Goal: Task Accomplishment & Management: Manage account settings

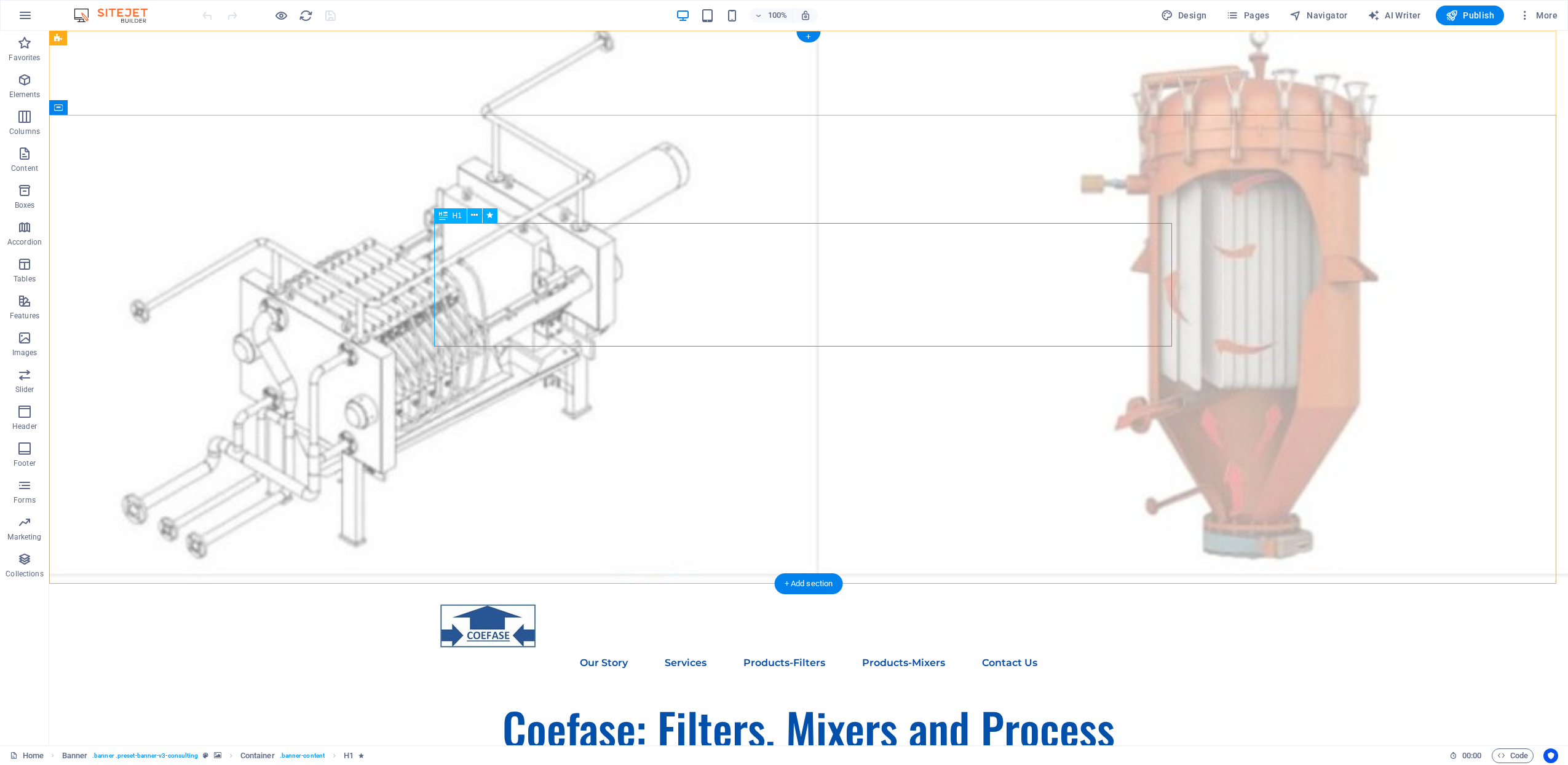
click at [879, 697] on div "Coefase: Filters, Mixers and Process Support" at bounding box center [809, 760] width 738 height 125
click at [695, 697] on div "Coefase: Filters, Mixers and Process Support" at bounding box center [809, 760] width 738 height 125
click at [671, 697] on div "Coefase: Filters, Mixers and Process Support" at bounding box center [809, 760] width 738 height 125
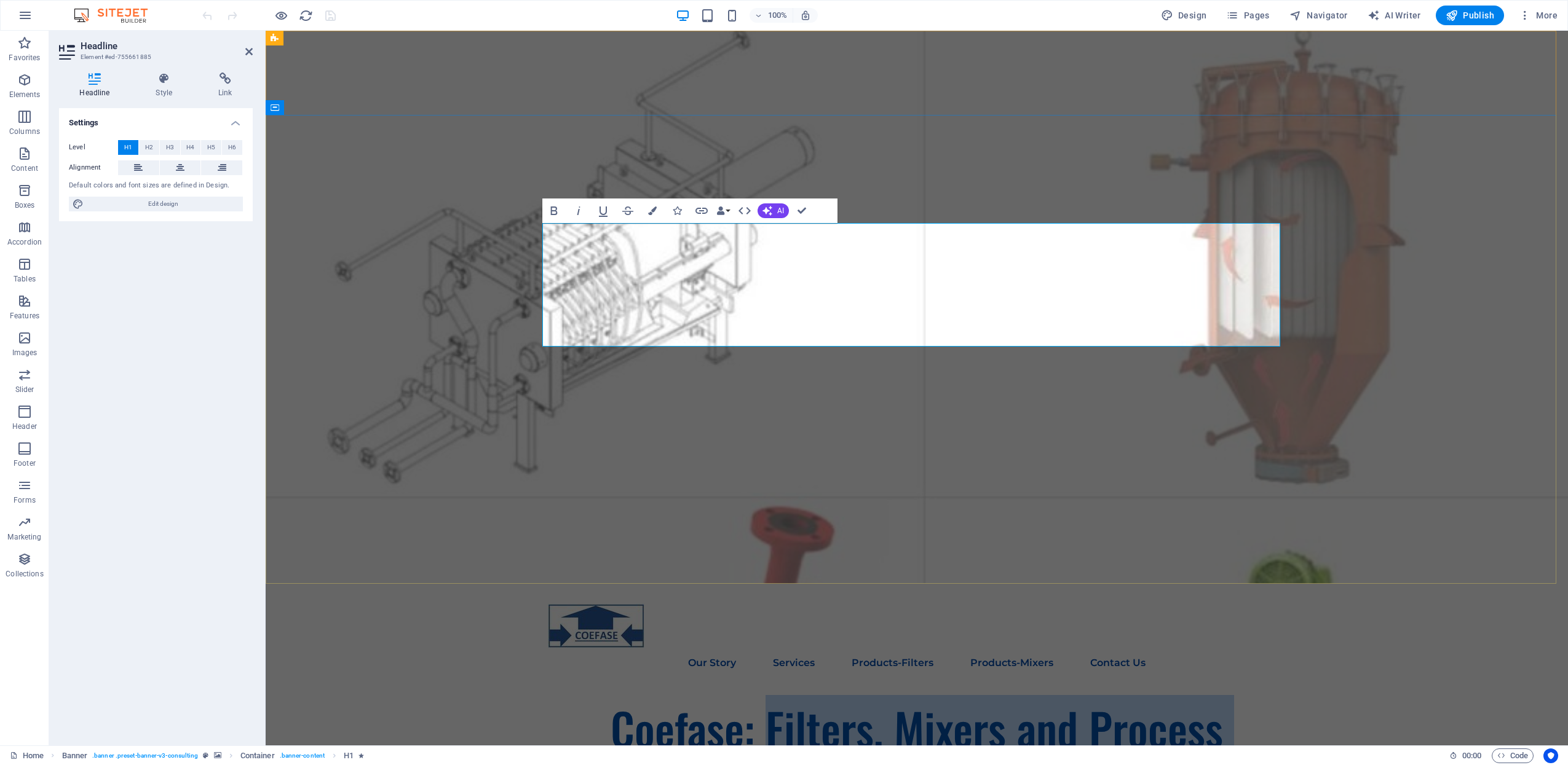
drag, startPoint x: 768, startPoint y: 255, endPoint x: 1078, endPoint y: 290, distance: 312.0
click at [1078, 697] on h1 "Coefase: Filters, Mixers and Process Support" at bounding box center [917, 760] width 738 height 125
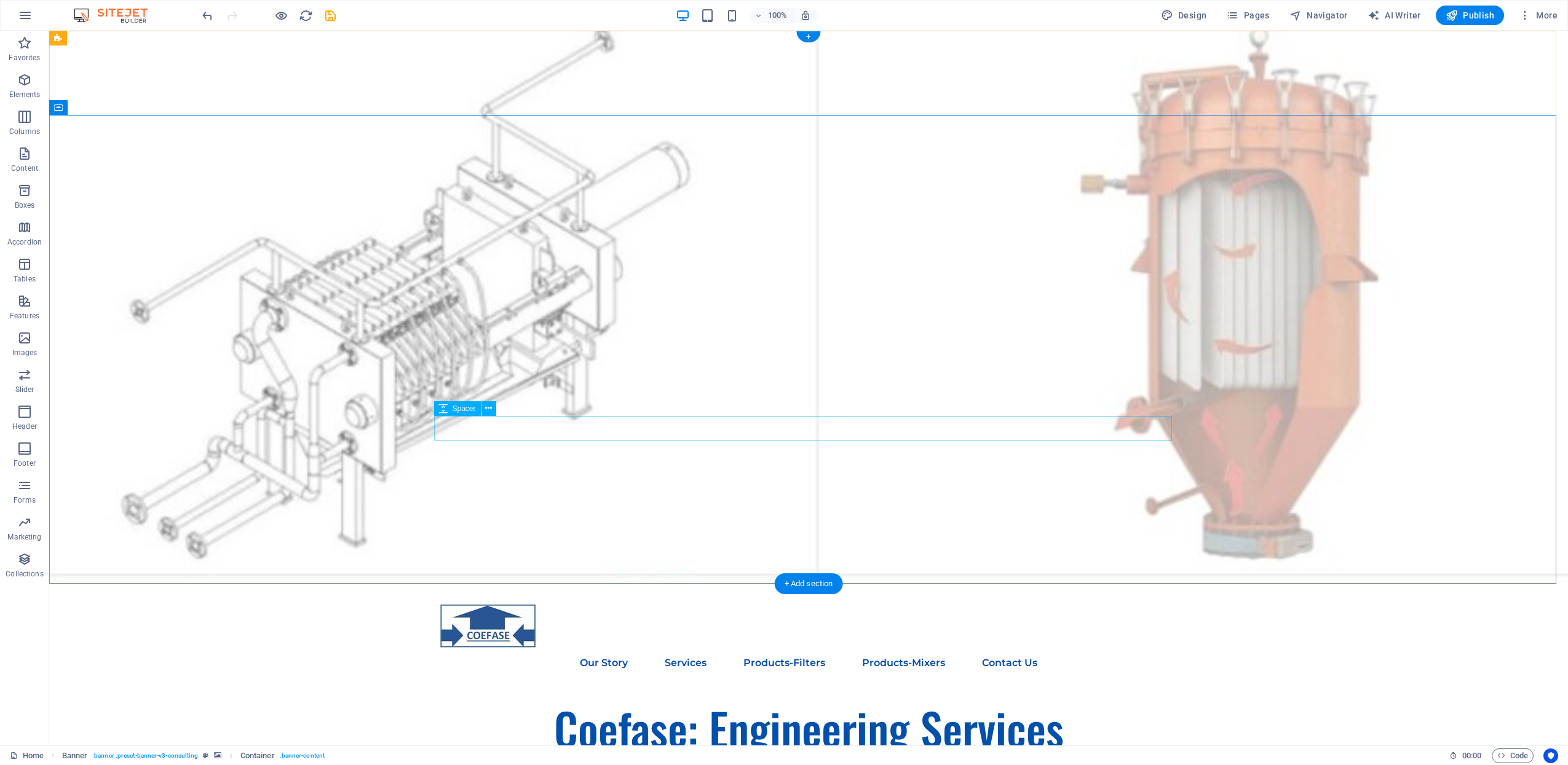
scroll to position [256, 0]
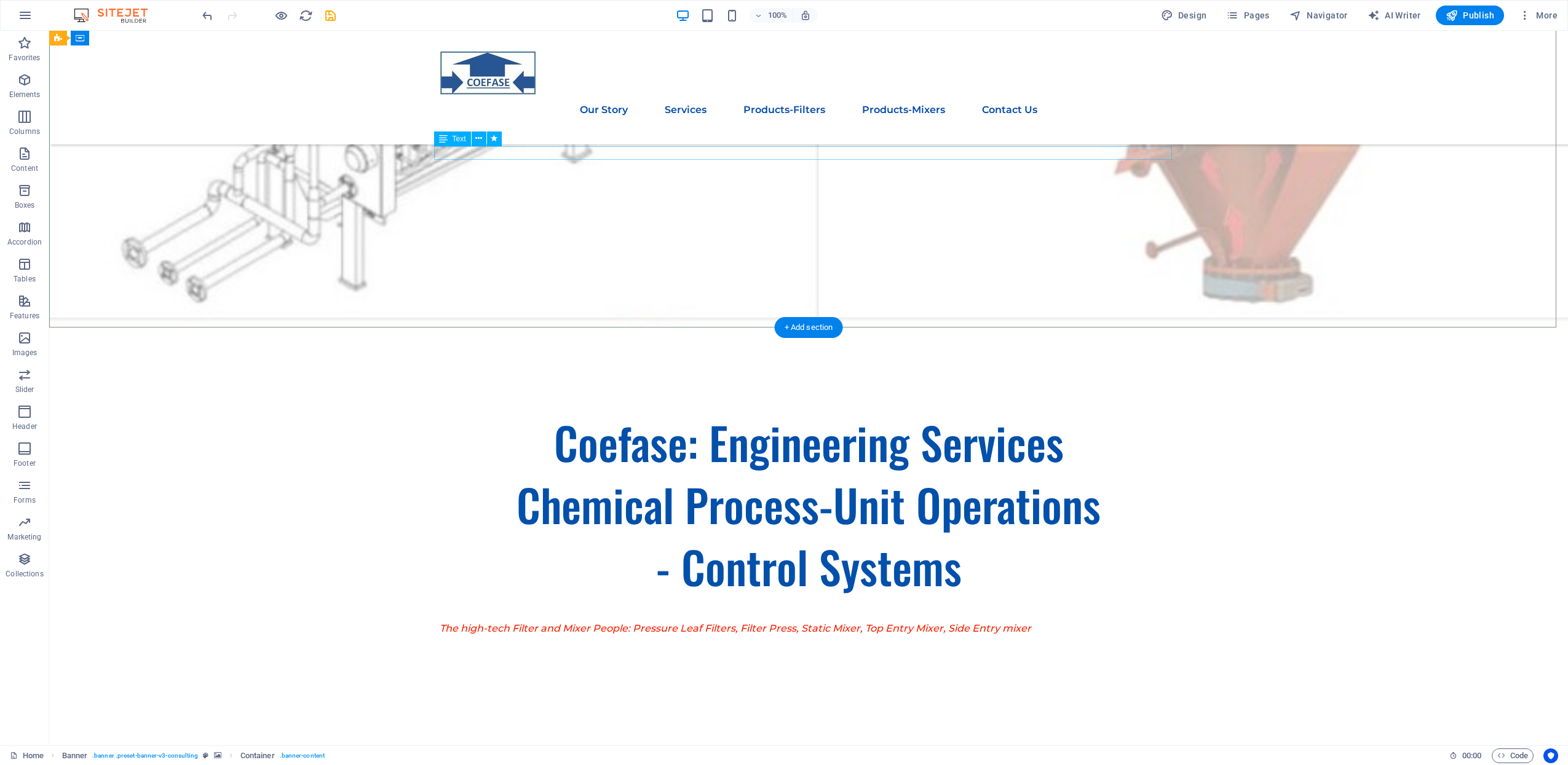
click at [653, 622] on div "The high-tech Filter and Mixer People: Pressure Leaf Filters, Filter Press, Sta…" at bounding box center [809, 628] width 738 height 13
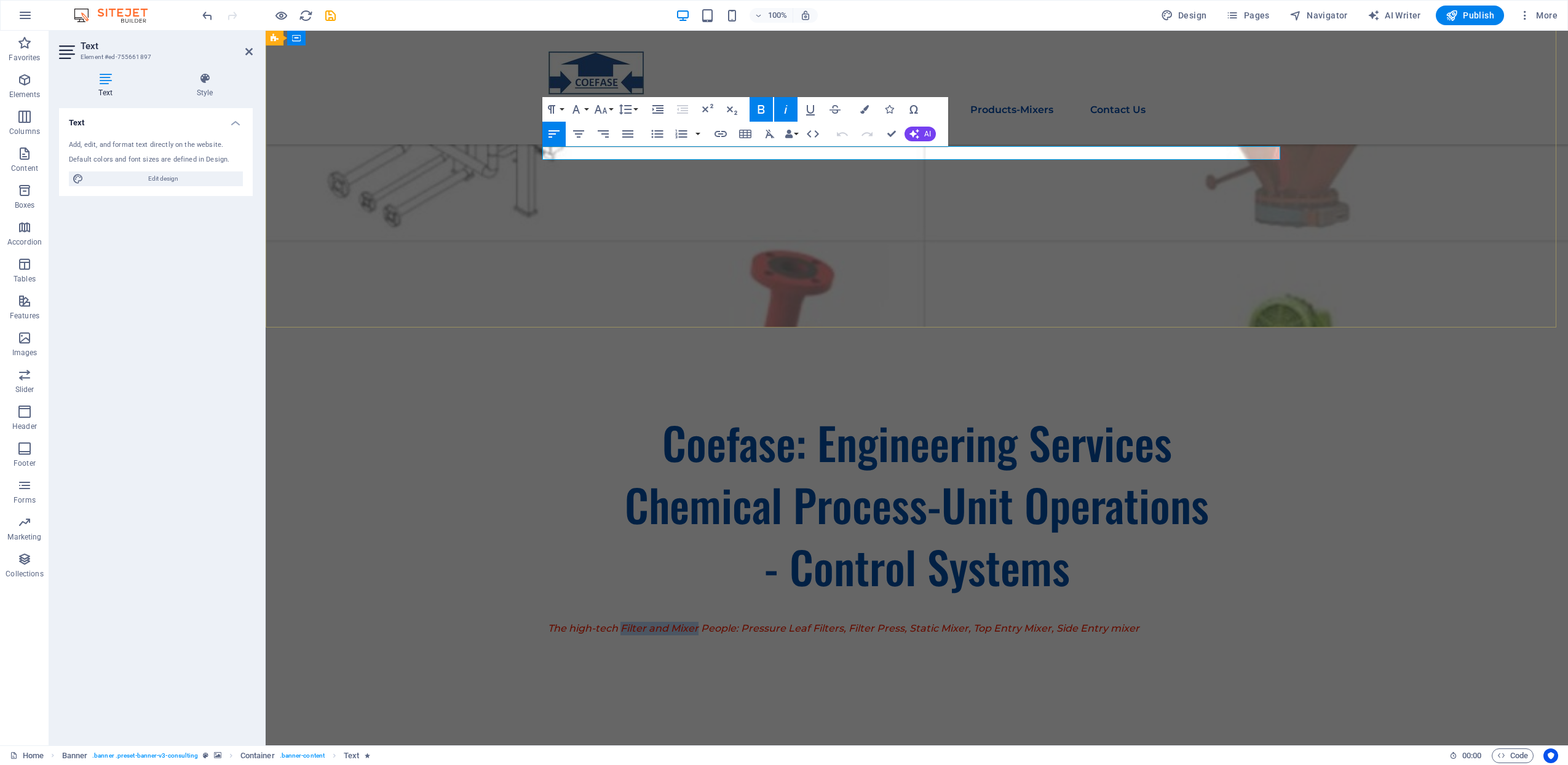
drag, startPoint x: 617, startPoint y: 148, endPoint x: 694, endPoint y: 156, distance: 77.4
click at [694, 623] on span "The high-tech Filter and Mixer People: Pressure Leaf Filters, Filter Press, Sta…" at bounding box center [844, 628] width 592 height 12
click at [832, 145] on button "Undo" at bounding box center [842, 134] width 23 height 25
click at [798, 623] on span "The high-tech Filter and Mixer People: Pressure Leaf Filters, Filter Press, Sta…" at bounding box center [844, 628] width 592 height 12
click at [733, 623] on span "The high-tech Filter and Mixer People: Pressure Leaf Filters, Filter Press, Sta…" at bounding box center [844, 628] width 592 height 12
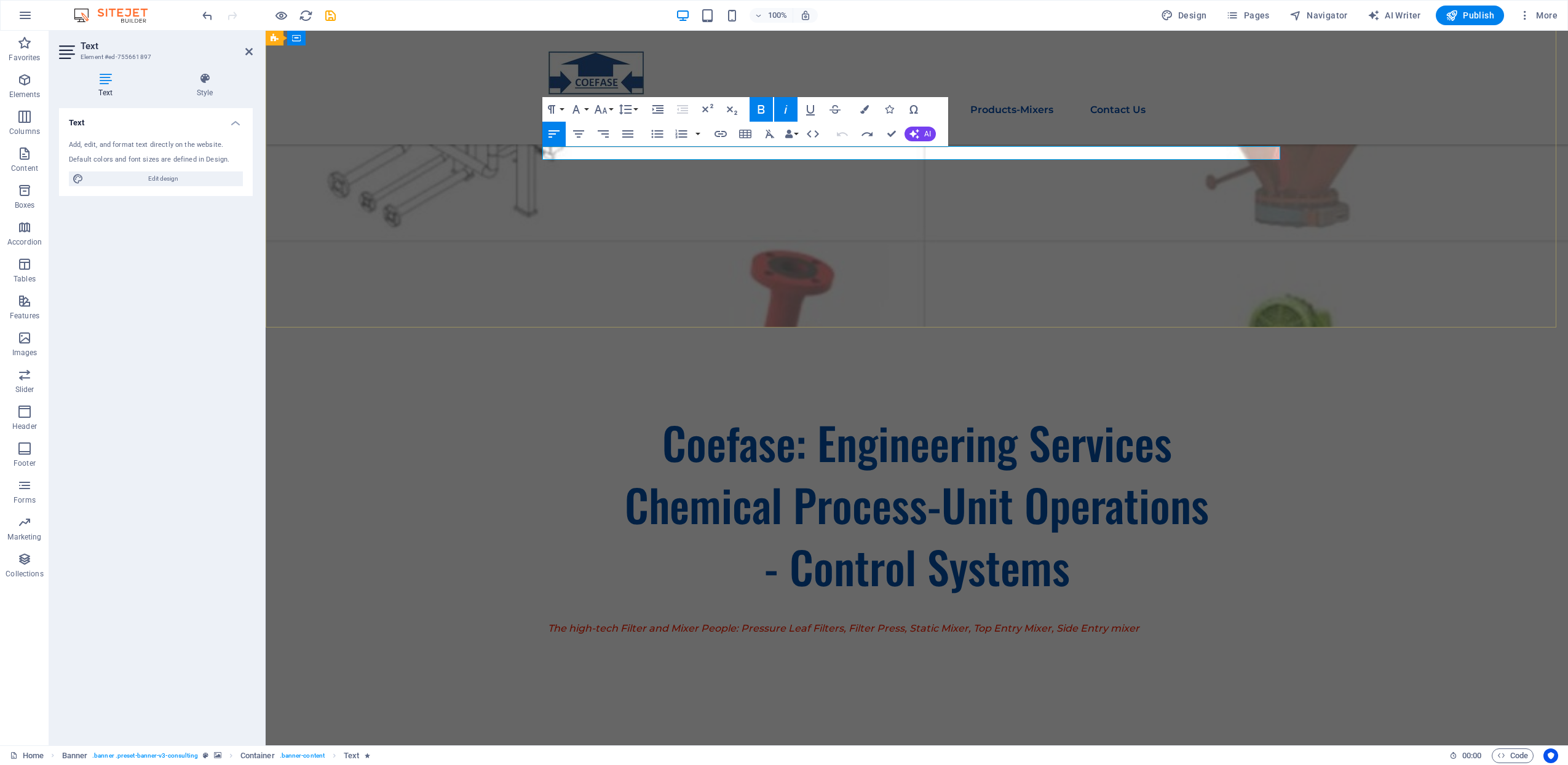
drag, startPoint x: 738, startPoint y: 153, endPoint x: 1240, endPoint y: 157, distance: 502.0
click at [1240, 622] on p "The high-tech Filter and Mixer People: Pressure Leaf Filters, Filter Press, Sta…" at bounding box center [917, 628] width 738 height 13
click at [671, 623] on span "The high-tech Filter and Mixer People: Pressure Leaf Filters, Filter Press, Sta…" at bounding box center [844, 628] width 592 height 12
drag, startPoint x: 616, startPoint y: 153, endPoint x: 1201, endPoint y: 151, distance: 585.0
click at [1201, 622] on p "The high-tech Filter and Mixer People: Pressure Leaf Filters, Filter Press, Sta…" at bounding box center [917, 628] width 738 height 13
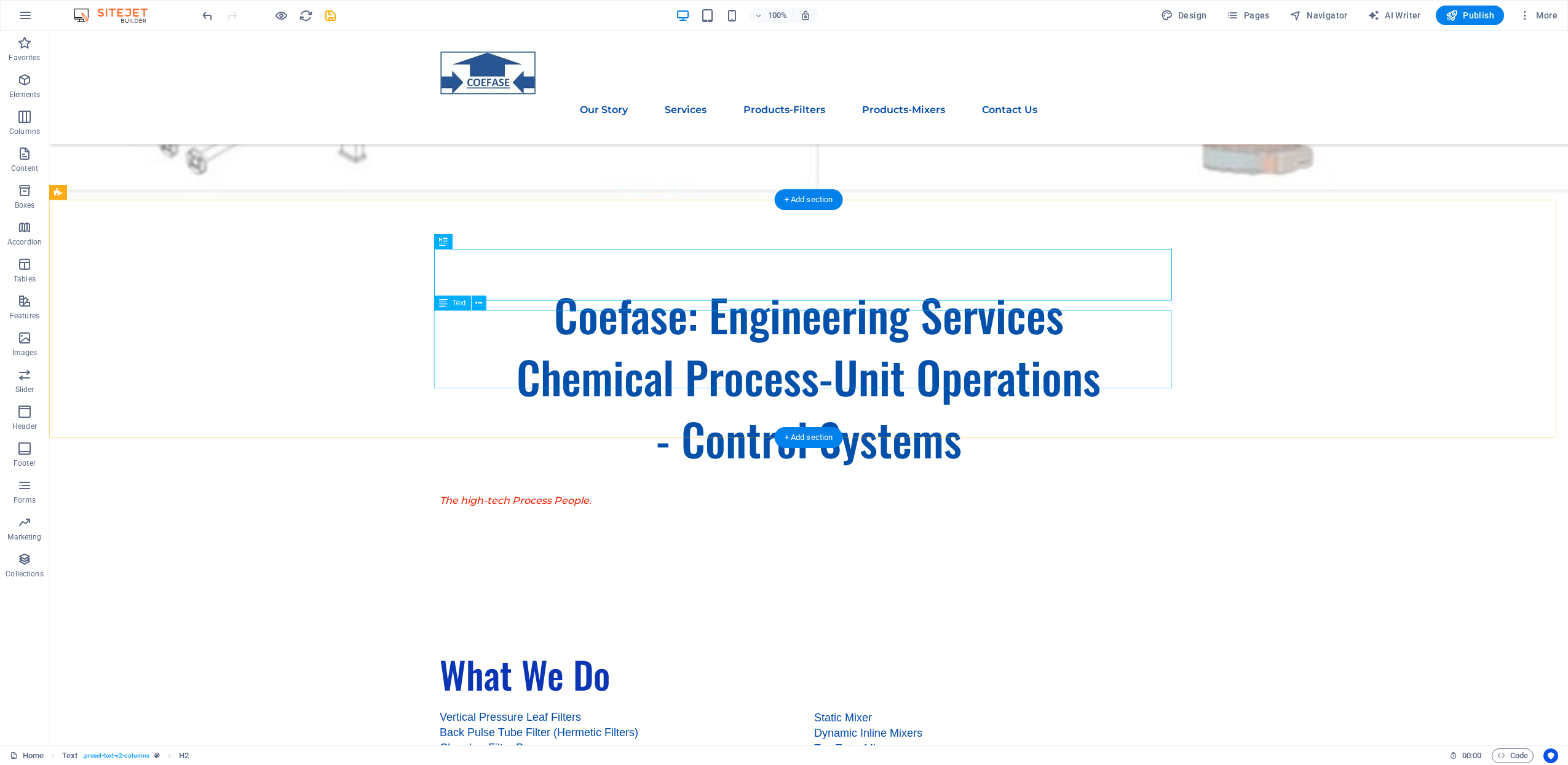
scroll to position [512, 0]
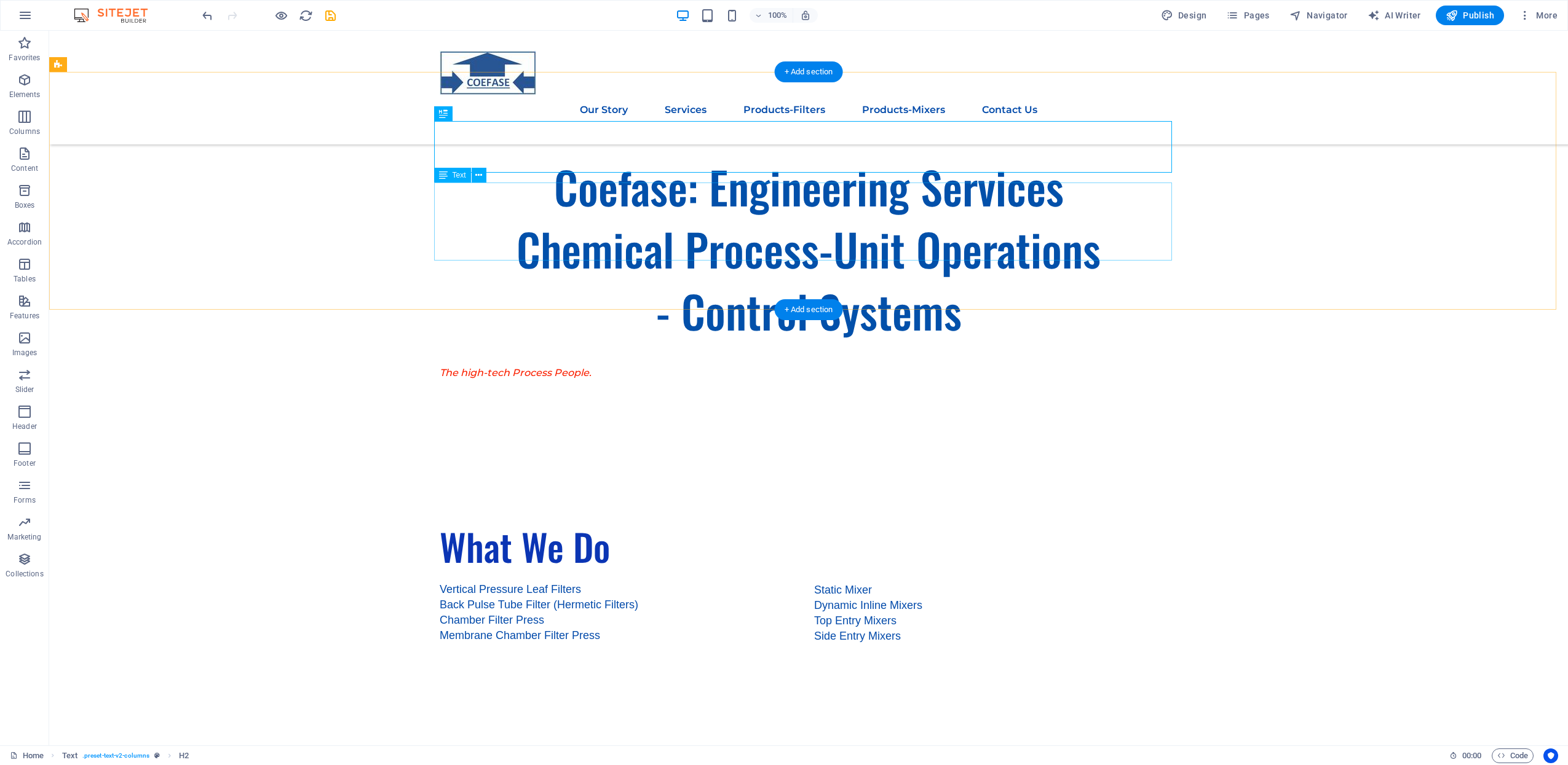
click at [581, 582] on div "Vertical Pressure Leaf Filters Back Pulse Tube Filter (Hermetic Filters) Chambe…" at bounding box center [809, 621] width 738 height 78
click at [624, 582] on div "Vertical Pressure Leaf Filters Back Pulse Tube Filter (Hermetic Filters) Chambe…" at bounding box center [809, 621] width 738 height 78
click at [466, 582] on div "Vertical Pressure Leaf Filters Back Pulse Tube Filter (Hermetic Filters) Chambe…" at bounding box center [809, 621] width 738 height 78
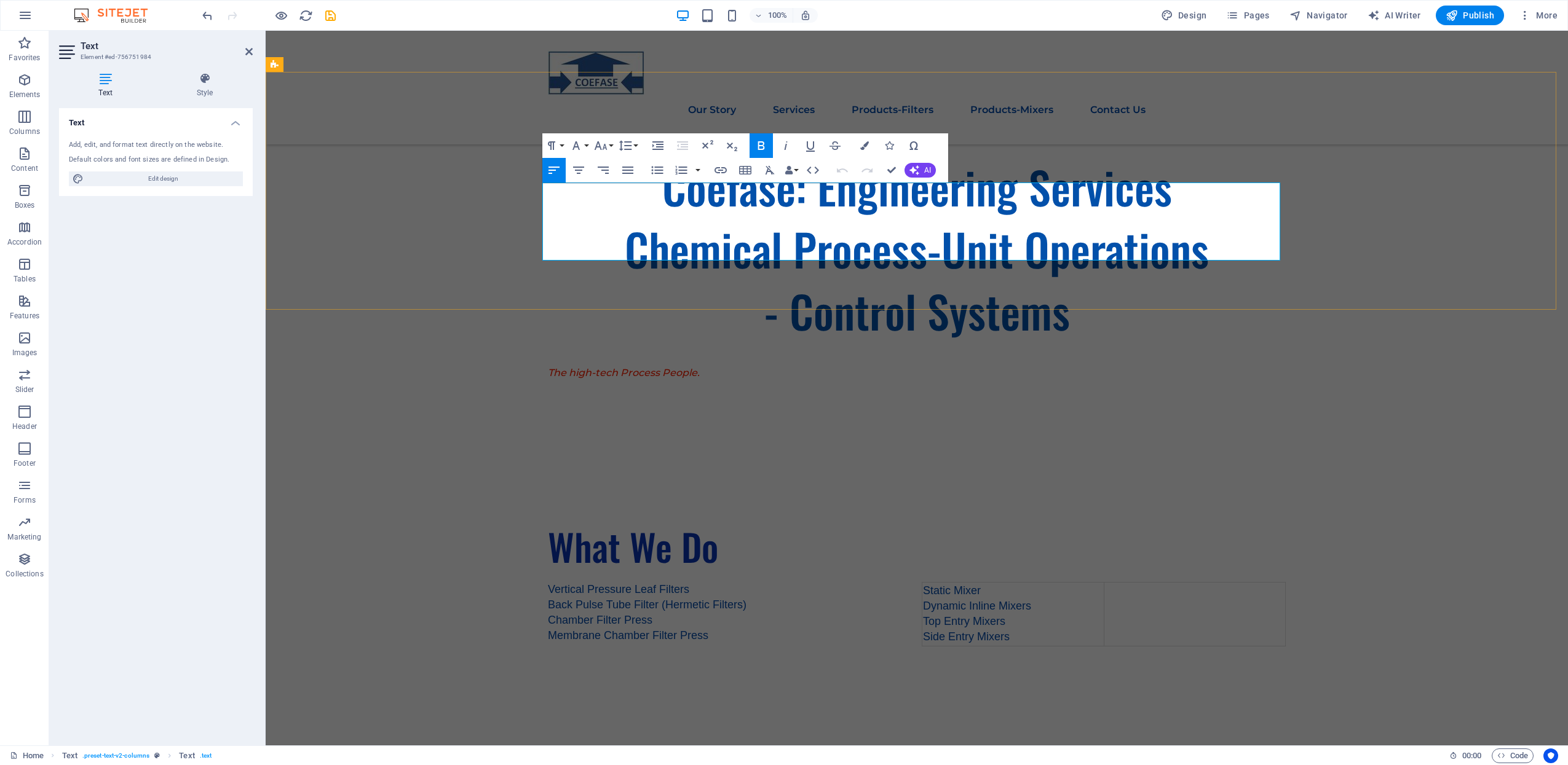
click at [548, 584] on span "Vertical Pressure Leaf Filters" at bounding box center [619, 590] width 142 height 12
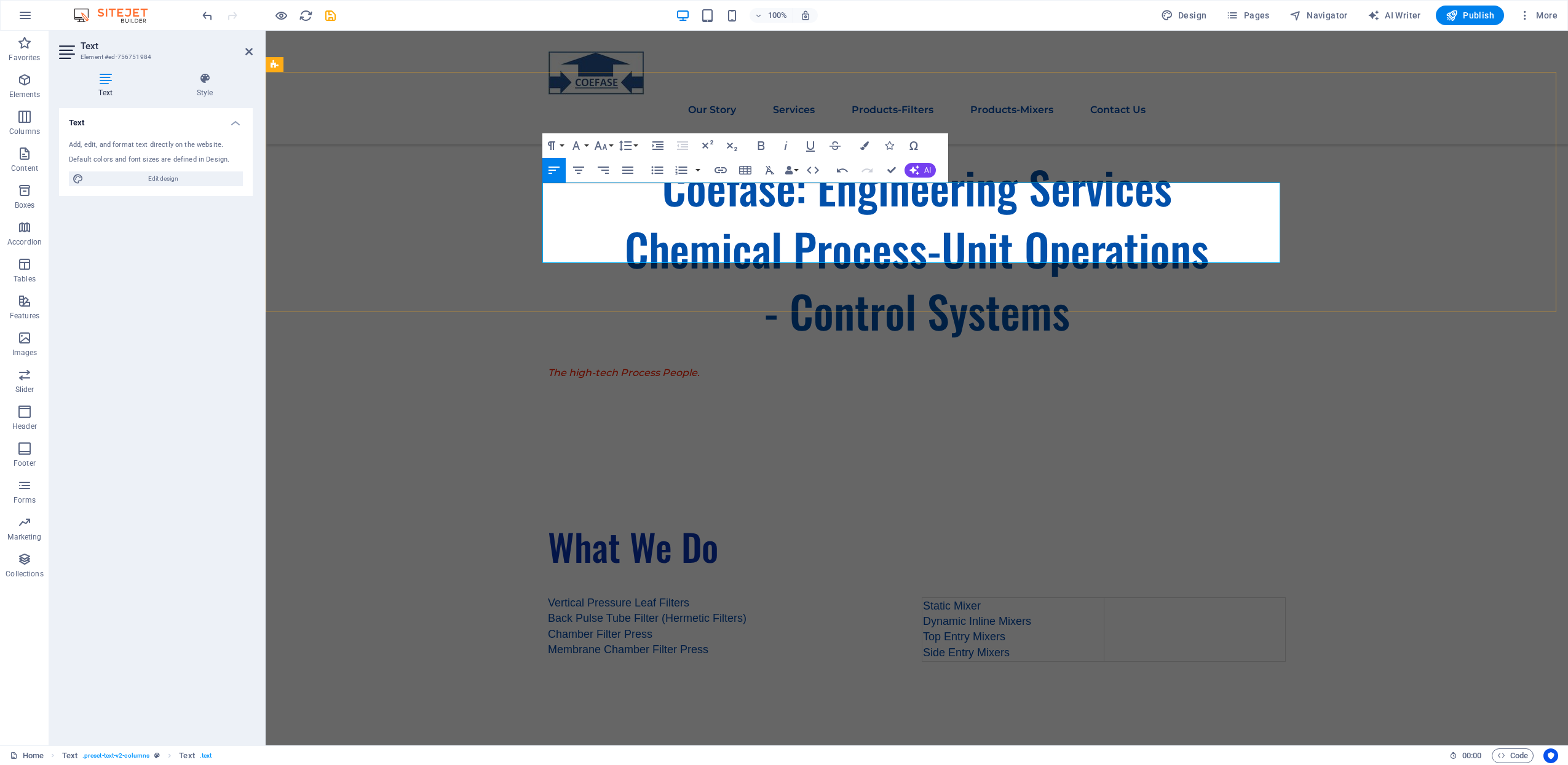
click at [551, 582] on p at bounding box center [730, 588] width 364 height 13
click at [666, 582] on p "Process Control Systems" at bounding box center [730, 588] width 364 height 13
click at [659, 597] on span "Vertical Pressure Leaf Filters" at bounding box center [619, 603] width 142 height 12
drag, startPoint x: 667, startPoint y: 188, endPoint x: 539, endPoint y: 188, distance: 128.0
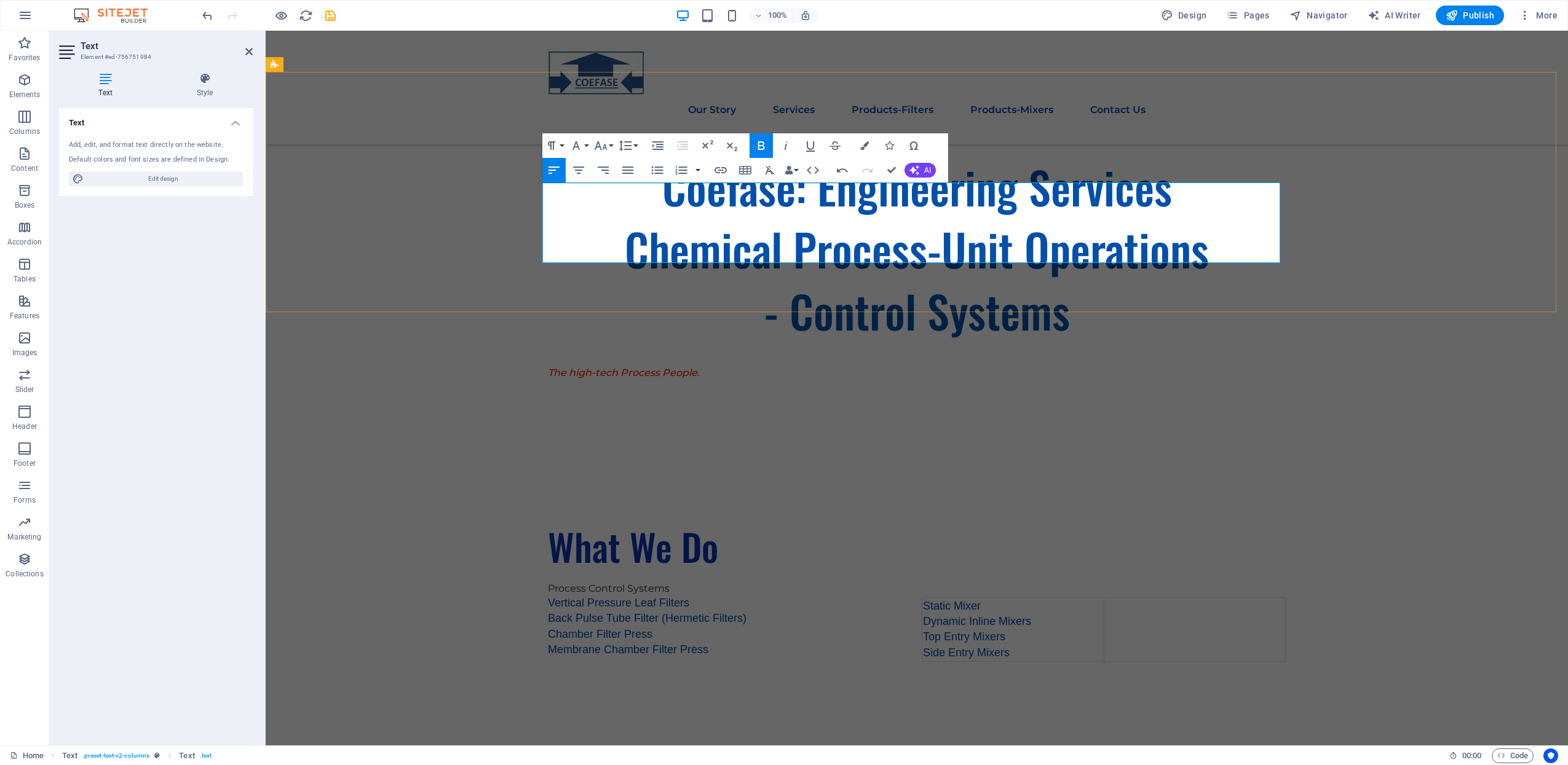
click at [539, 472] on div "What We Do Process Control Systems Vertical Pressure Leaf Filters Back Pulse Tu…" at bounding box center [916, 591] width 1303 height 240
click at [754, 143] on icon "button" at bounding box center [761, 146] width 15 height 15
click at [866, 142] on icon "button" at bounding box center [864, 146] width 9 height 9
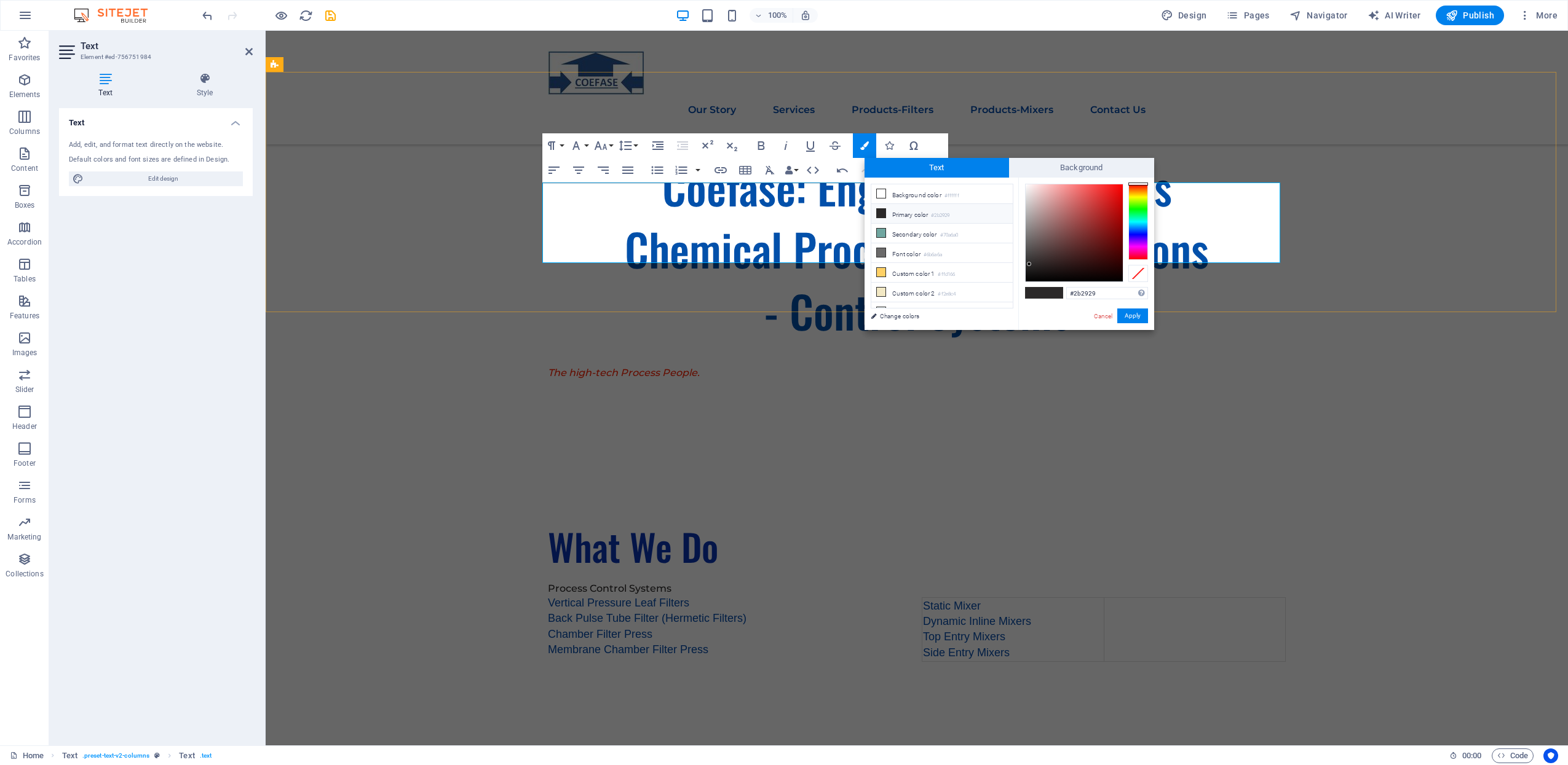
click at [618, 597] on span "Vertical Pressure Leaf Filters" at bounding box center [619, 603] width 142 height 12
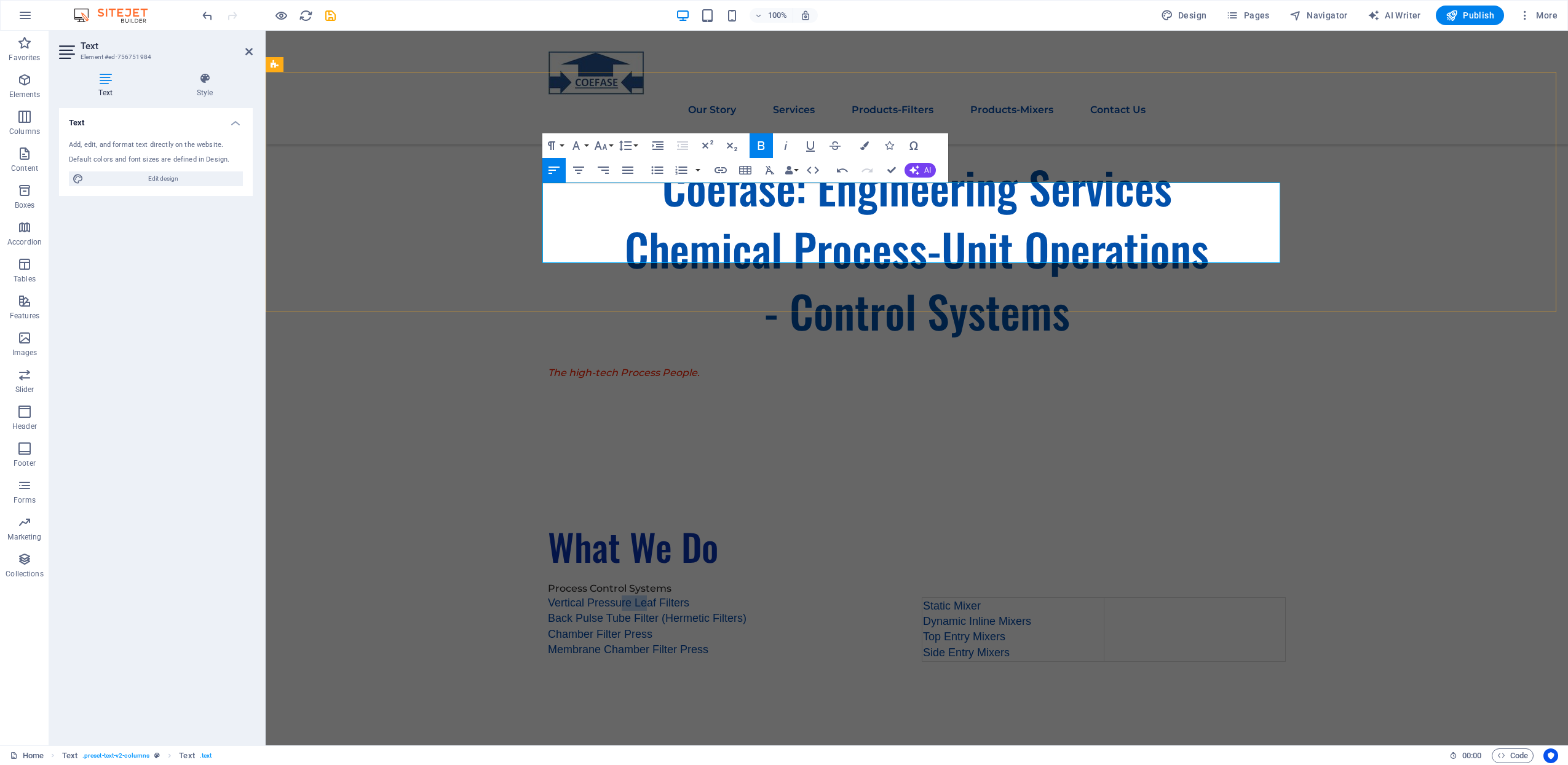
drag, startPoint x: 624, startPoint y: 204, endPoint x: 650, endPoint y: 204, distance: 26.0
click at [650, 597] on span "Vertical Pressure Leaf Filters" at bounding box center [619, 603] width 142 height 12
click at [863, 146] on icon "button" at bounding box center [864, 146] width 9 height 9
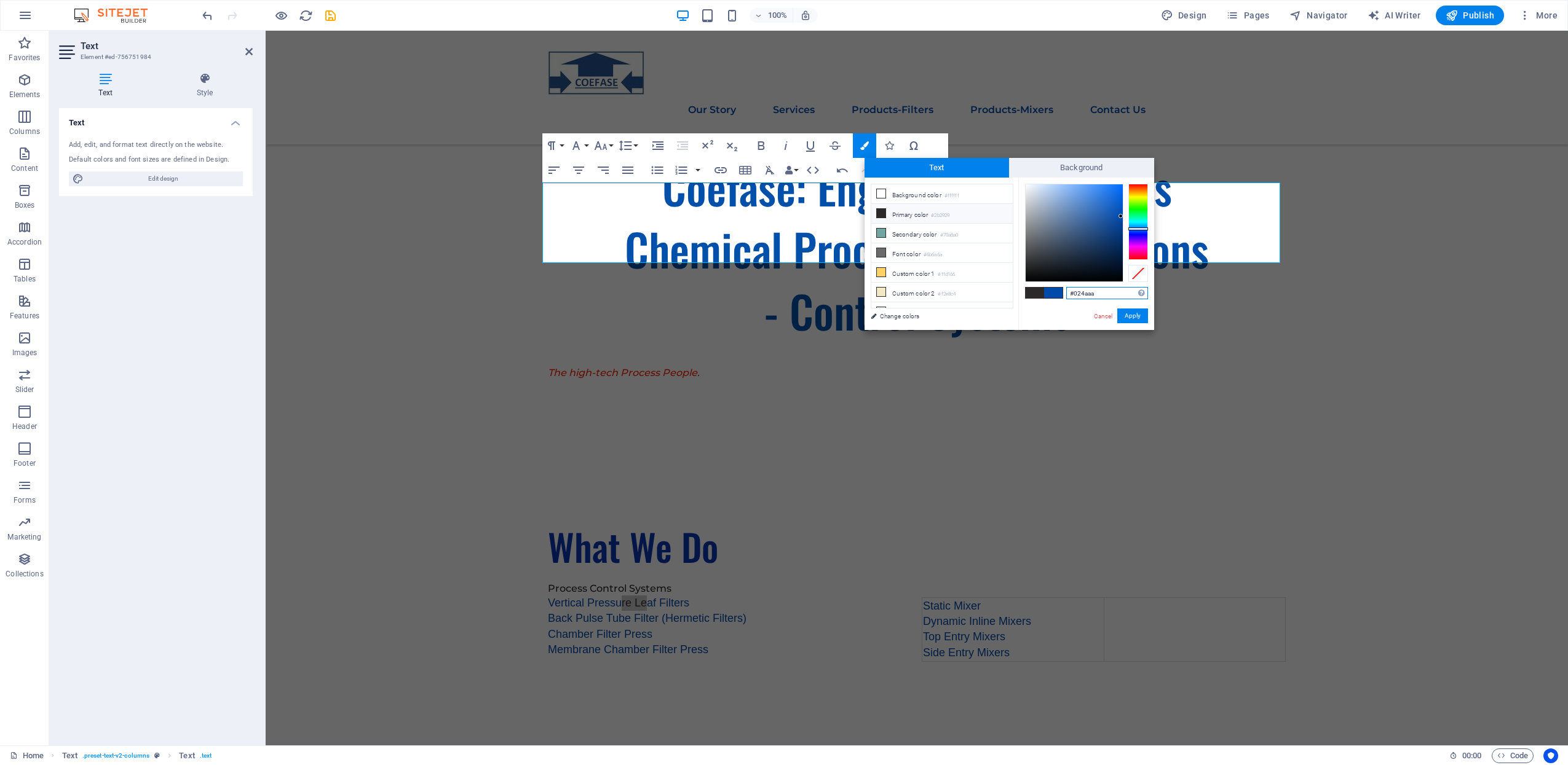
drag, startPoint x: 1107, startPoint y: 293, endPoint x: 1052, endPoint y: 293, distance: 55.0
click at [1053, 293] on div "#024aaa Supported formats #0852ed rgb(8, 82, 237) rgba(8, 82, 237, 90%) hsv(221…" at bounding box center [1086, 342] width 136 height 331
click at [664, 583] on strong "Process Control Systems" at bounding box center [610, 588] width 124 height 12
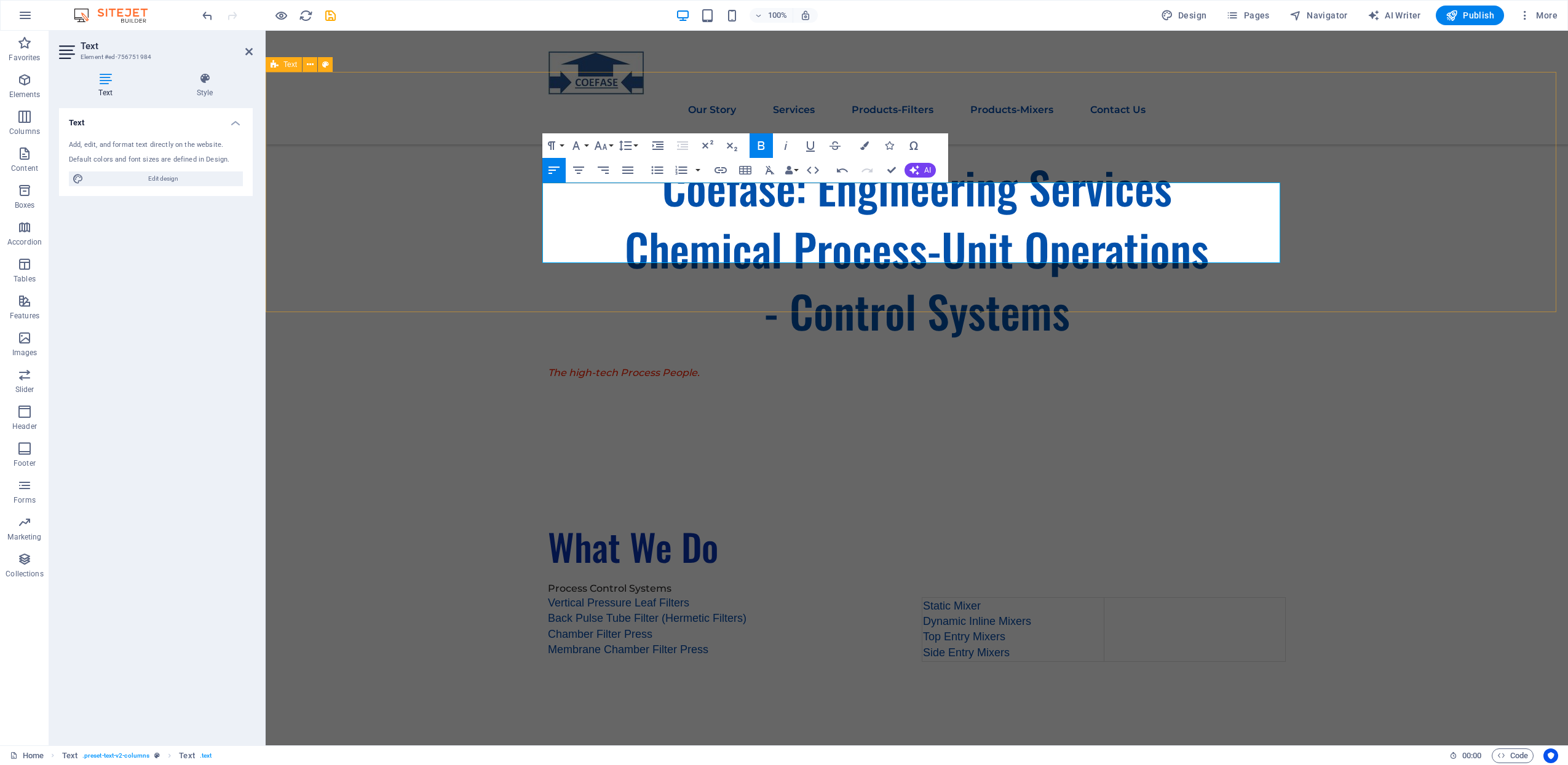
drag, startPoint x: 677, startPoint y: 191, endPoint x: 520, endPoint y: 184, distance: 157.2
click at [520, 472] on div "What We Do Process Control Systems Vertical Pressu re Le af Filters Back Pulse …" at bounding box center [916, 591] width 1303 height 240
click at [860, 147] on icon "button" at bounding box center [864, 146] width 9 height 9
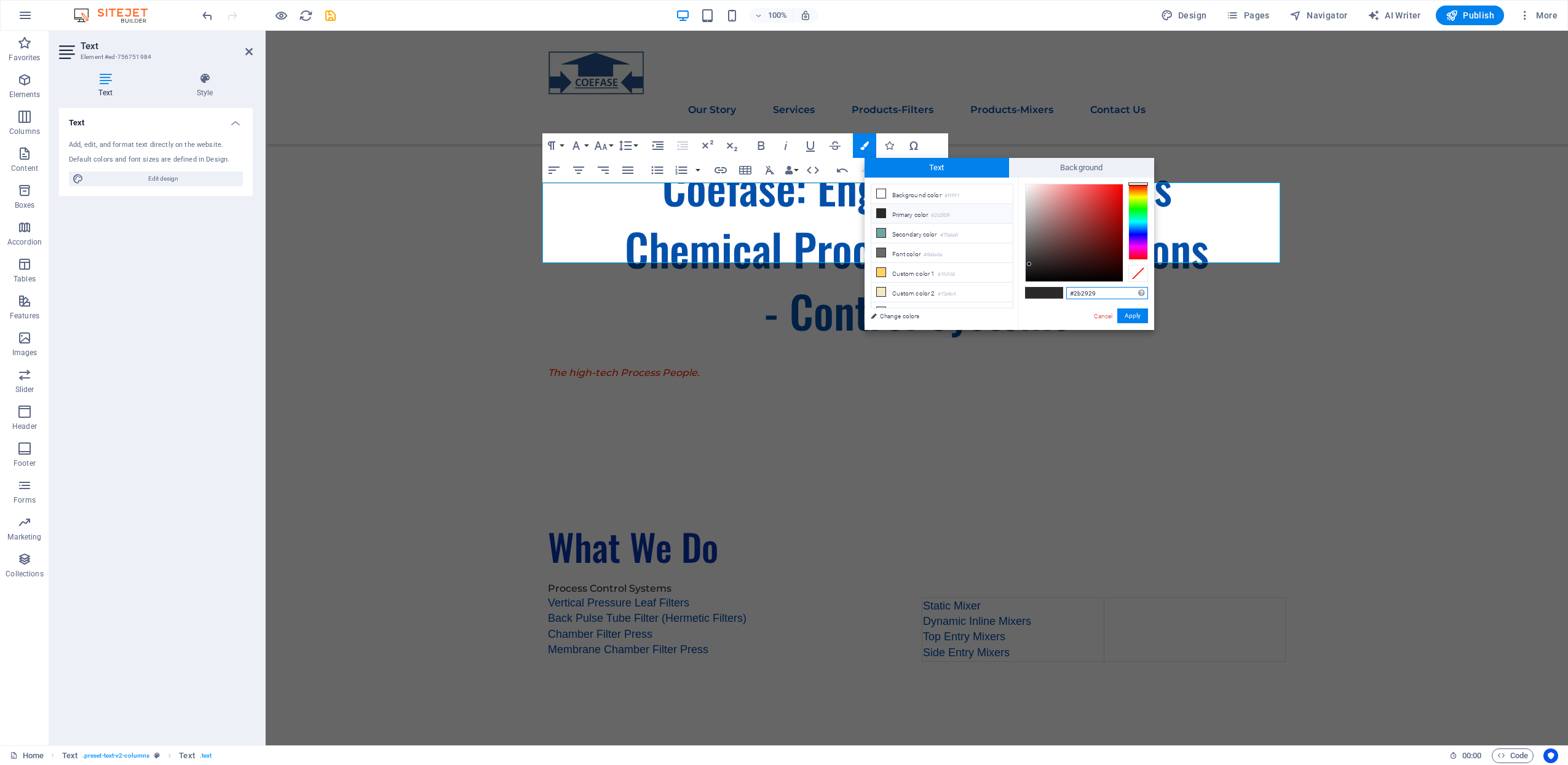
drag, startPoint x: 1105, startPoint y: 294, endPoint x: 1040, endPoint y: 294, distance: 65.0
click at [1040, 294] on div "#2b2929 Supported formats #0852ed rgb(8, 82, 237) rgba(8, 82, 237, 90%) hsv(221…" at bounding box center [1086, 342] width 136 height 331
type input "#024aaa"
click at [1127, 318] on button "Apply" at bounding box center [1132, 315] width 30 height 15
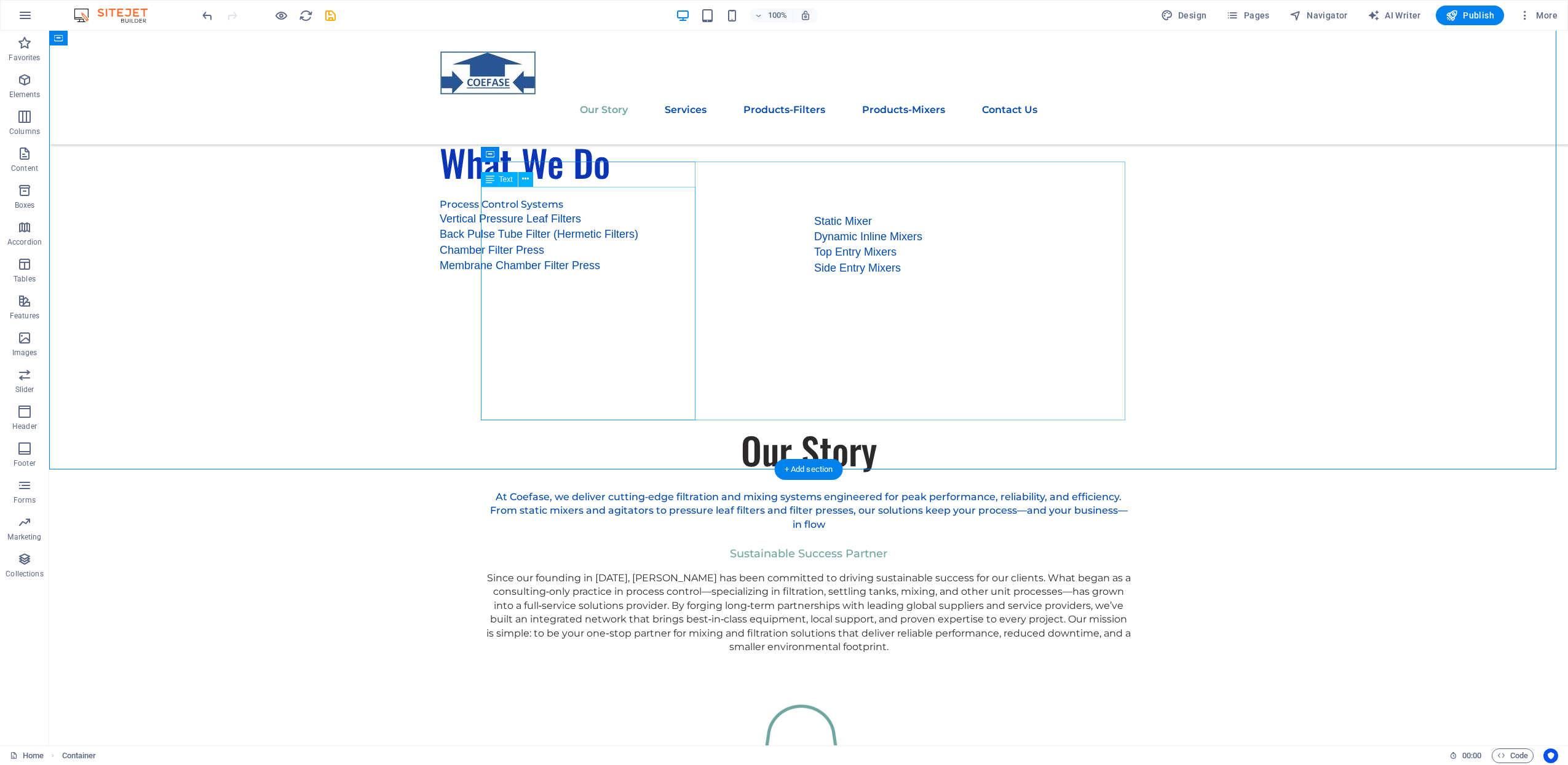
click at [649, 572] on div "Since our founding in 2014, Coefase has been committed to driving sustainable s…" at bounding box center [809, 613] width 645 height 82
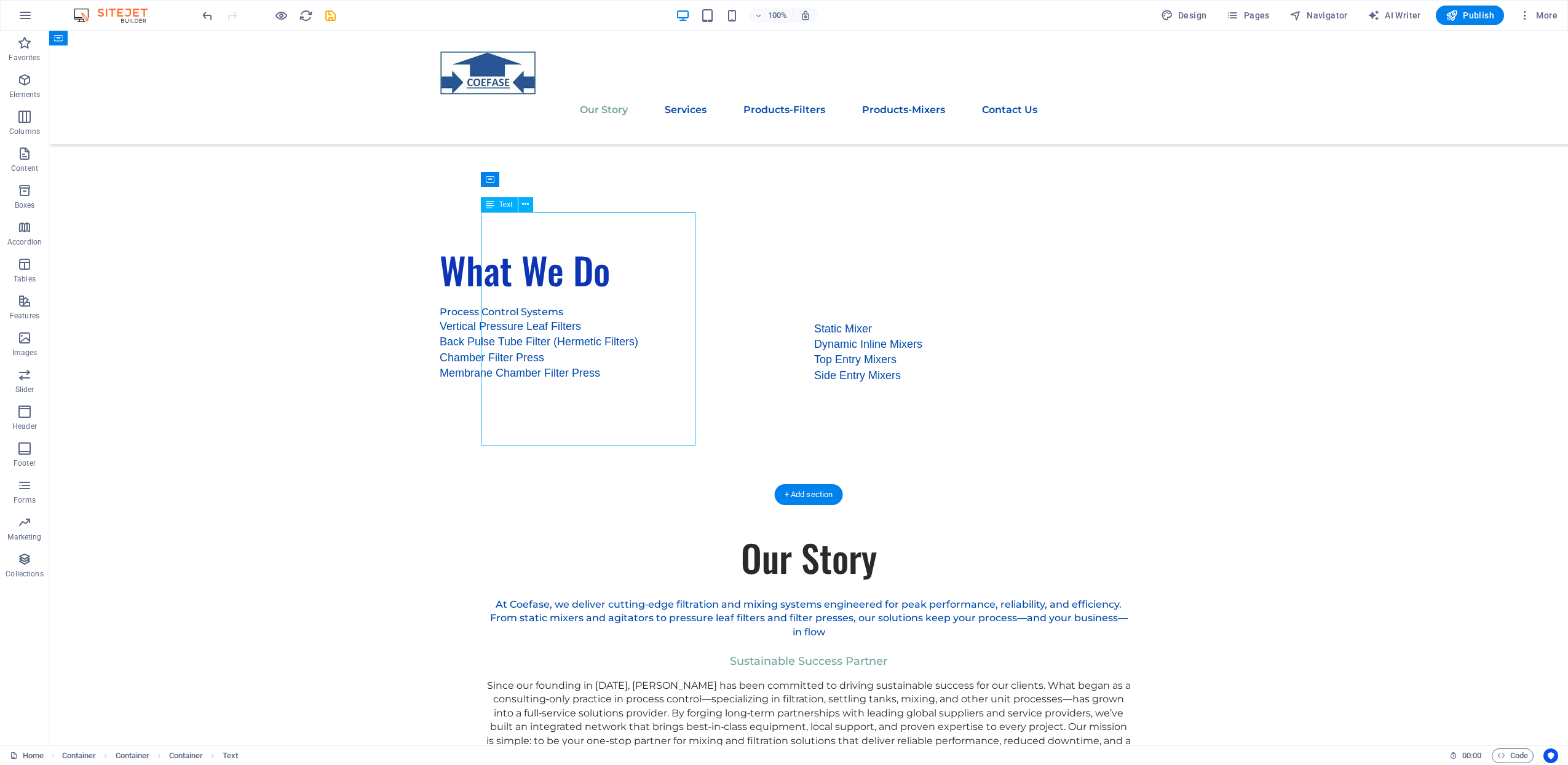
scroll to position [768, 0]
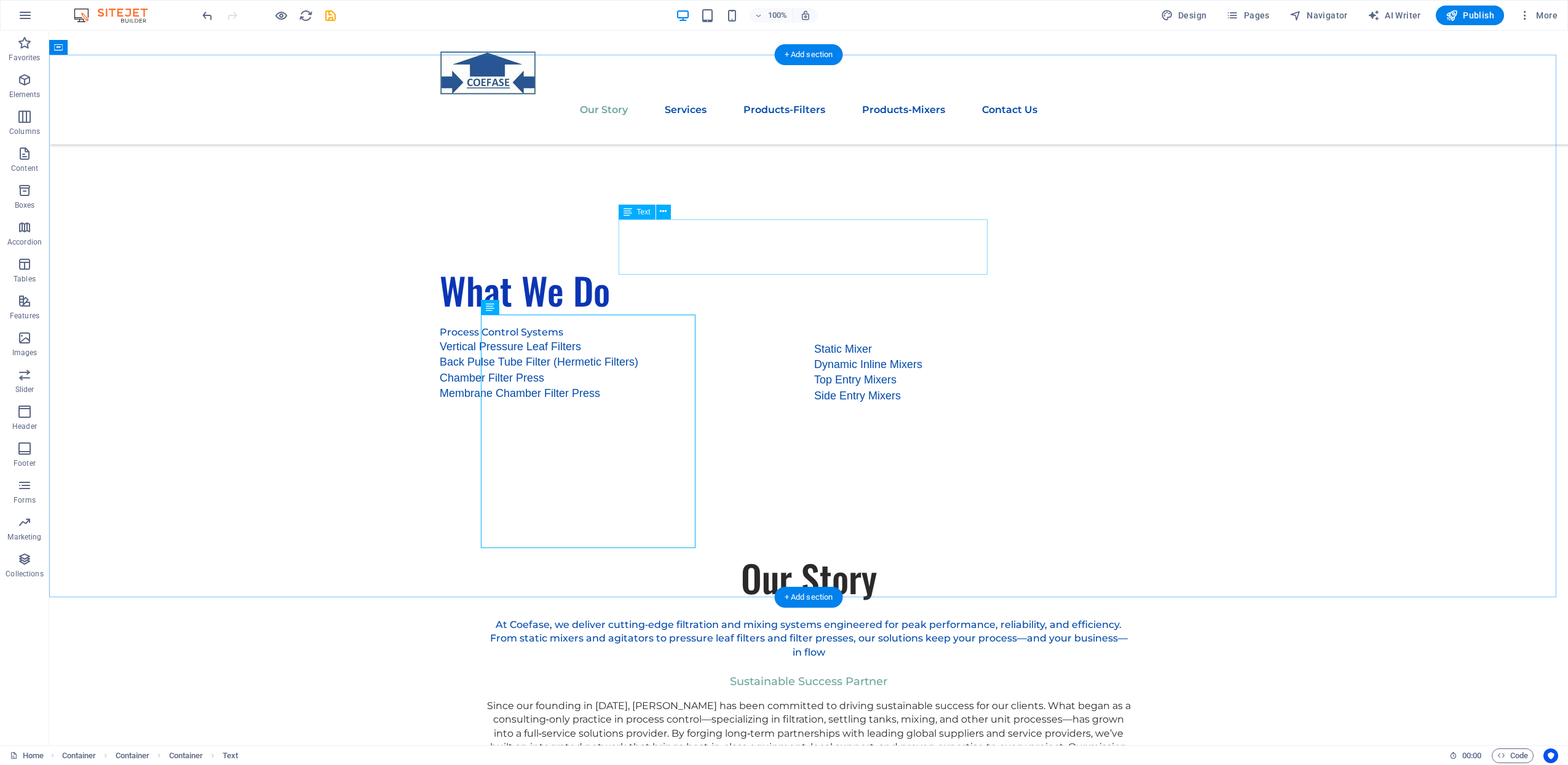
click at [729, 619] on div "At Coefase, we deliver cutting‑edge filtration and mixing systems engineered fo…" at bounding box center [809, 639] width 645 height 41
click at [687, 619] on div "At Coefase, we deliver cutting‑edge filtration and mixing systems engineered fo…" at bounding box center [809, 639] width 645 height 41
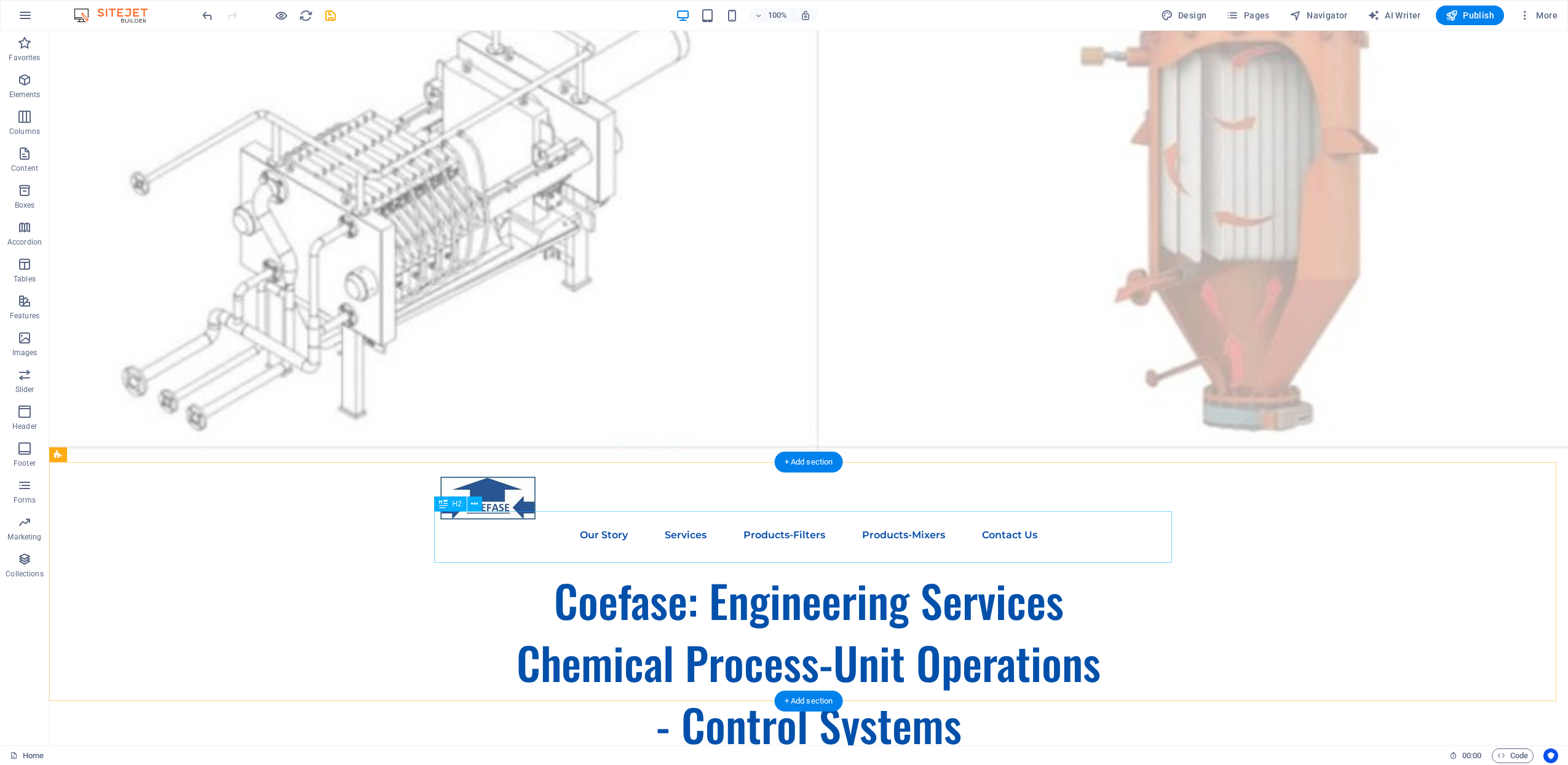
scroll to position [0, 0]
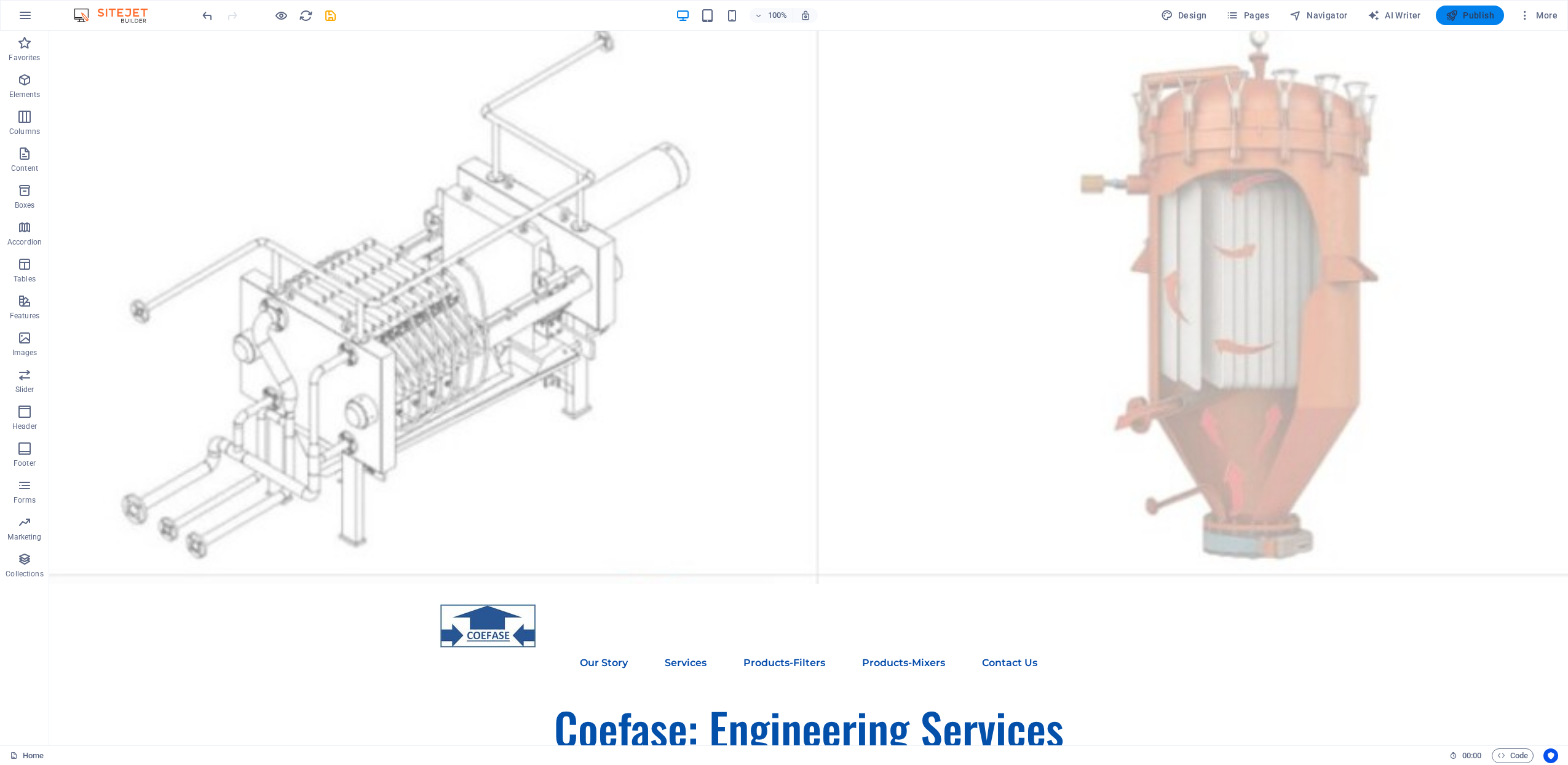
click at [1478, 19] on span "Publish" at bounding box center [1470, 16] width 48 height 12
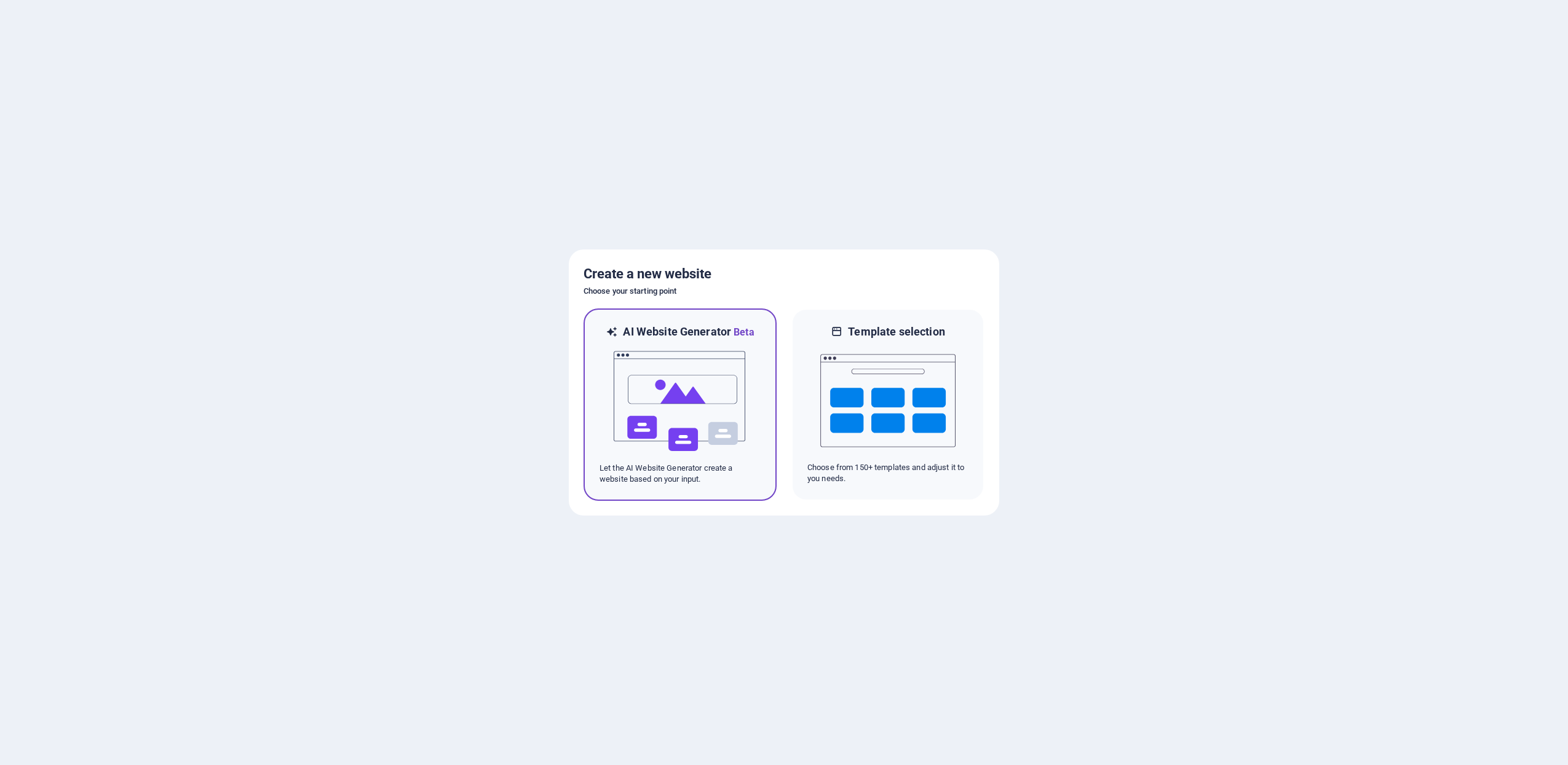
click at [694, 409] on img at bounding box center [680, 402] width 135 height 123
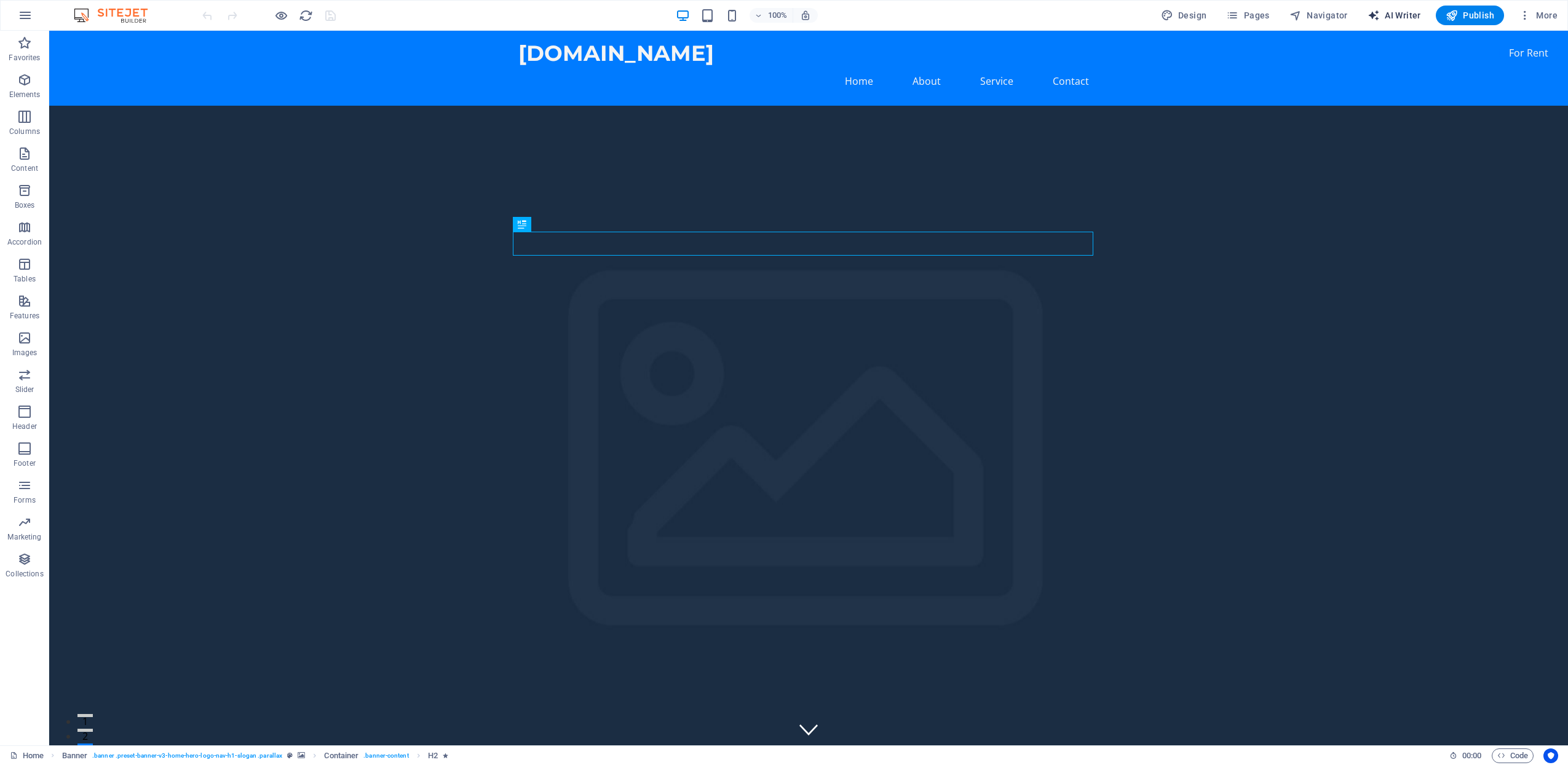
click at [1397, 13] on span "AI Writer" at bounding box center [1394, 16] width 54 height 12
select select "English"
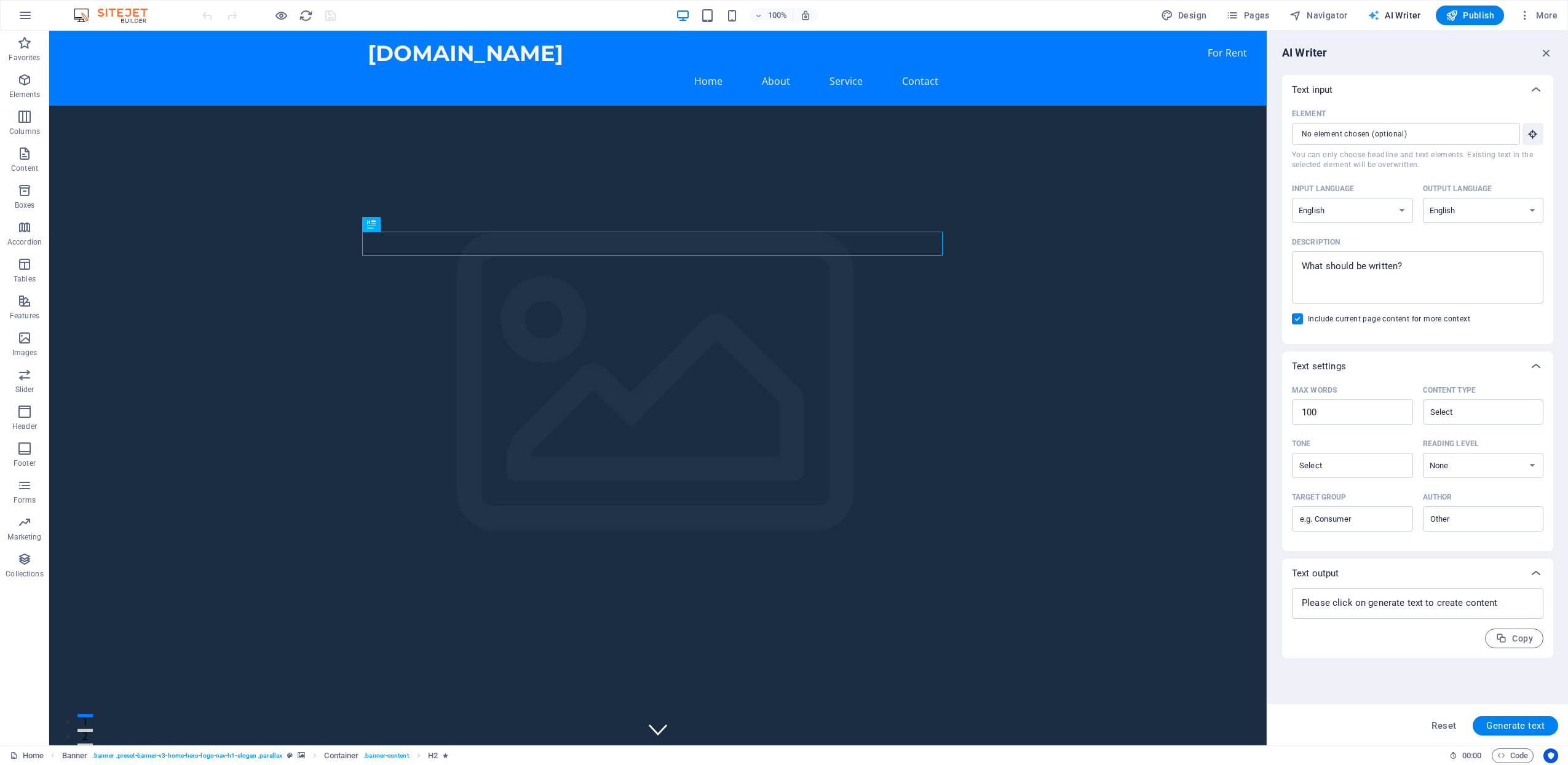
click at [1387, 16] on span "AI Writer" at bounding box center [1394, 16] width 54 height 12
click at [1552, 22] on button "More" at bounding box center [1538, 15] width 48 height 19
click at [1443, 718] on div at bounding box center [784, 382] width 1568 height 765
click at [1440, 728] on span "Reset" at bounding box center [1444, 725] width 25 height 10
type textarea "x"
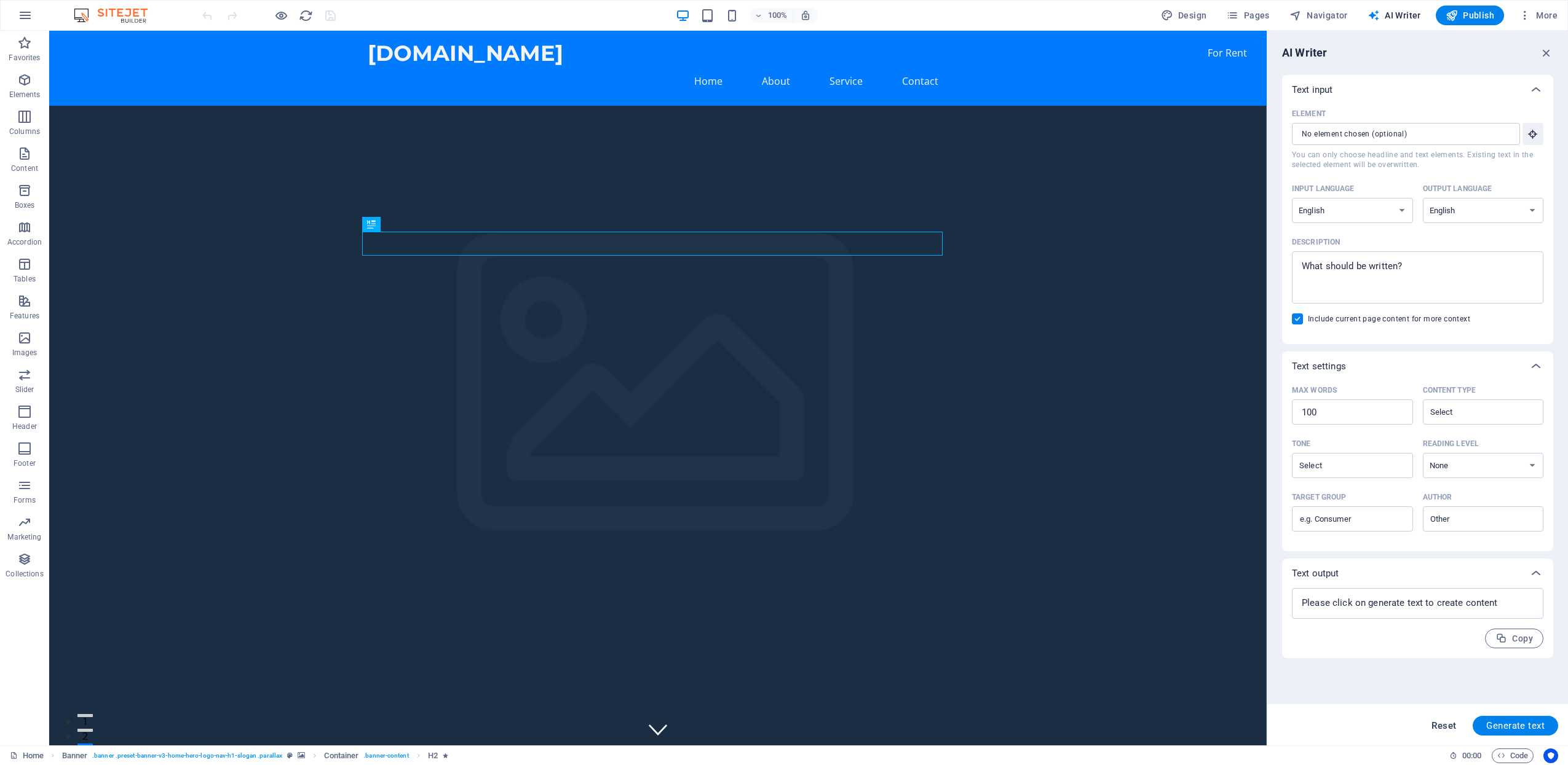
type textarea "x"
click at [1440, 728] on span "Reset" at bounding box center [1444, 725] width 25 height 10
type textarea "x"
click at [1440, 728] on span "Reset" at bounding box center [1444, 725] width 25 height 10
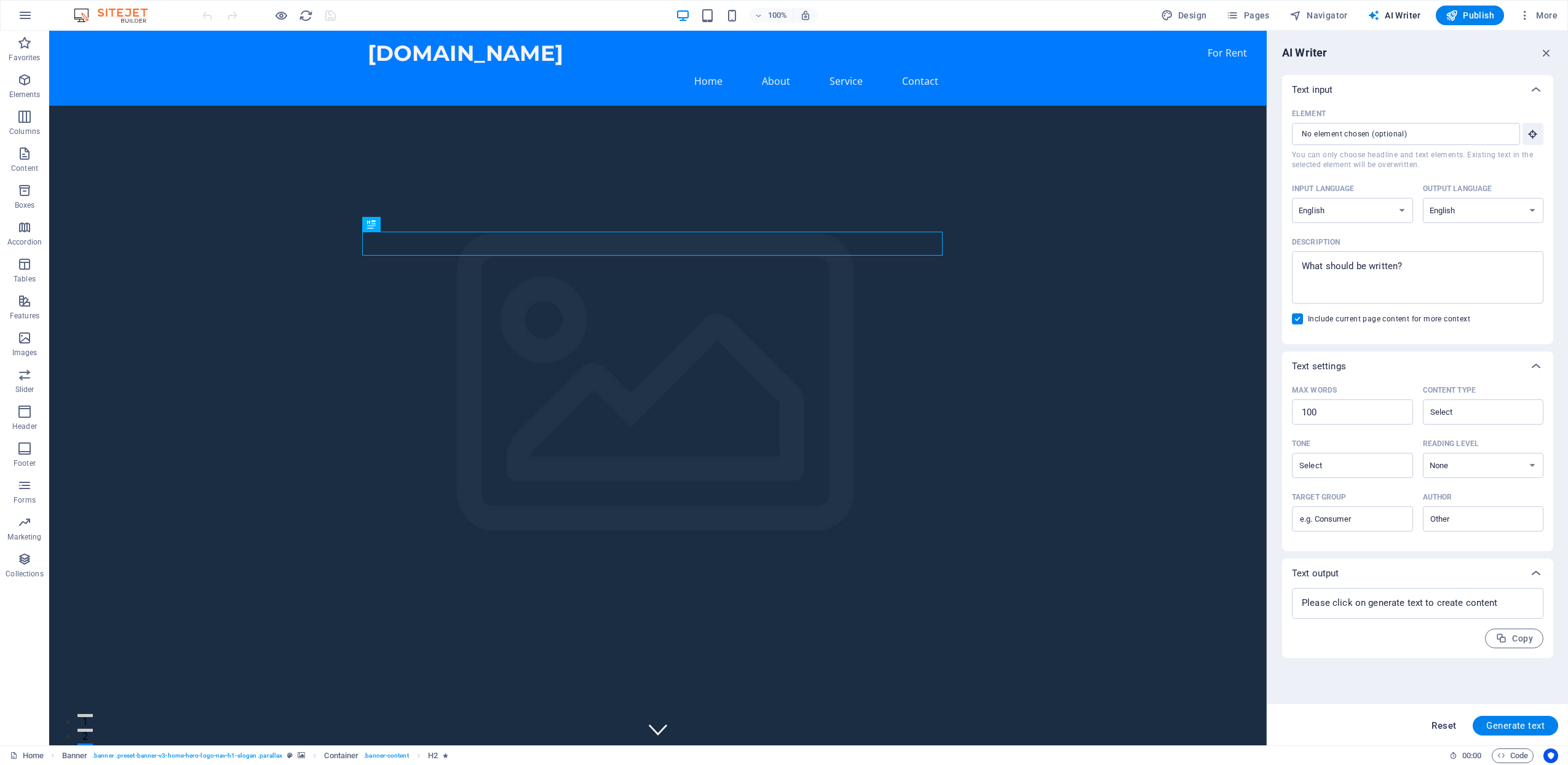
type textarea "x"
click at [1440, 728] on span "Reset" at bounding box center [1444, 725] width 25 height 10
type textarea "x"
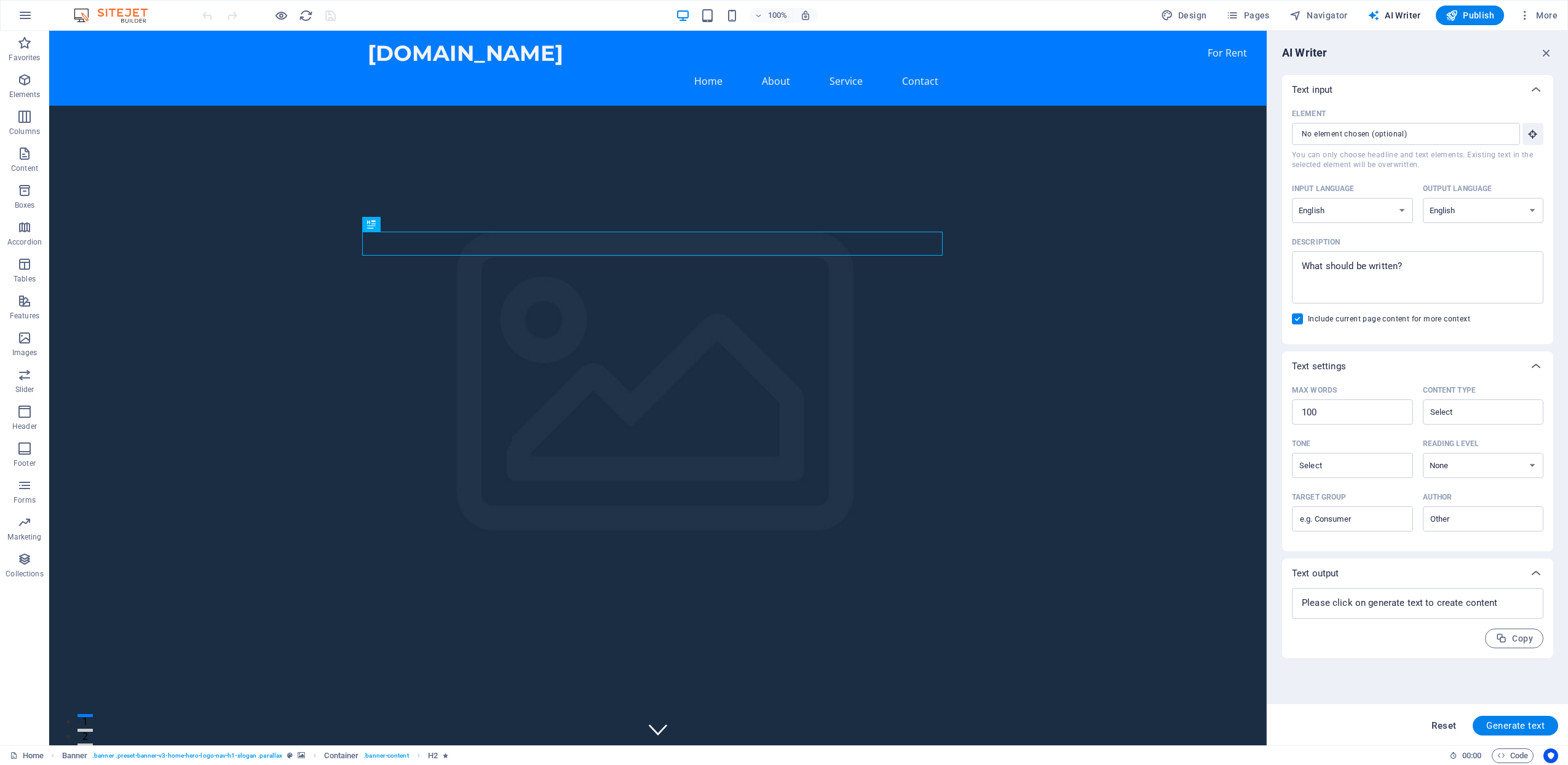
click at [1447, 723] on span "Reset" at bounding box center [1444, 725] width 25 height 10
type textarea "x"
click at [1447, 723] on span "Reset" at bounding box center [1444, 725] width 25 height 10
type textarea "x"
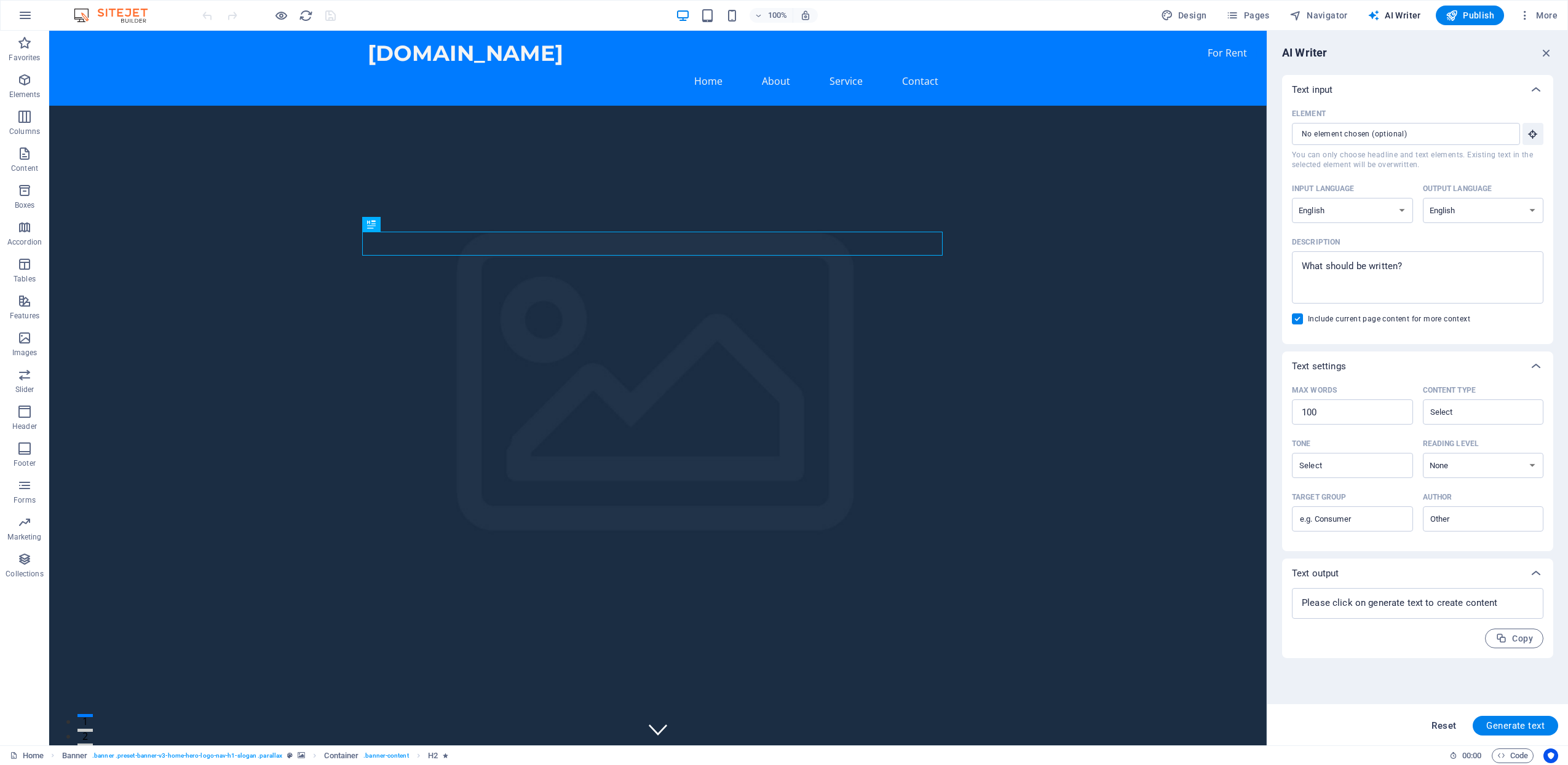
type textarea "x"
click at [1447, 723] on span "Reset" at bounding box center [1444, 725] width 25 height 10
type textarea "x"
click at [1433, 719] on button "Reset" at bounding box center [1443, 725] width 38 height 19
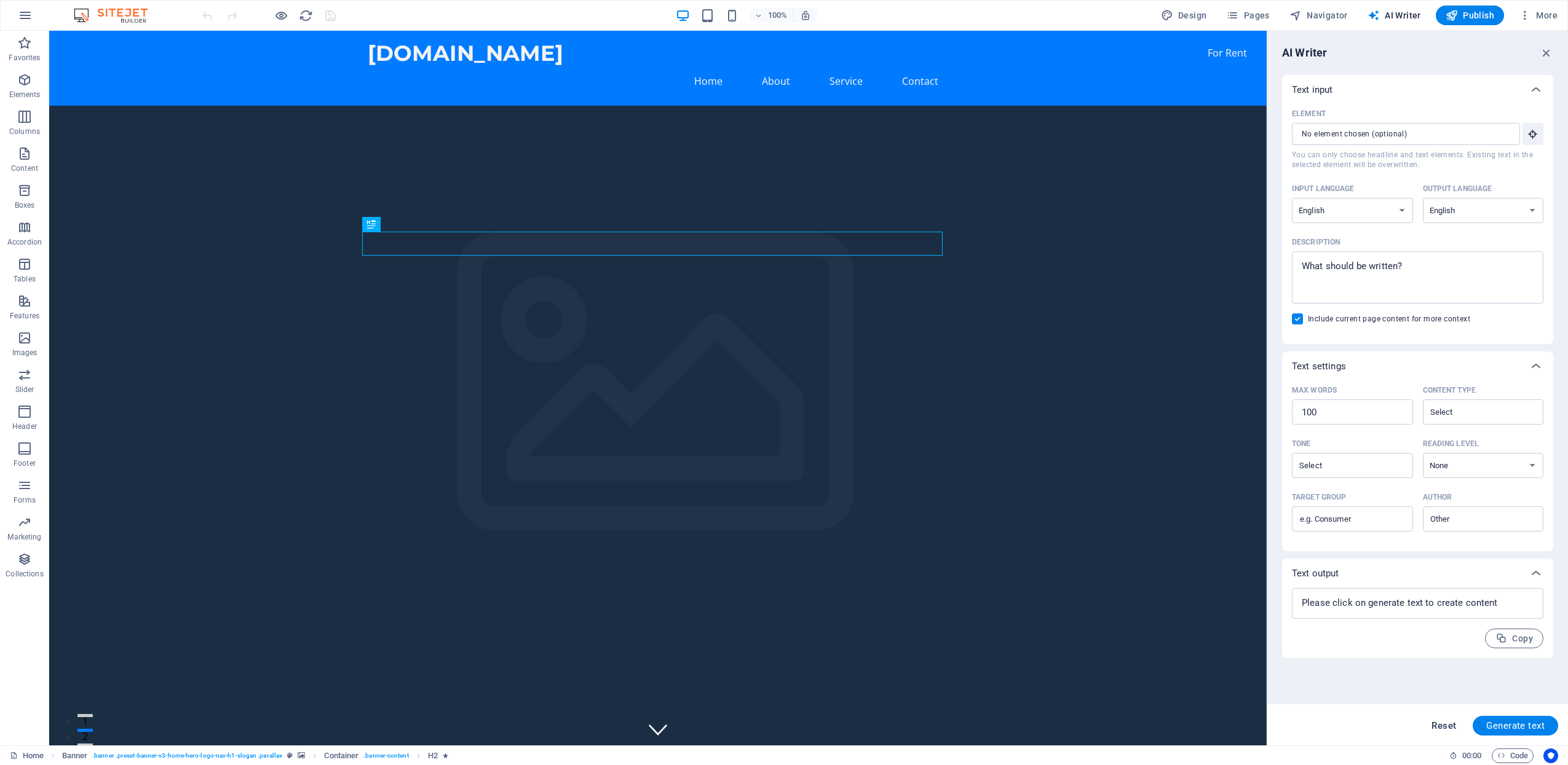
type textarea "x"
click at [1435, 719] on button "Reset" at bounding box center [1443, 725] width 38 height 19
type textarea "x"
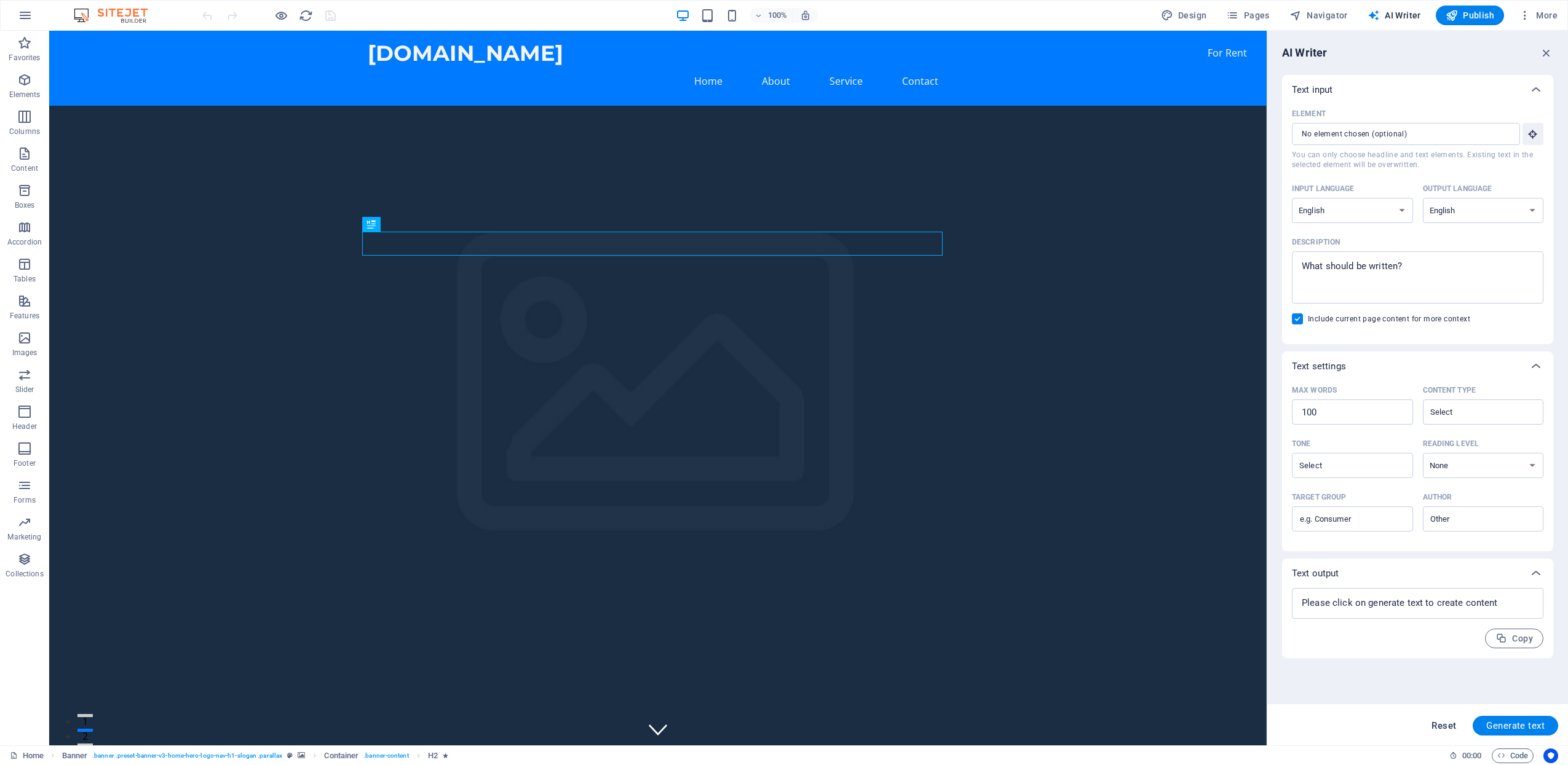
click at [1435, 719] on button "Reset" at bounding box center [1443, 725] width 38 height 19
type textarea "x"
click at [1436, 720] on button "Reset" at bounding box center [1443, 725] width 38 height 19
type textarea "x"
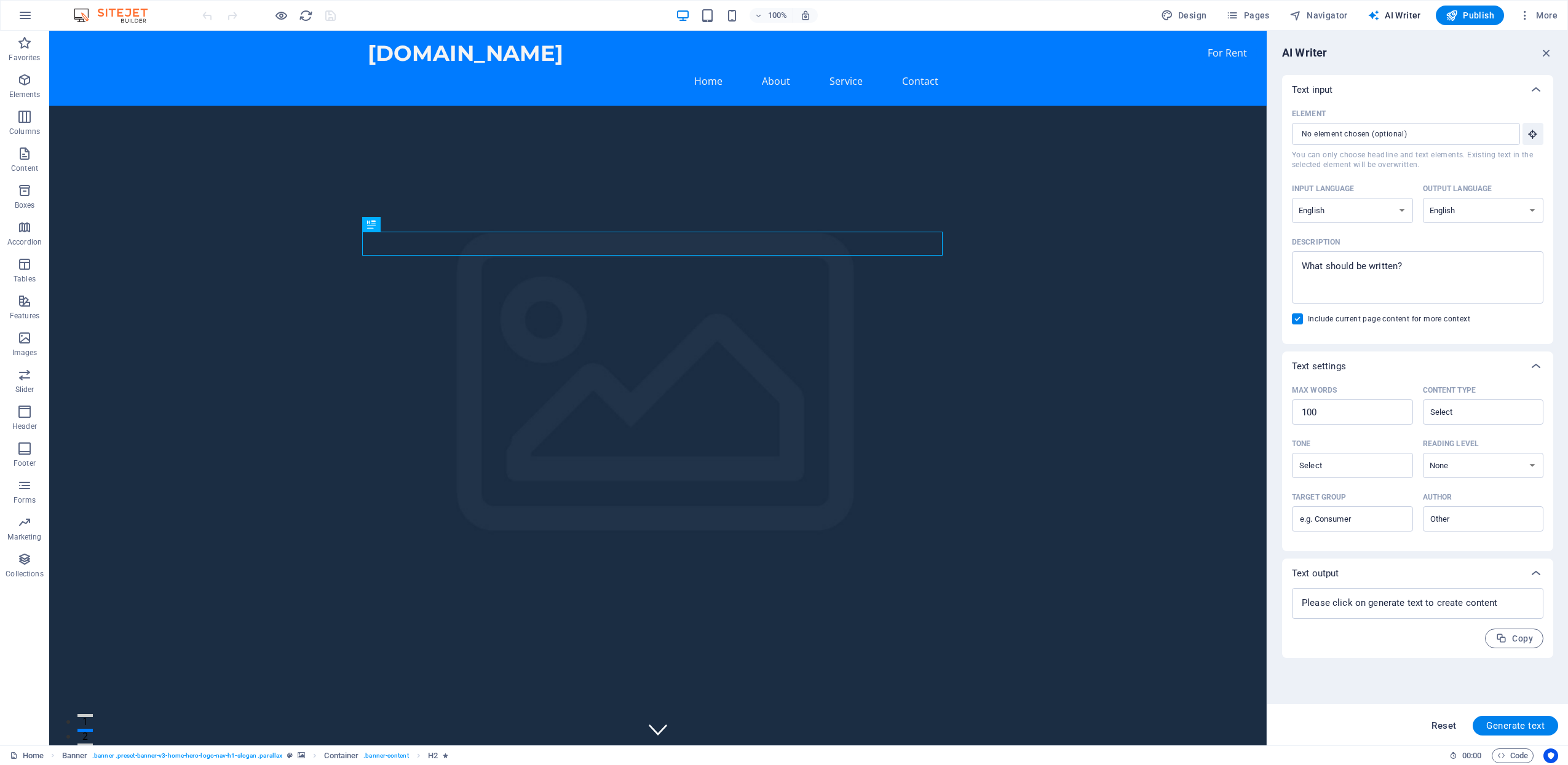
type textarea "x"
click at [1436, 720] on button "Reset" at bounding box center [1443, 725] width 38 height 19
type textarea "x"
click at [702, 66] on nav "Home About Service Contact" at bounding box center [658, 81] width 581 height 30
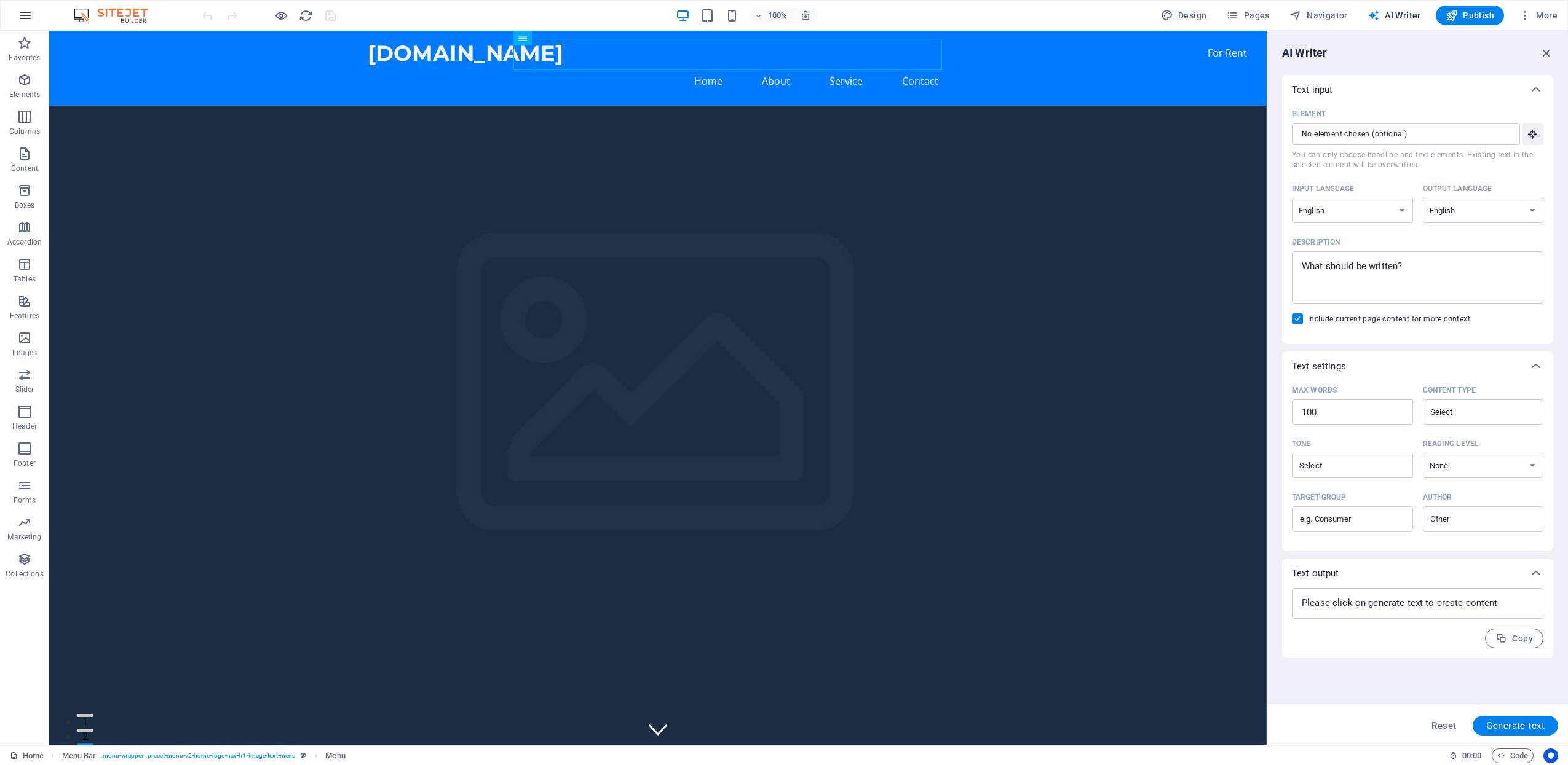
click at [23, 25] on button "button" at bounding box center [25, 16] width 30 height 30
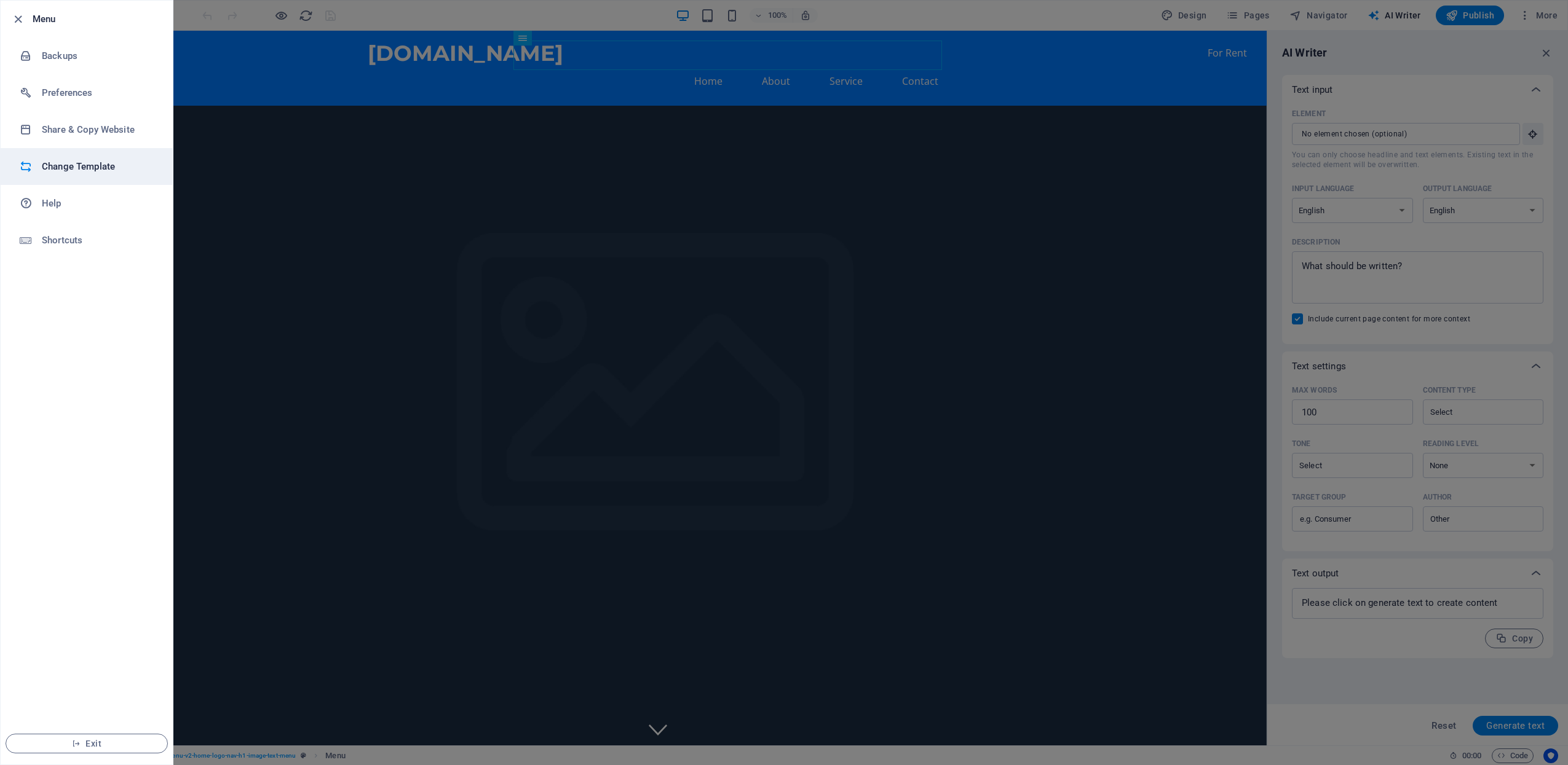
click at [78, 163] on h6 "Change Template" at bounding box center [99, 167] width 114 height 15
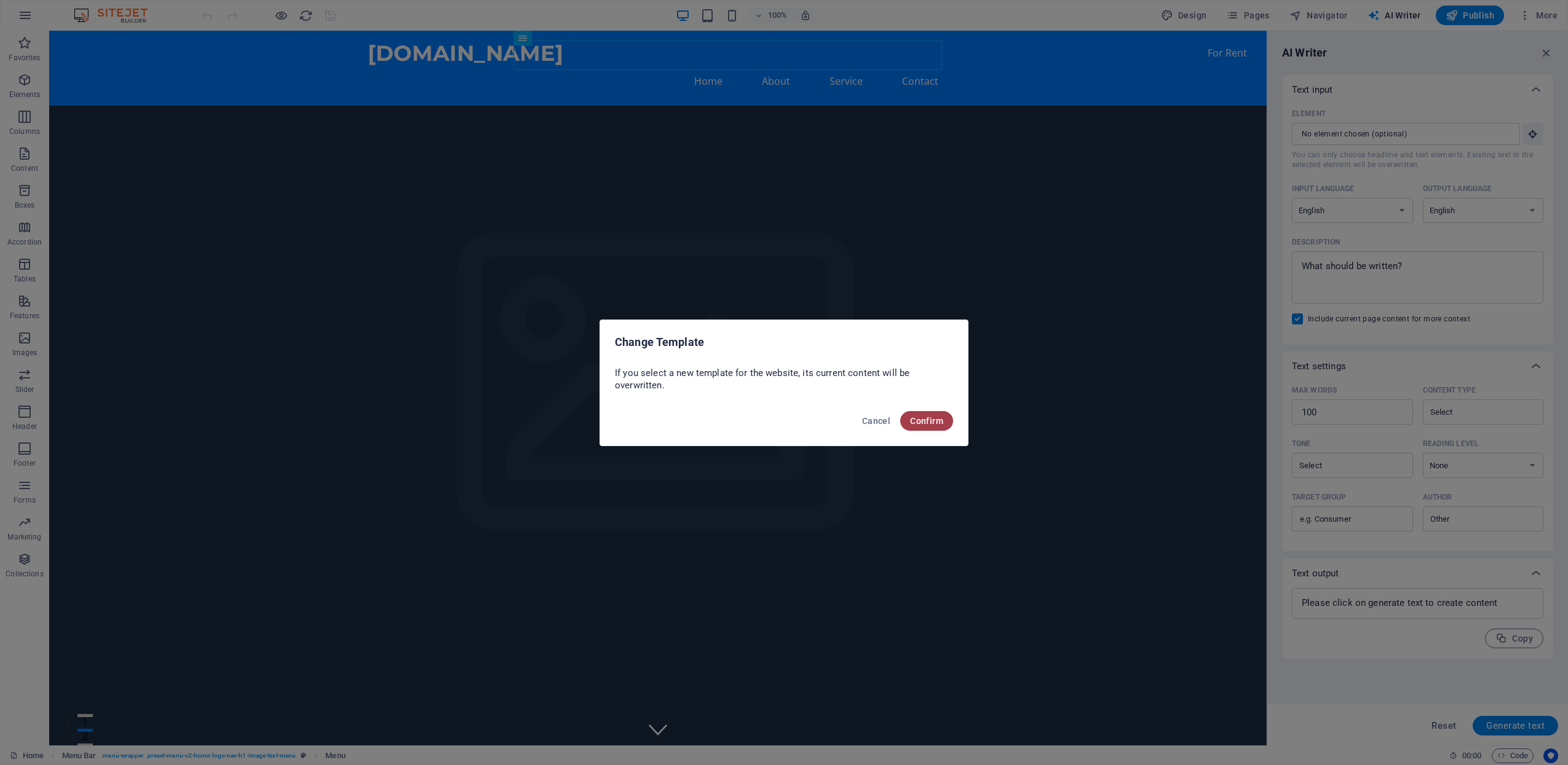
click at [933, 425] on span "Confirm" at bounding box center [926, 421] width 33 height 10
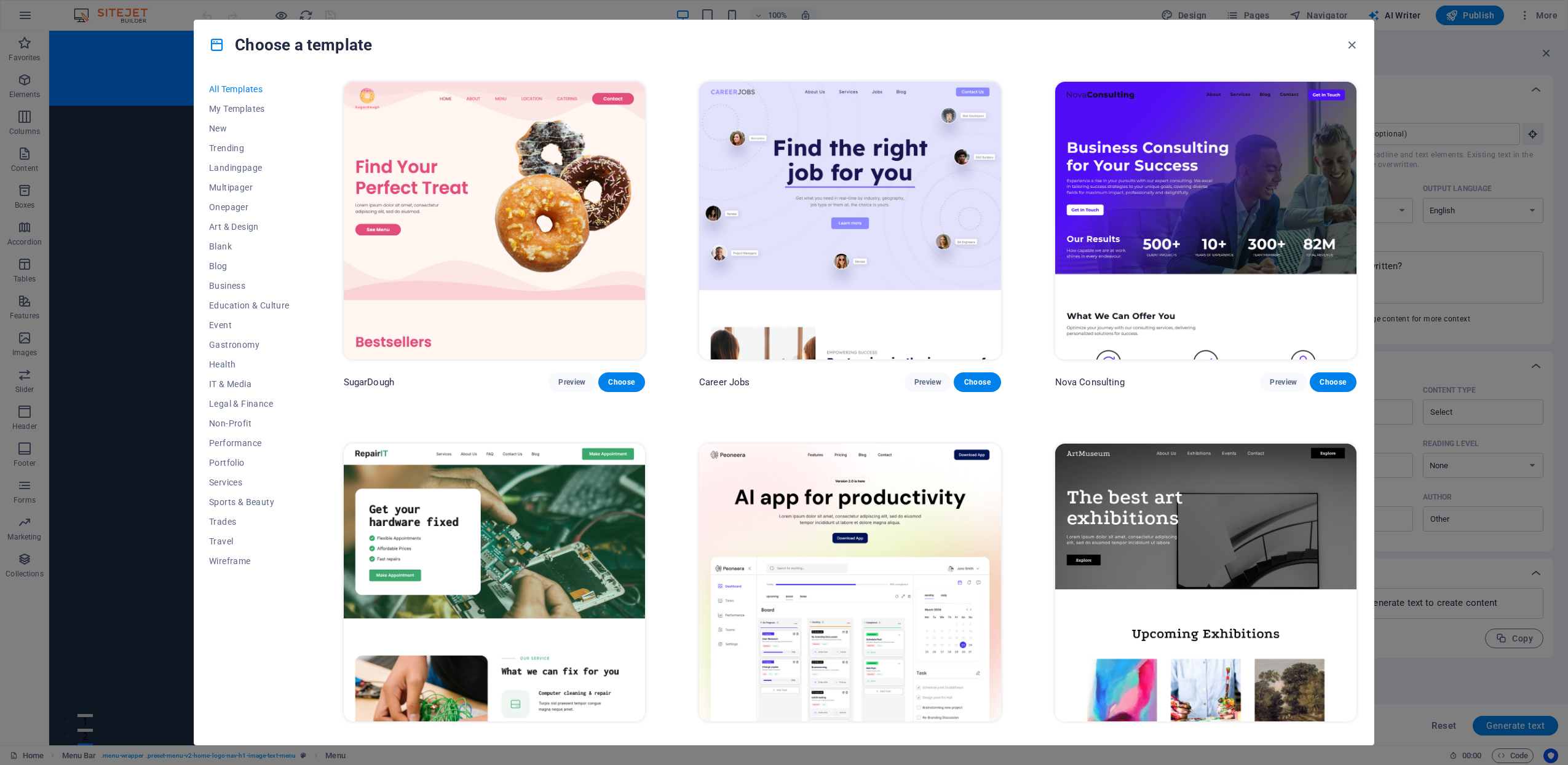
click at [1353, 36] on div "Choose a template" at bounding box center [784, 44] width 1180 height 49
click at [1354, 46] on icon "button" at bounding box center [1352, 45] width 14 height 14
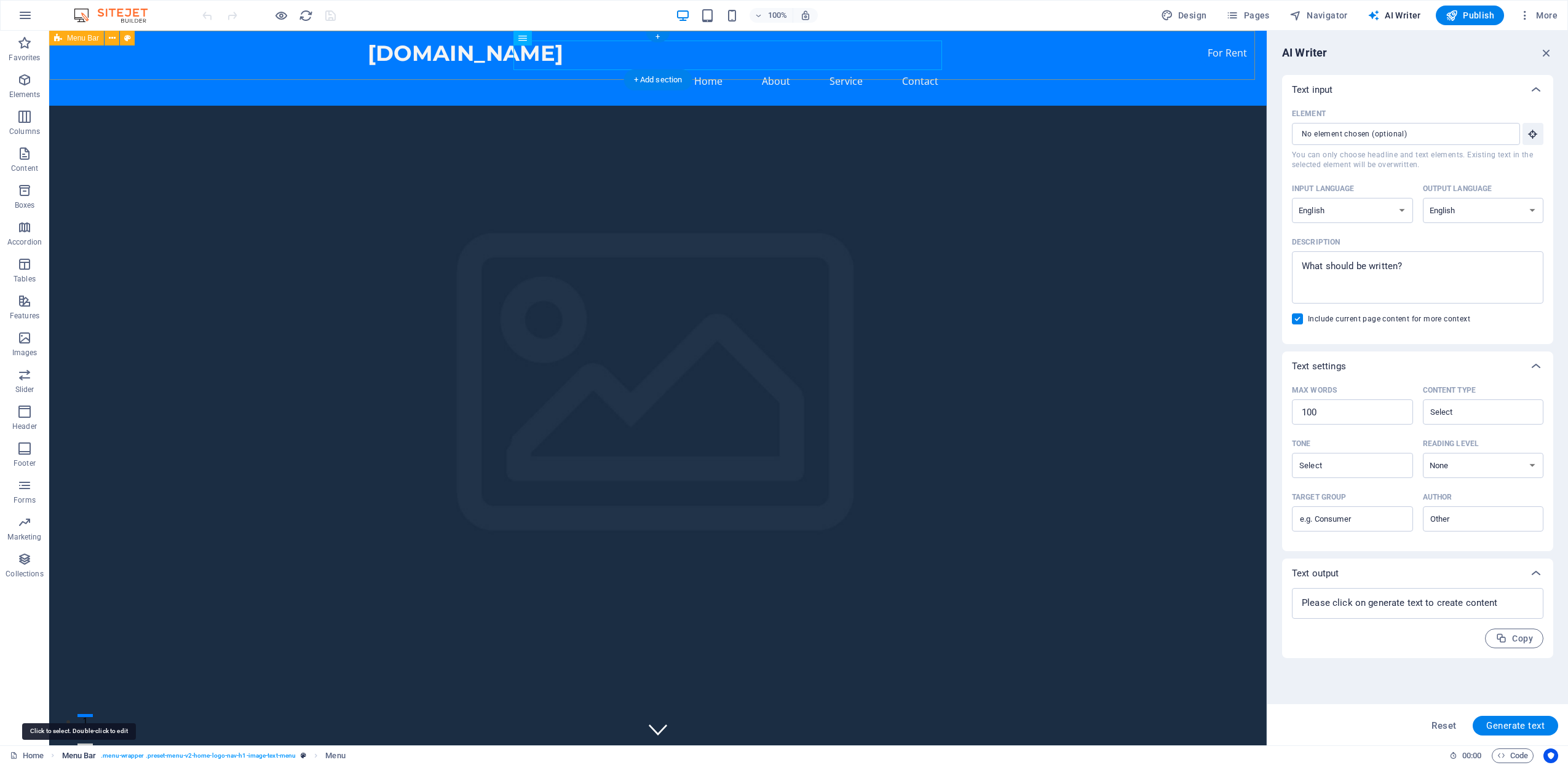
click at [64, 753] on span "Menu Bar" at bounding box center [79, 756] width 34 height 15
click at [1539, 11] on span "More" at bounding box center [1538, 16] width 39 height 12
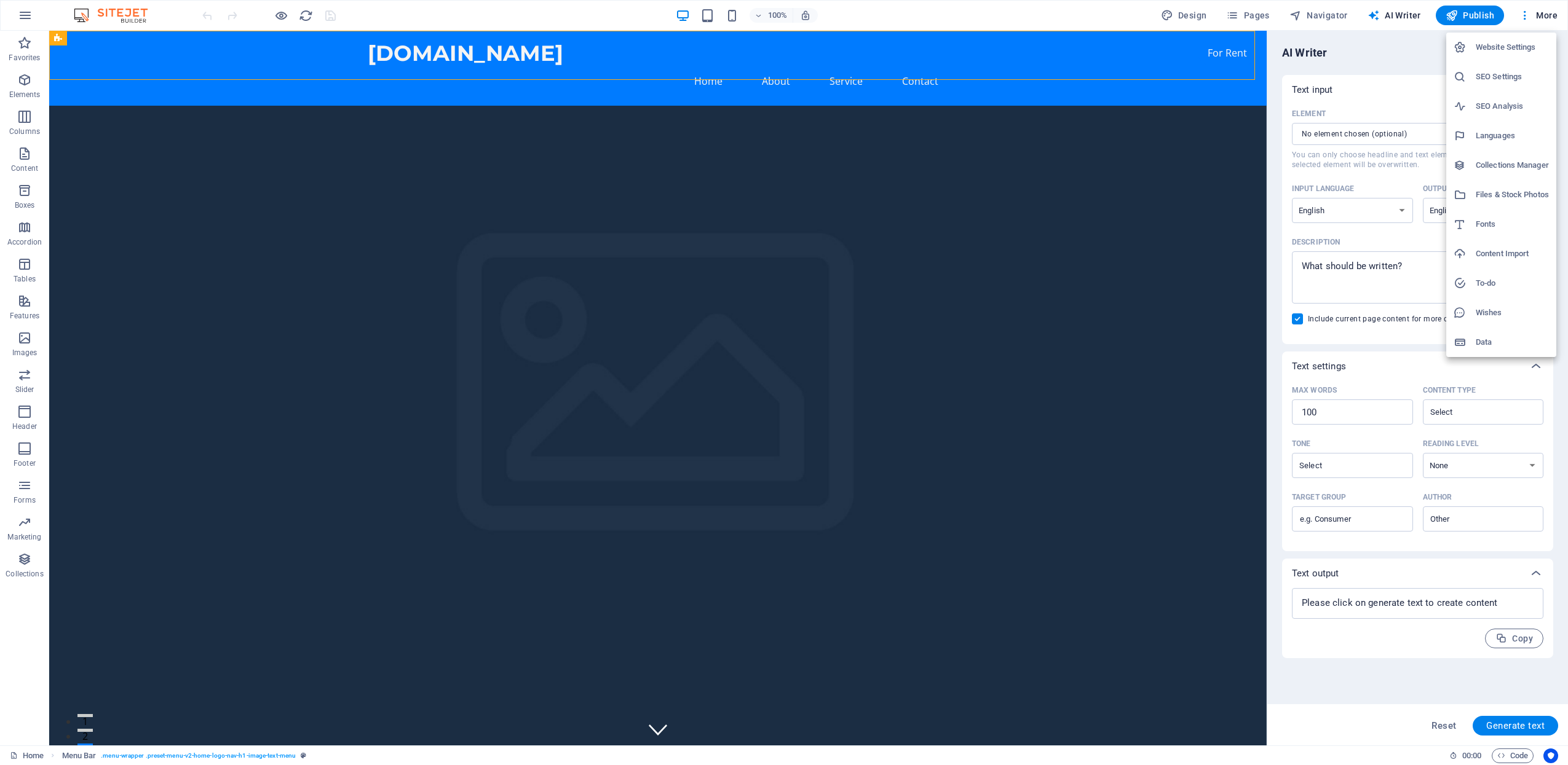
click at [1474, 45] on div at bounding box center [1464, 47] width 22 height 12
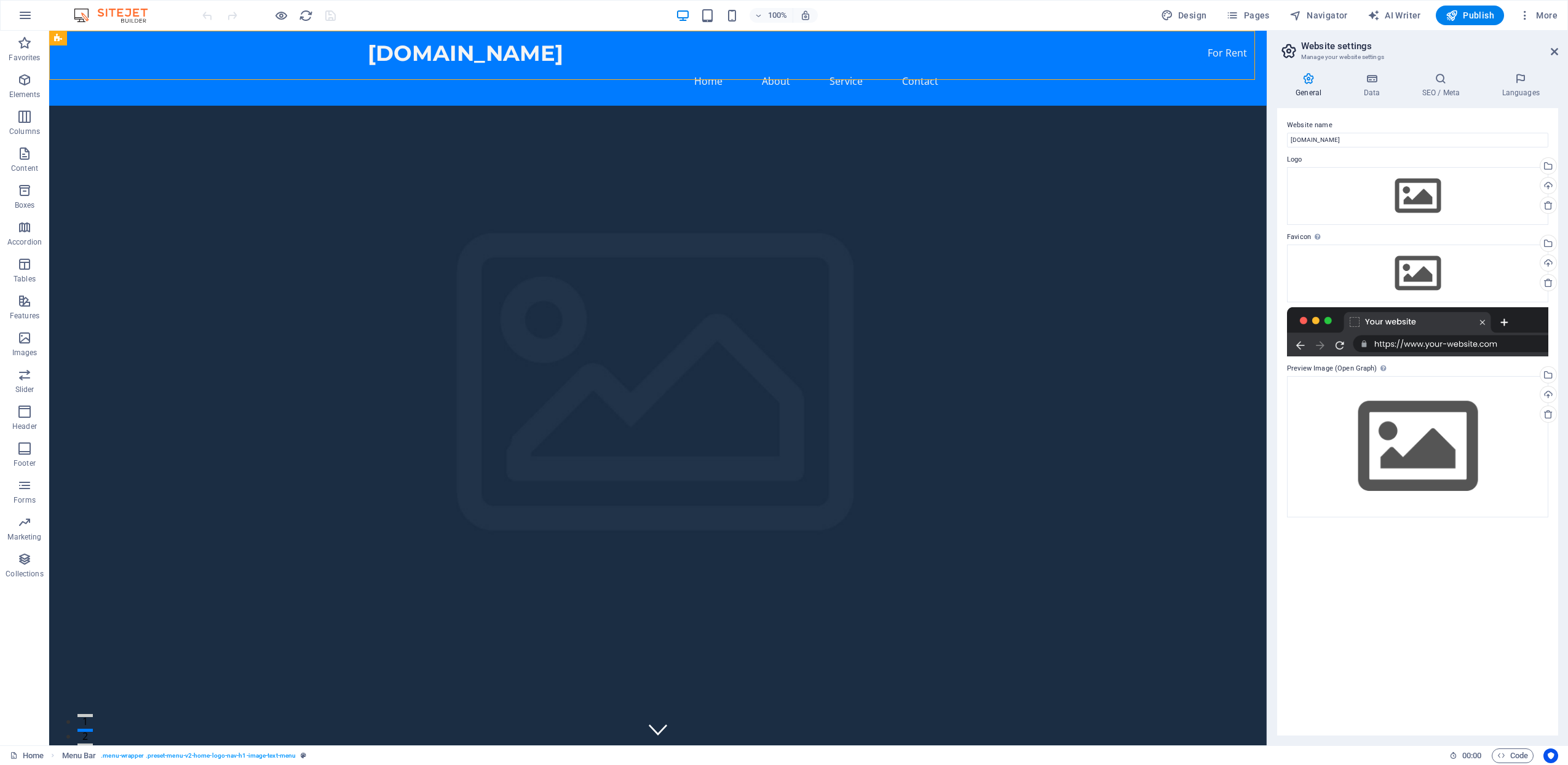
click at [1562, 47] on aside "Website settings Manage your website settings General Data SEO / Meta Languages…" at bounding box center [1417, 388] width 301 height 715
click at [1553, 56] on icon at bounding box center [1554, 51] width 7 height 10
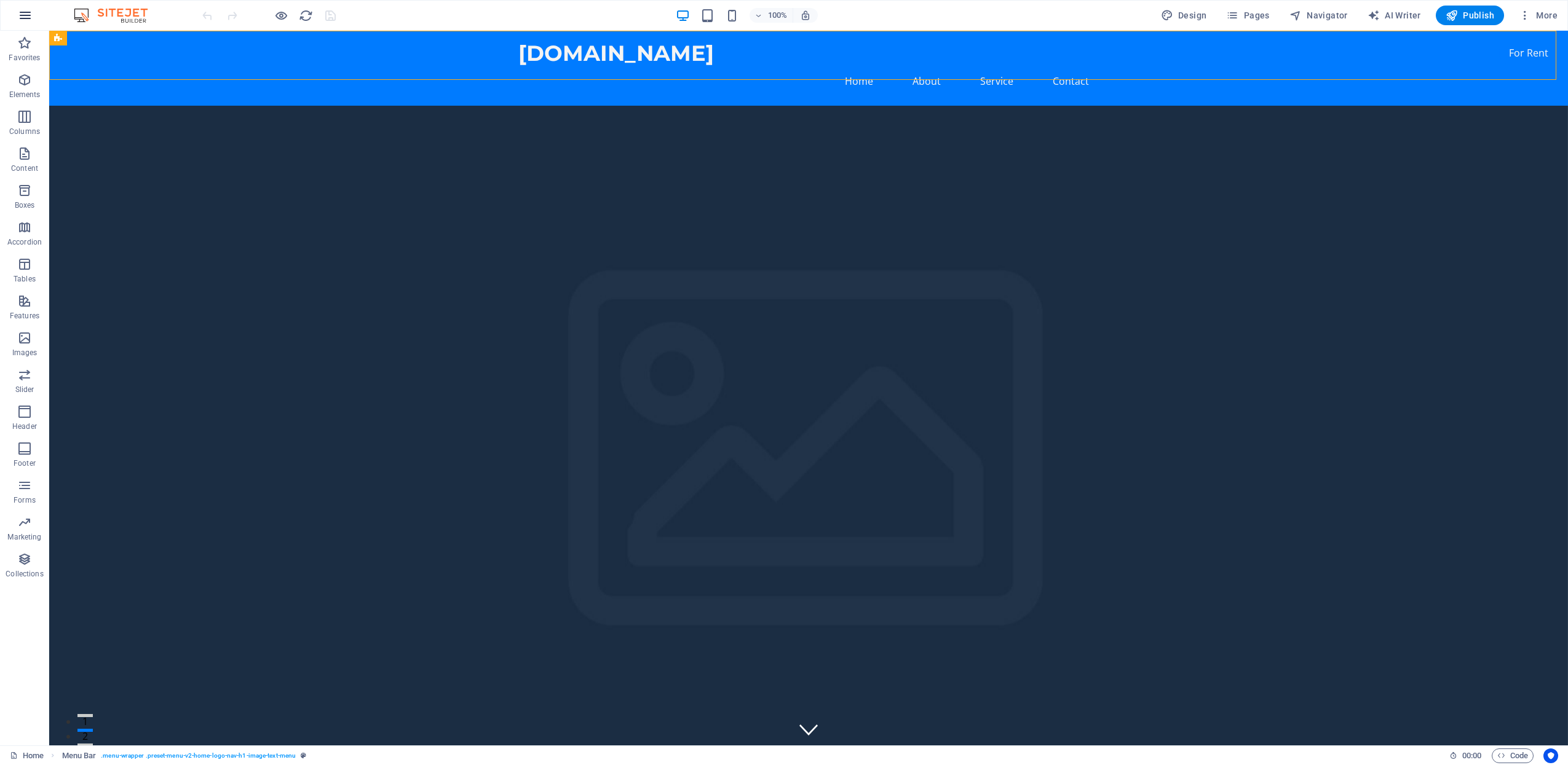
click at [27, 19] on icon "button" at bounding box center [25, 15] width 15 height 15
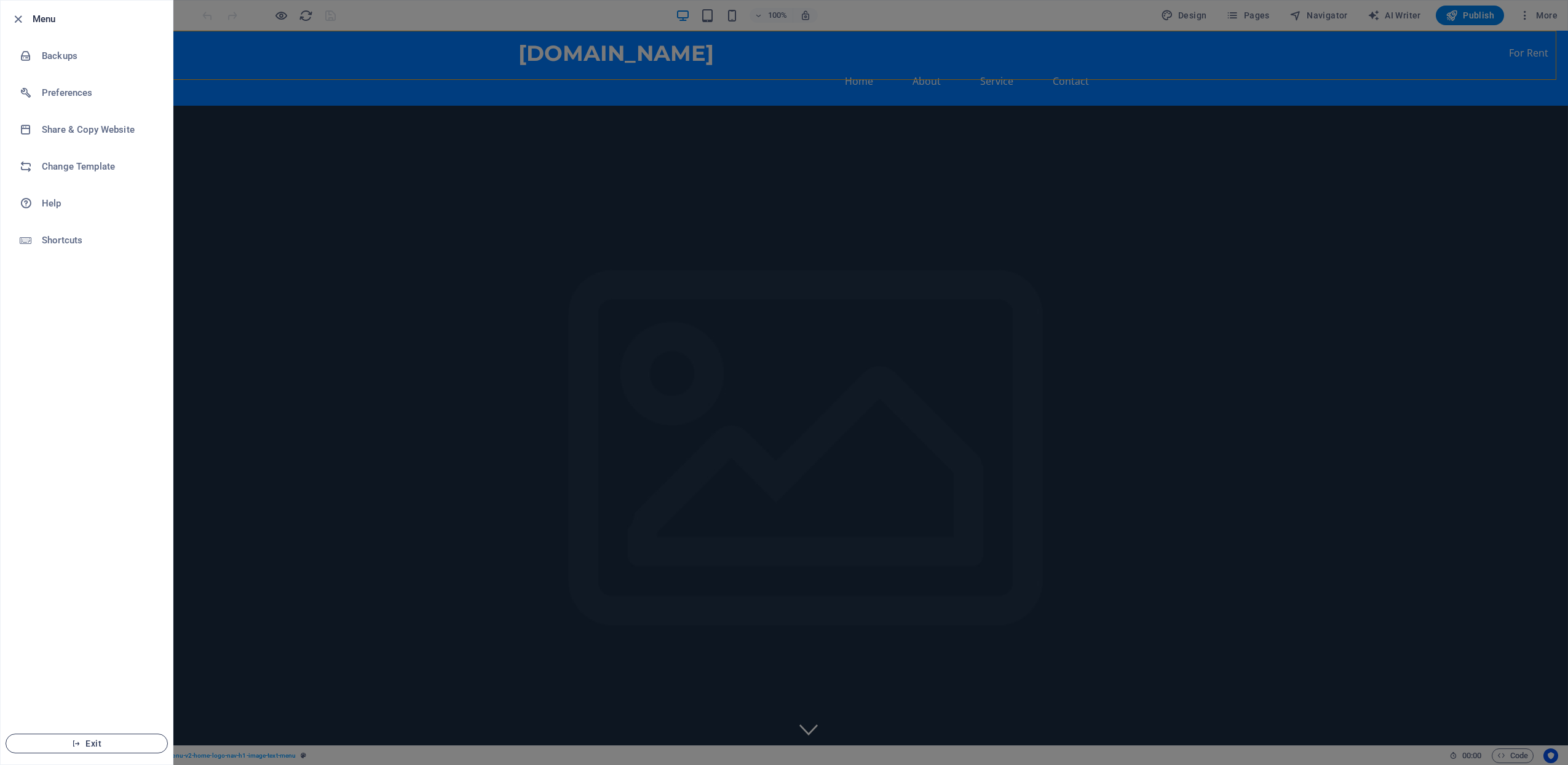
click at [76, 735] on button "Exit" at bounding box center [86, 743] width 163 height 19
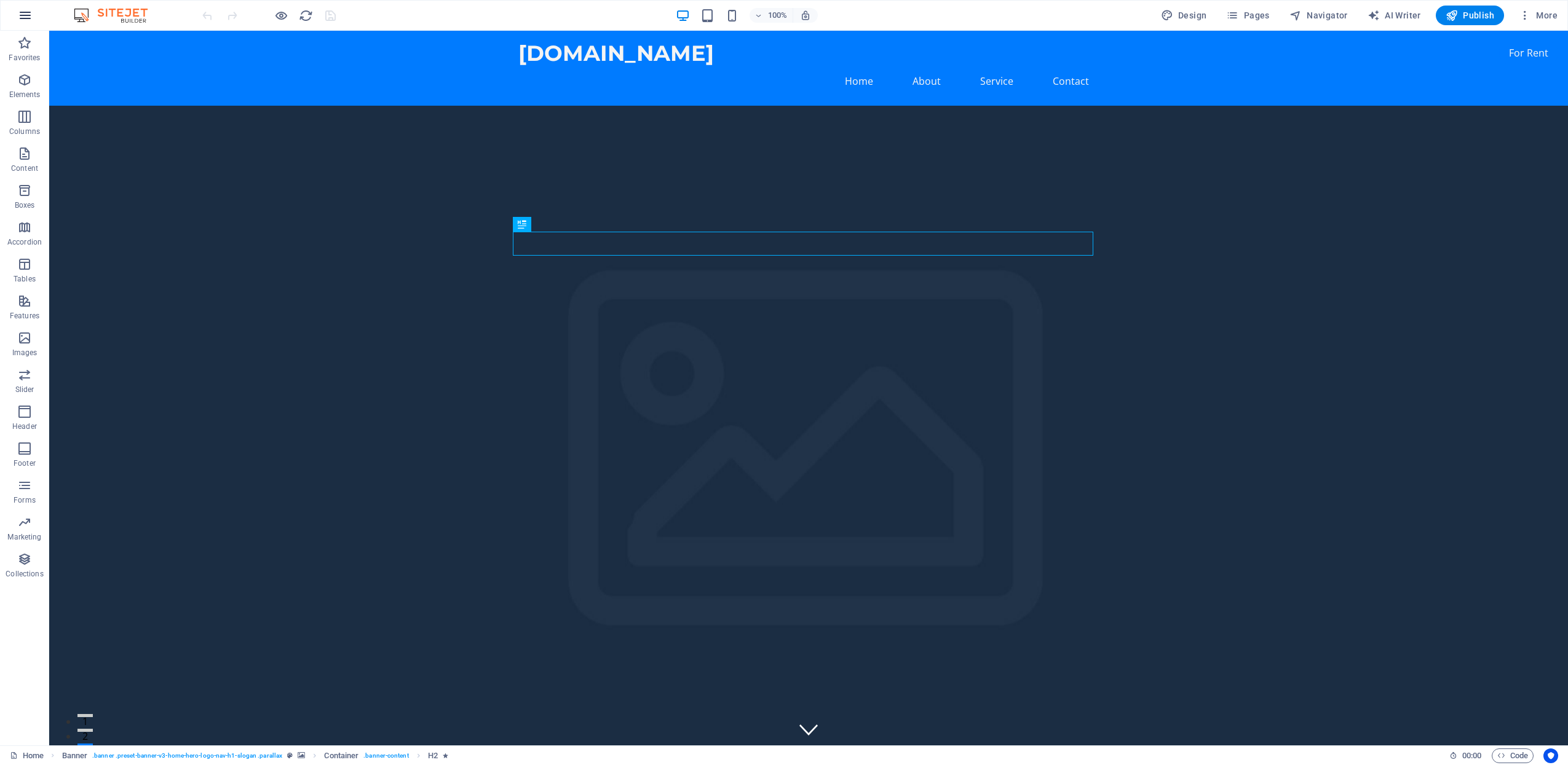
click at [22, 19] on icon "button" at bounding box center [25, 15] width 15 height 15
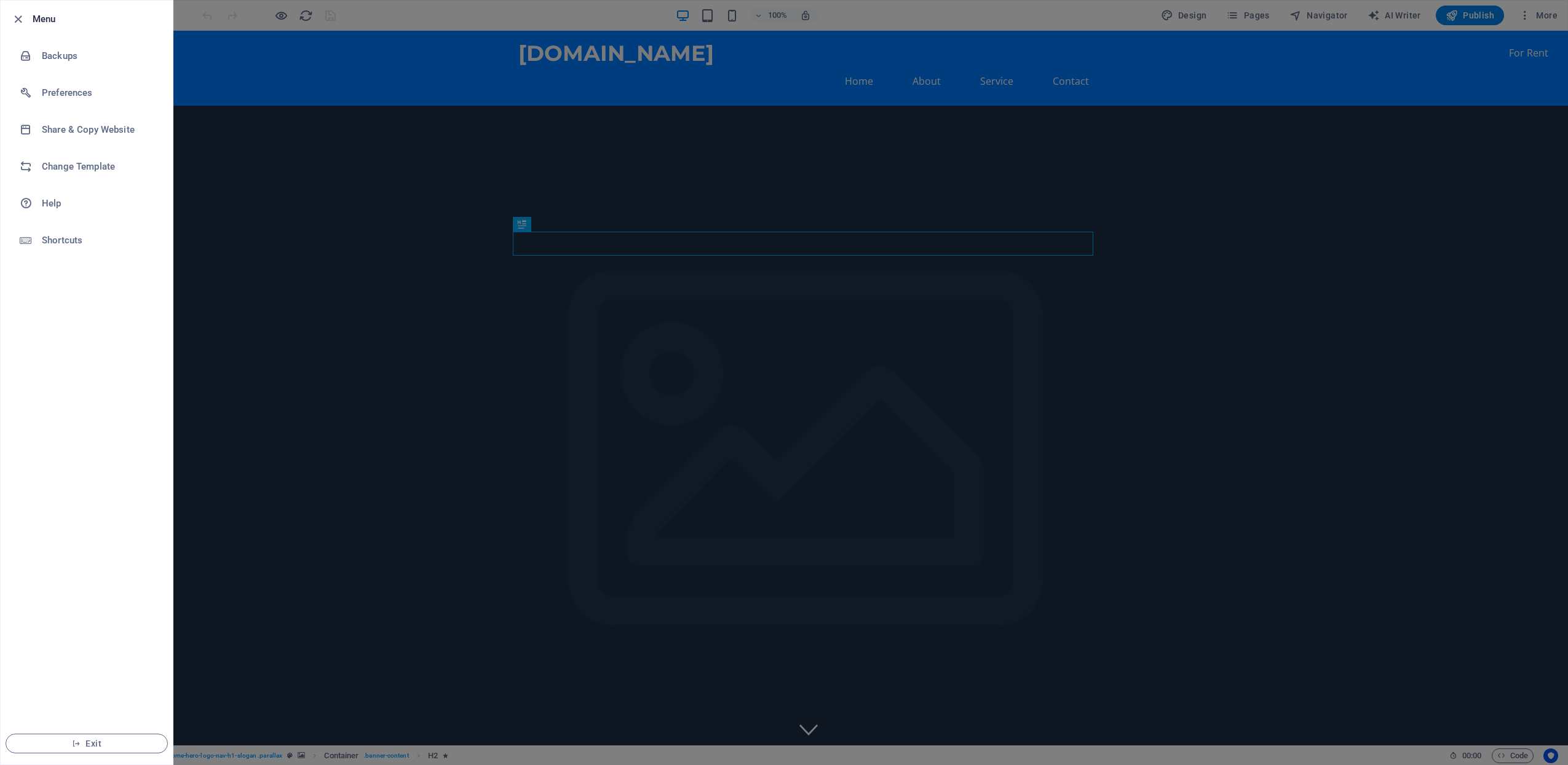
click at [1528, 23] on div at bounding box center [784, 382] width 1568 height 765
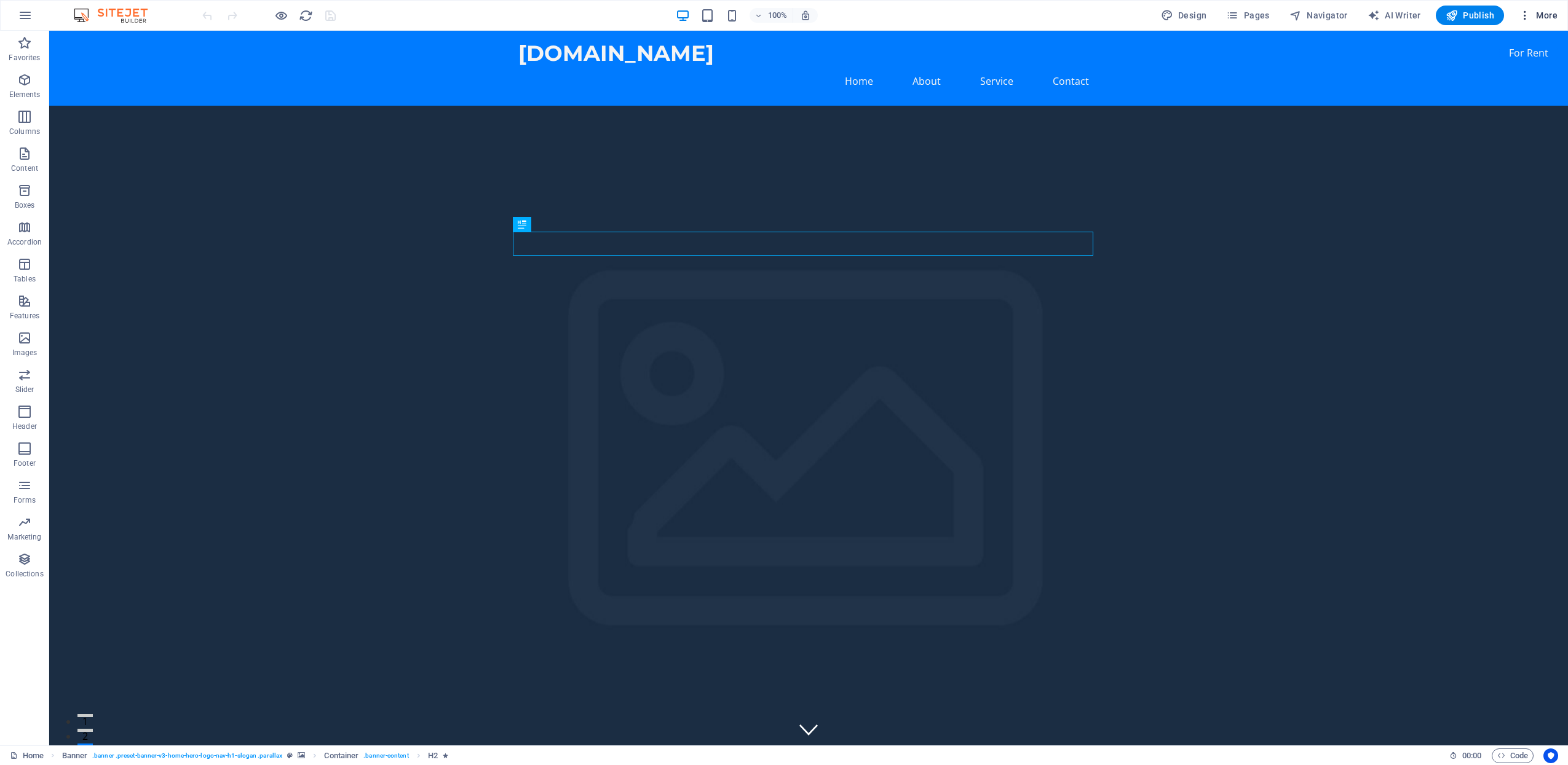
click at [1525, 13] on icon "button" at bounding box center [1525, 16] width 12 height 12
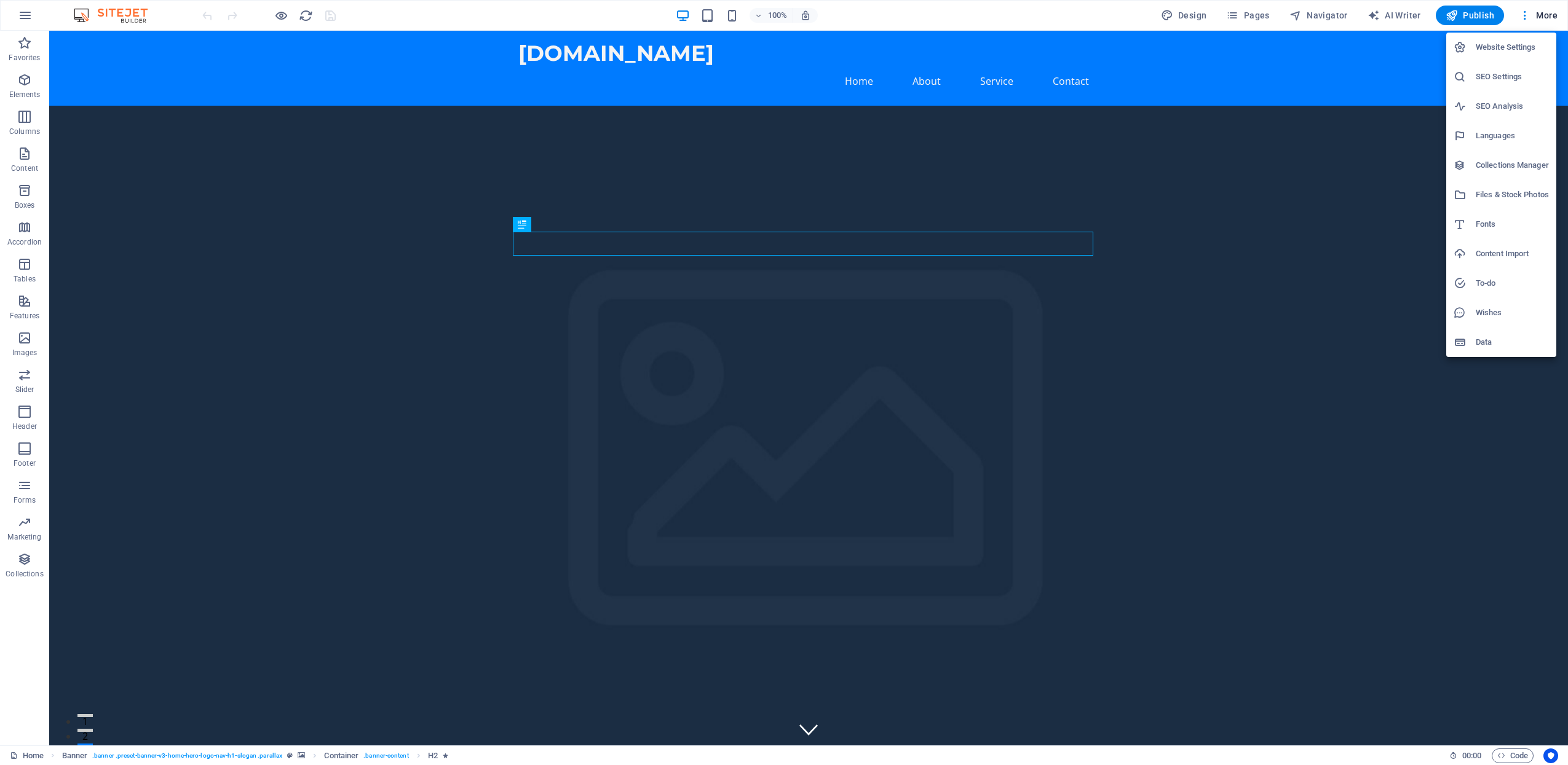
click at [1484, 338] on h6 "Data" at bounding box center [1513, 342] width 73 height 15
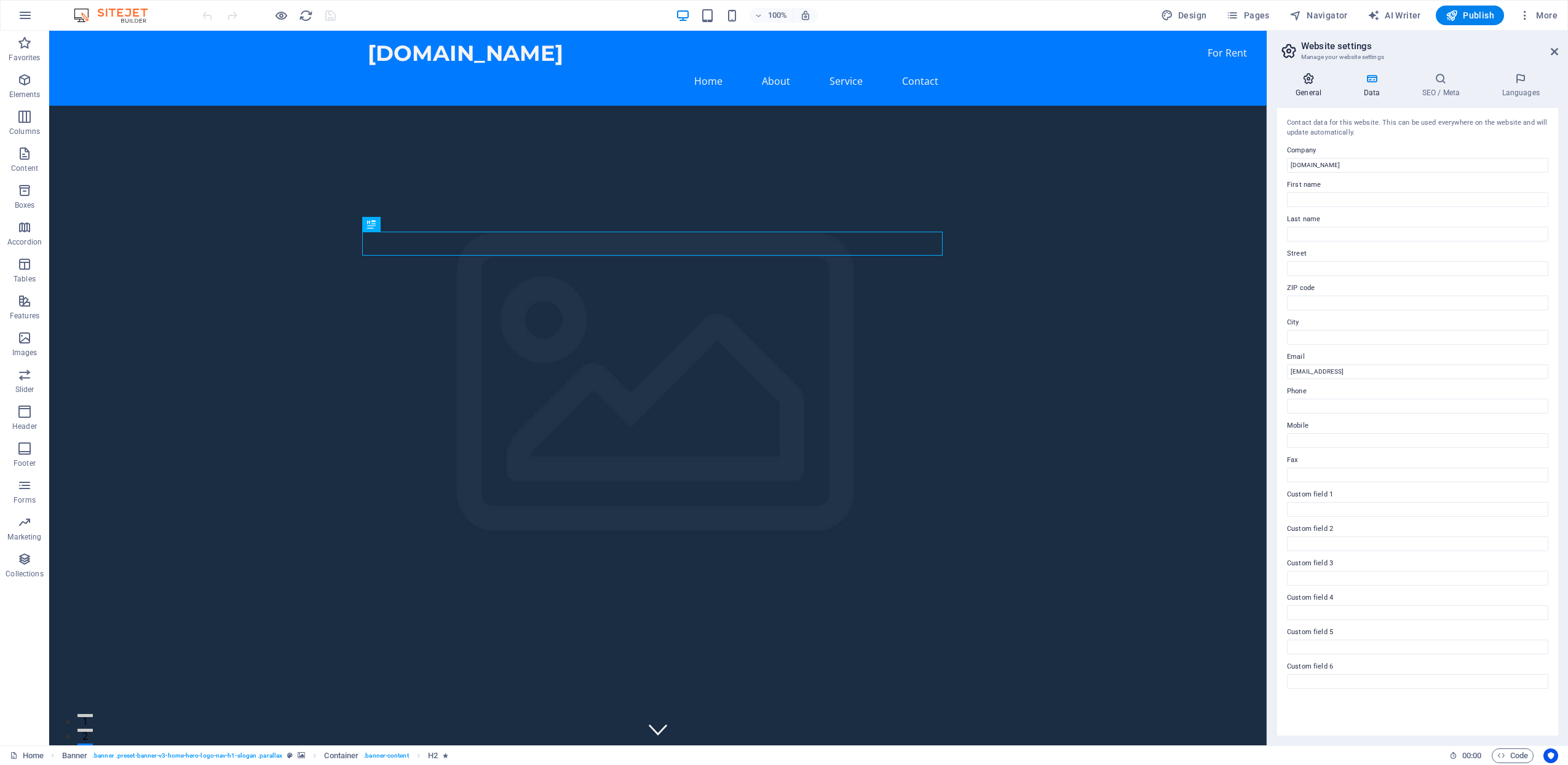
click at [1306, 72] on icon at bounding box center [1308, 79] width 63 height 12
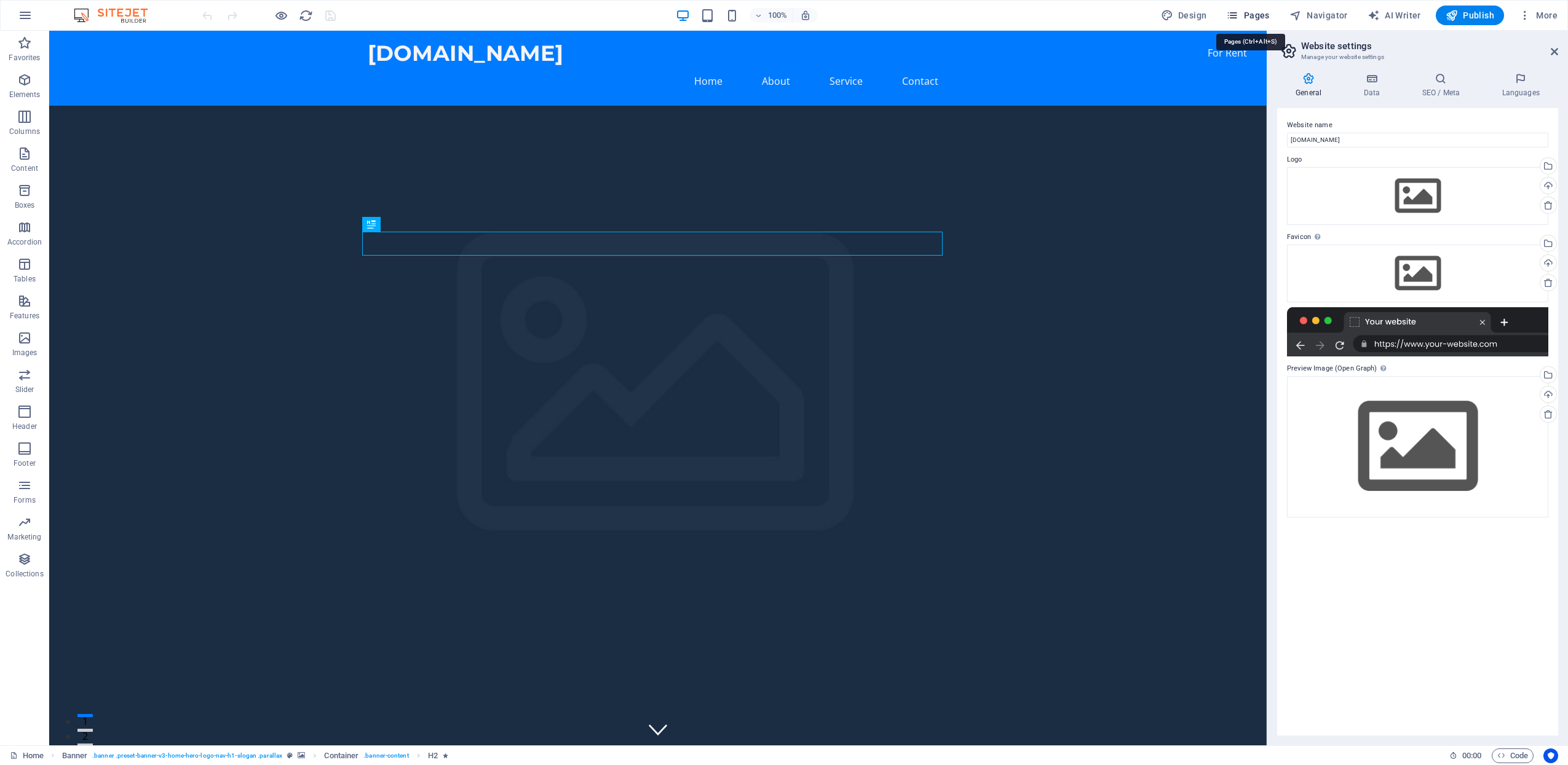
click at [1262, 10] on span "Pages" at bounding box center [1247, 16] width 43 height 12
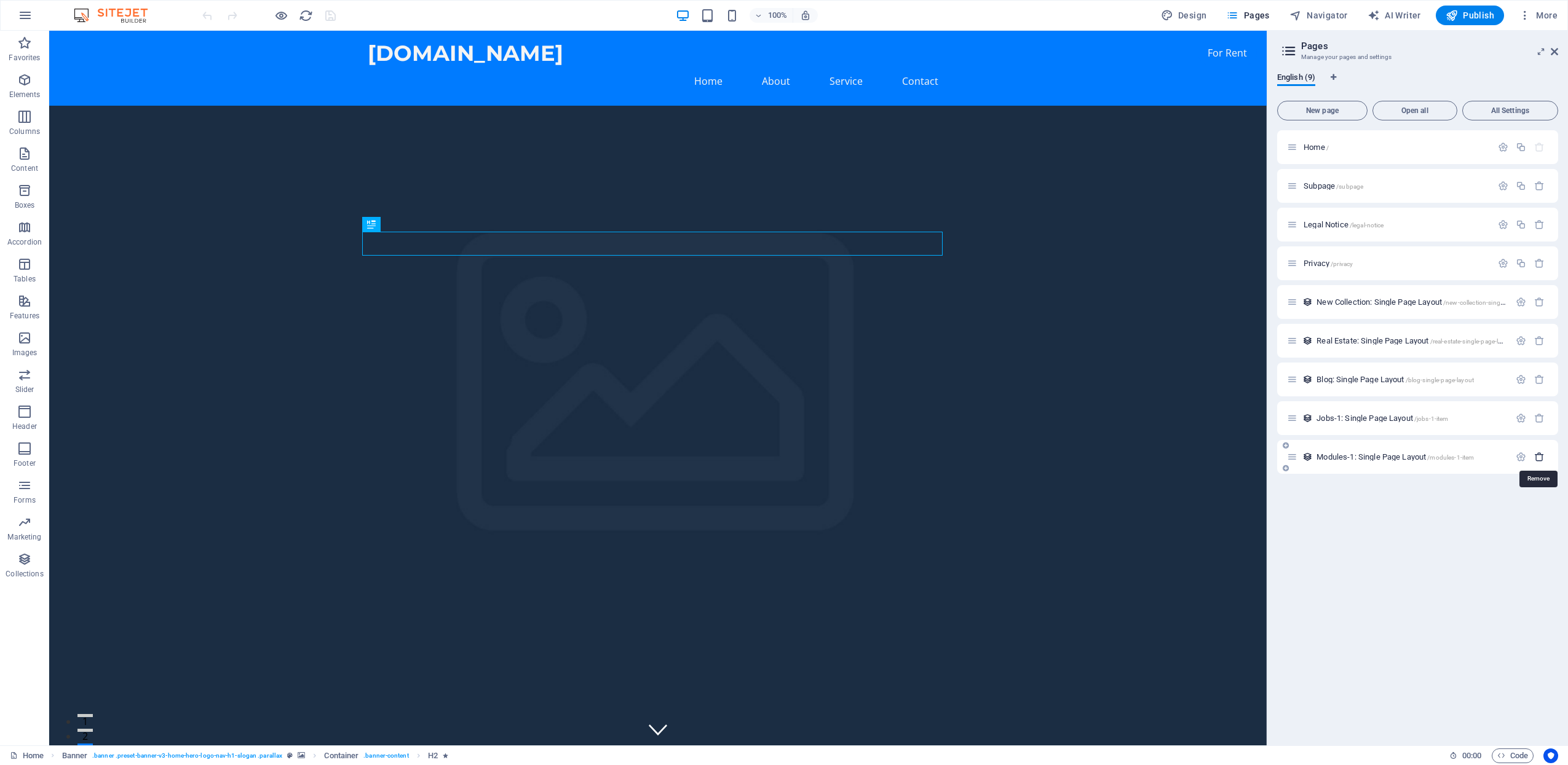
click at [1541, 455] on icon "button" at bounding box center [1539, 457] width 10 height 10
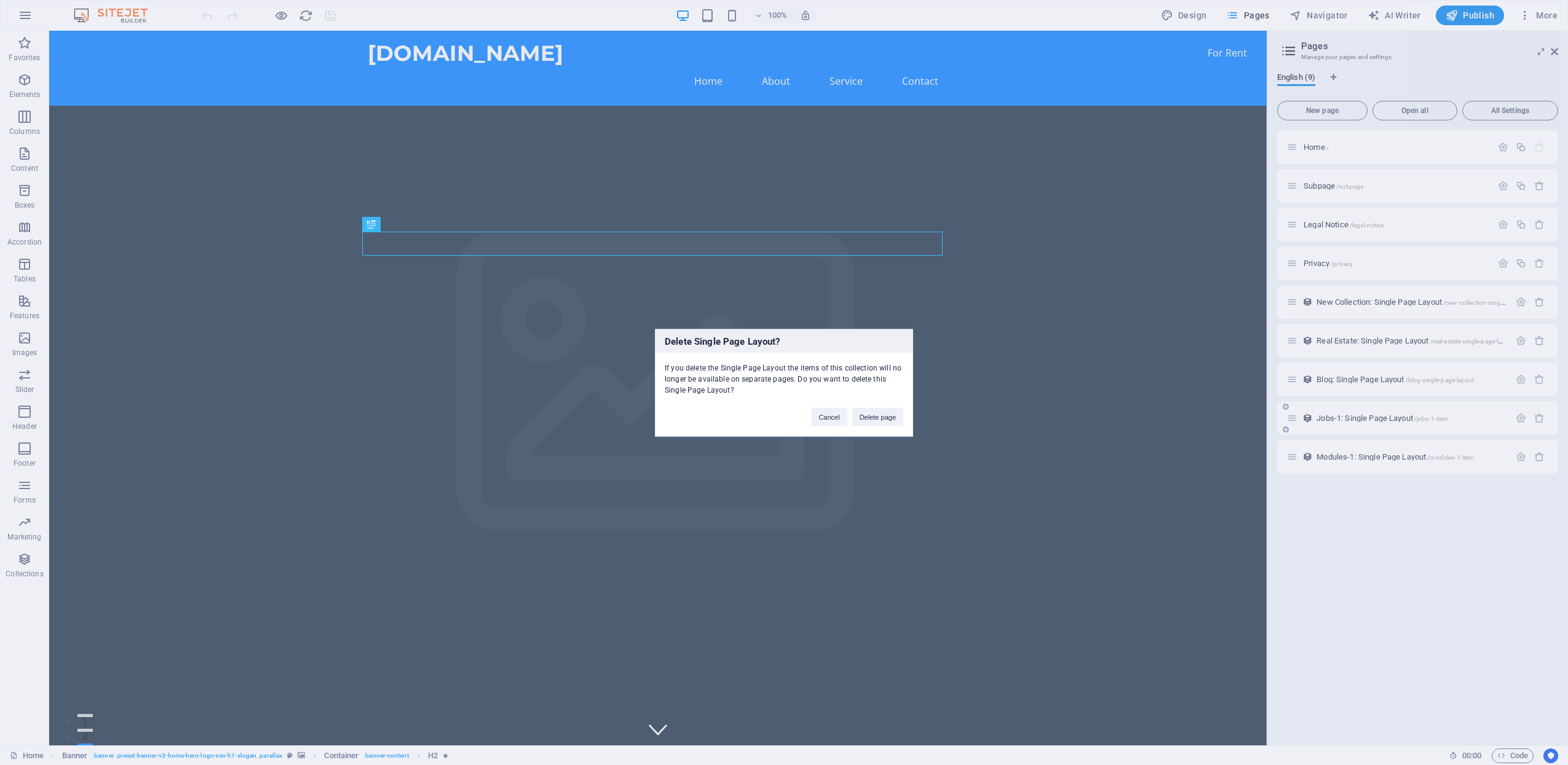
drag, startPoint x: 881, startPoint y: 410, endPoint x: 1510, endPoint y: 419, distance: 629.1
click at [881, 411] on button "Delete page" at bounding box center [878, 417] width 51 height 19
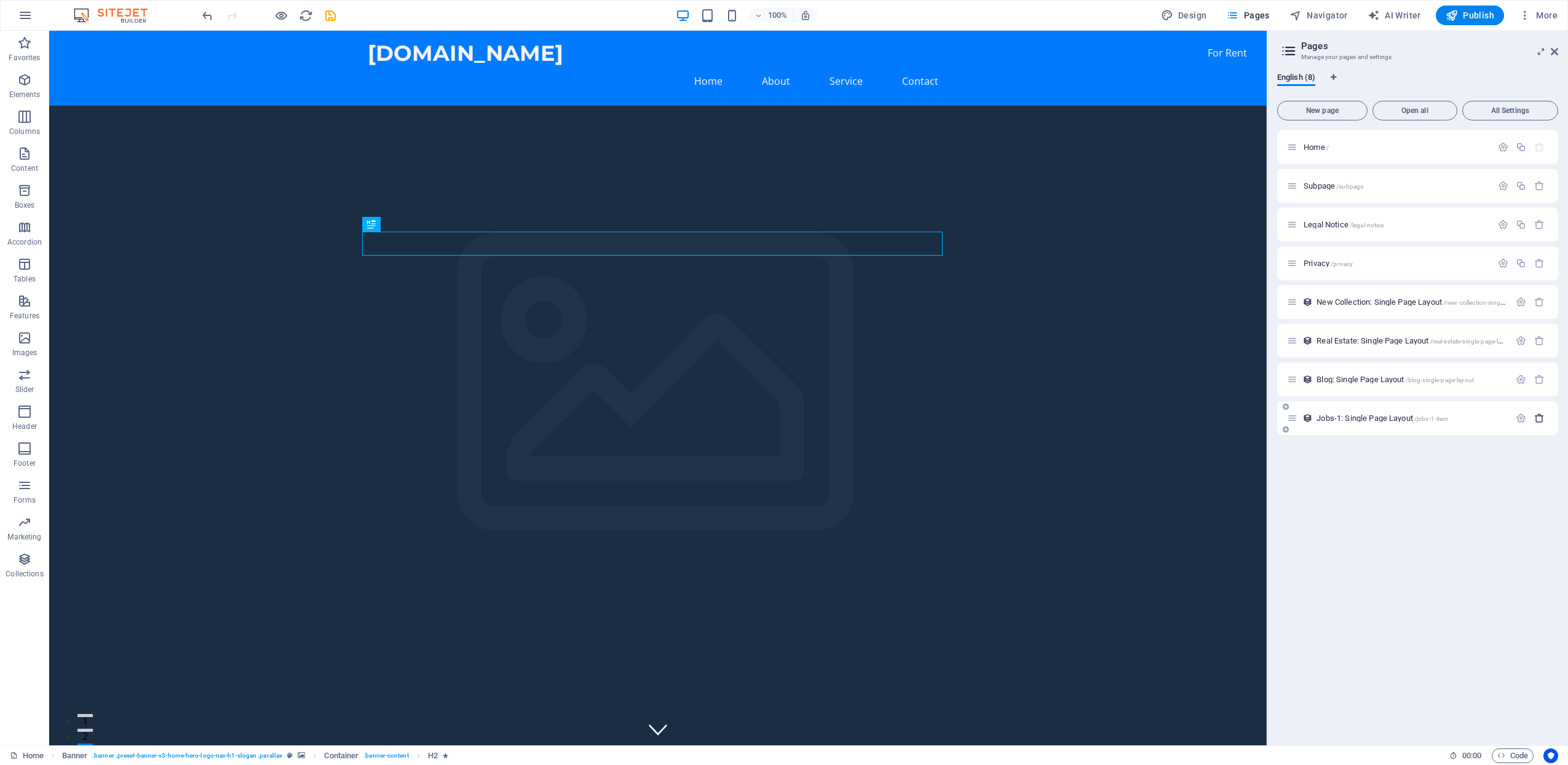
click at [1540, 419] on icon "button" at bounding box center [1539, 418] width 10 height 10
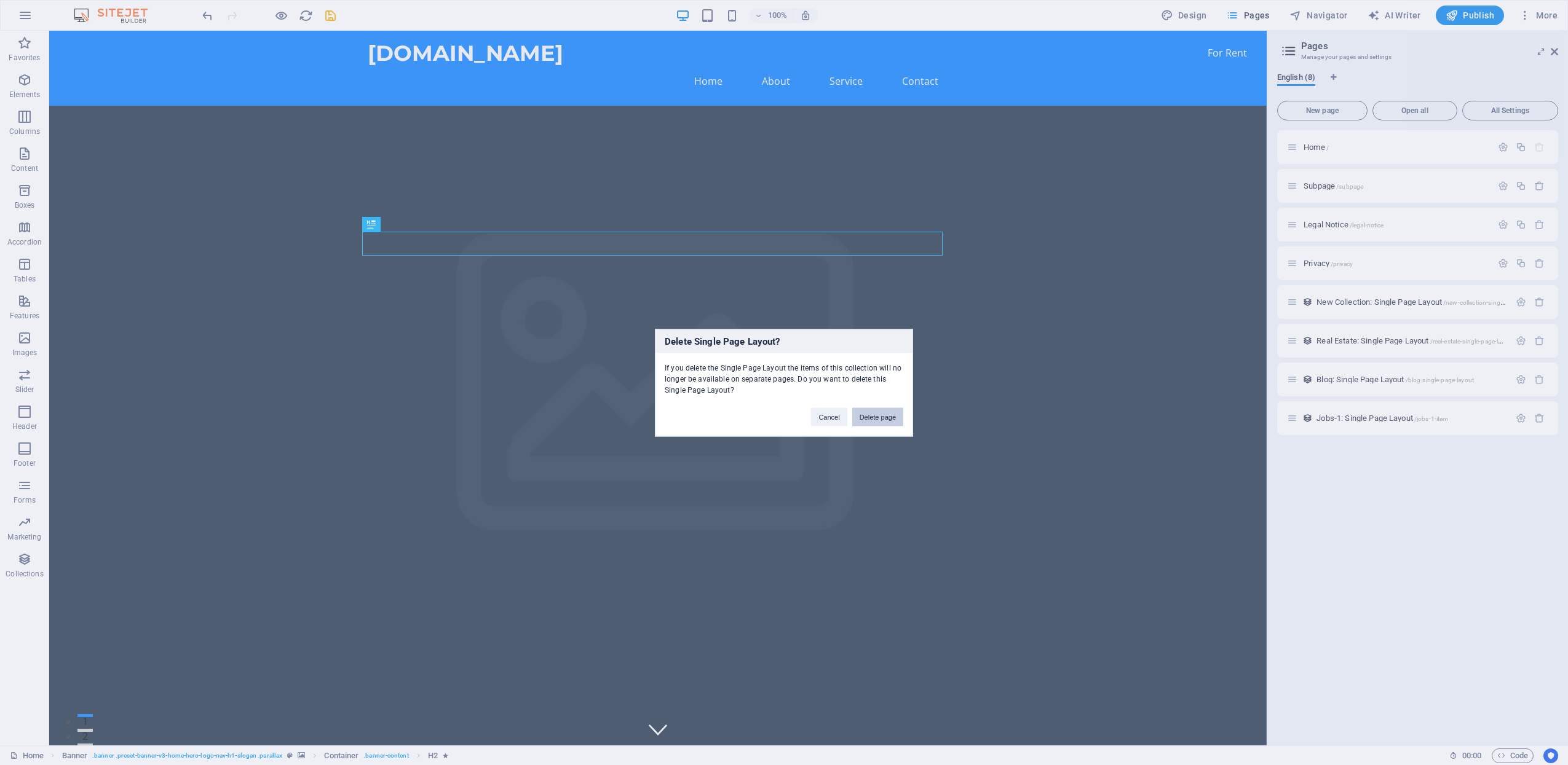
click at [863, 416] on button "Delete page" at bounding box center [878, 417] width 51 height 19
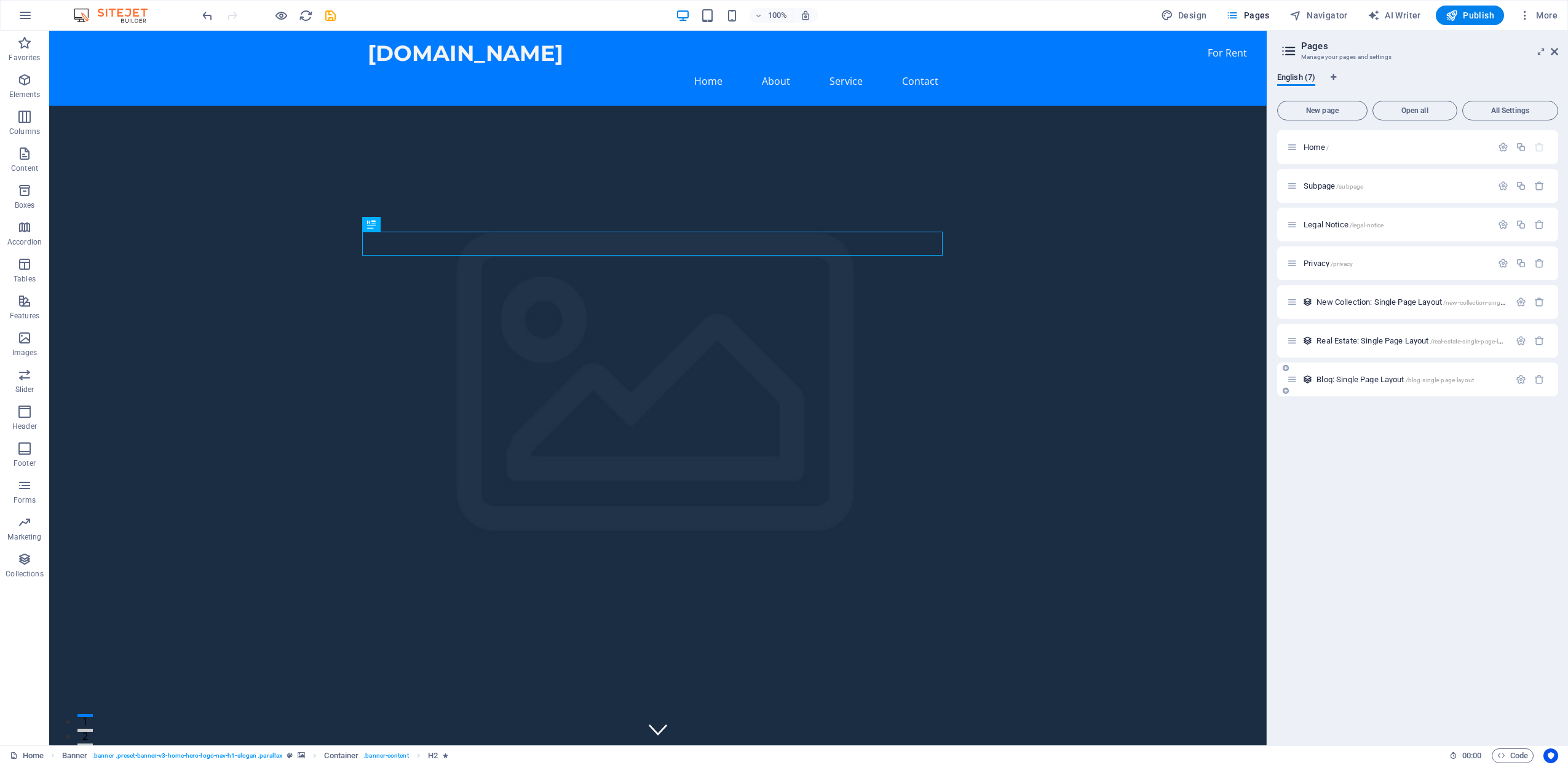
click at [1535, 373] on div at bounding box center [1530, 379] width 37 height 13
click at [1538, 379] on icon "button" at bounding box center [1539, 379] width 10 height 10
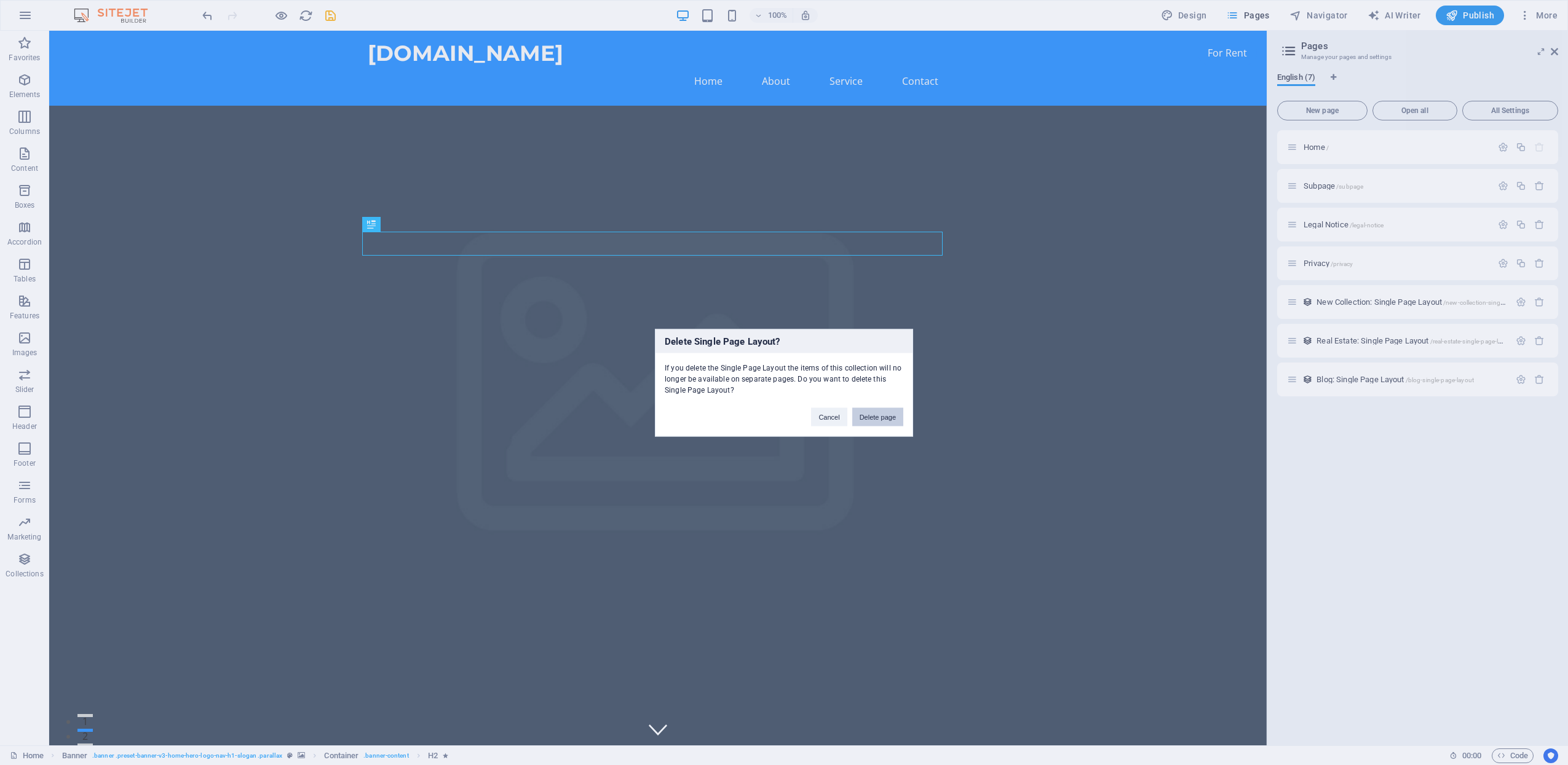
click at [887, 413] on button "Delete page" at bounding box center [878, 417] width 51 height 19
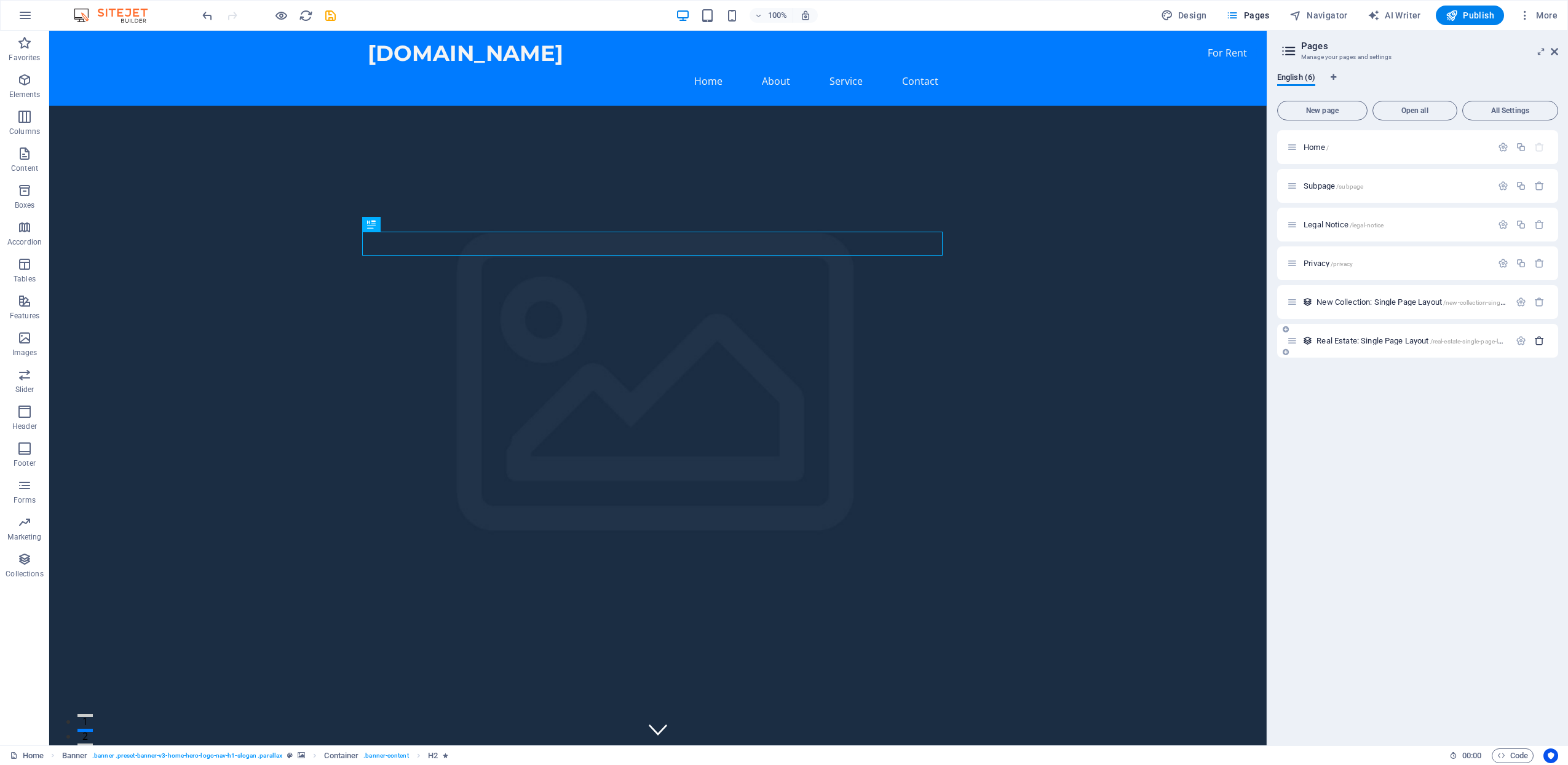
click at [1545, 339] on button "button" at bounding box center [1539, 340] width 18 height 10
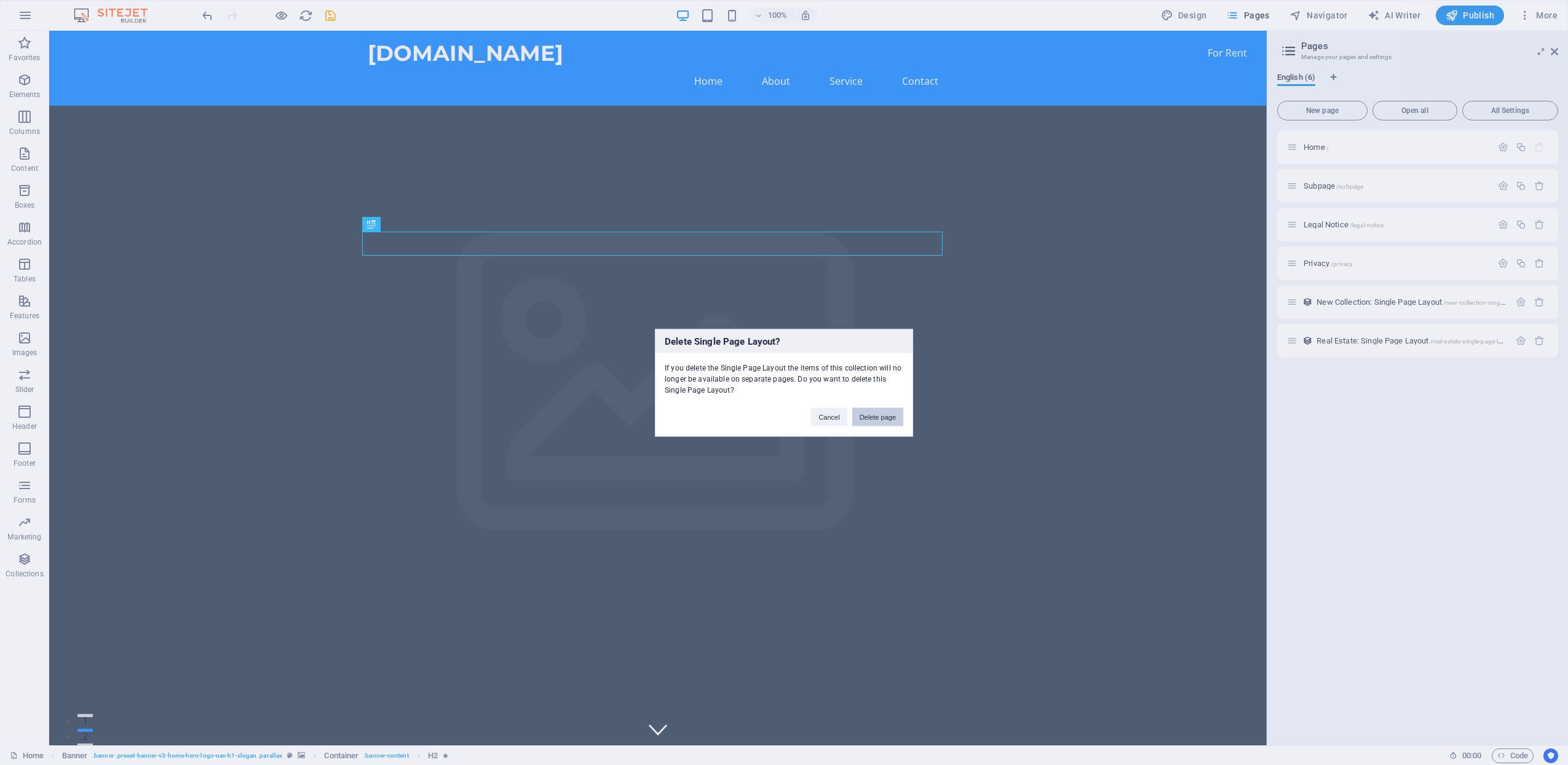
click at [877, 415] on button "Delete page" at bounding box center [878, 417] width 51 height 19
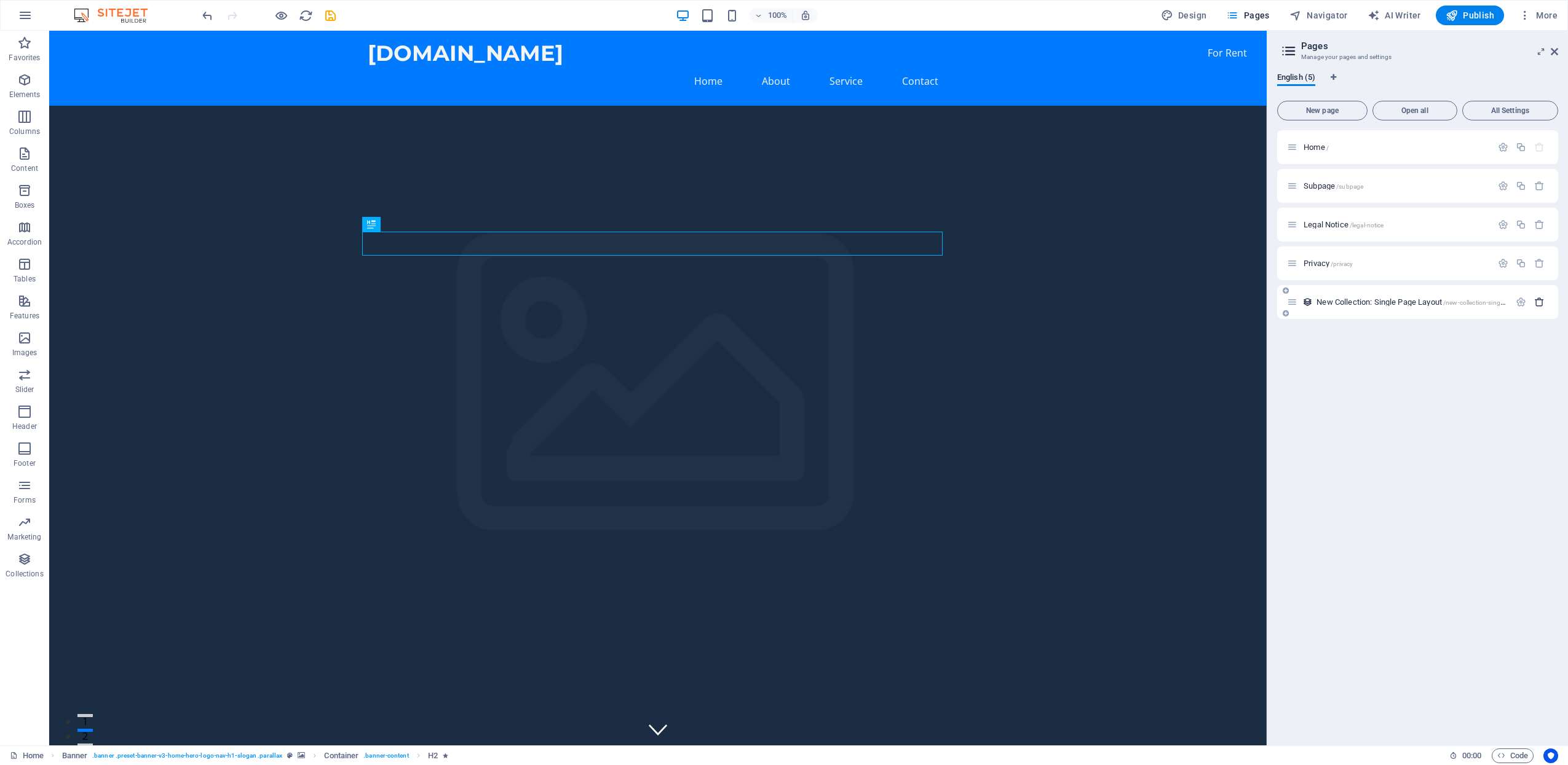
click at [1542, 297] on icon "button" at bounding box center [1539, 301] width 10 height 10
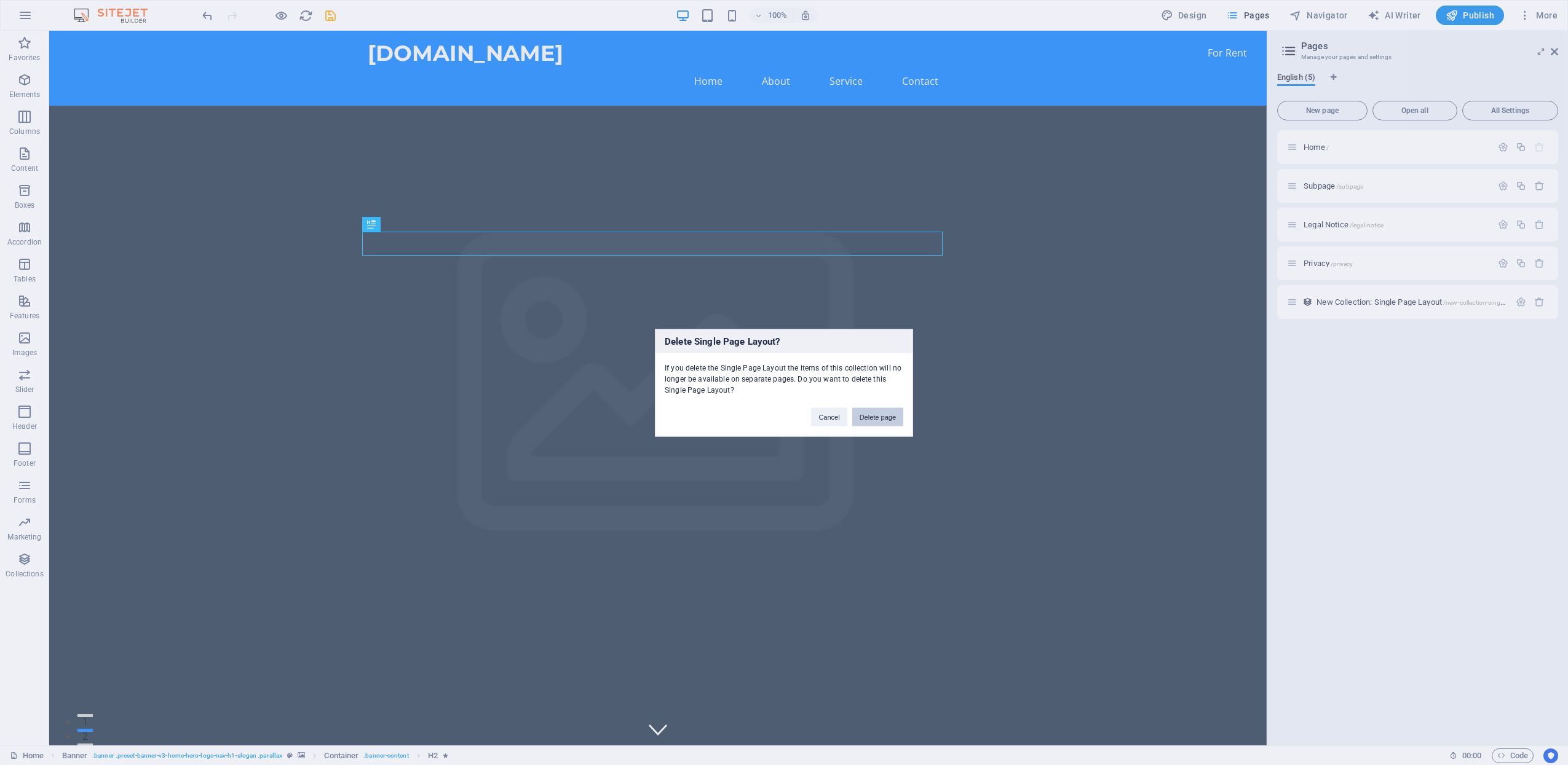
click at [879, 418] on button "Delete page" at bounding box center [878, 417] width 51 height 19
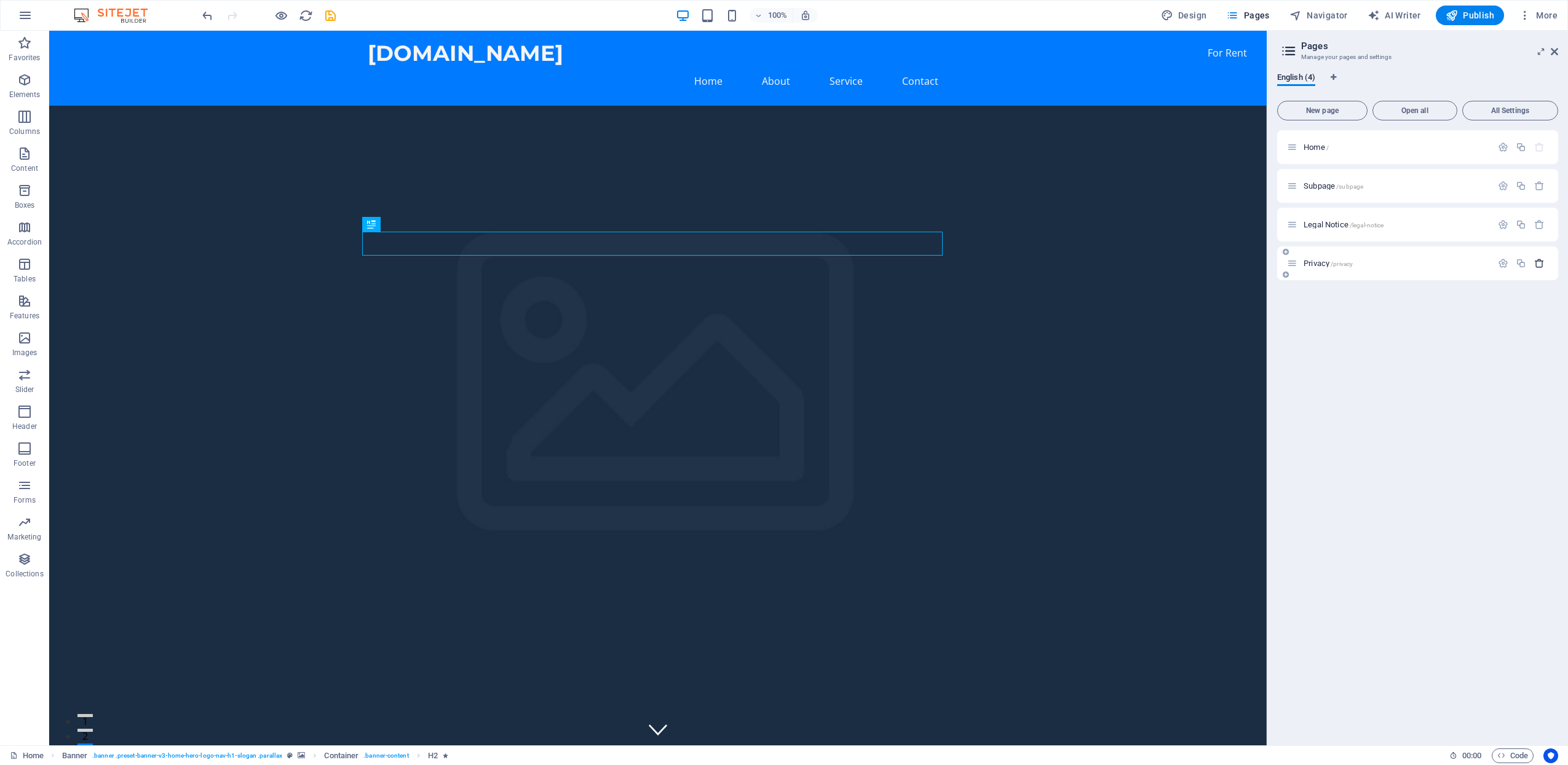
click at [1540, 261] on icon "button" at bounding box center [1539, 263] width 10 height 10
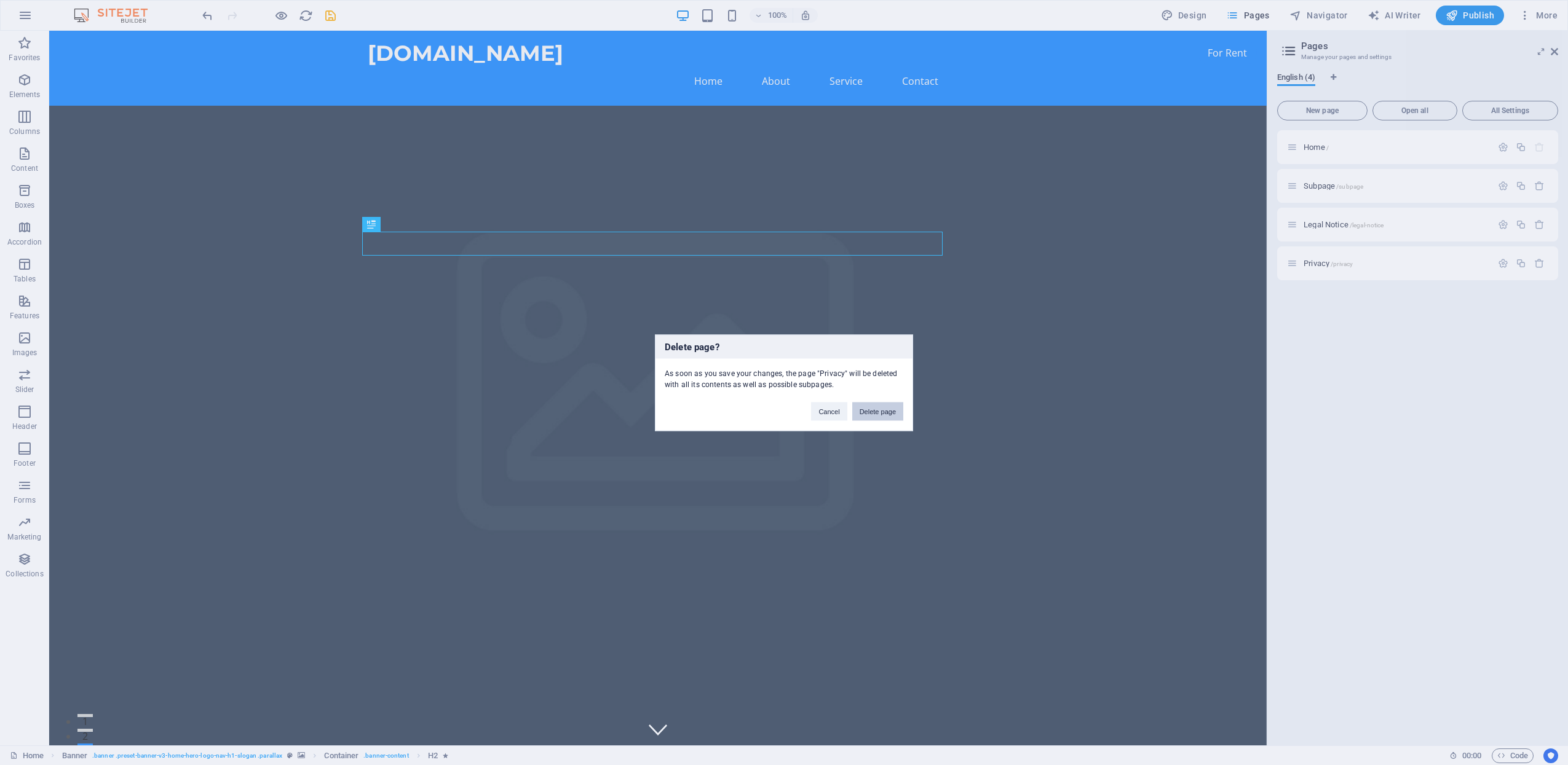
click at [885, 411] on button "Delete page" at bounding box center [878, 412] width 51 height 19
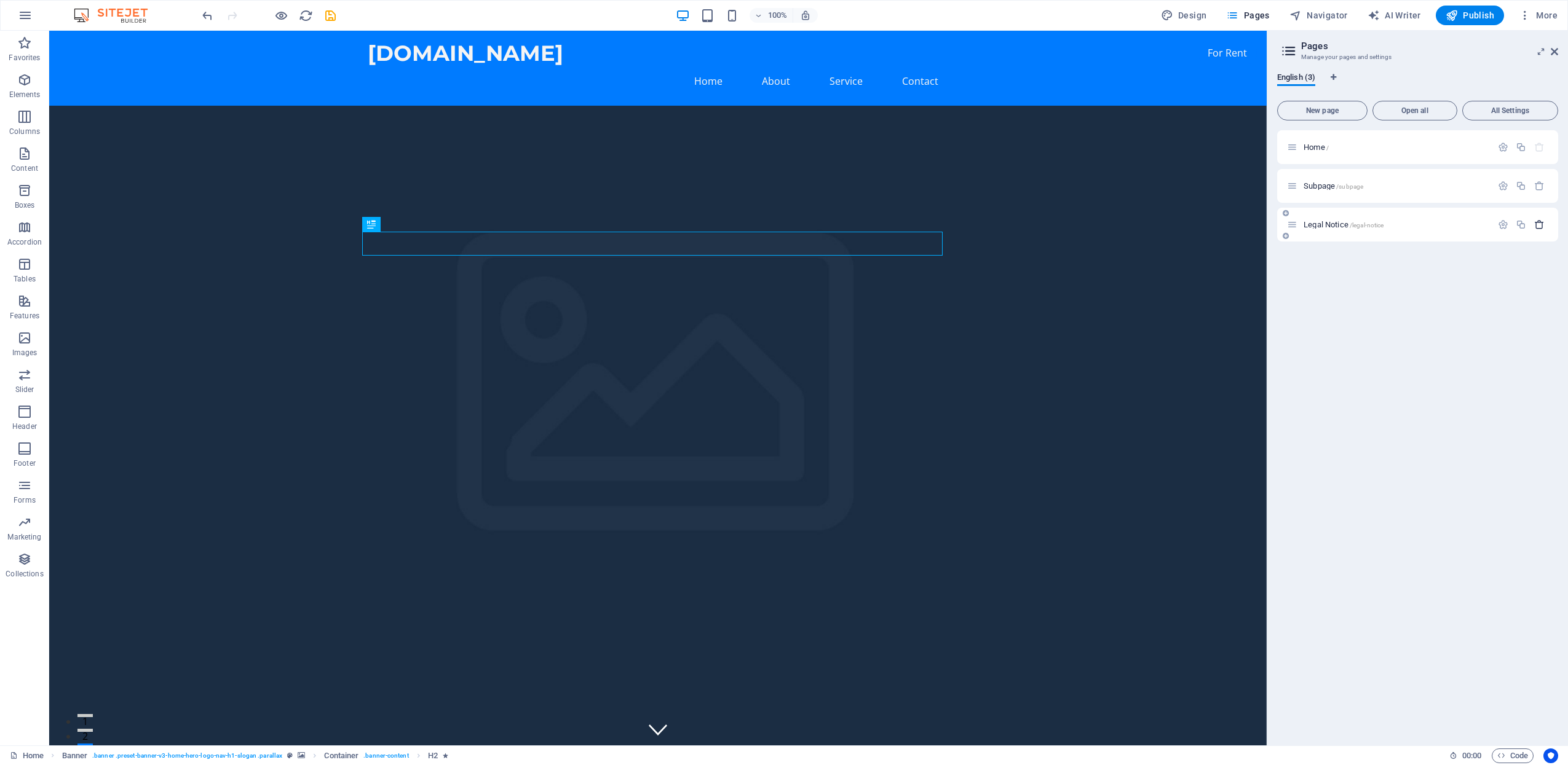
click at [1544, 225] on icon "button" at bounding box center [1539, 224] width 10 height 10
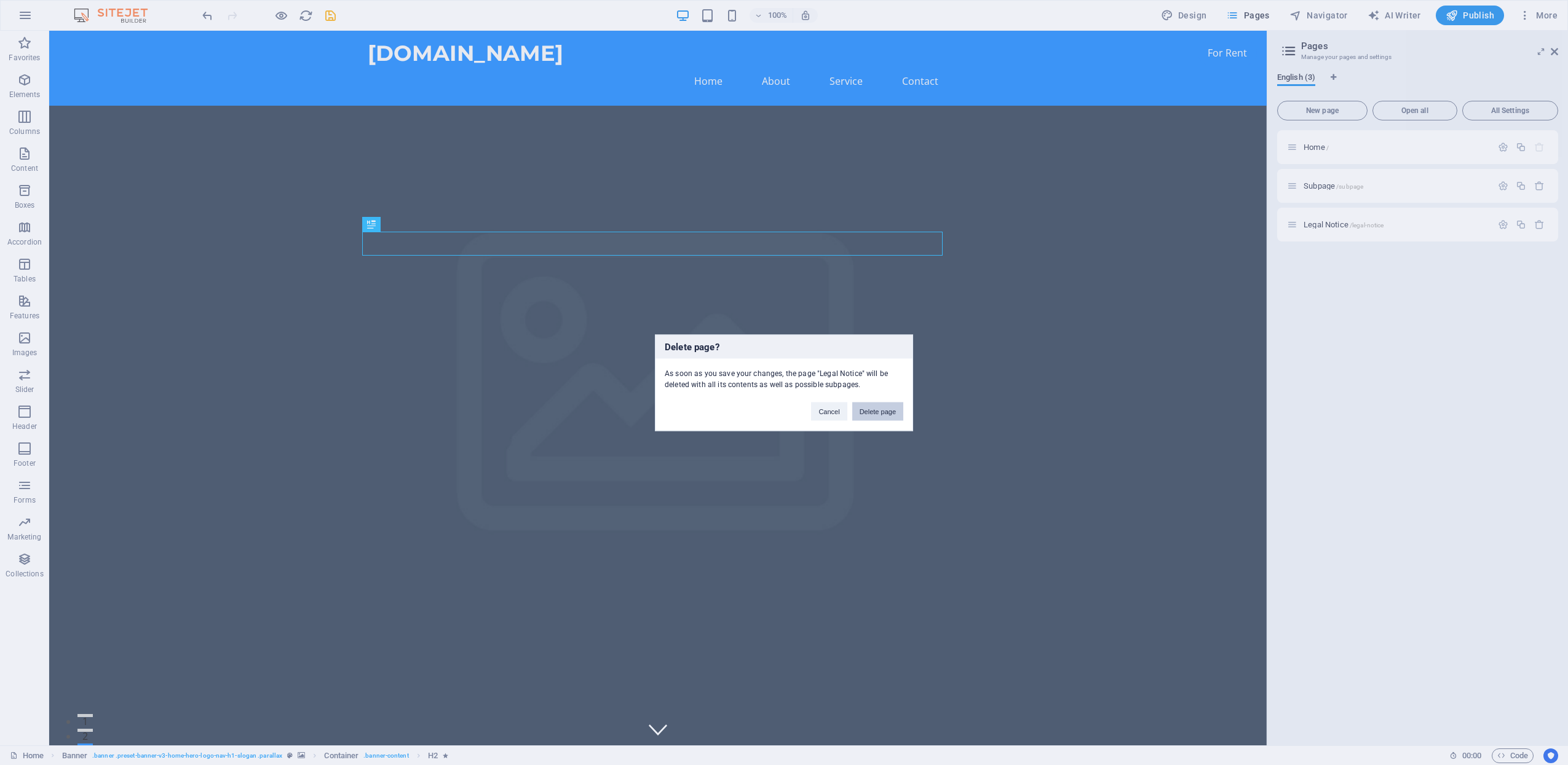
click at [872, 409] on button "Delete page" at bounding box center [878, 412] width 51 height 19
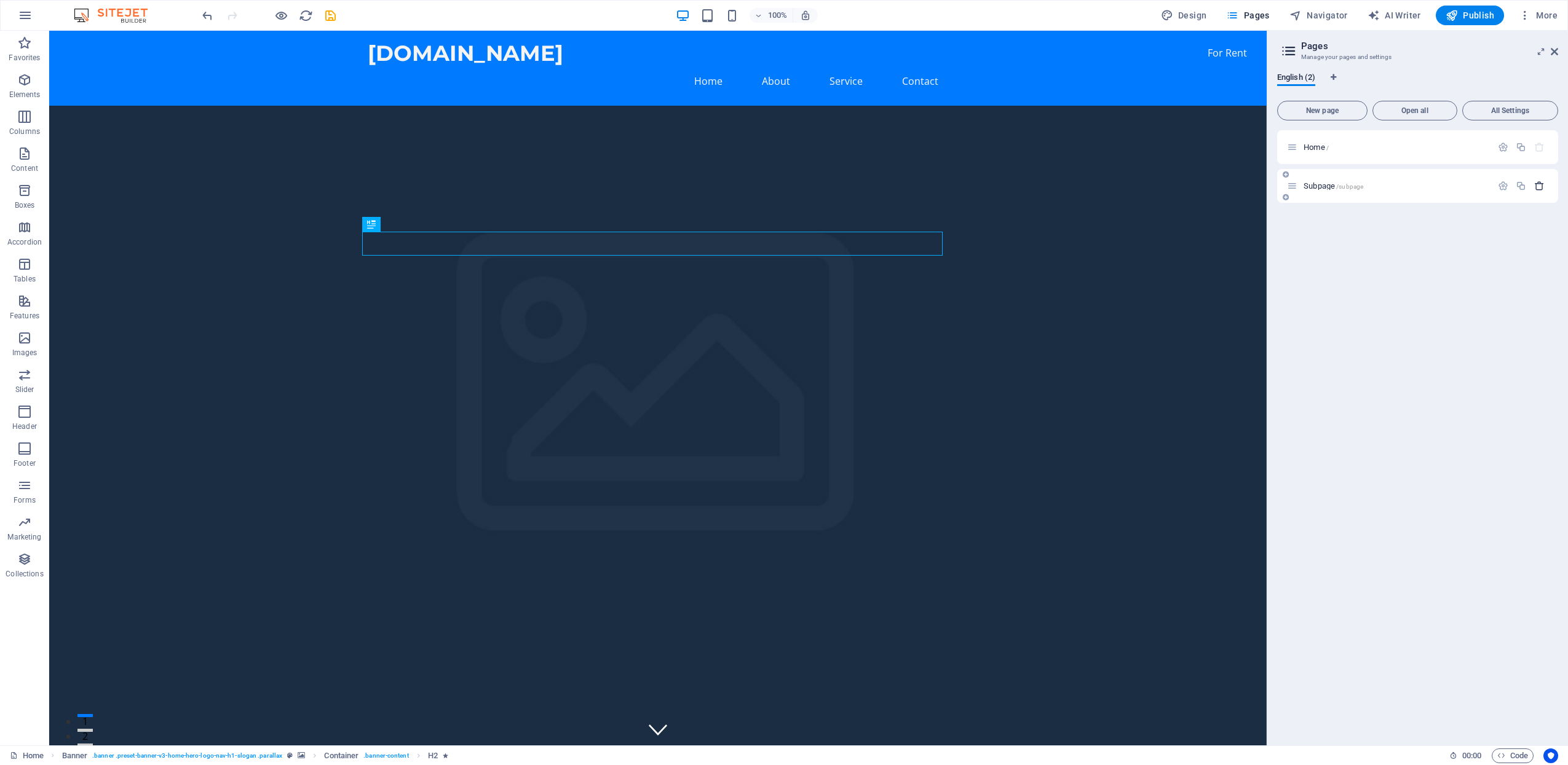
click at [1536, 186] on icon "button" at bounding box center [1539, 185] width 10 height 10
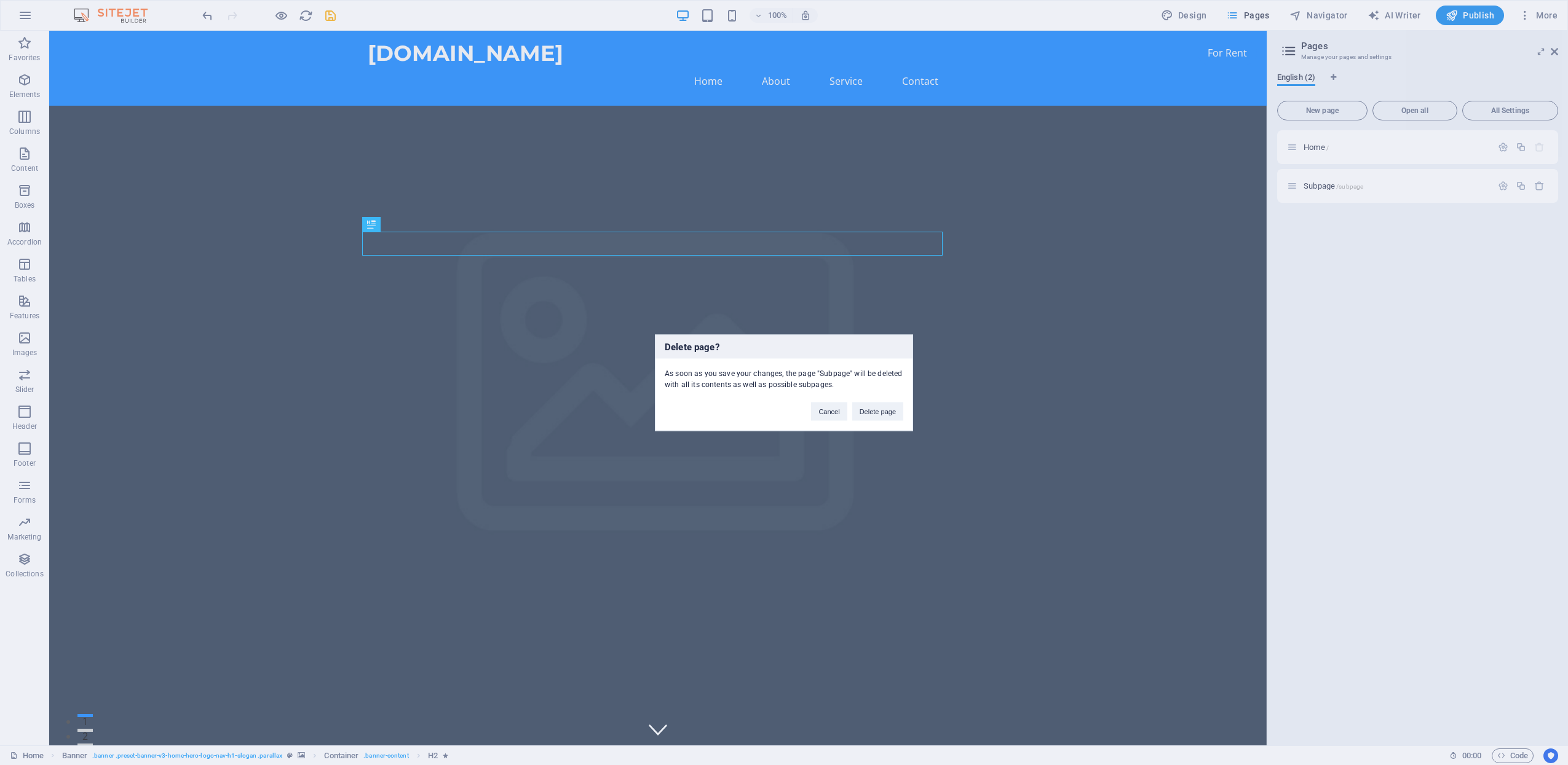
click at [876, 400] on div "Cancel Delete page" at bounding box center [857, 405] width 111 height 31
click at [877, 409] on button "Delete page" at bounding box center [878, 412] width 51 height 19
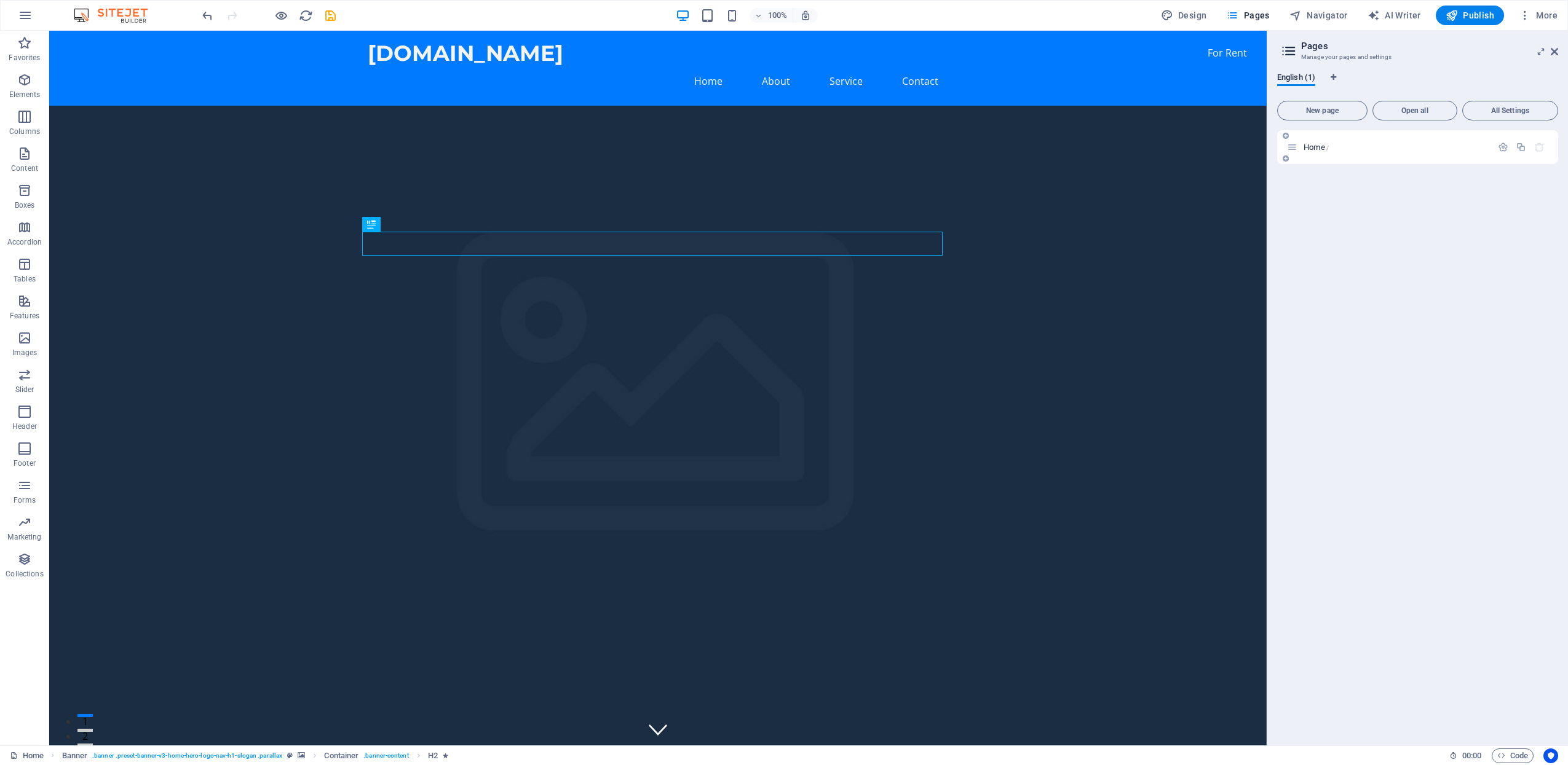
click at [1291, 148] on icon at bounding box center [1292, 146] width 10 height 10
click at [1286, 51] on icon at bounding box center [1289, 51] width 19 height 17
click at [1523, 17] on icon "button" at bounding box center [1525, 16] width 12 height 12
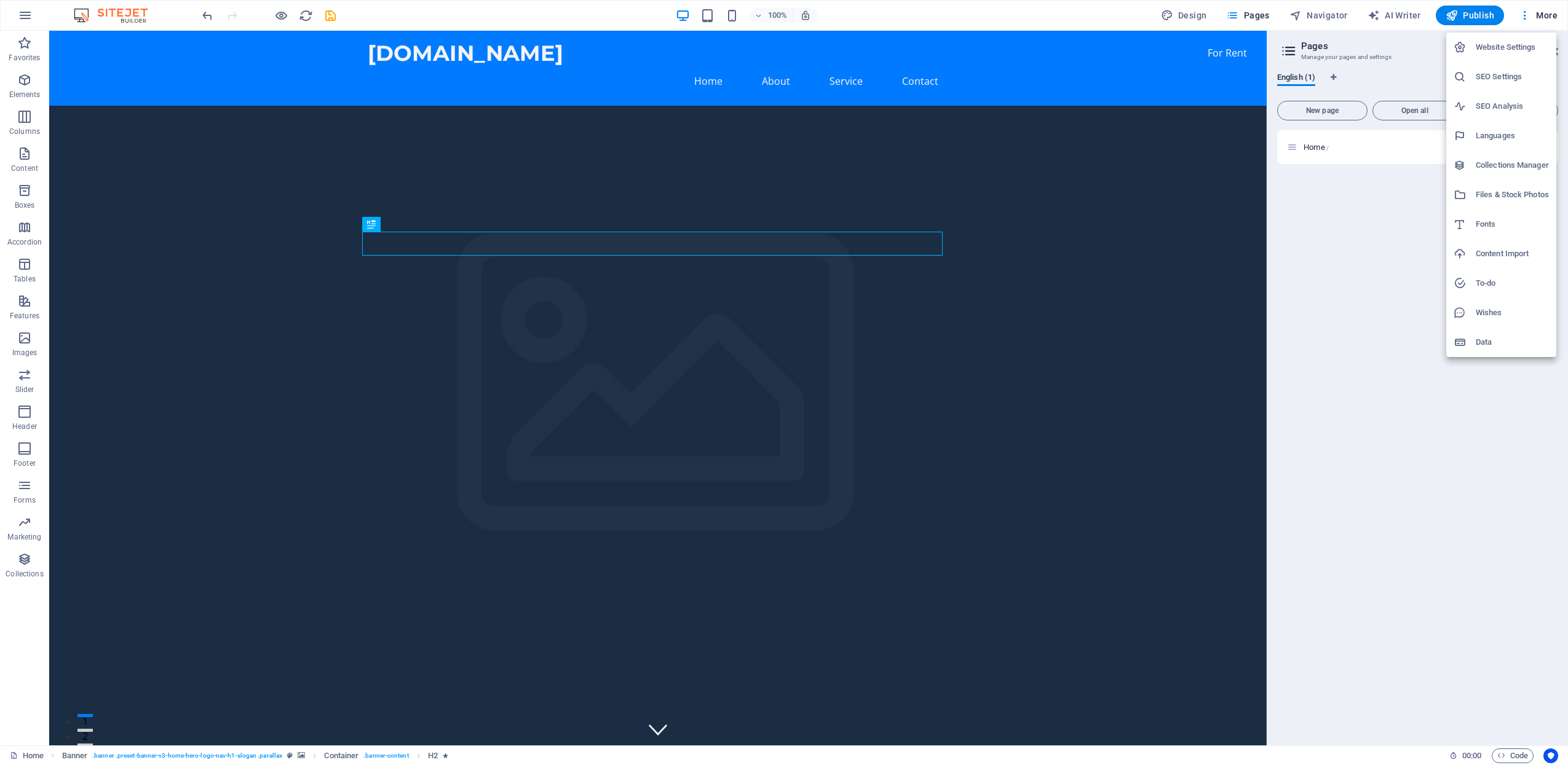
drag, startPoint x: 1389, startPoint y: 353, endPoint x: 1343, endPoint y: 321, distance: 56.0
click at [1389, 353] on div at bounding box center [784, 382] width 1568 height 765
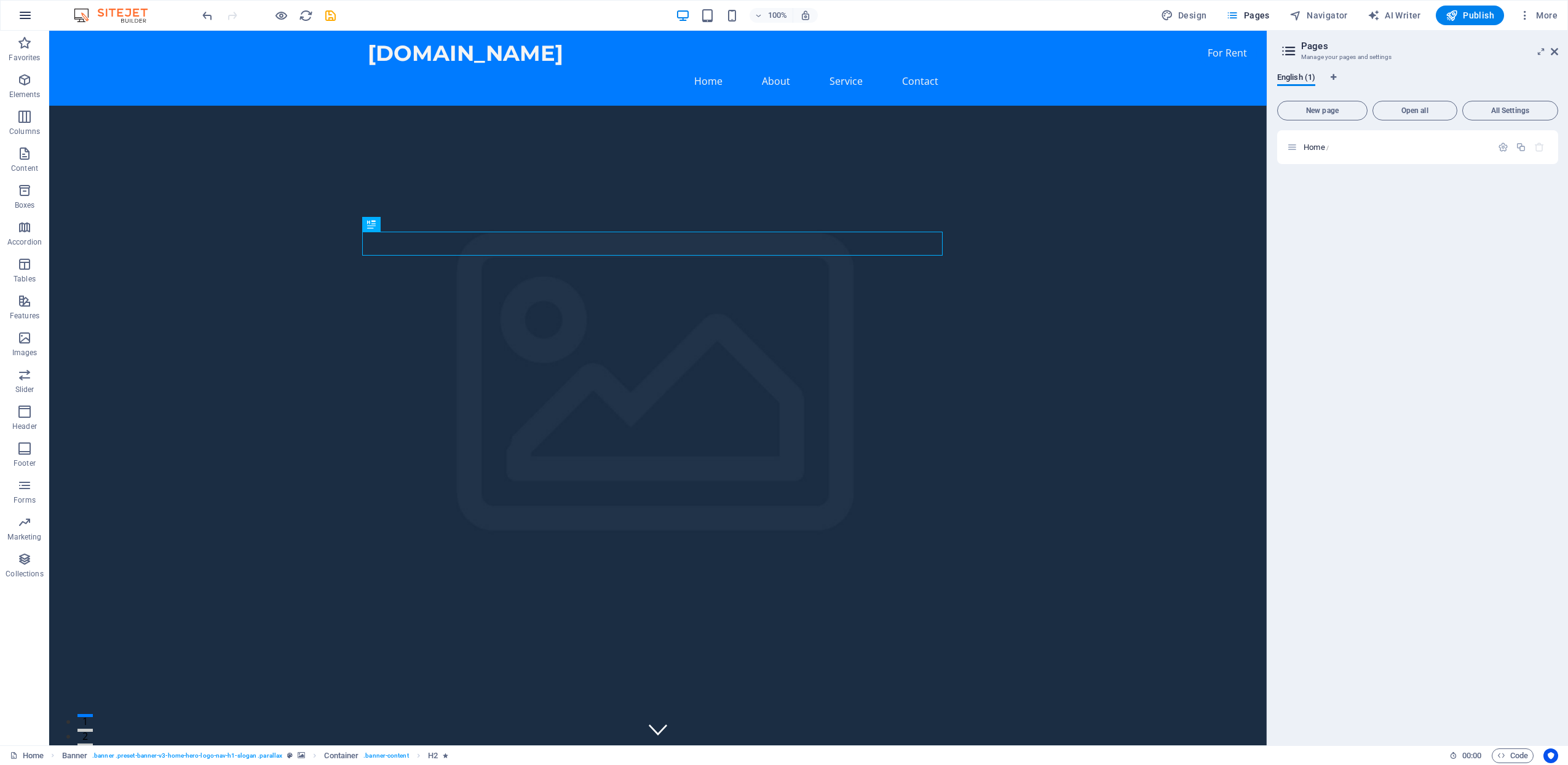
click at [17, 18] on button "button" at bounding box center [25, 16] width 30 height 30
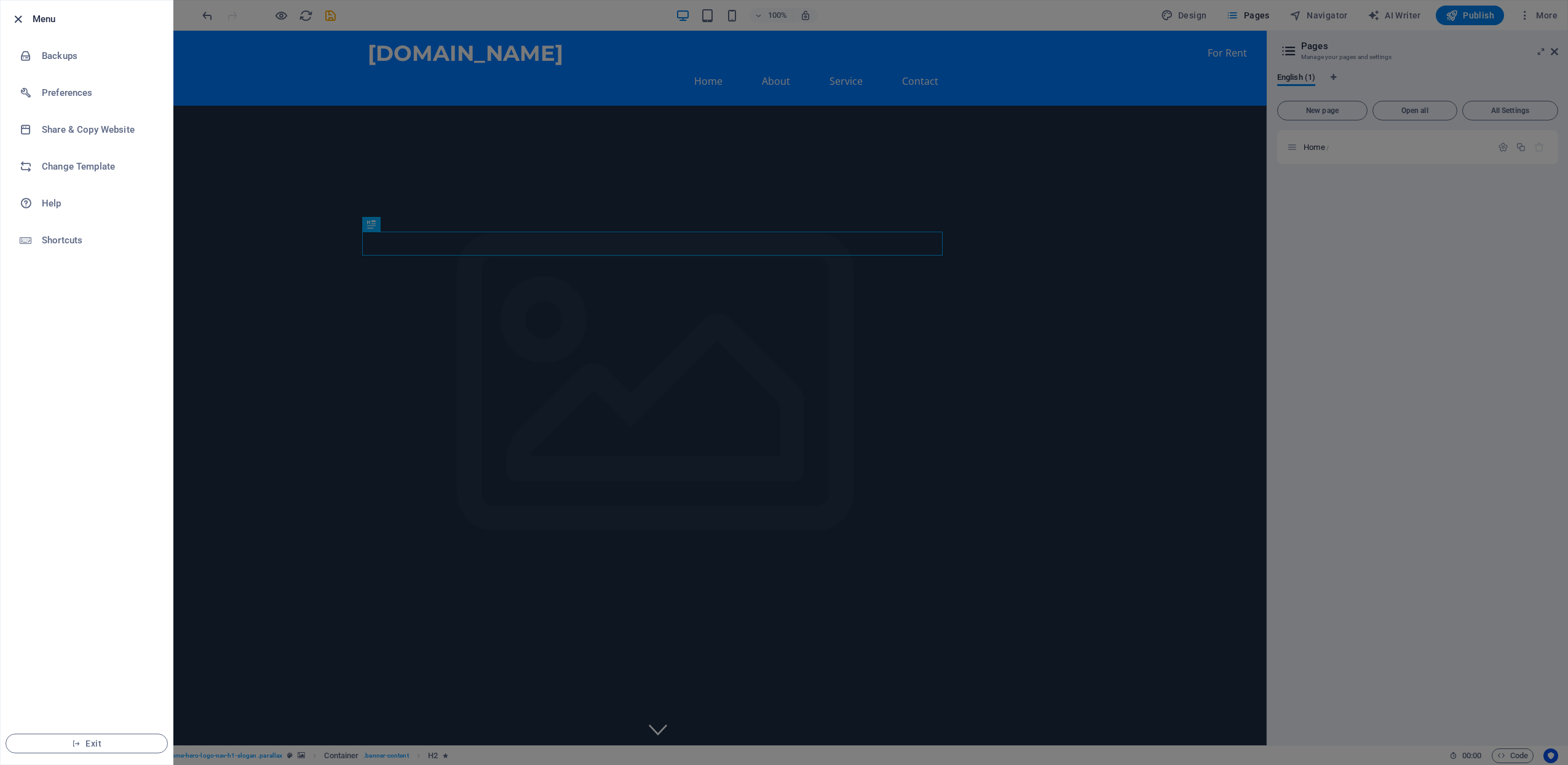
click at [14, 16] on icon "button" at bounding box center [18, 19] width 14 height 14
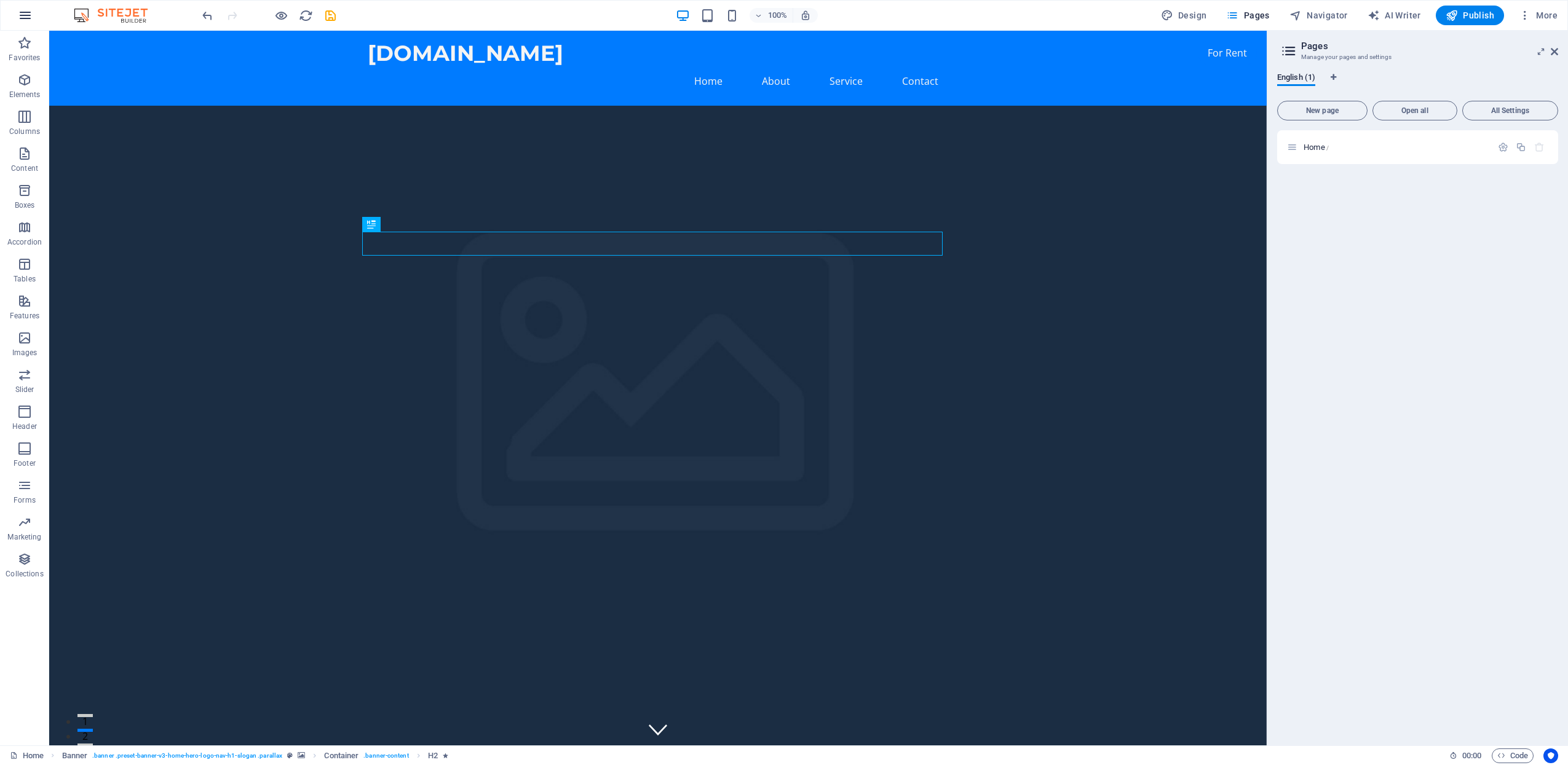
click at [23, 16] on icon "button" at bounding box center [25, 15] width 15 height 15
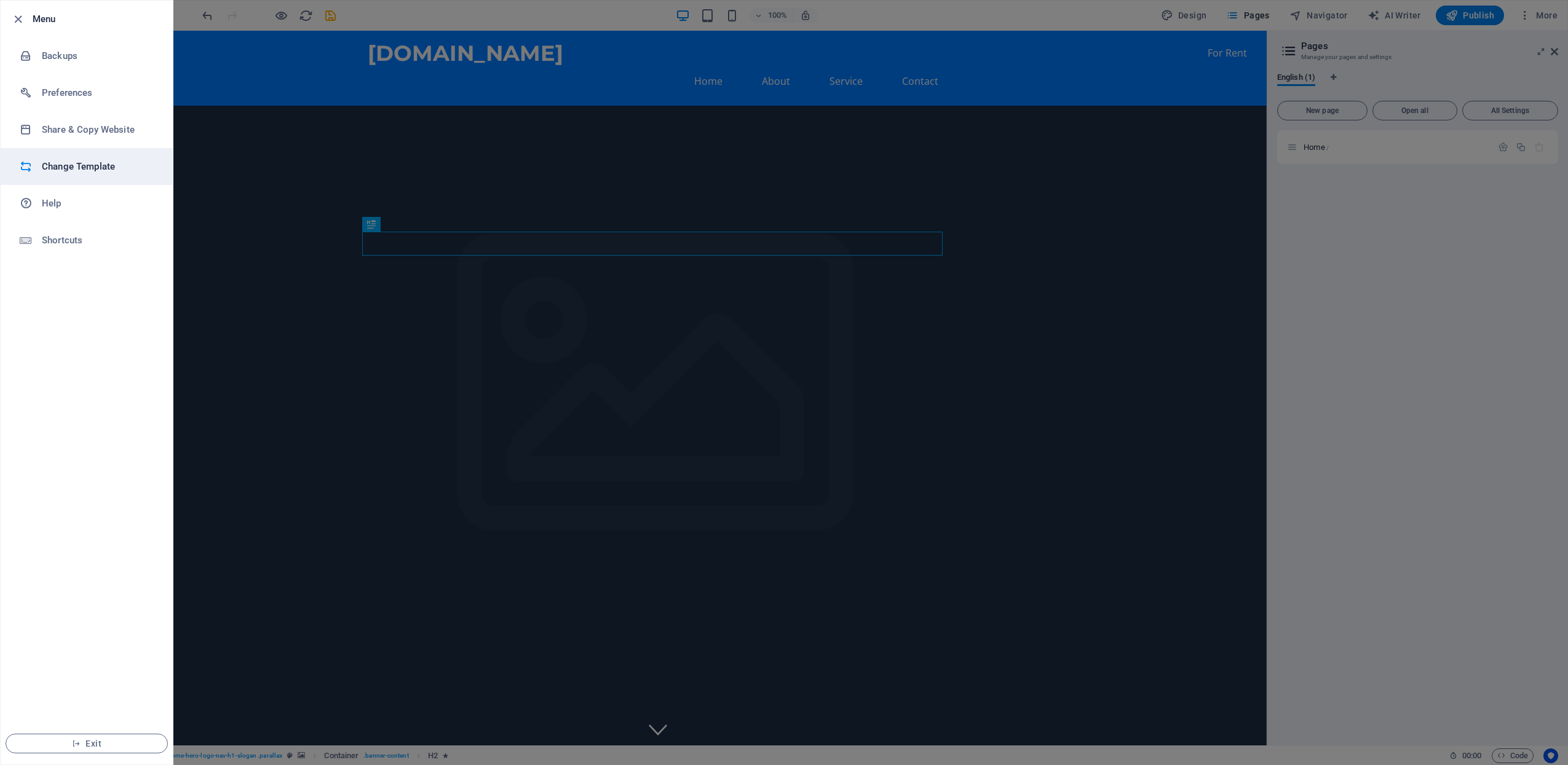
click at [92, 168] on li "Change Template" at bounding box center [86, 166] width 172 height 37
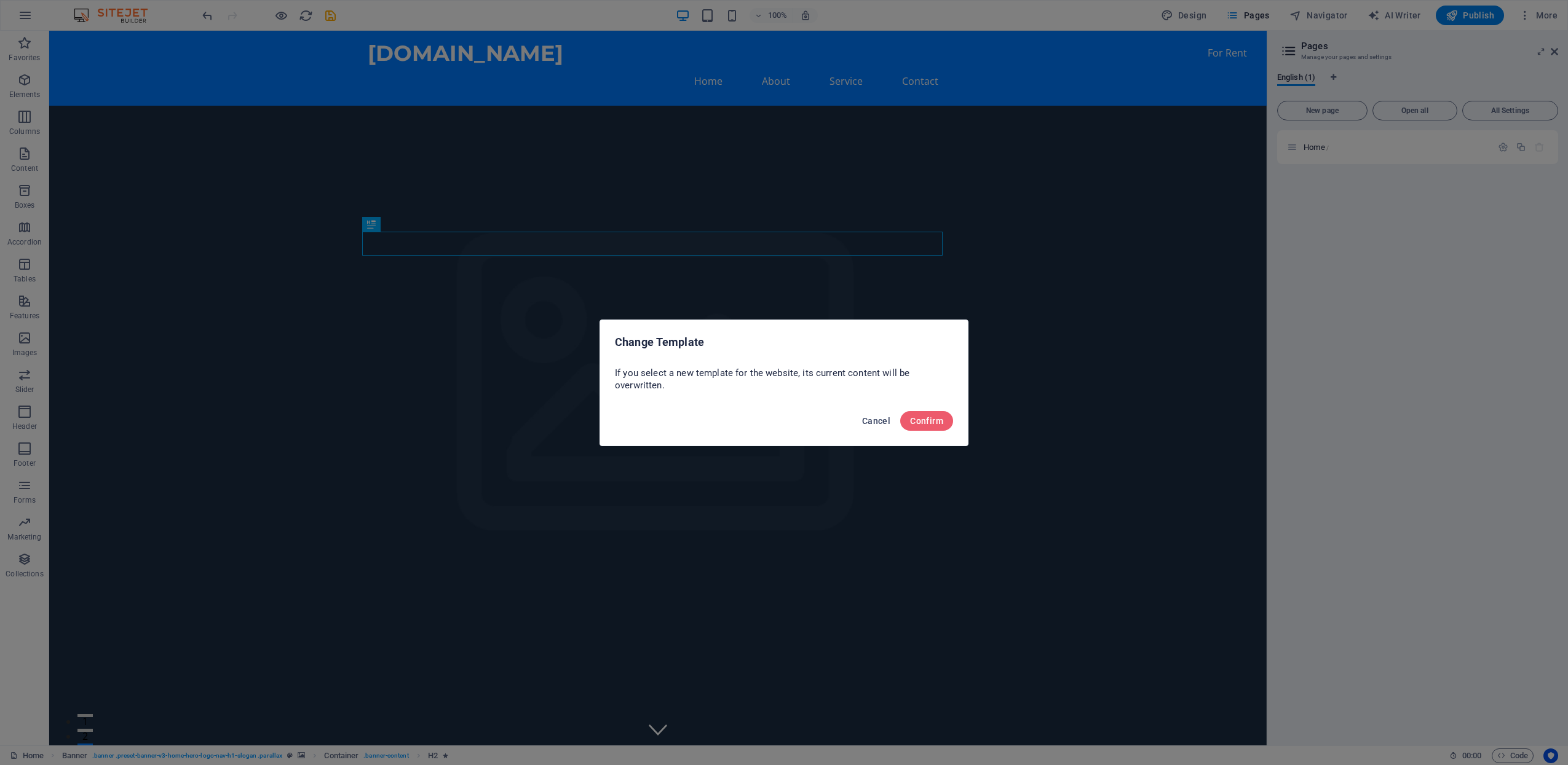
click at [885, 421] on span "Cancel" at bounding box center [876, 421] width 28 height 10
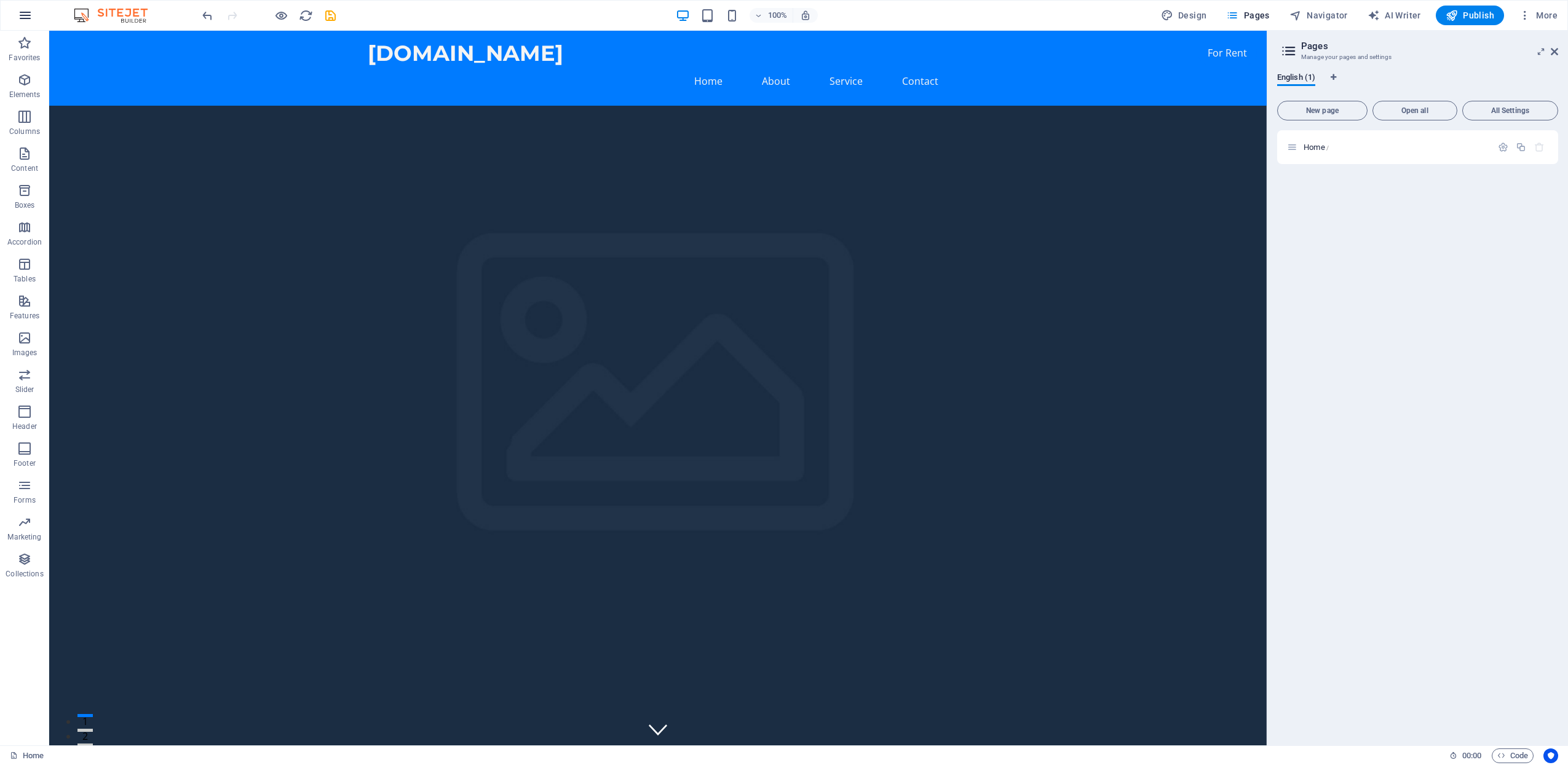
click at [24, 13] on icon "button" at bounding box center [25, 15] width 15 height 15
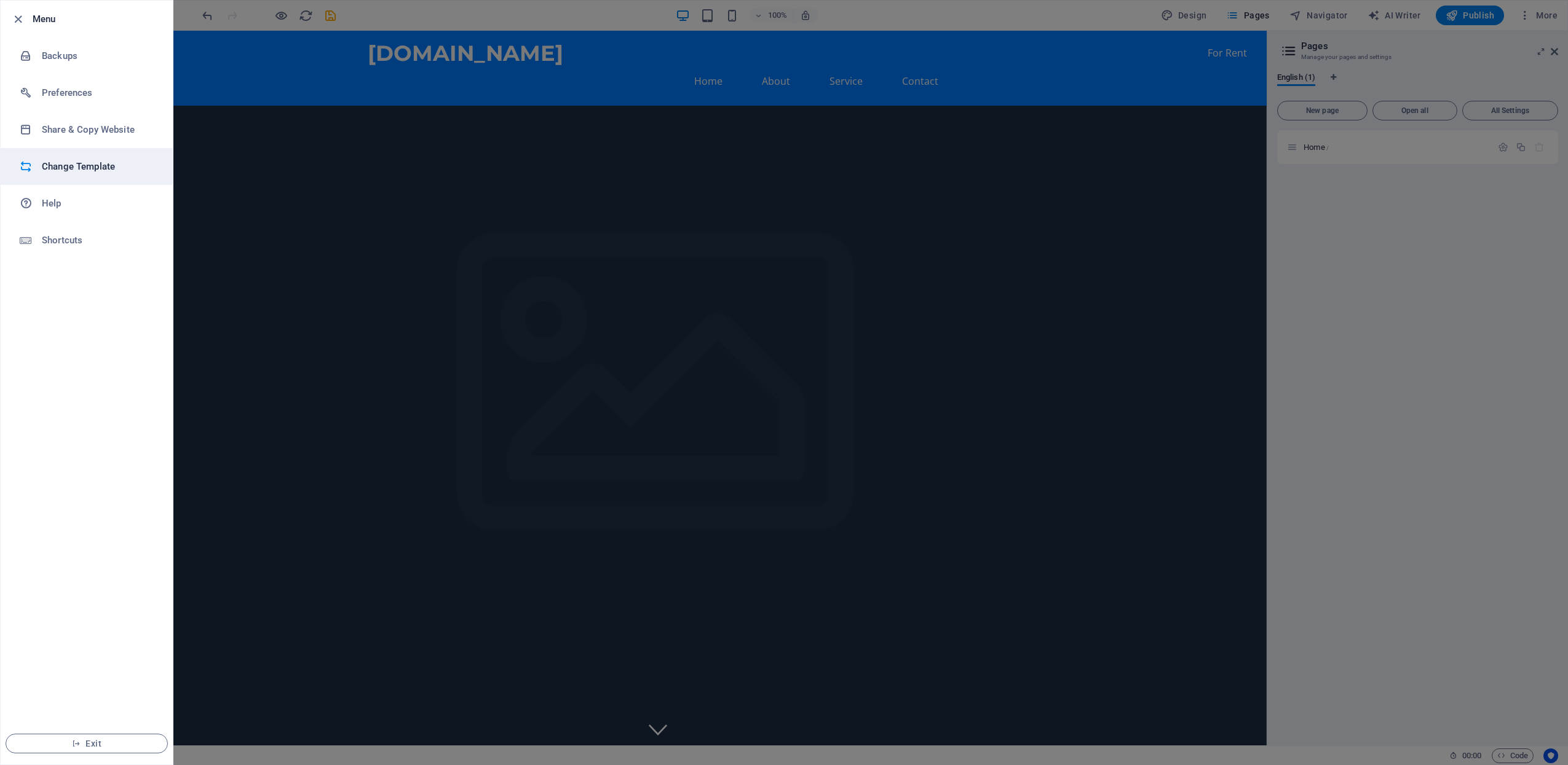
click at [95, 158] on li "Change Template" at bounding box center [86, 166] width 172 height 37
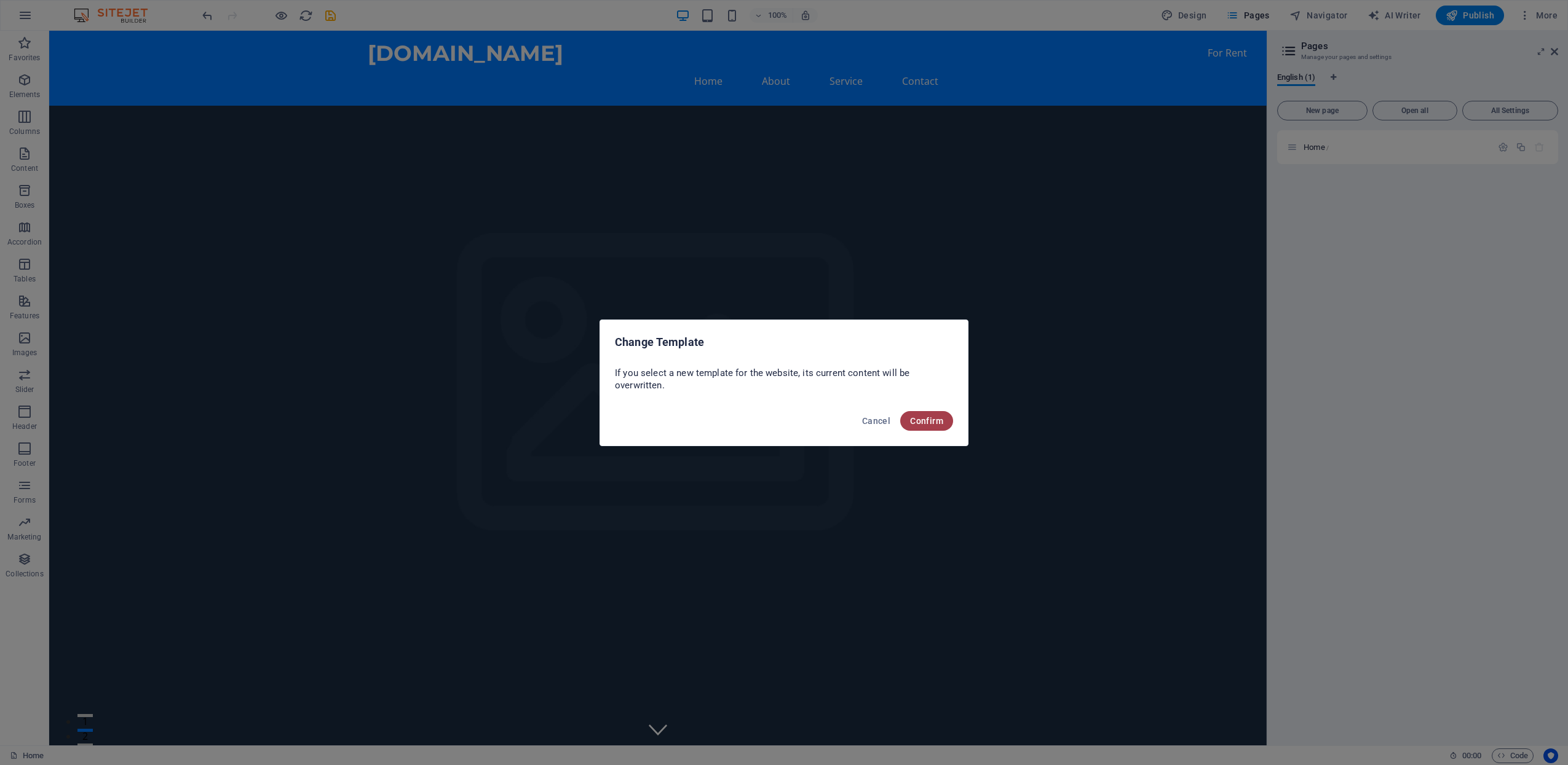
click at [923, 423] on span "Confirm" at bounding box center [926, 421] width 33 height 10
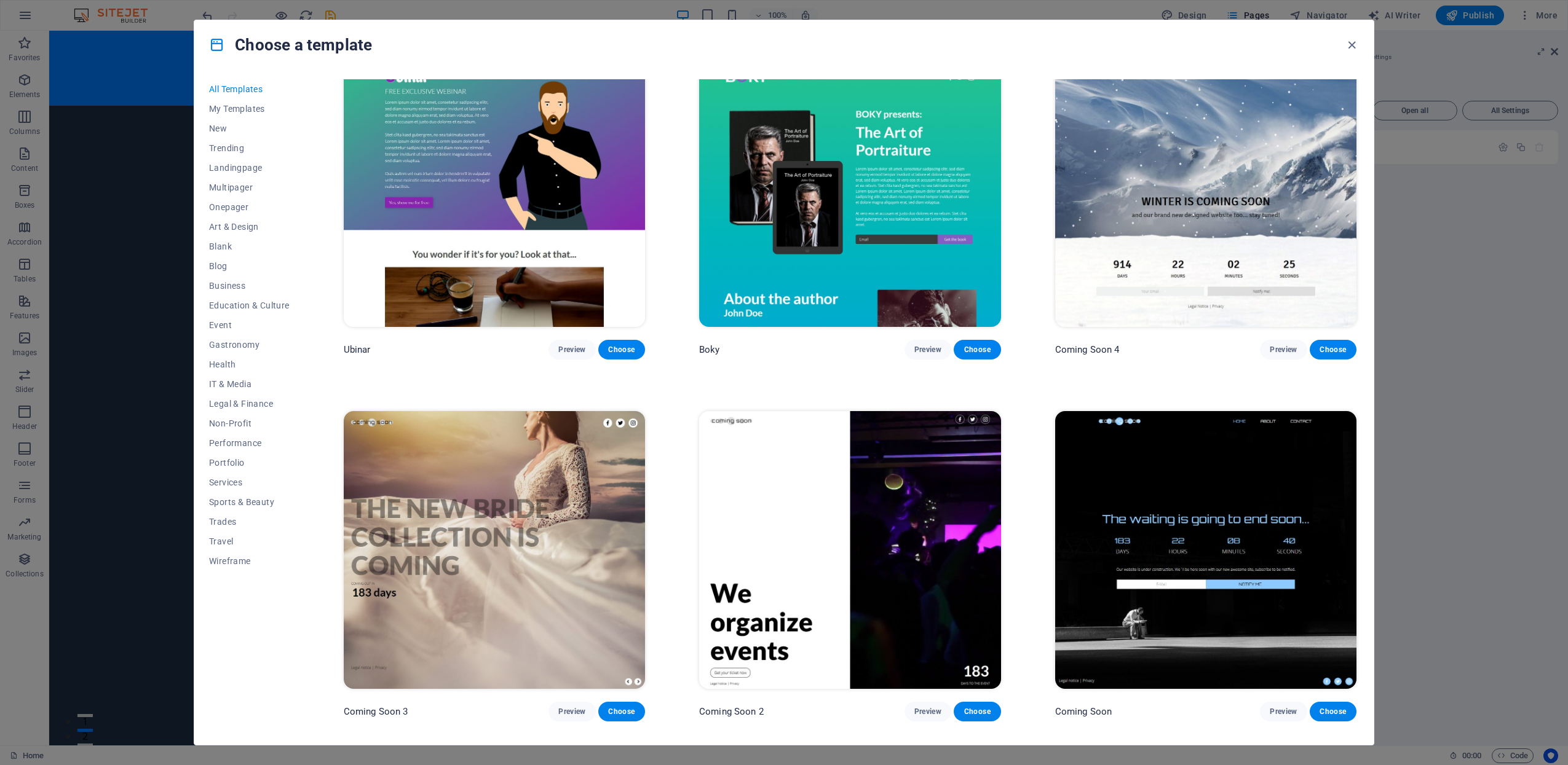
scroll to position [19336, 0]
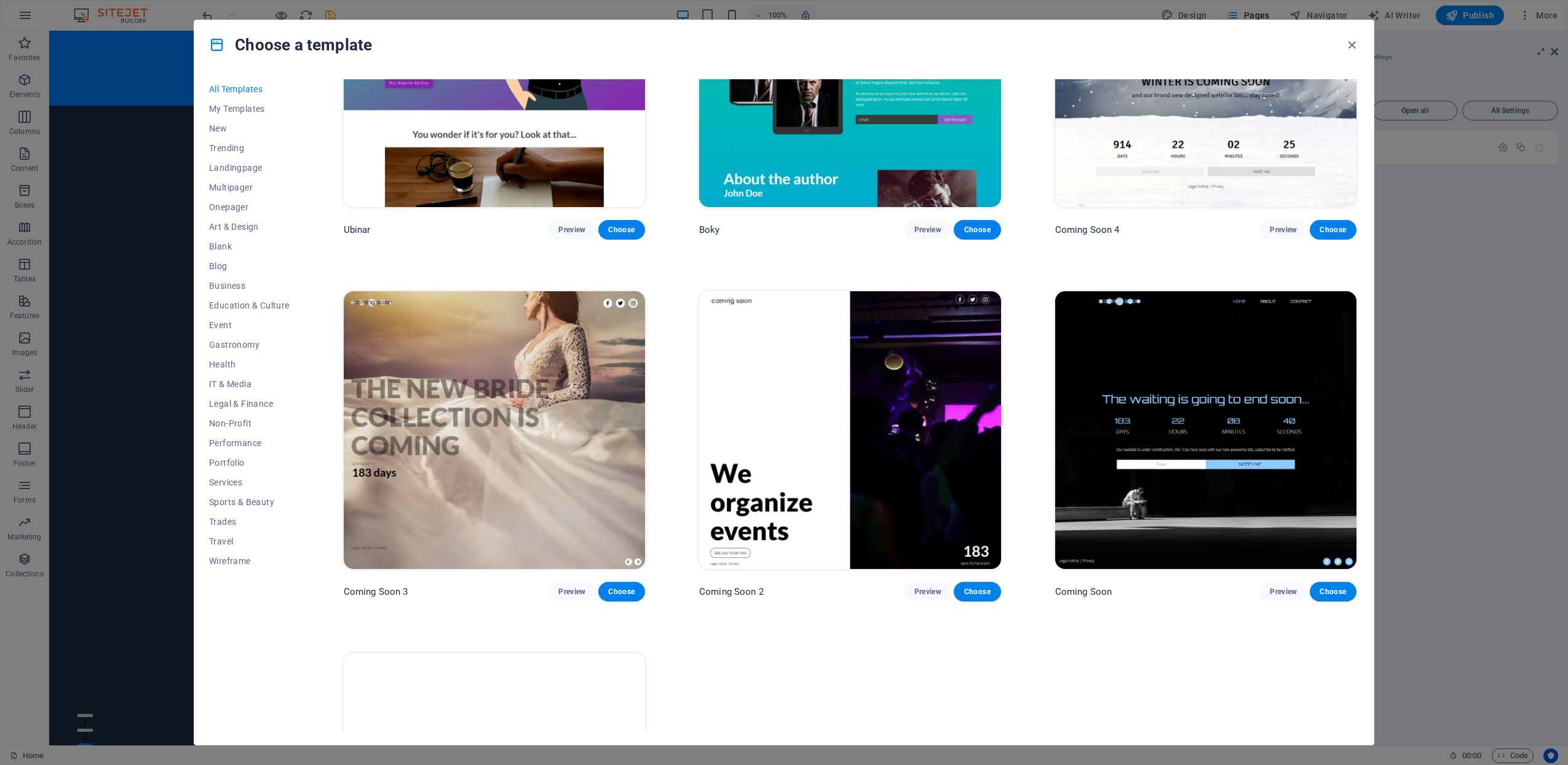
click at [864, 370] on img at bounding box center [849, 430] width 301 height 278
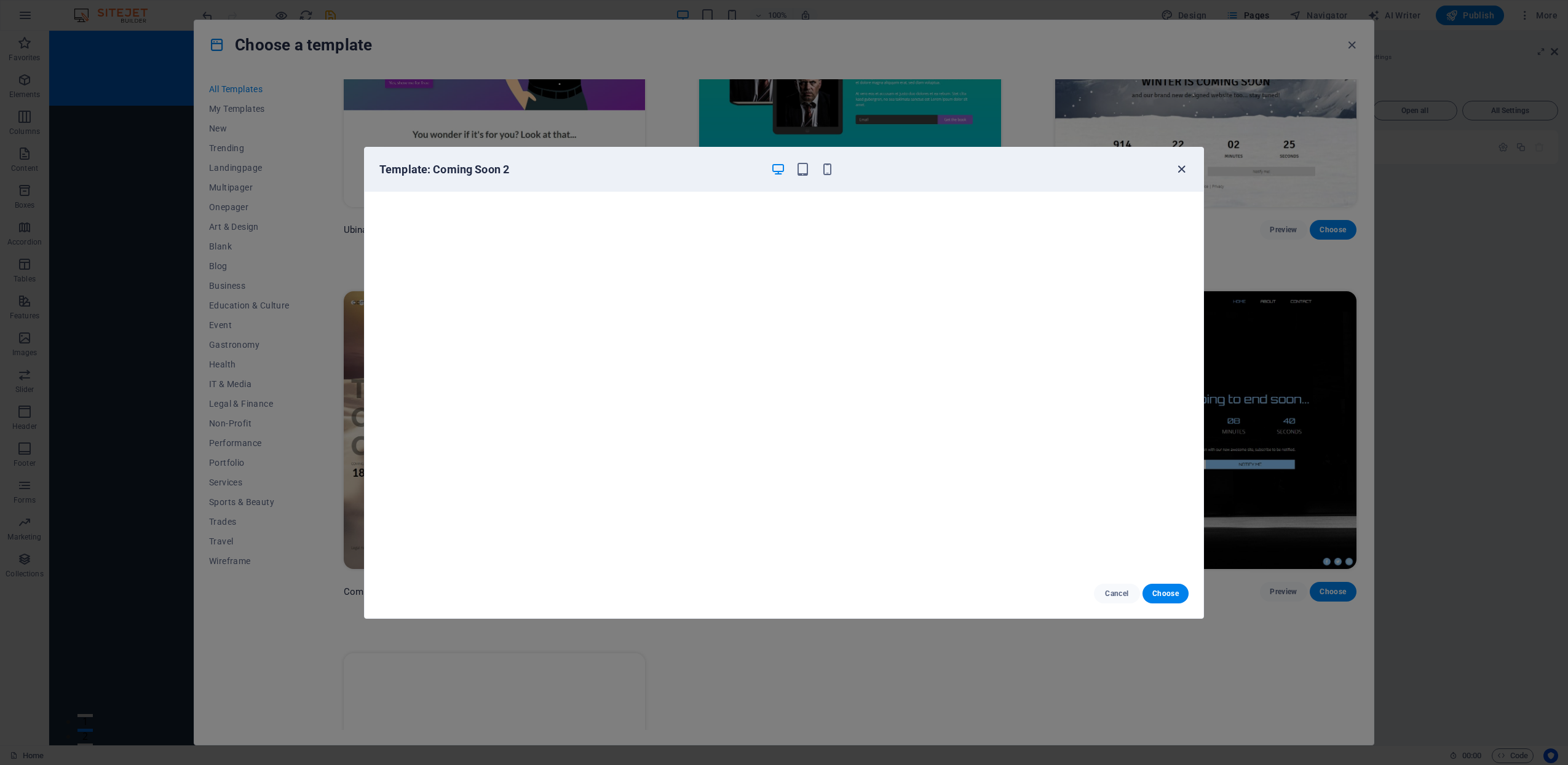
click at [1182, 168] on icon "button" at bounding box center [1182, 170] width 14 height 14
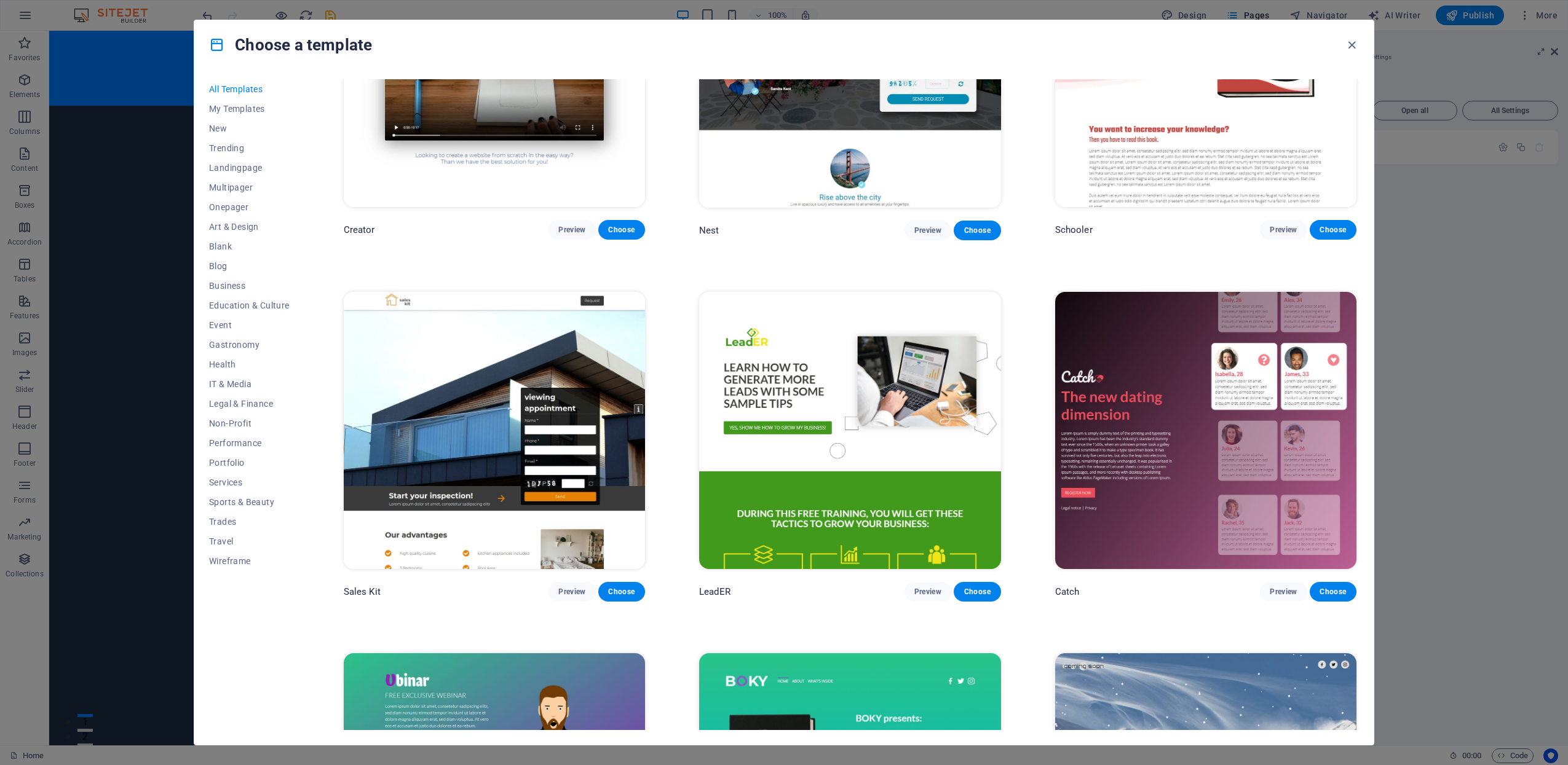
scroll to position [18568, 0]
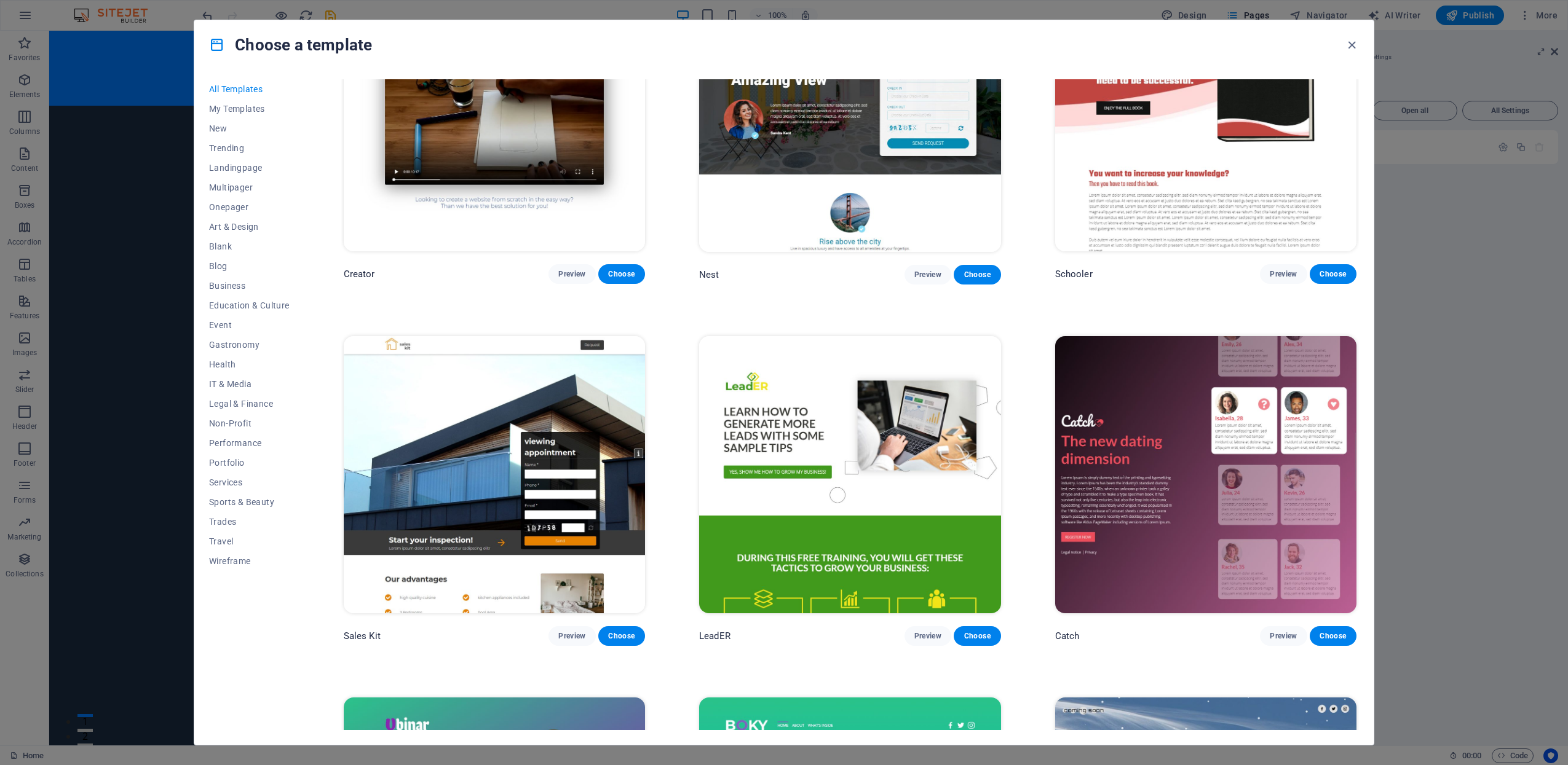
click at [815, 408] on img at bounding box center [849, 475] width 301 height 278
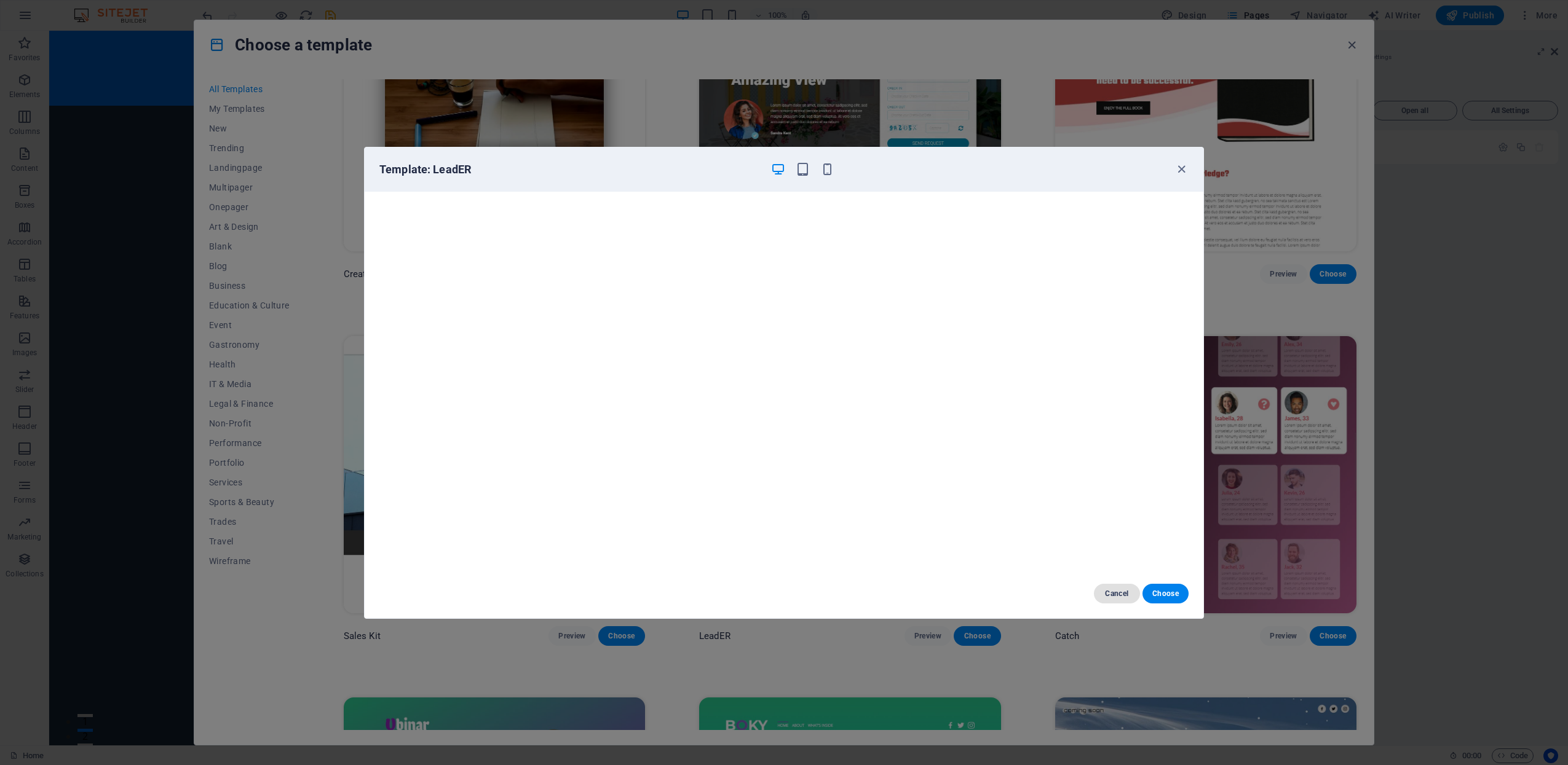
click at [1110, 594] on span "Cancel" at bounding box center [1117, 594] width 26 height 10
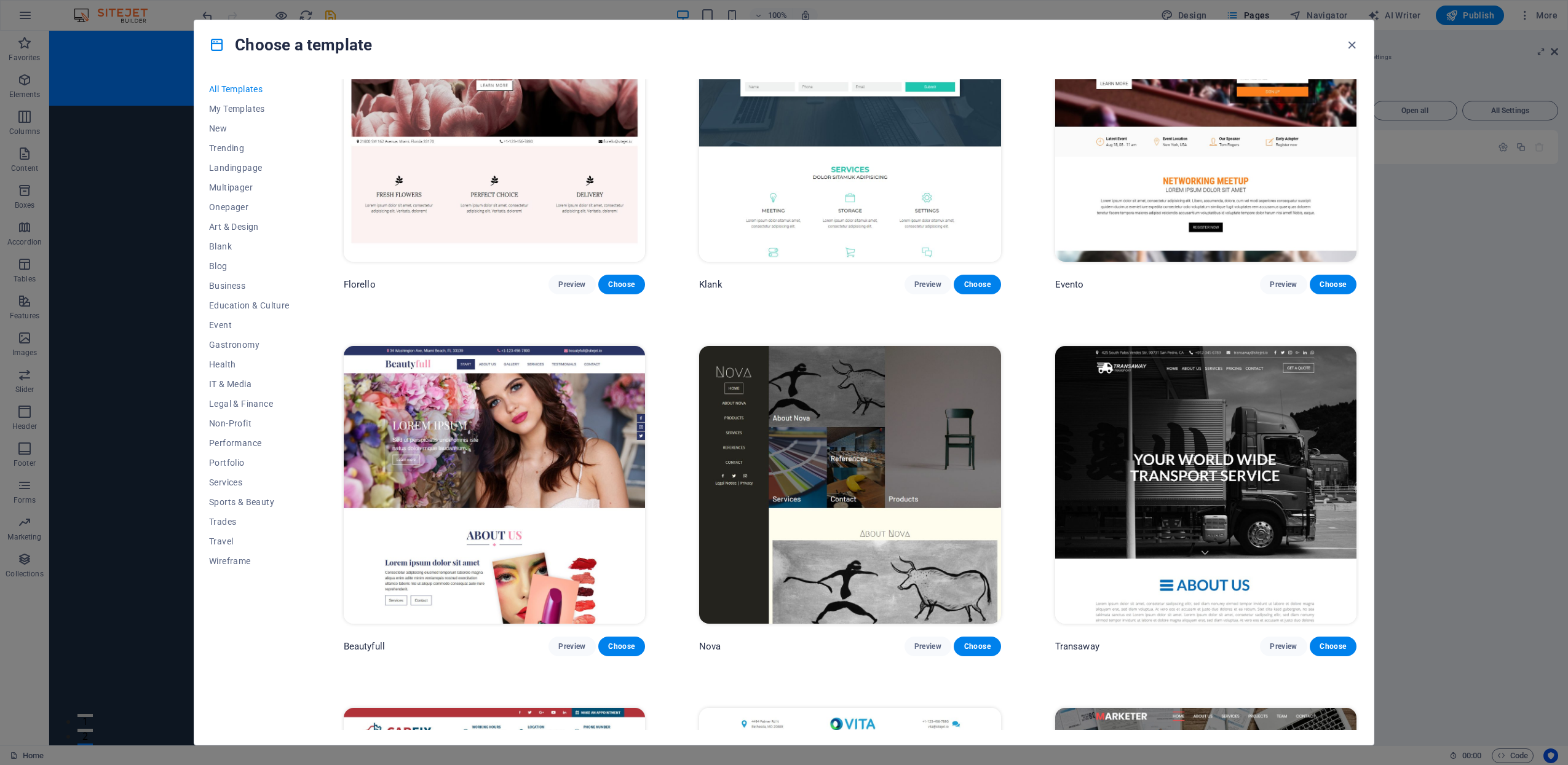
scroll to position [13830, 0]
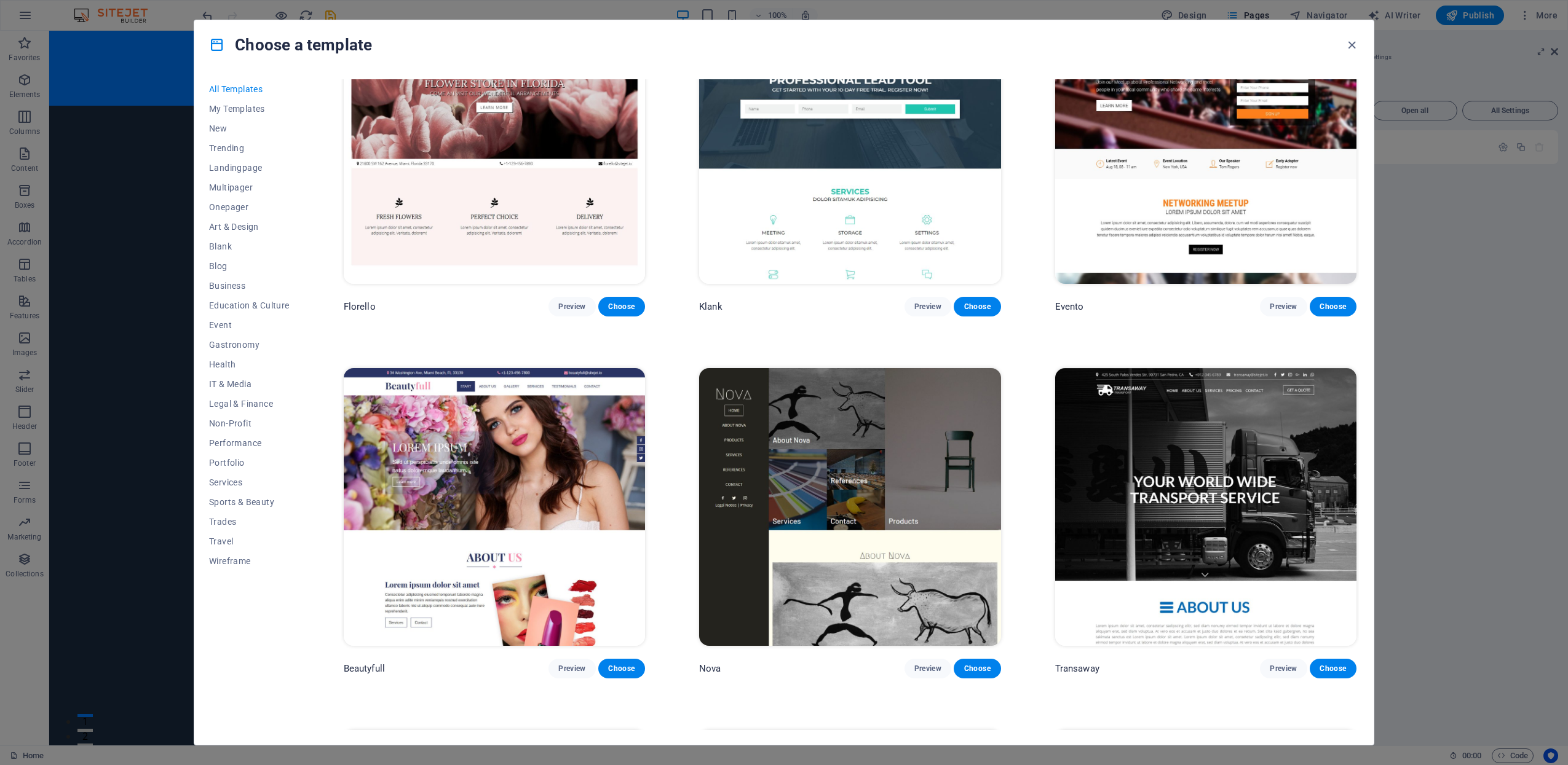
click at [862, 522] on img at bounding box center [849, 507] width 301 height 278
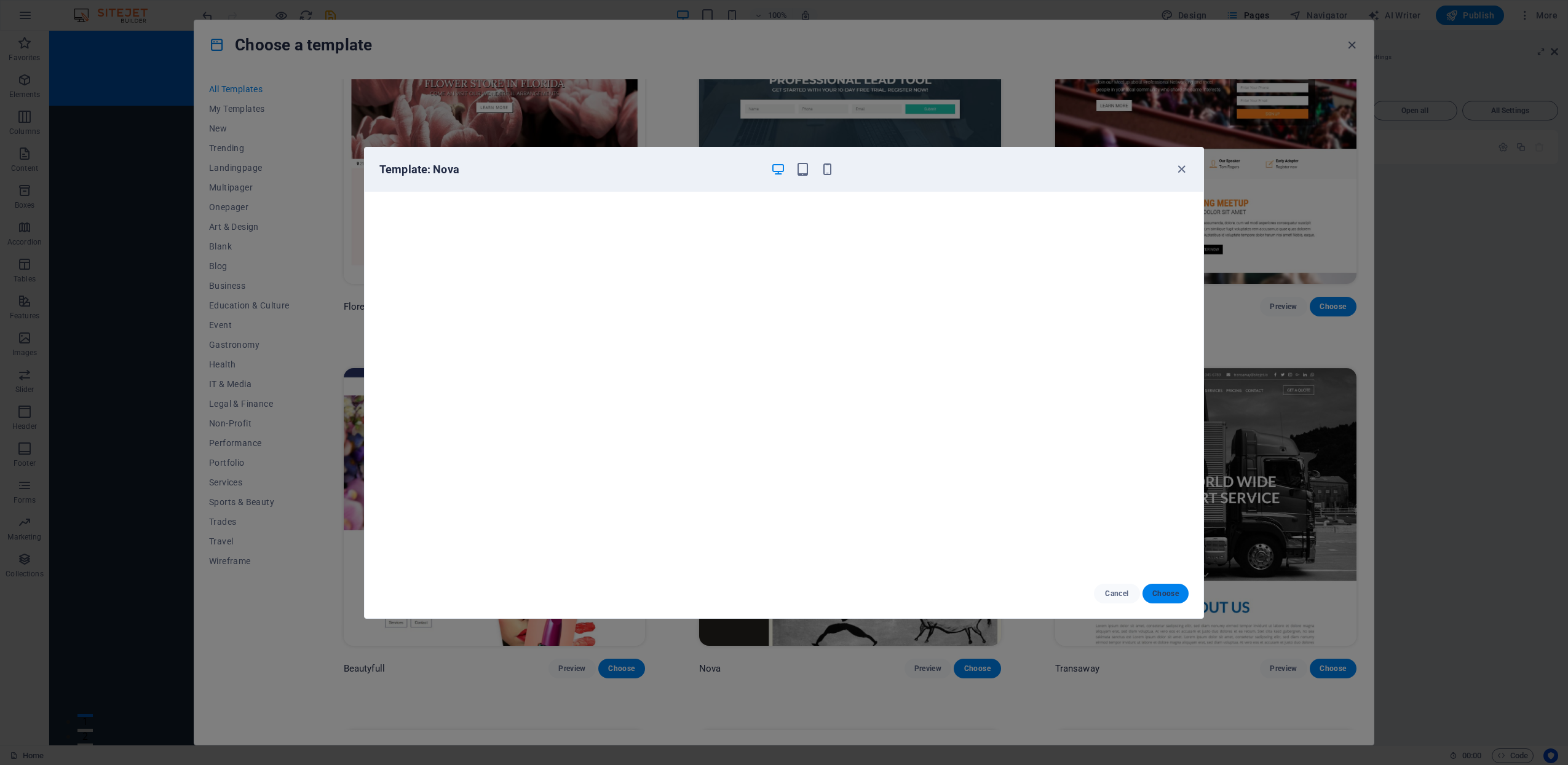
click at [1169, 590] on span "Choose" at bounding box center [1165, 594] width 26 height 10
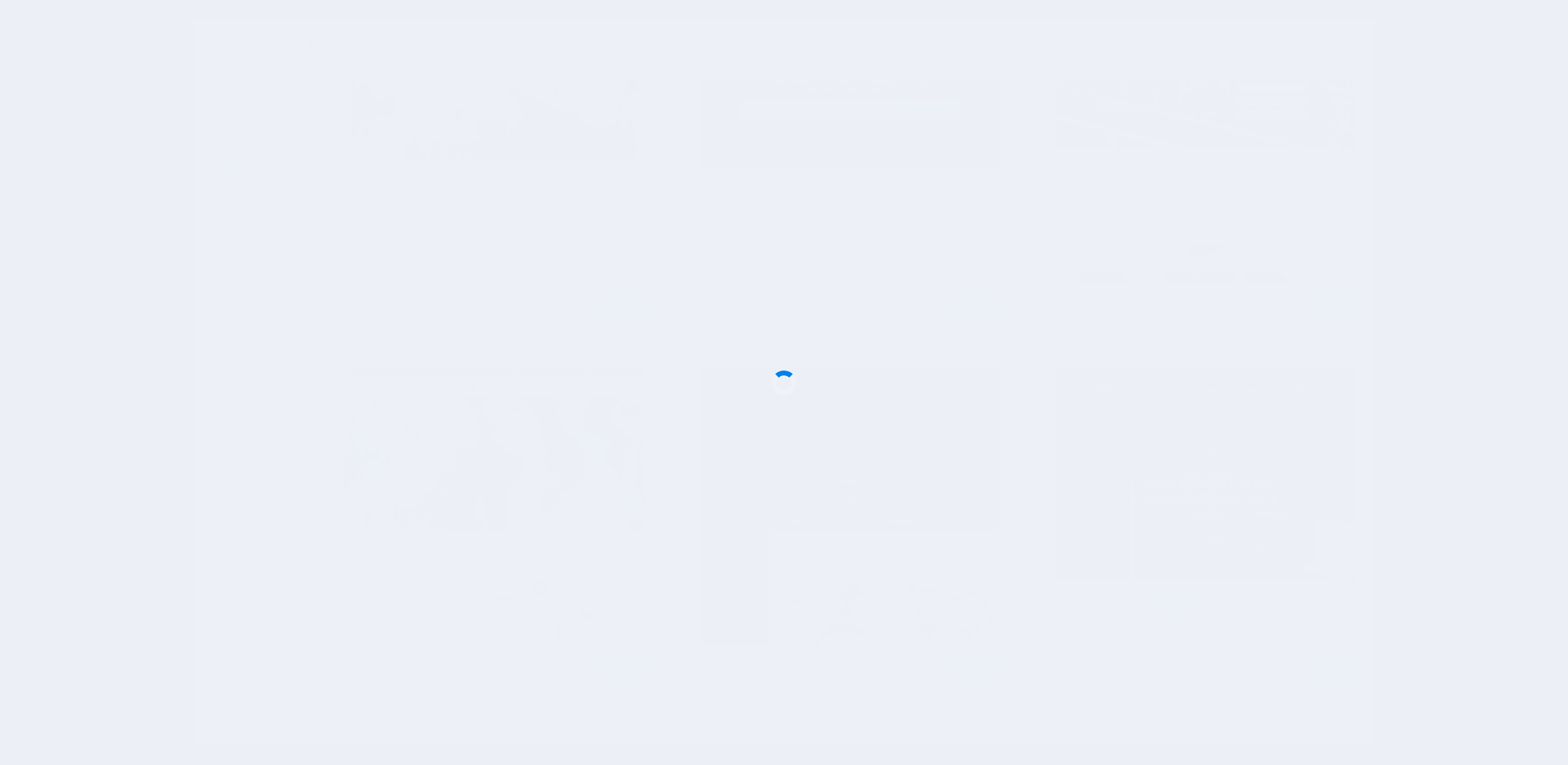
checkbox input "false"
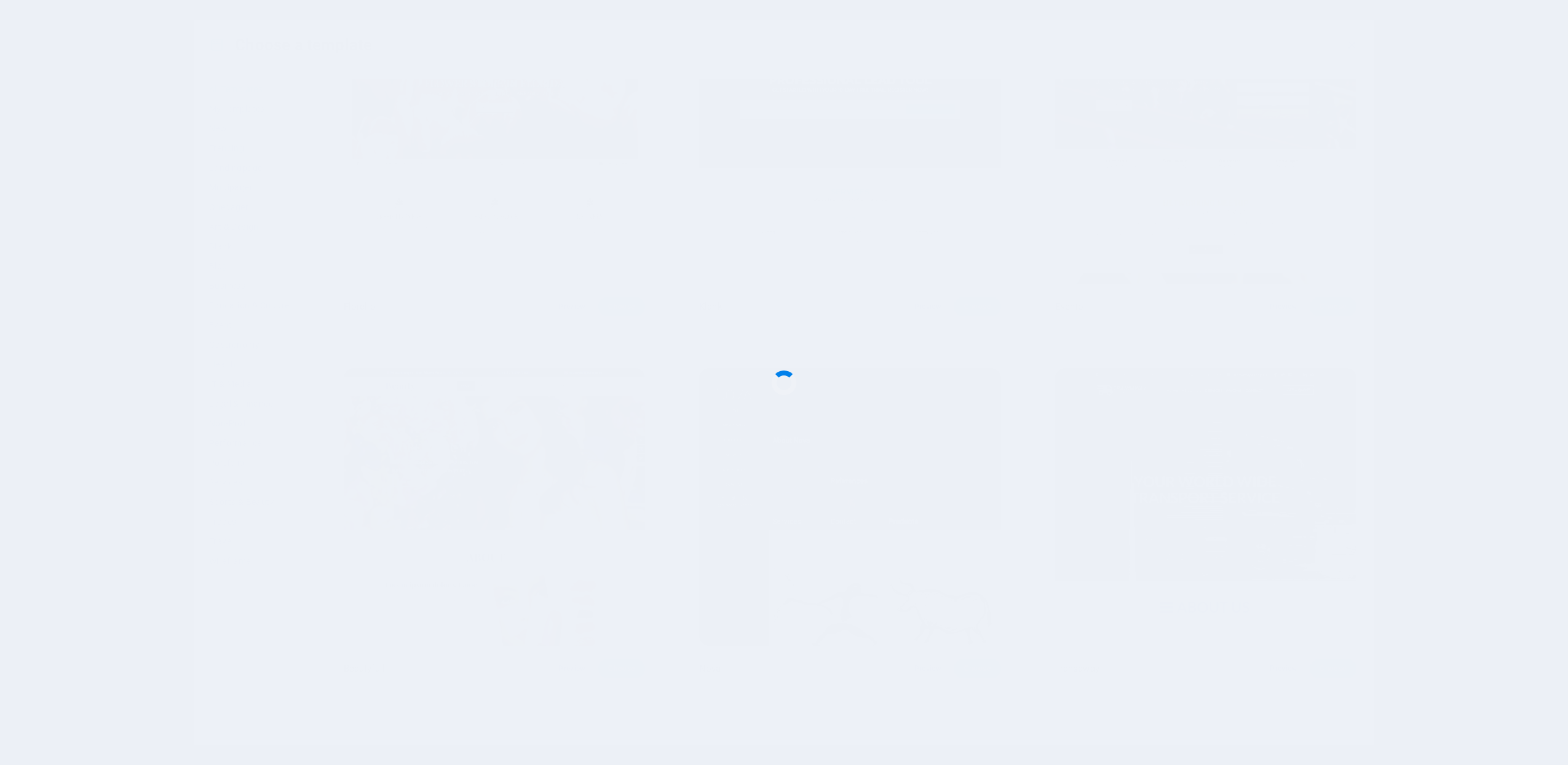
checkbox input "false"
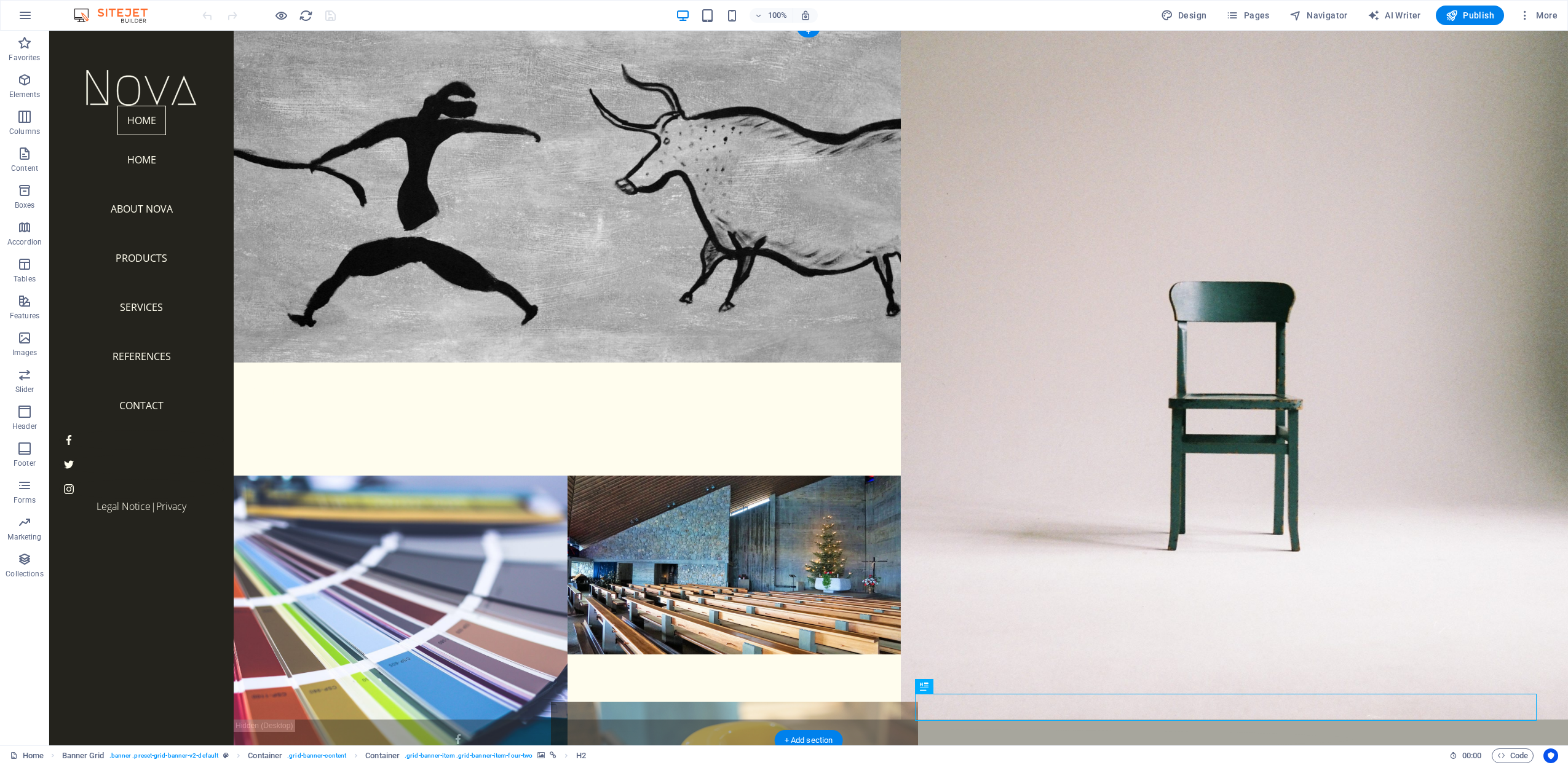
scroll to position [40, 0]
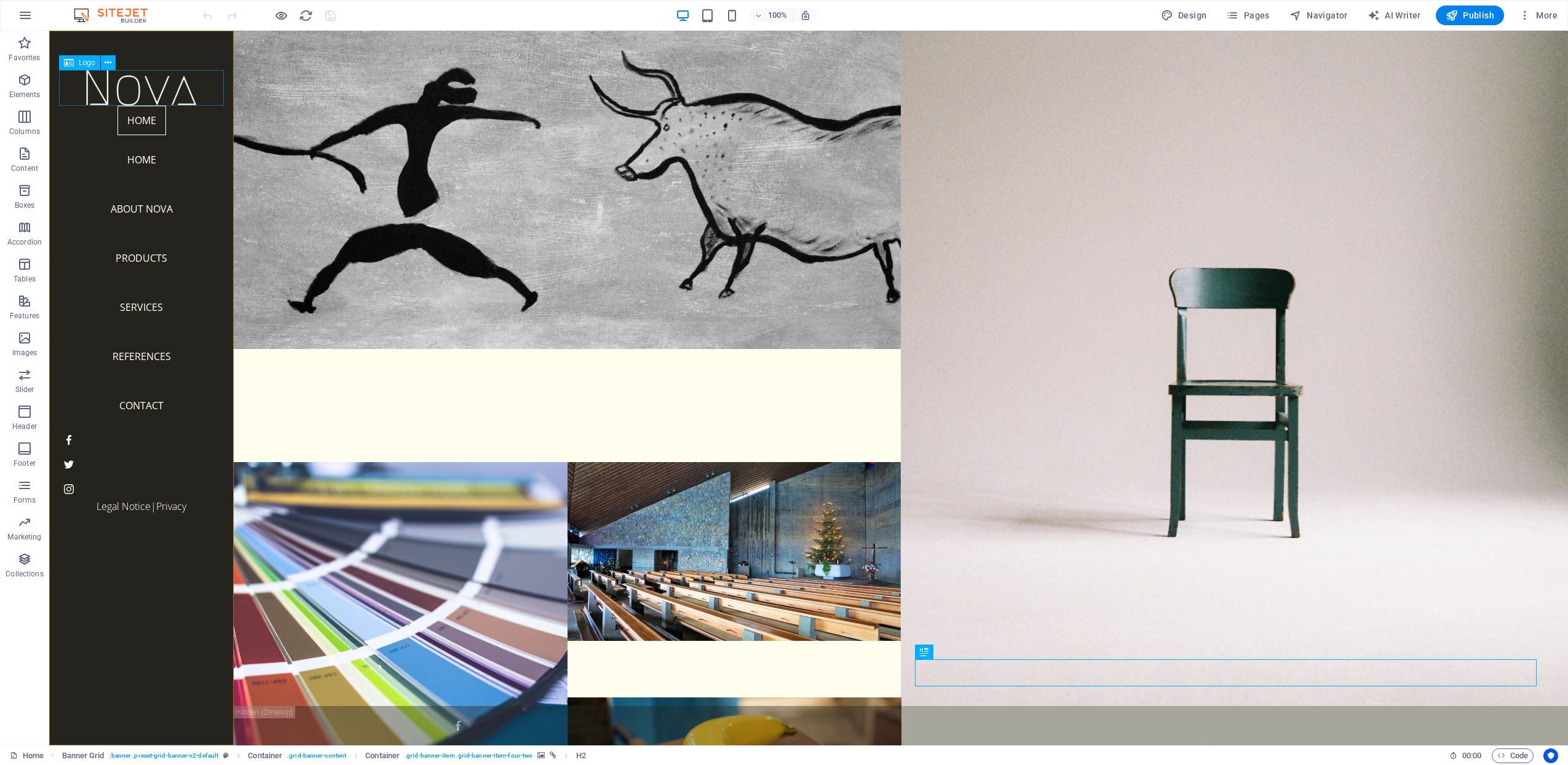
click at [128, 92] on div at bounding box center [142, 88] width 165 height 36
click at [133, 89] on div at bounding box center [142, 88] width 165 height 36
select select "px"
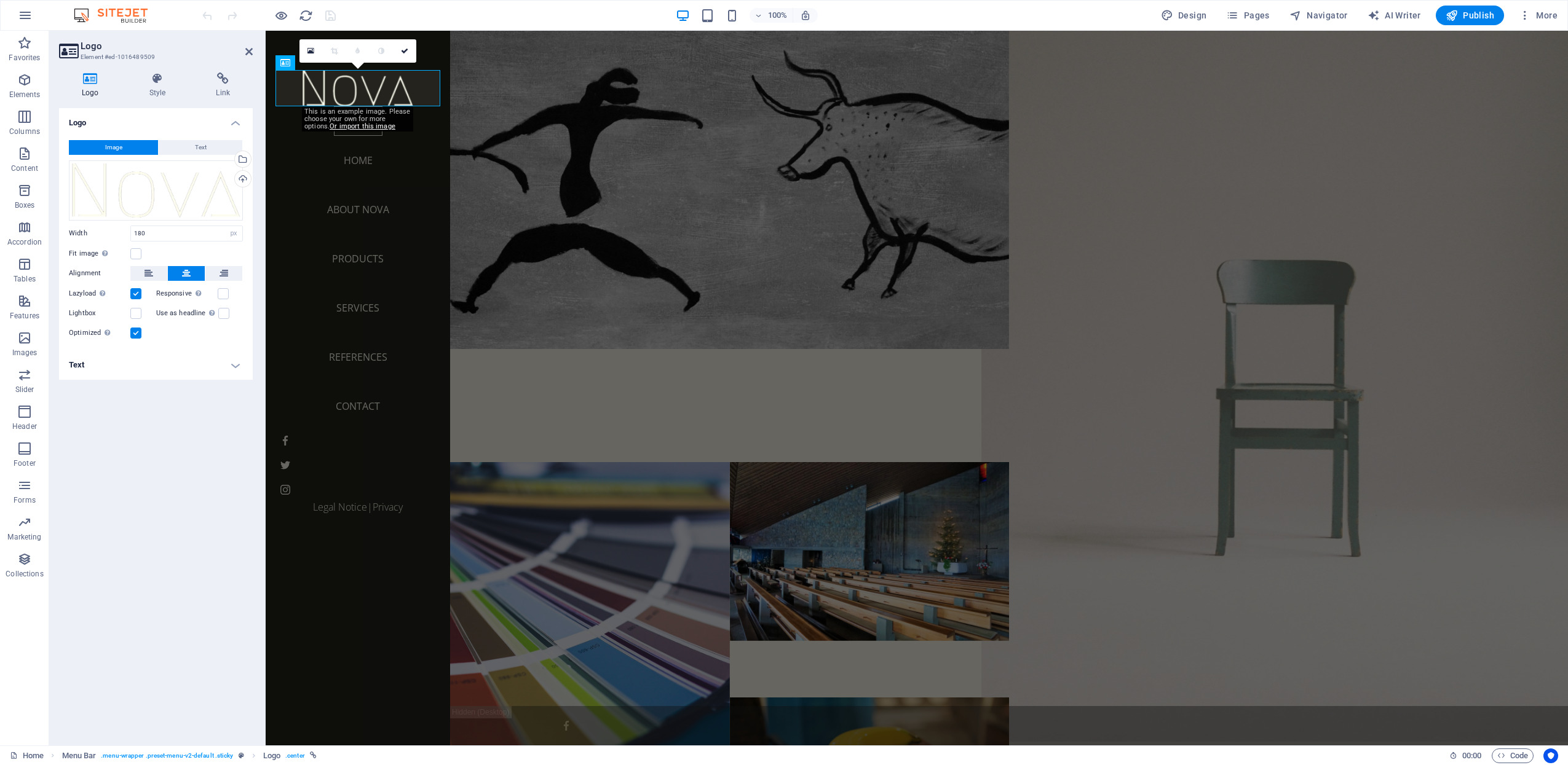
click at [1400, 189] on figure at bounding box center [1289, 349] width 615 height 786
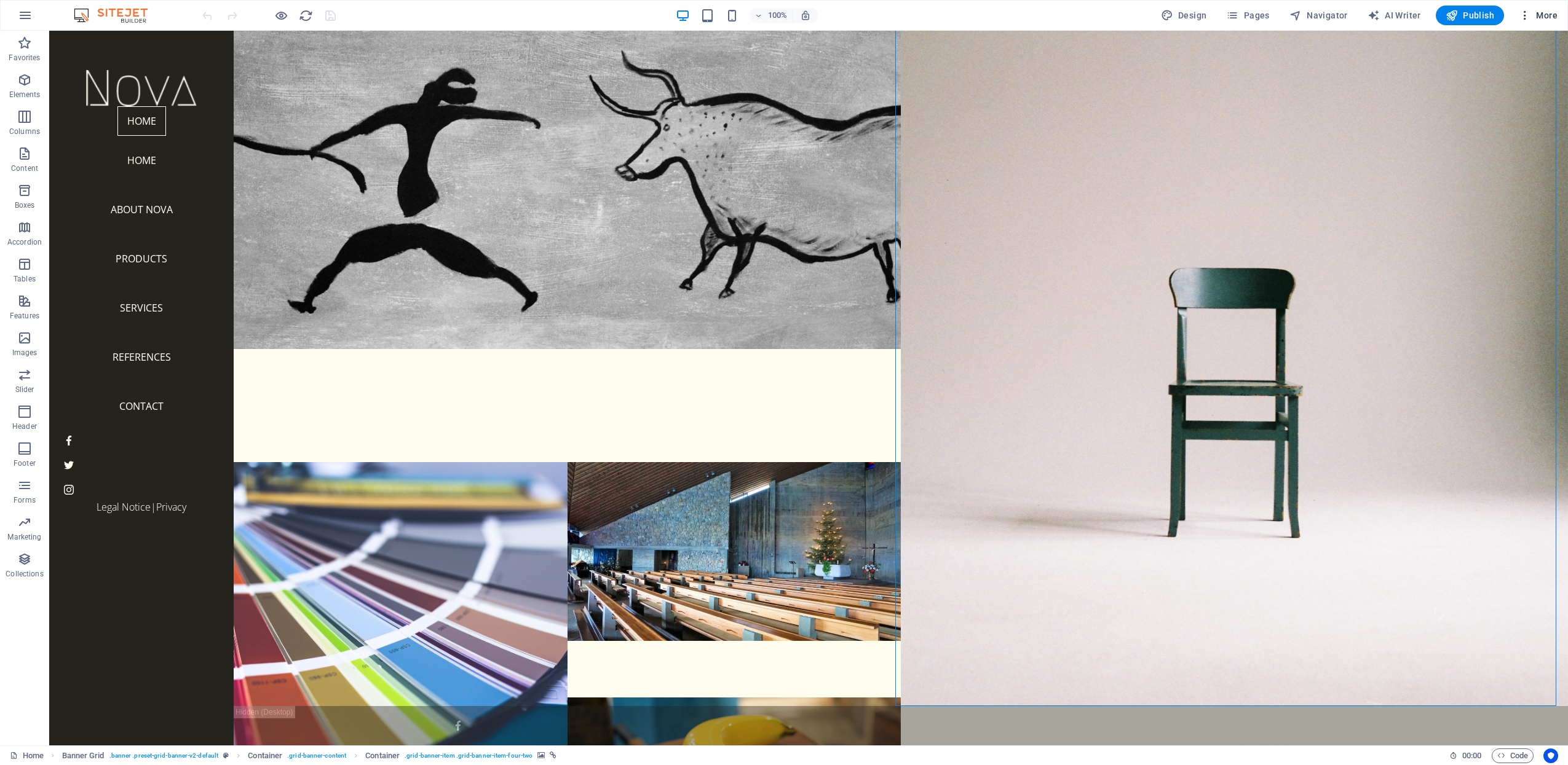
click at [1539, 19] on span "More" at bounding box center [1538, 16] width 39 height 12
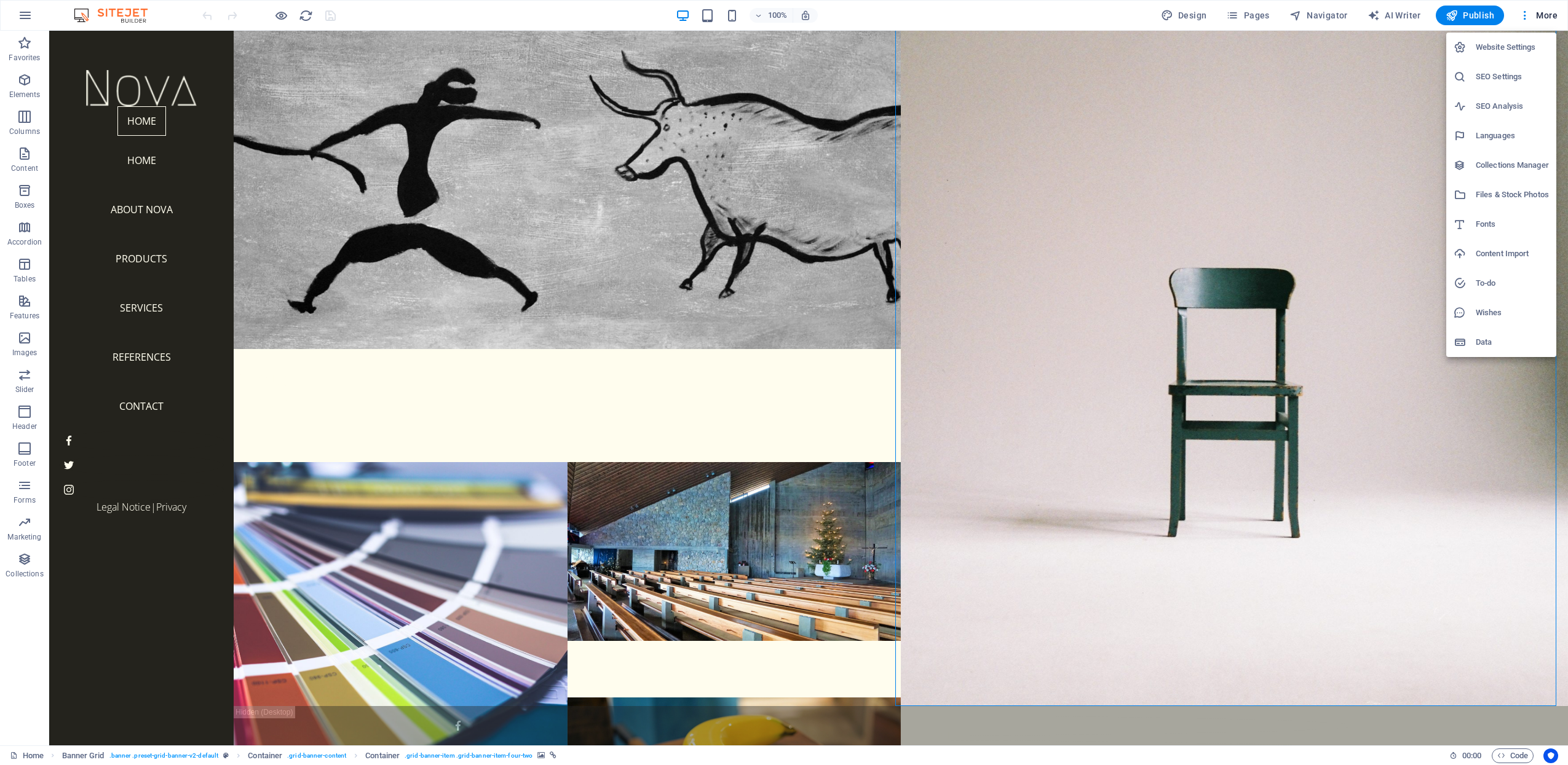
click at [1408, 15] on div at bounding box center [784, 382] width 1568 height 765
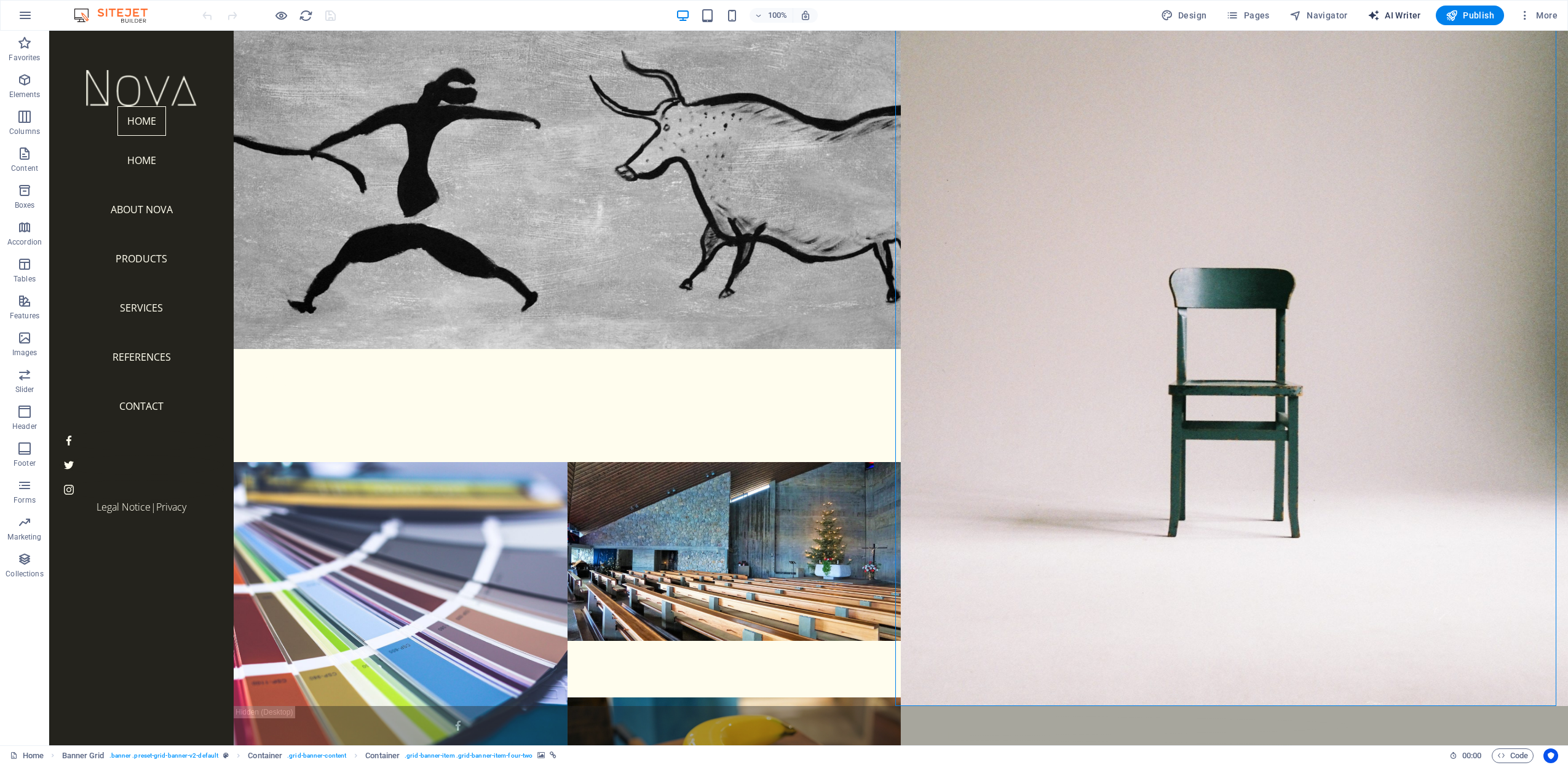
click at [1376, 13] on icon "button" at bounding box center [1374, 16] width 12 height 12
select select "English"
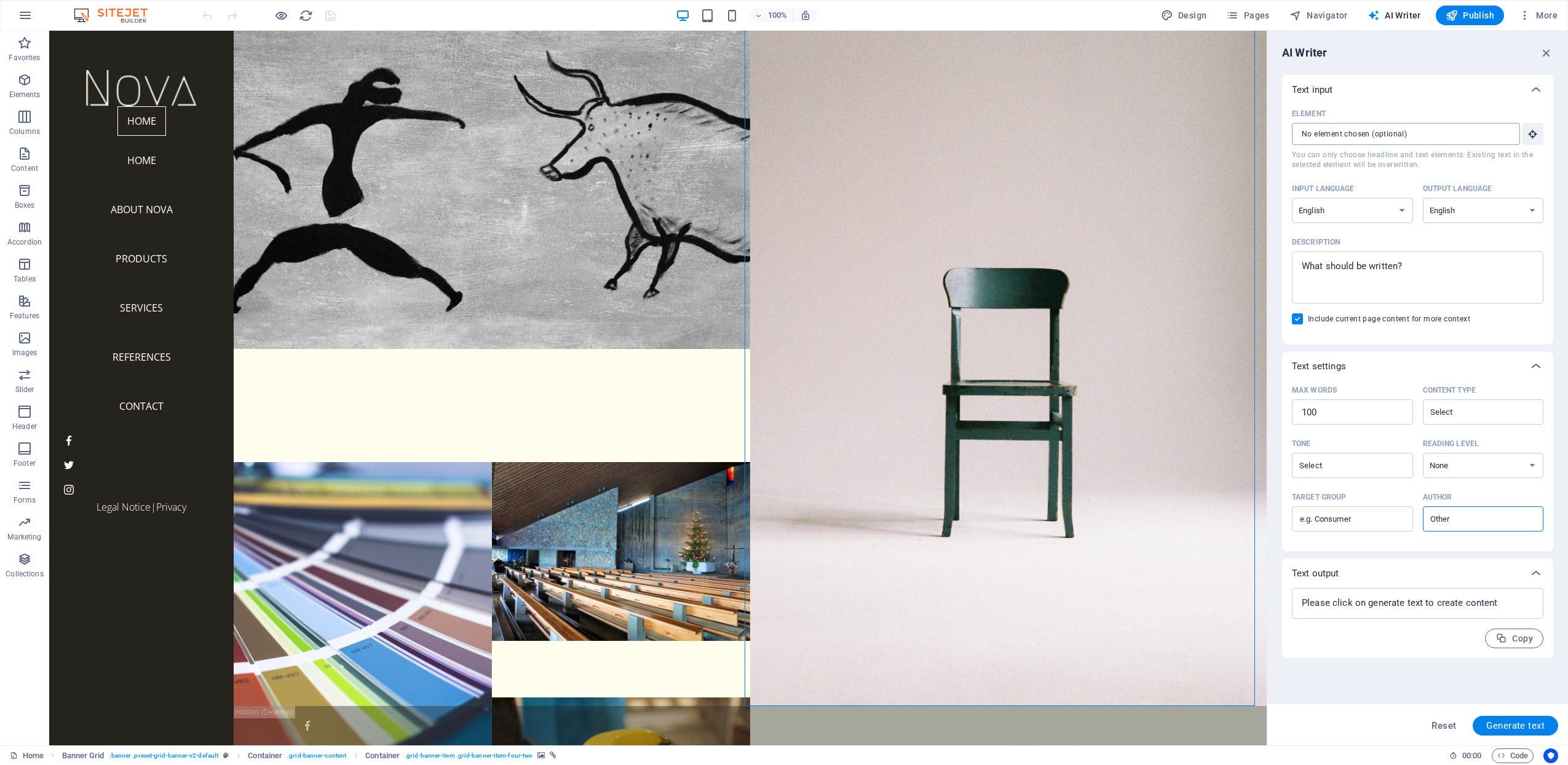
click at [1359, 130] on input "Element ​ You can only choose headline and text elements. Existing text in the …" at bounding box center [1401, 134] width 220 height 22
click at [1322, 268] on textarea "Description x ​" at bounding box center [1417, 277] width 239 height 40
type textarea "x"
click at [1330, 135] on input "Element ​ You can only choose headline and text elements. Existing text in the …" at bounding box center [1401, 134] width 220 height 22
click at [1373, 142] on input "Element ​ You can only choose headline and text elements. Existing text in the …" at bounding box center [1401, 134] width 220 height 22
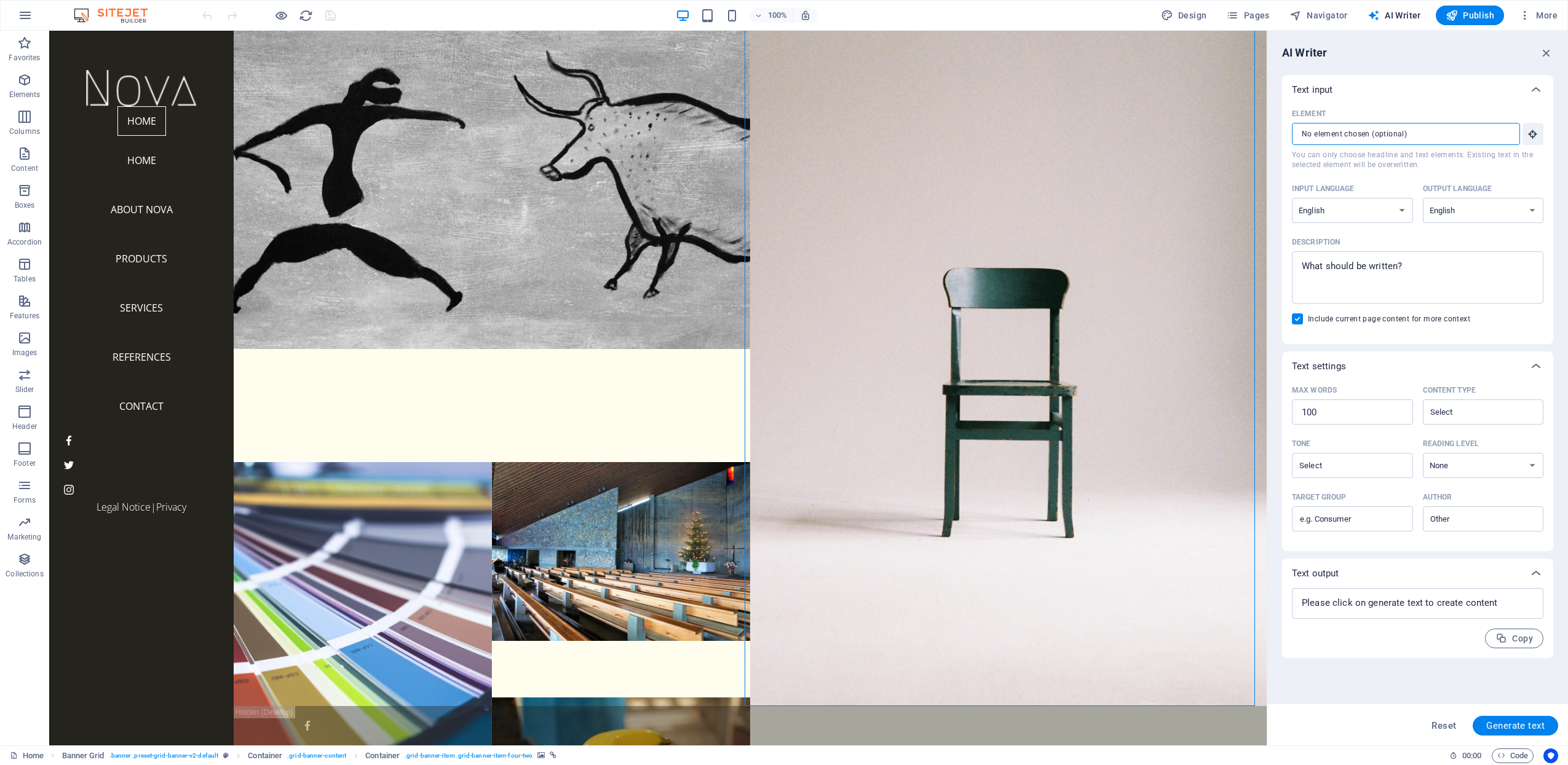
drag, startPoint x: 1365, startPoint y: 134, endPoint x: 1283, endPoint y: 127, distance: 82.3
click at [1283, 127] on div "Element ​ You can only choose headline and text elements. Existing text in the …" at bounding box center [1418, 224] width 271 height 240
click at [191, 92] on div at bounding box center [142, 88] width 165 height 37
click at [168, 84] on div at bounding box center [142, 88] width 165 height 37
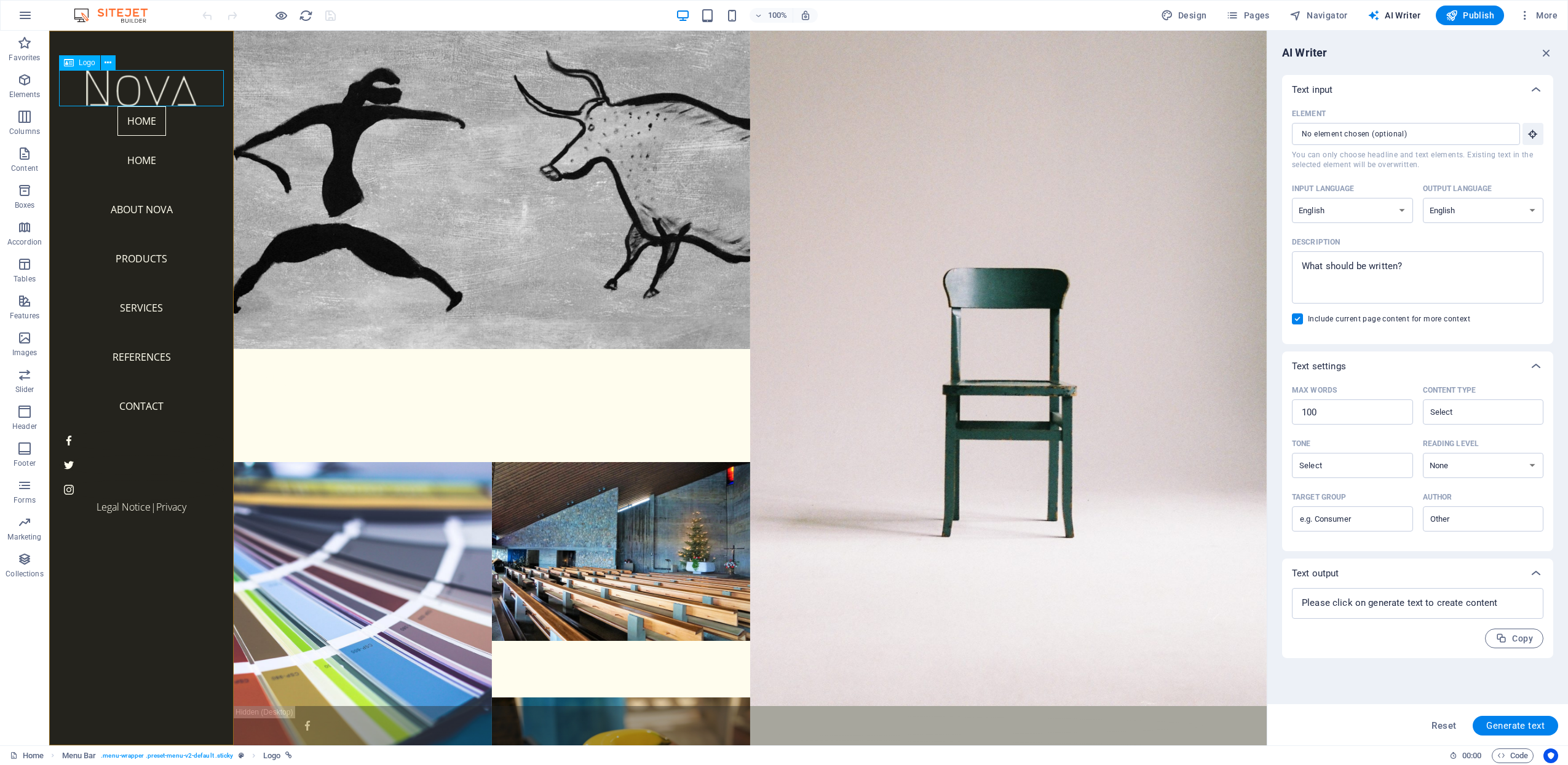
select select "px"
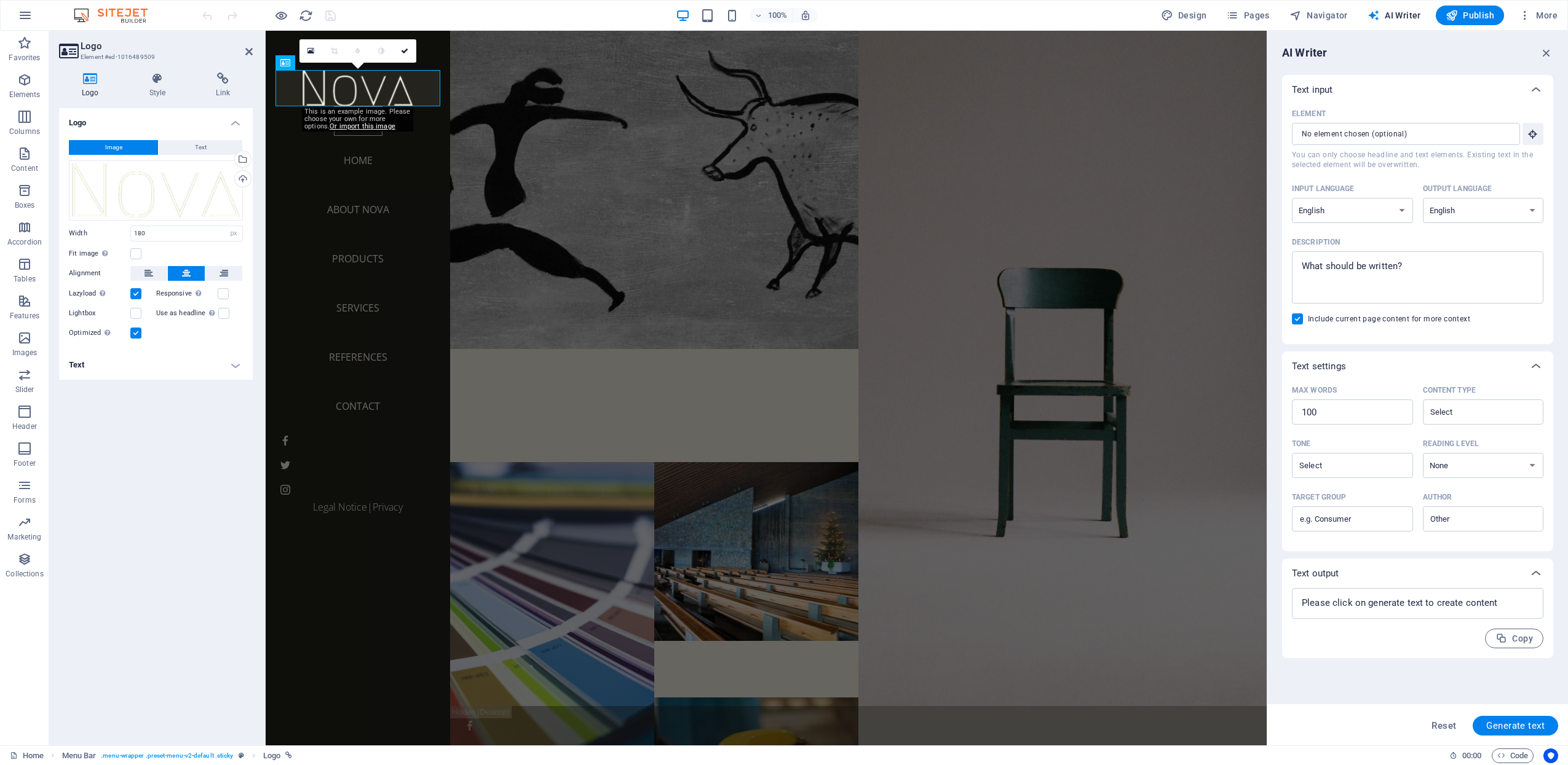
click at [1391, 118] on div "Element" at bounding box center [1415, 114] width 247 height 19
click at [1391, 123] on input "Element ​ You can only choose headline and text elements. Existing text in the …" at bounding box center [1401, 134] width 220 height 22
click at [1390, 129] on input "Element ​ You can only choose headline and text elements. Existing text in the …" at bounding box center [1401, 134] width 220 height 22
type textarea "x"
click at [1341, 272] on textarea "Description x ​" at bounding box center [1417, 277] width 239 height 40
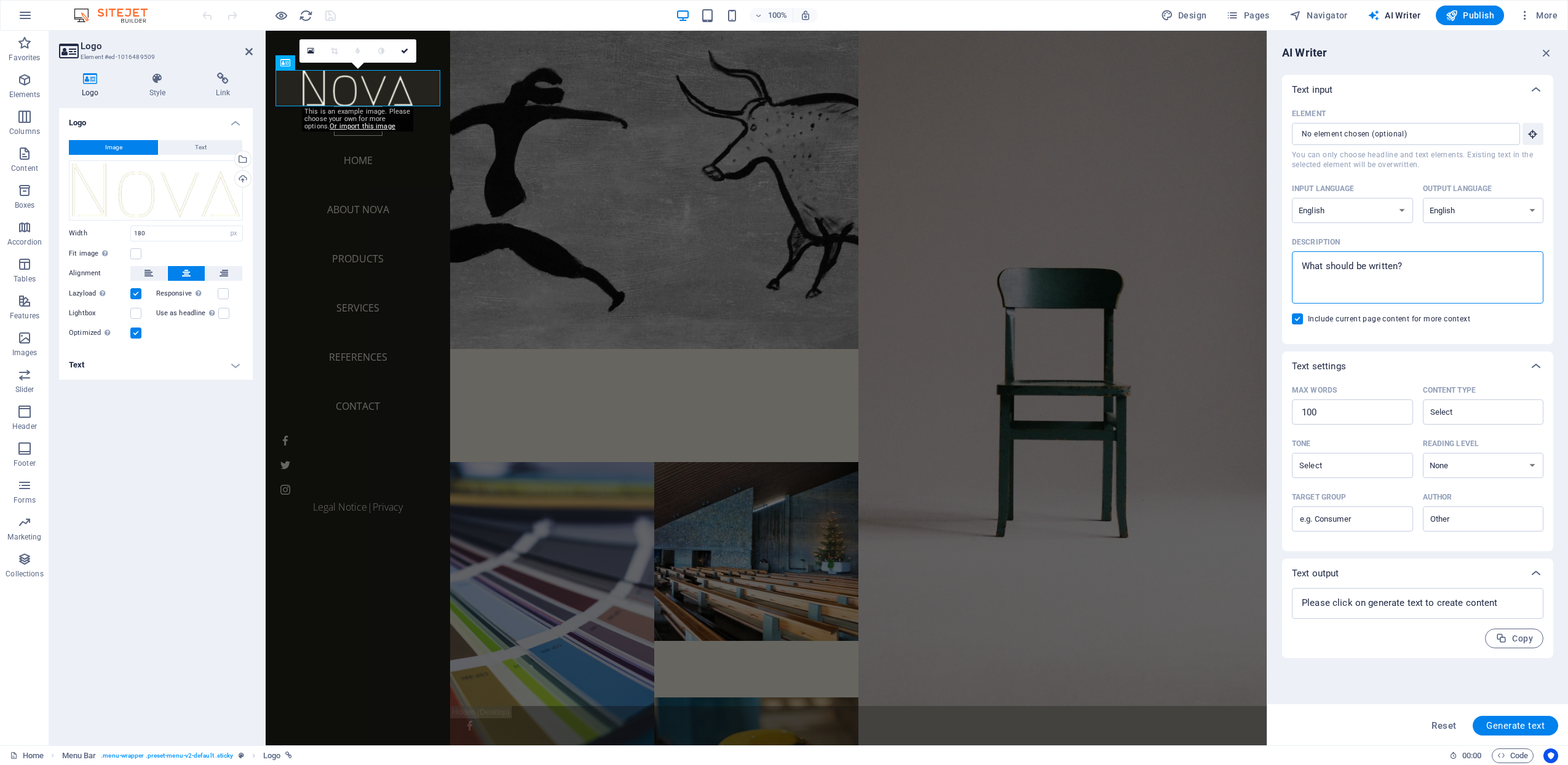
type textarea "r"
type textarea "x"
type textarea "re"
type textarea "x"
drag, startPoint x: 1613, startPoint y: 300, endPoint x: 1264, endPoint y: 268, distance: 350.5
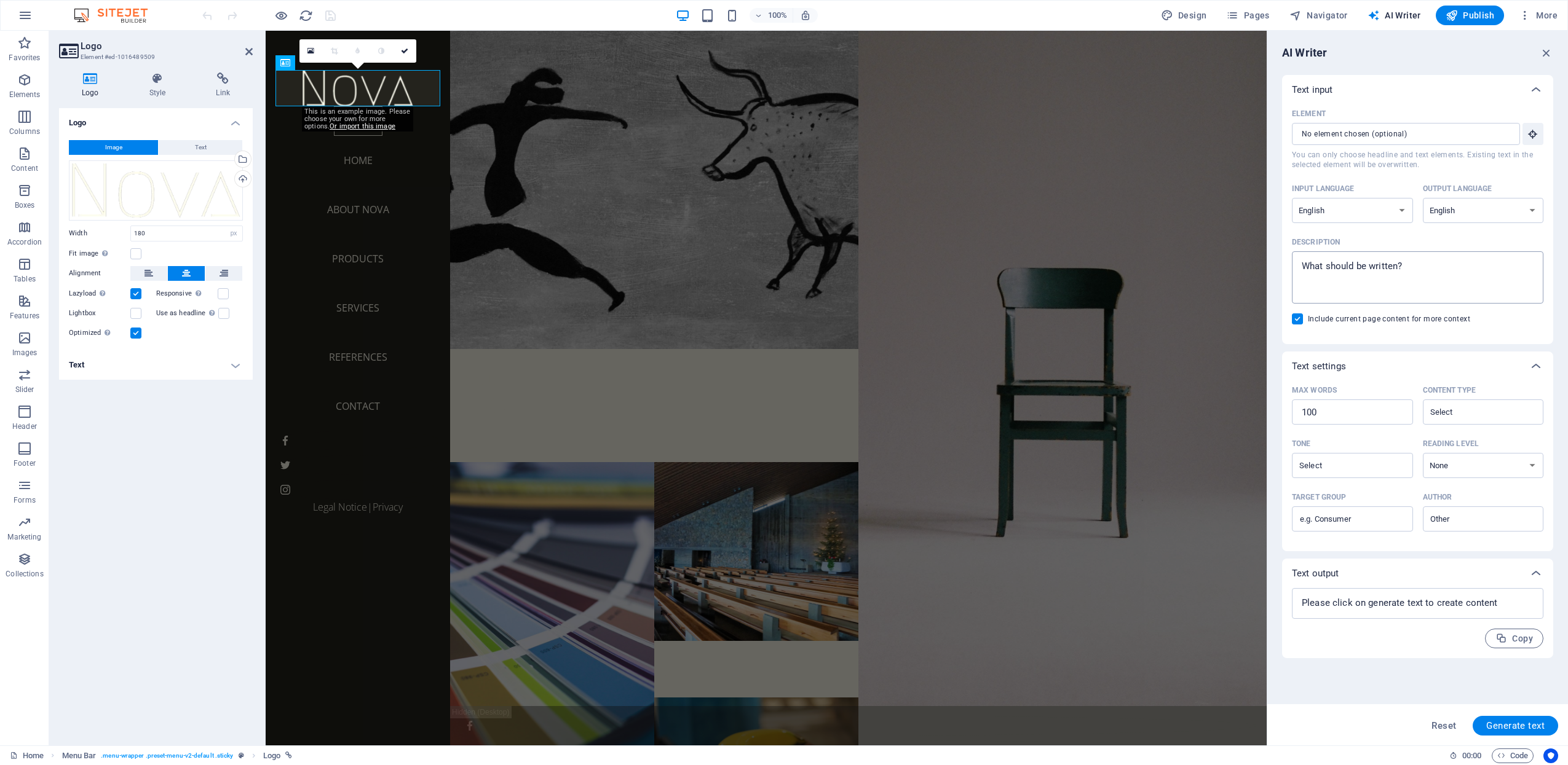
click at [1416, 276] on textarea "Description x ​" at bounding box center [1417, 277] width 239 height 40
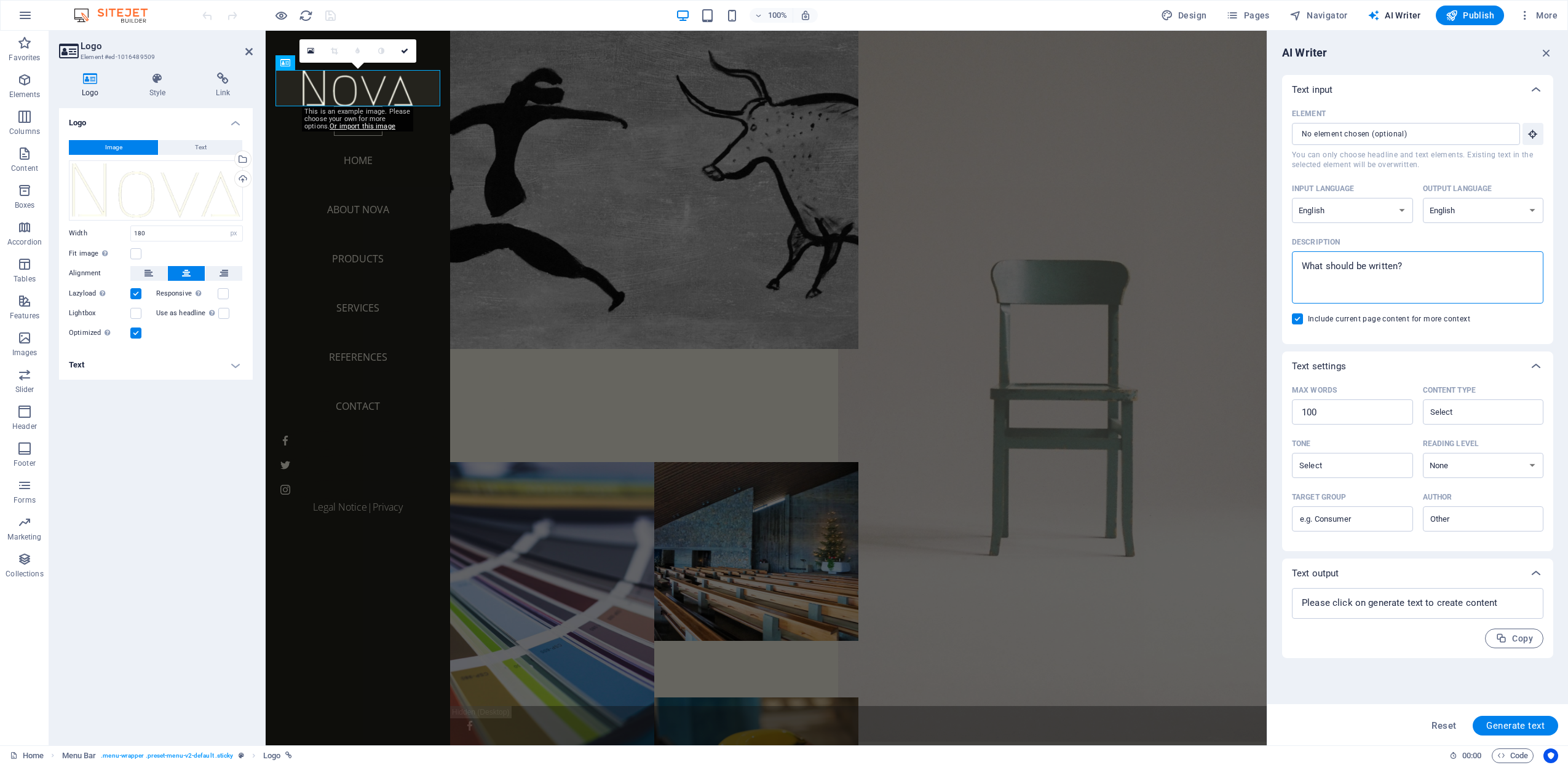
drag, startPoint x: 1689, startPoint y: 300, endPoint x: 1199, endPoint y: 254, distance: 492.2
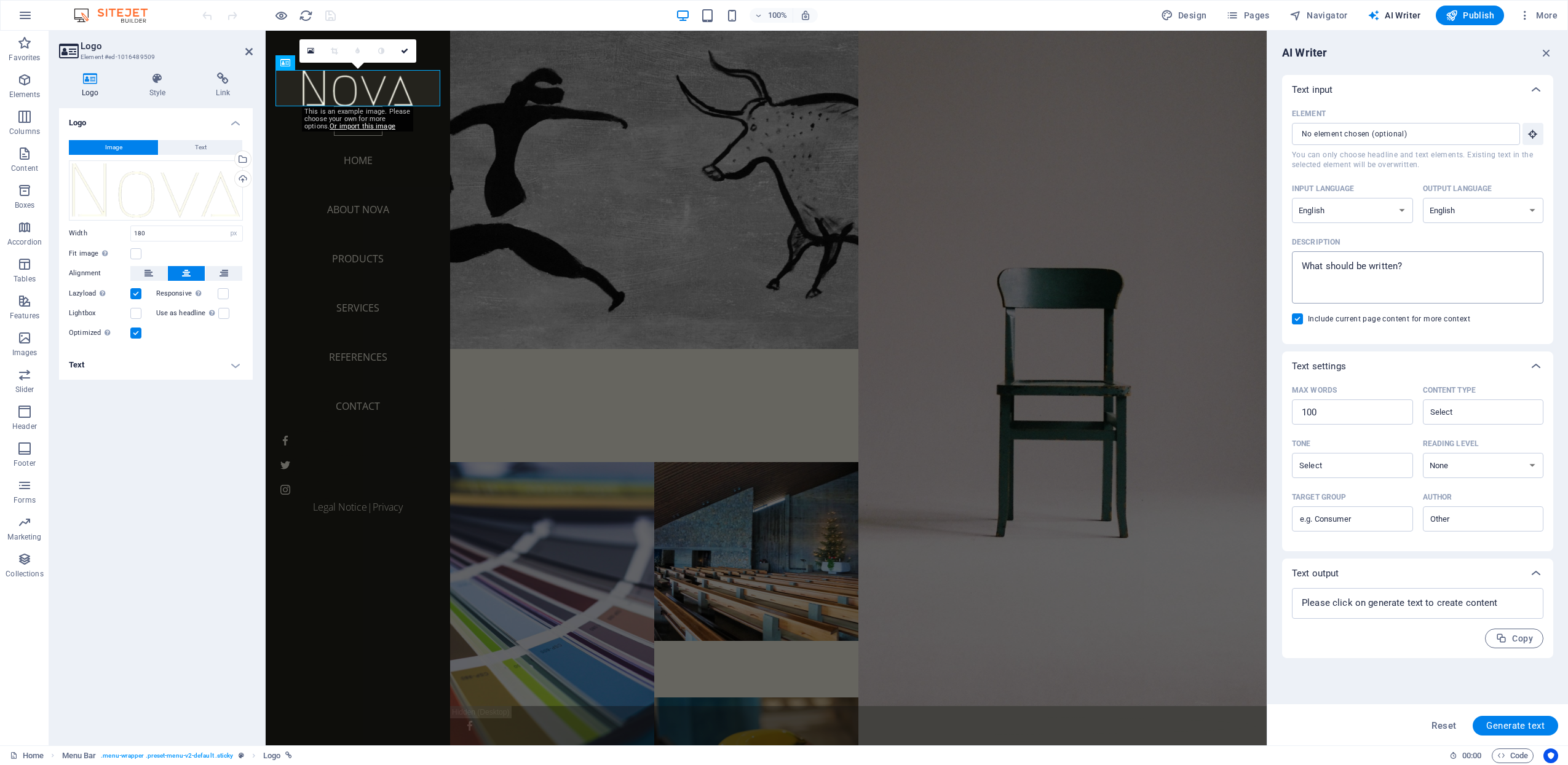
type textarea "x"
click at [1312, 265] on textarea "Description x ​" at bounding box center [1417, 277] width 239 height 40
type textarea "f"
type textarea "x"
drag, startPoint x: 1312, startPoint y: 265, endPoint x: 1277, endPoint y: 265, distance: 35.0
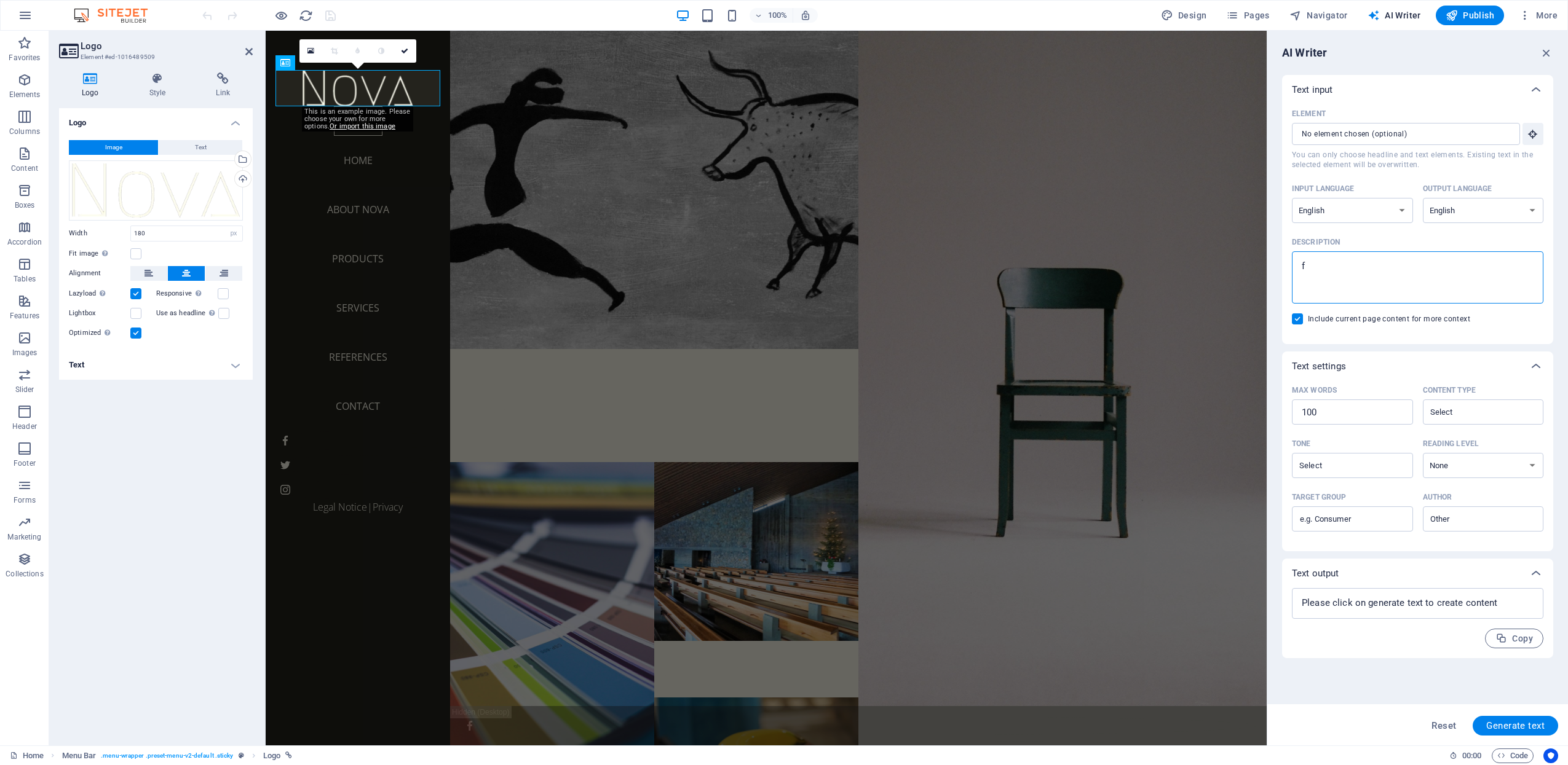
click at [1277, 265] on div "AI Writer Text input Element ​ You can only choose headline and text elements. …" at bounding box center [1418, 388] width 301 height 715
paste textarea "Coesider is a decision-making software designed to help users make smarter, mor…"
type textarea "Coesider is a decision-making software designed to help users make smarter, mor…"
type textarea "x"
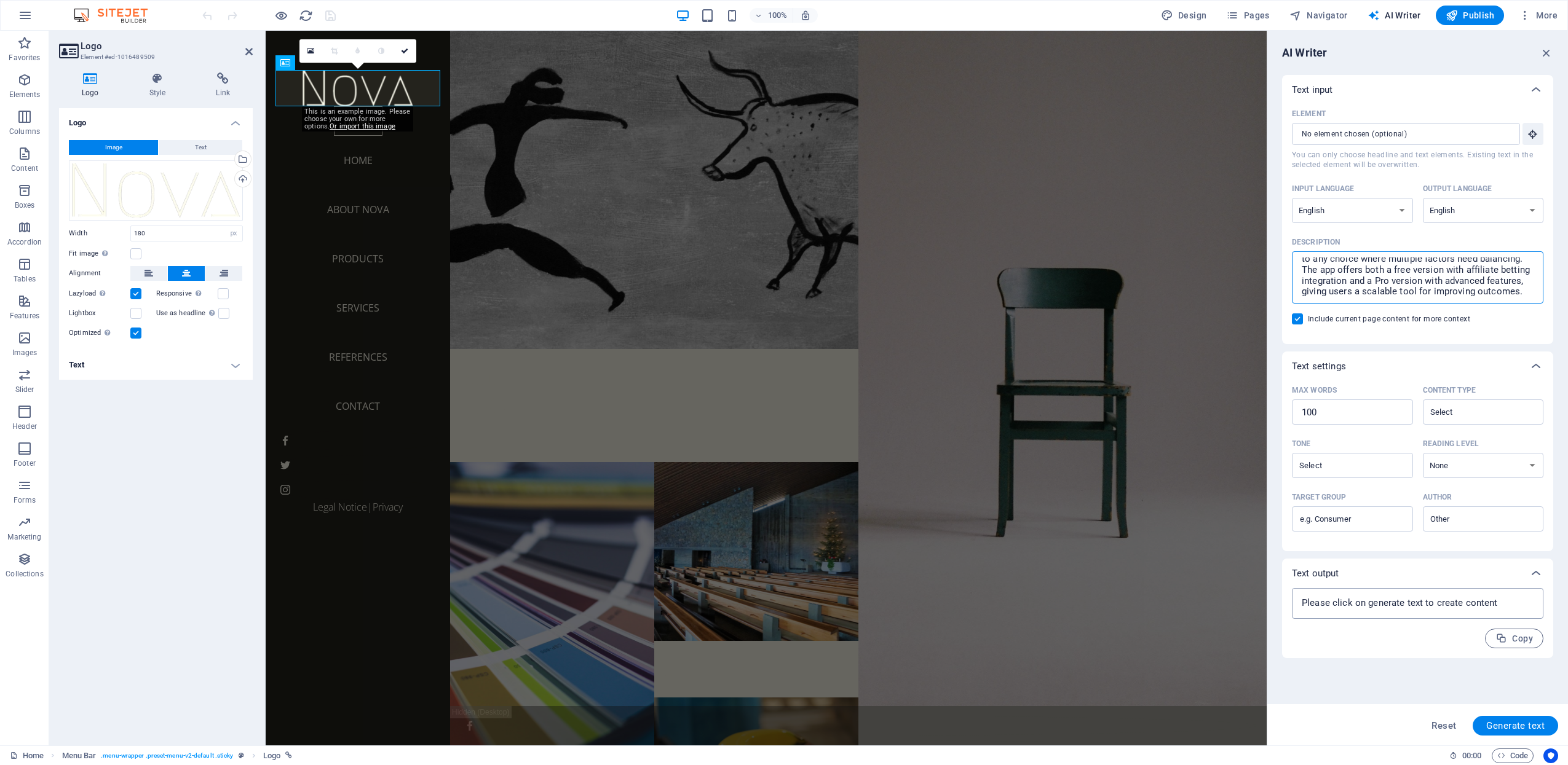
type textarea "Coesider is a decision-making software designed to help users make smarter, mor…"
type textarea "x"
click at [1421, 616] on div "x ​" at bounding box center [1417, 603] width 251 height 30
type textarea "x"
click at [1491, 721] on span "Generate text" at bounding box center [1515, 725] width 58 height 10
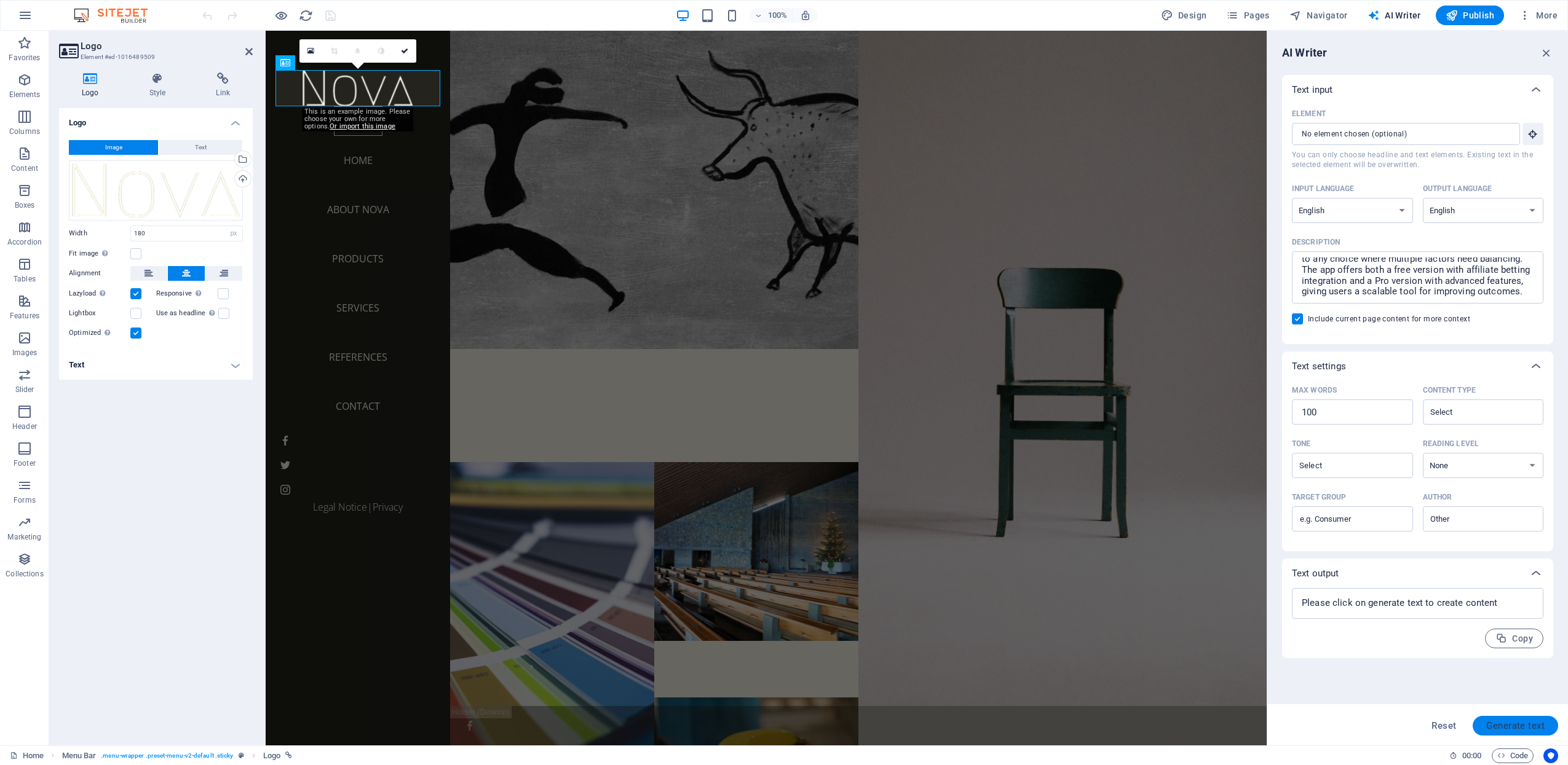
type textarea "x"
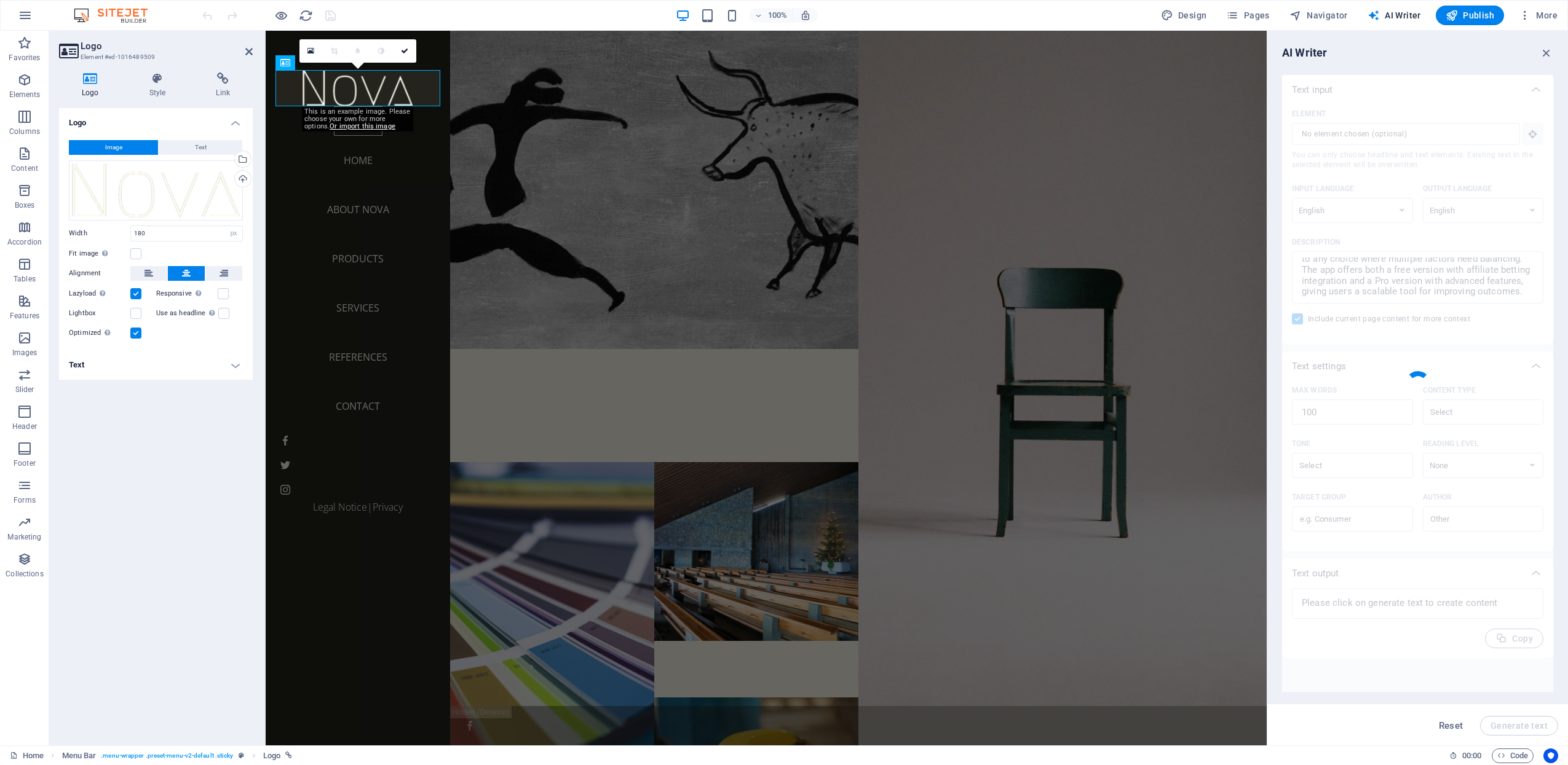
type textarea "x"
type textarea "Coesider is an innovative decision-making tool that enhances users' ability to …"
type textarea "x"
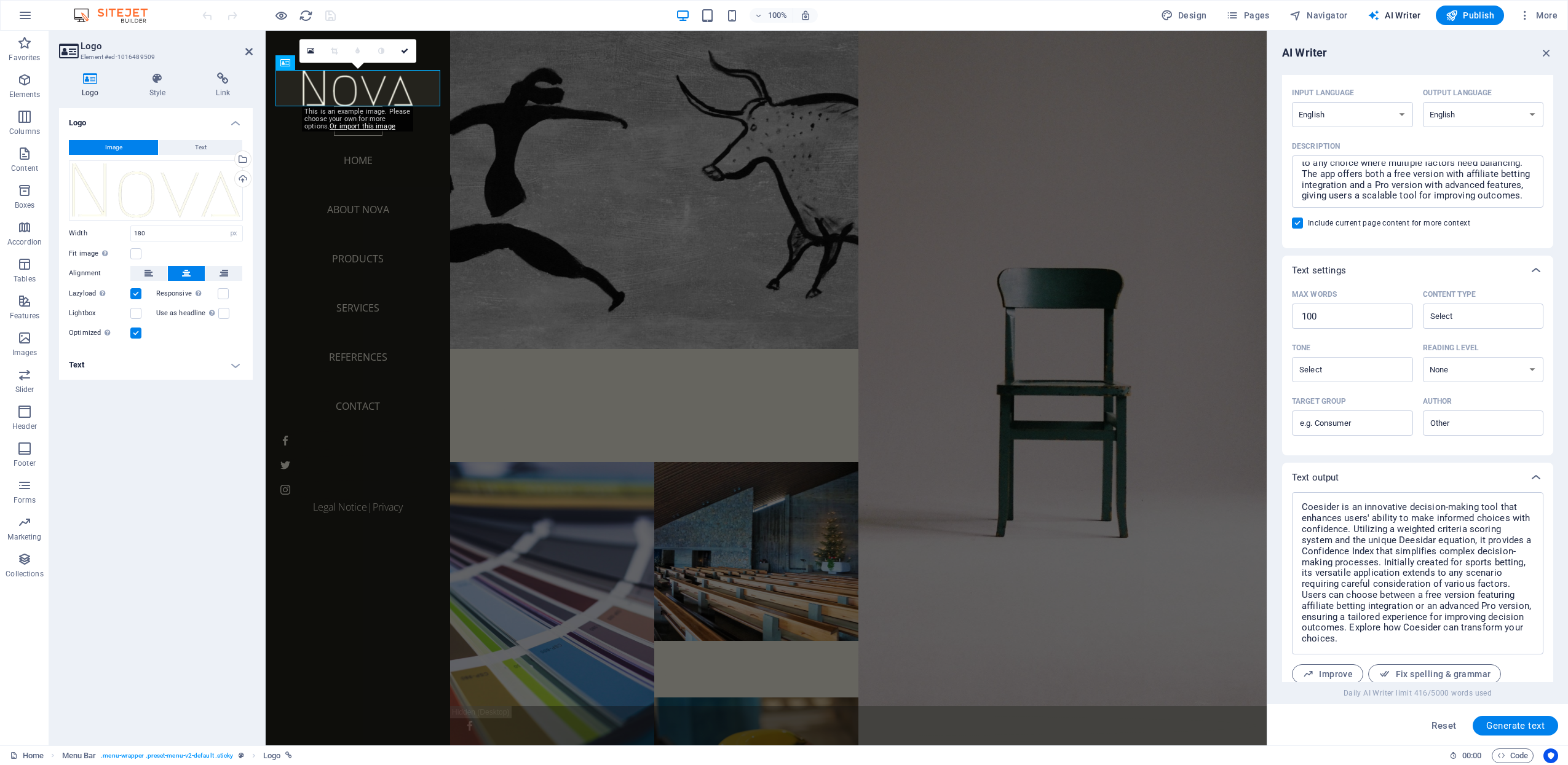
scroll to position [162, 0]
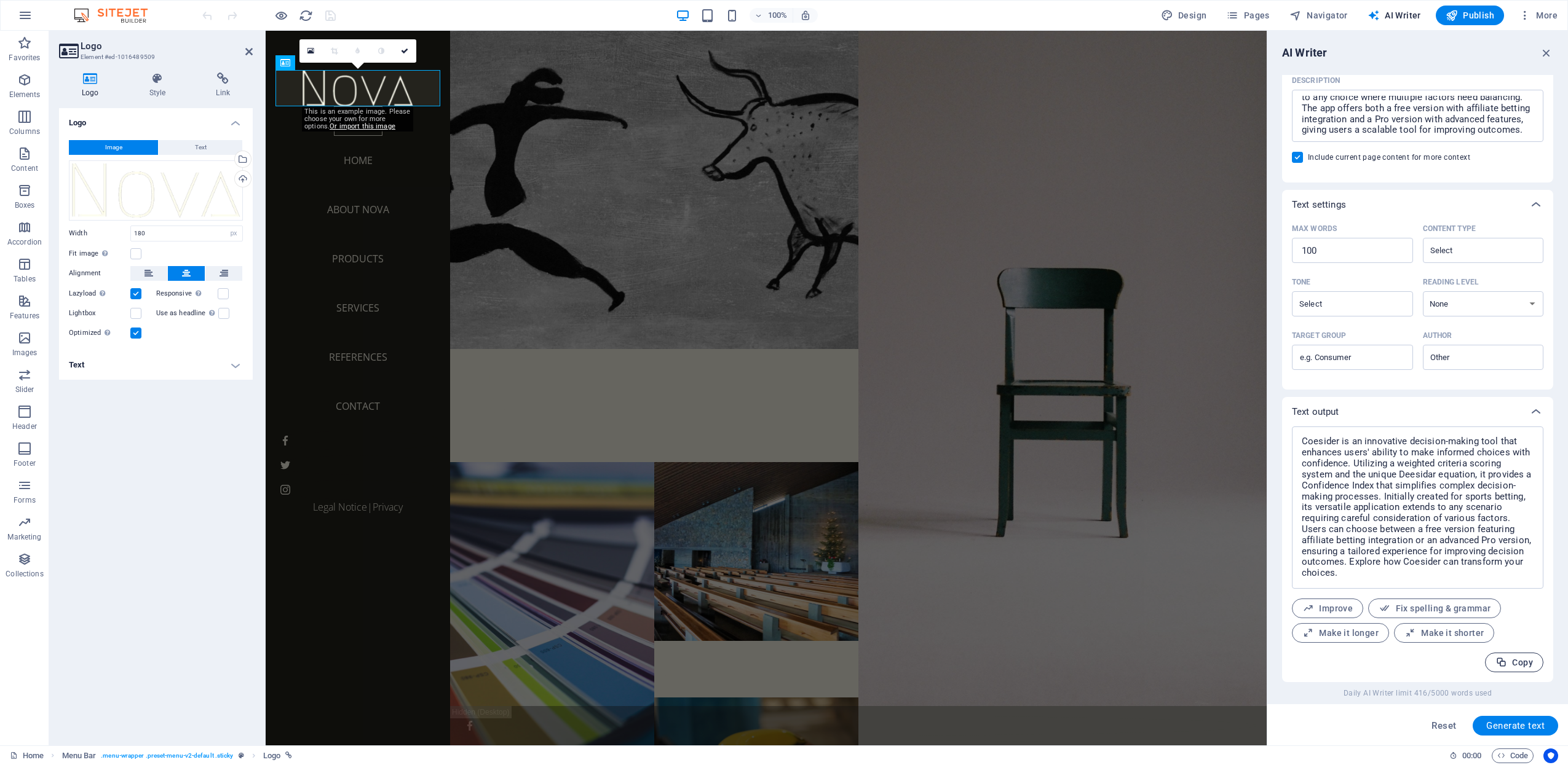
click at [1513, 661] on span "Copy" at bounding box center [1514, 662] width 37 height 12
type textarea "x"
click at [1417, 606] on span "Fix spelling & grammar" at bounding box center [1435, 609] width 112 height 12
type textarea "x"
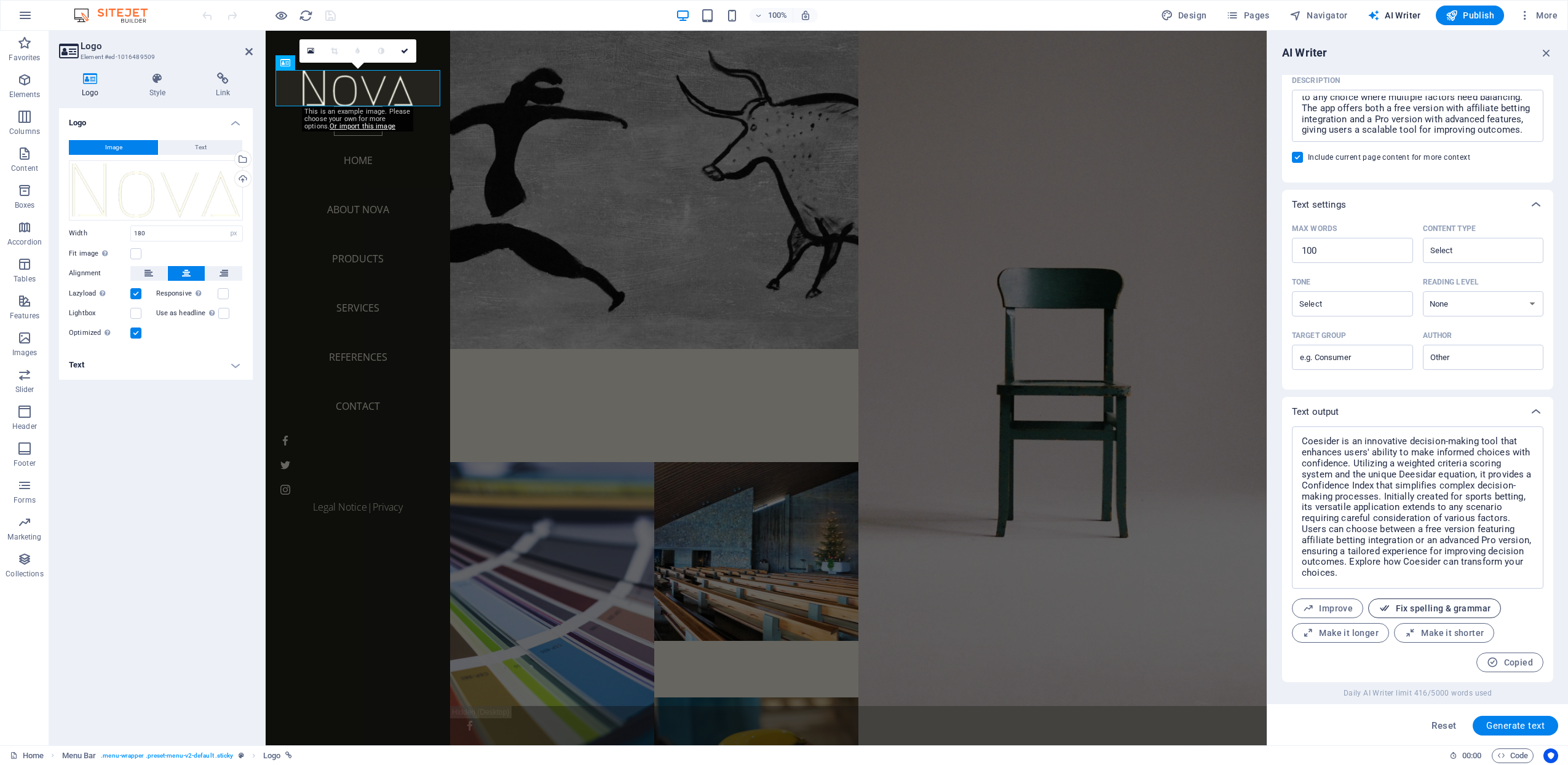
type textarea "x"
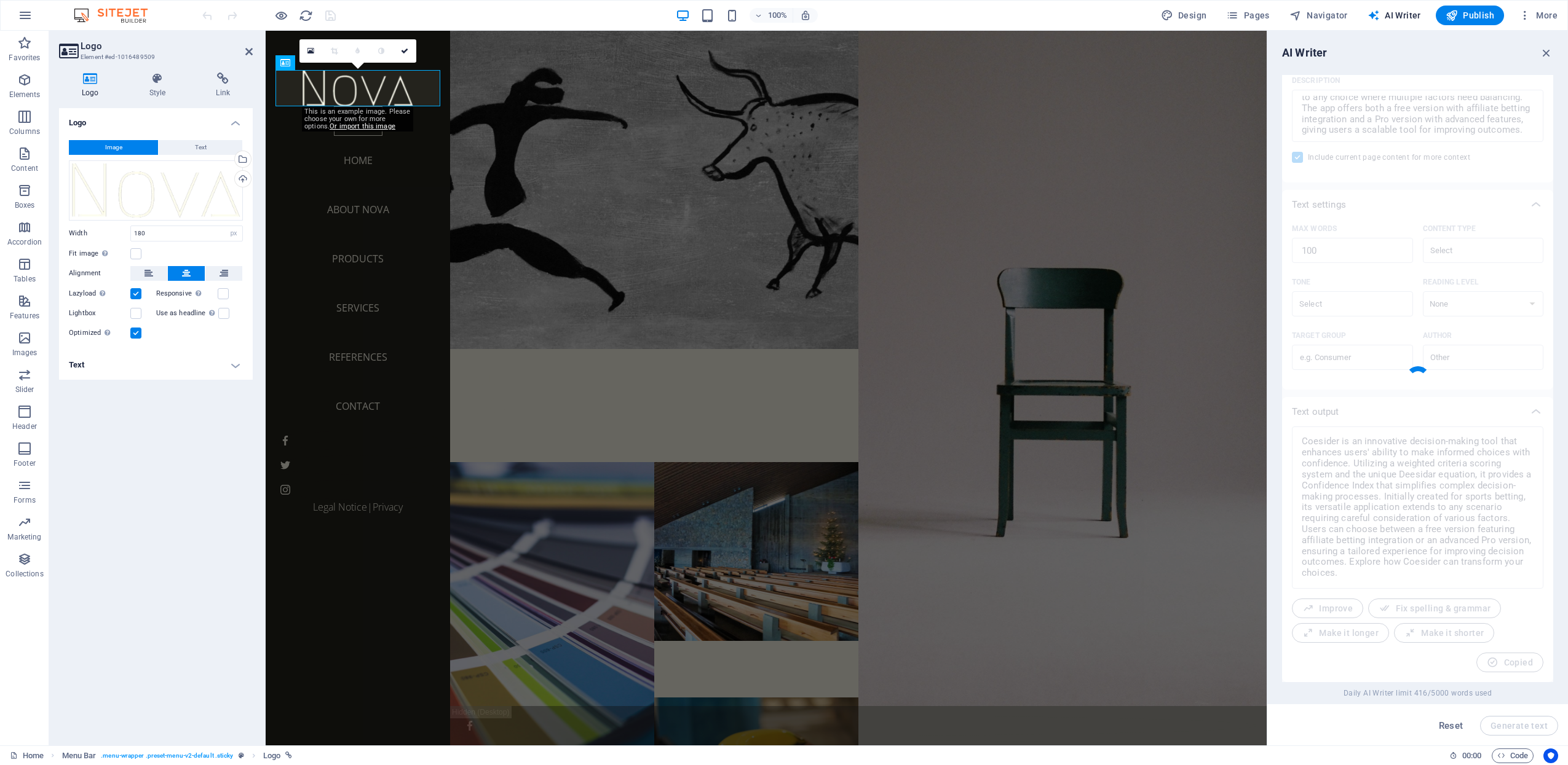
click at [1319, 612] on div at bounding box center [1418, 378] width 271 height 607
type textarea "x"
type textarea "Coesider is an innovative decision-making tool that enhances users' ability to …"
type textarea "x"
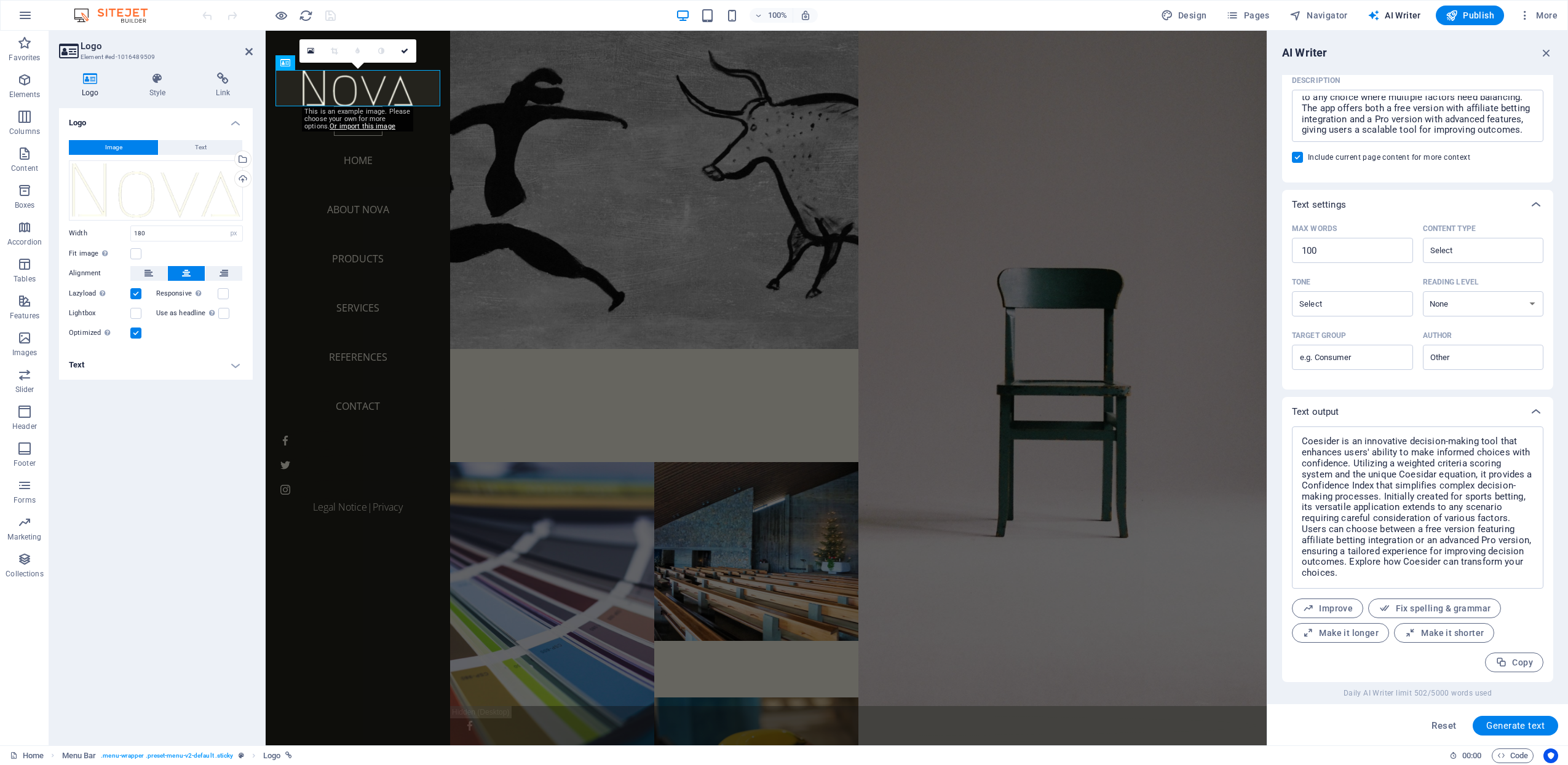
click at [1314, 609] on icon "button" at bounding box center [1308, 609] width 12 height 12
type textarea "x"
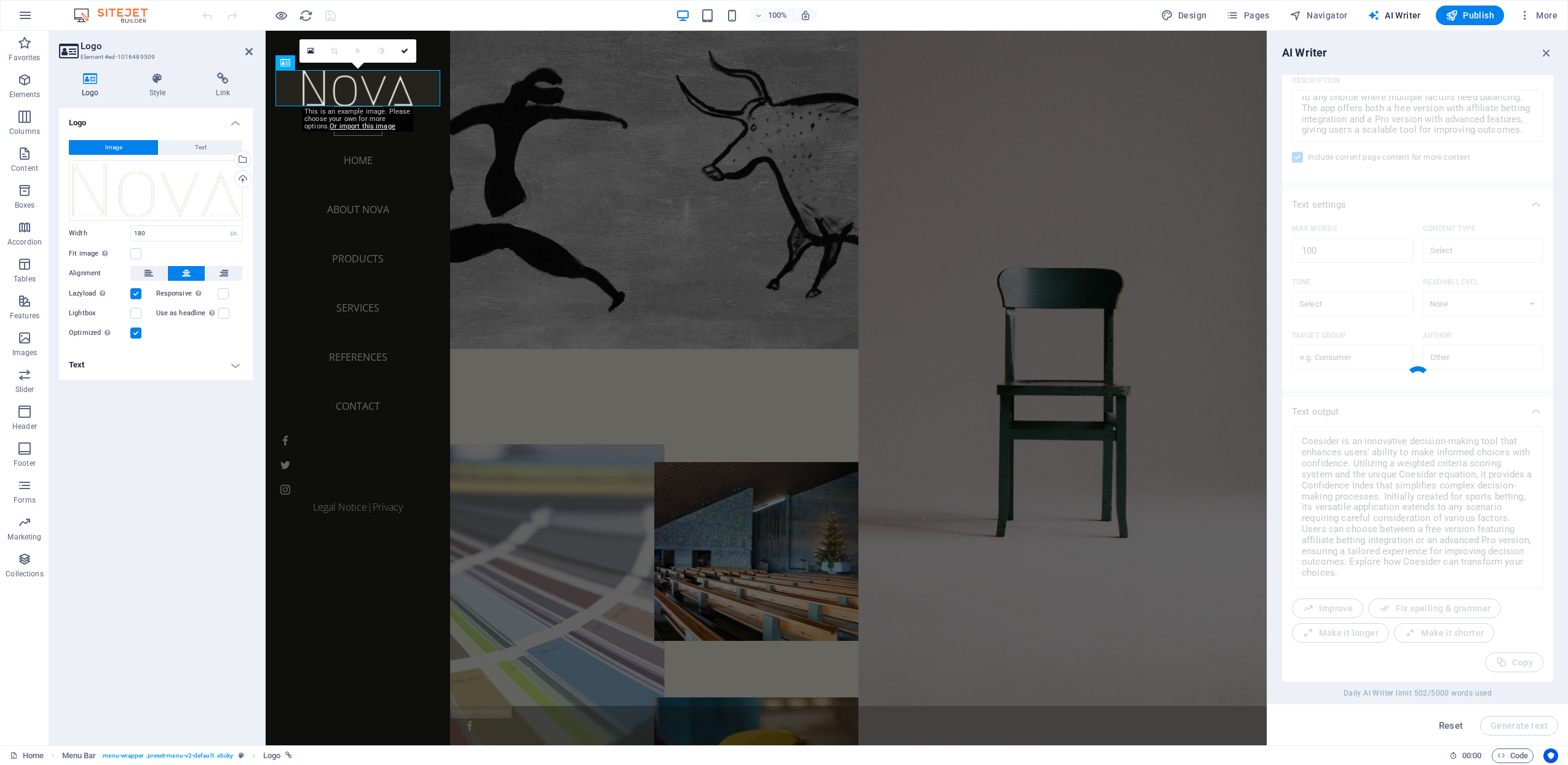
click at [605, 514] on figure at bounding box center [552, 640] width 224 height 393
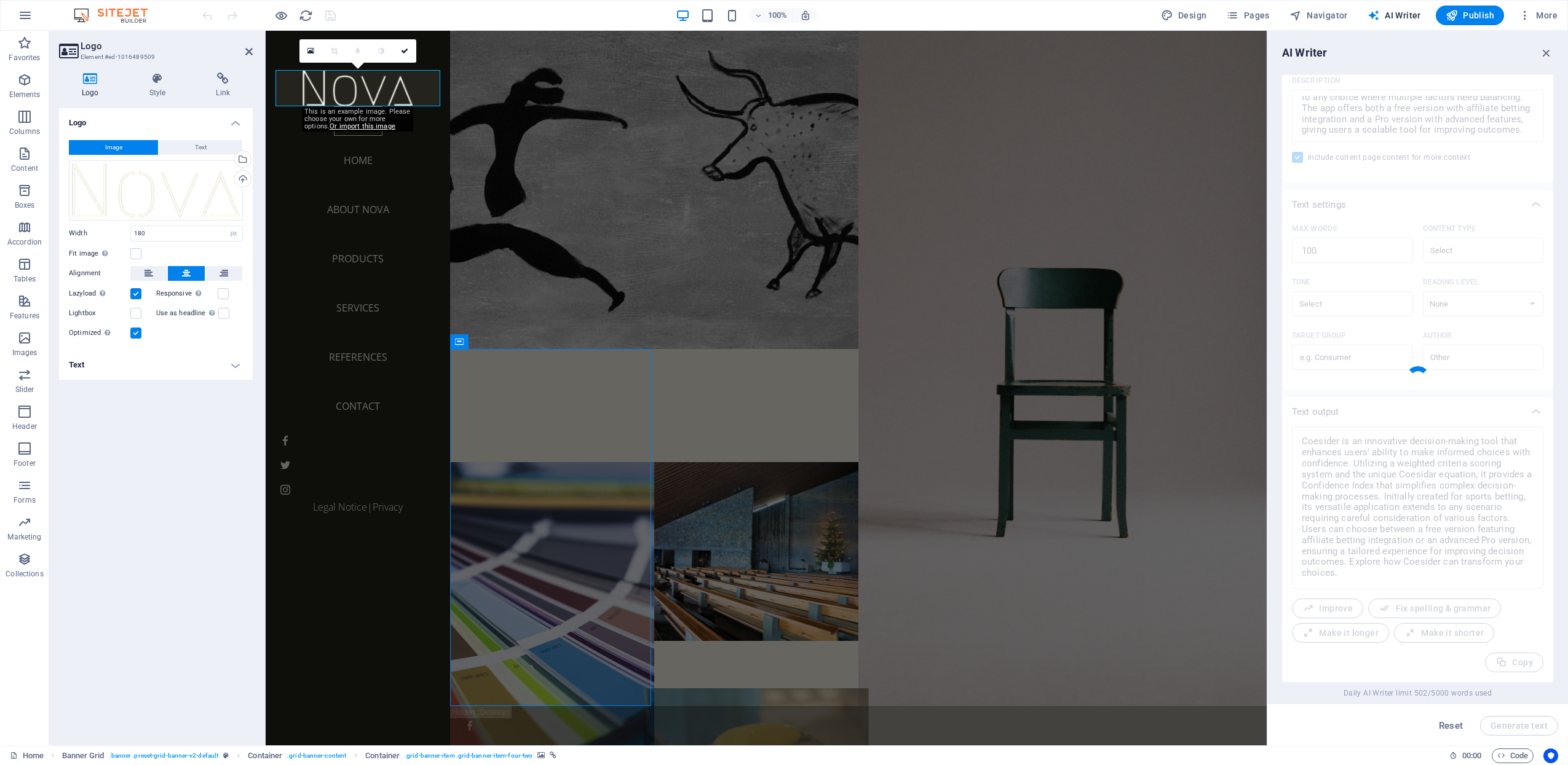
type textarea "x"
type textarea "Coesider is an innovative decision-making tool that empowers users to make info…"
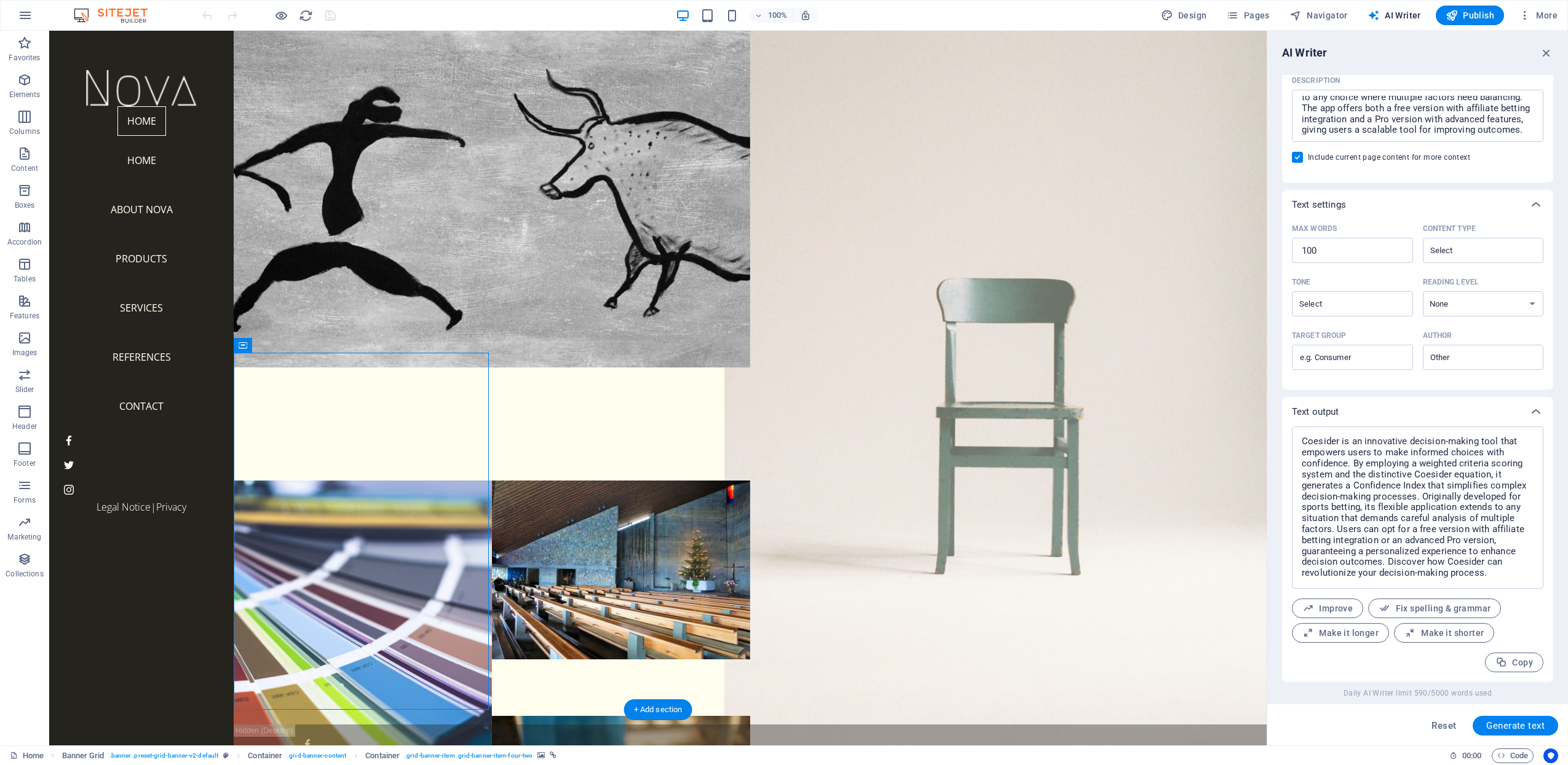
scroll to position [40, 0]
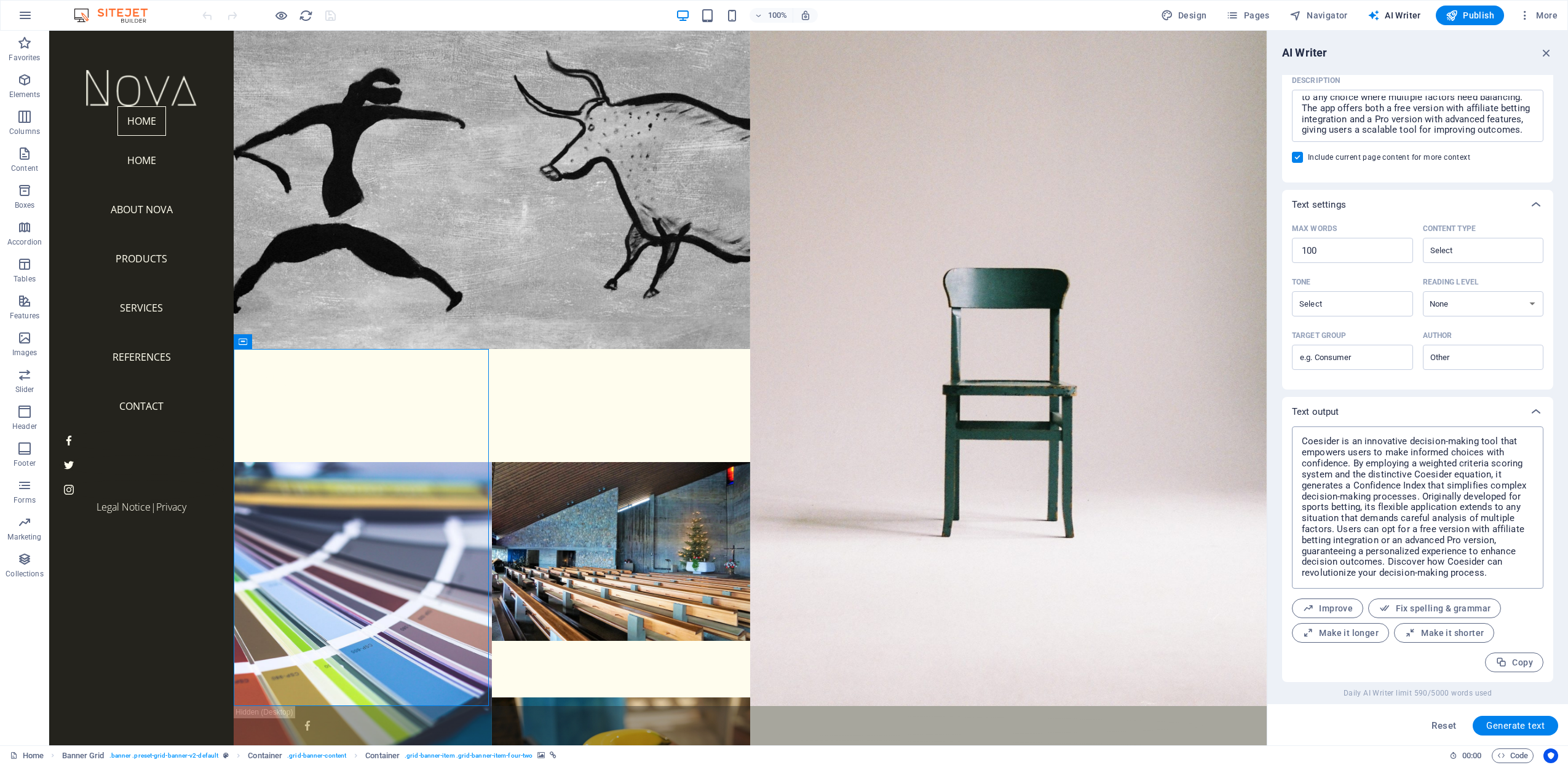
click at [1408, 509] on textarea "Coesider is an innovative decision-making tool that empowers users to make info…" at bounding box center [1417, 507] width 239 height 150
drag, startPoint x: 1486, startPoint y: 573, endPoint x: 1291, endPoint y: 430, distance: 241.8
click at [1291, 430] on div "Coesider is an innovative decision-making tool that empowers users to make info…" at bounding box center [1418, 554] width 271 height 256
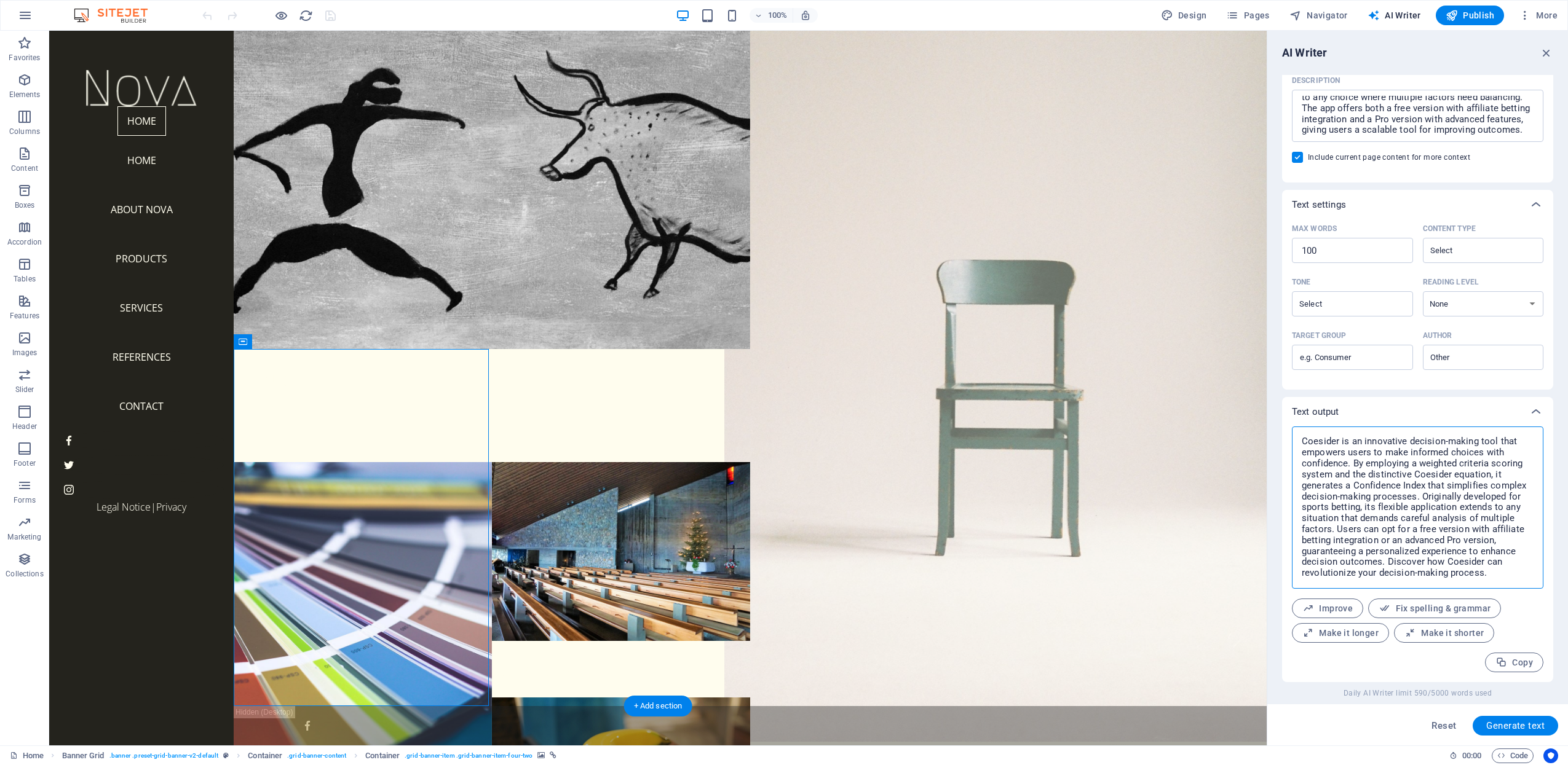
type textarea "x"
click at [804, 656] on figure at bounding box center [1008, 349] width 568 height 786
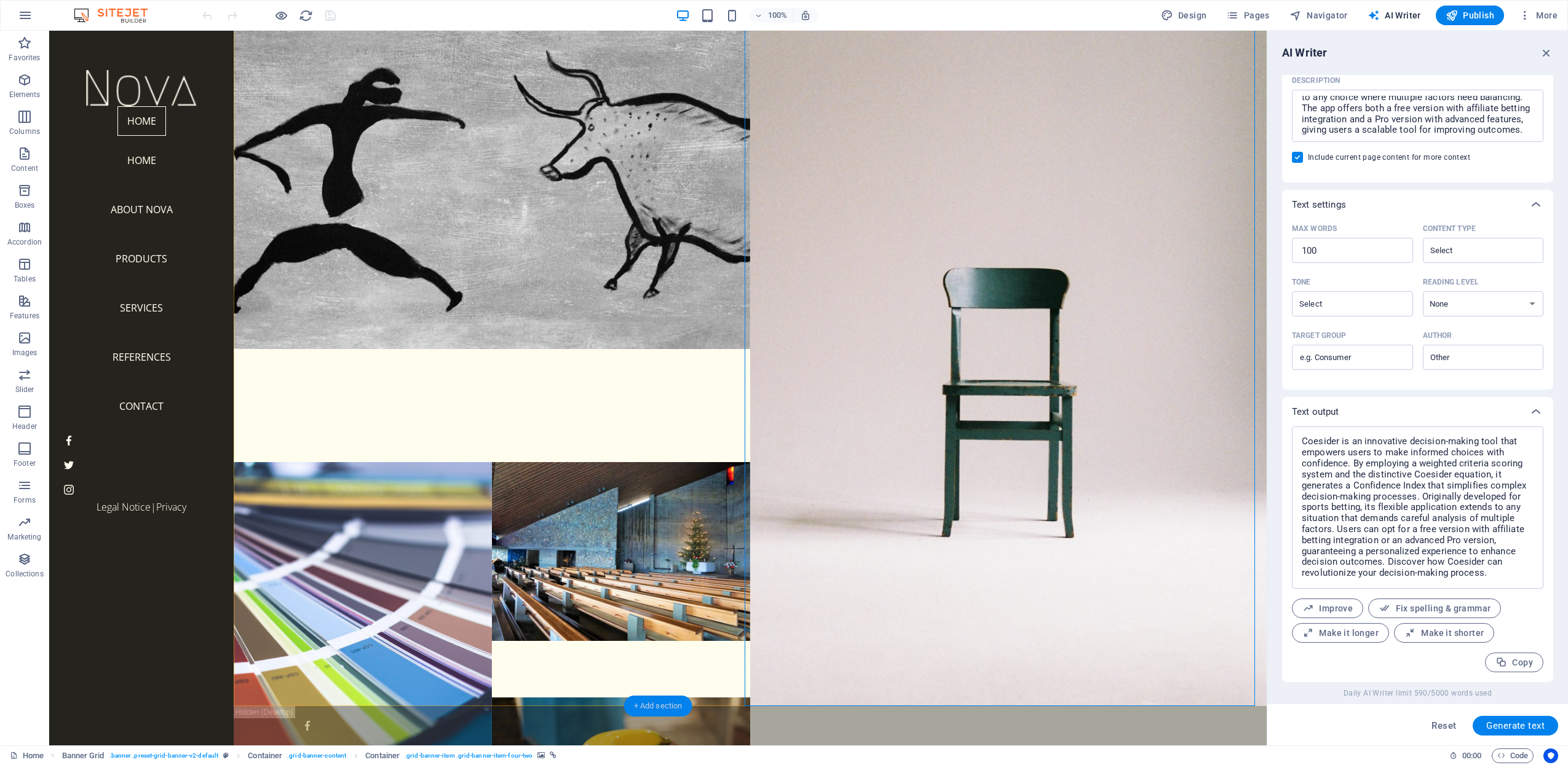
click at [650, 709] on div "+ Add section" at bounding box center [659, 706] width 69 height 21
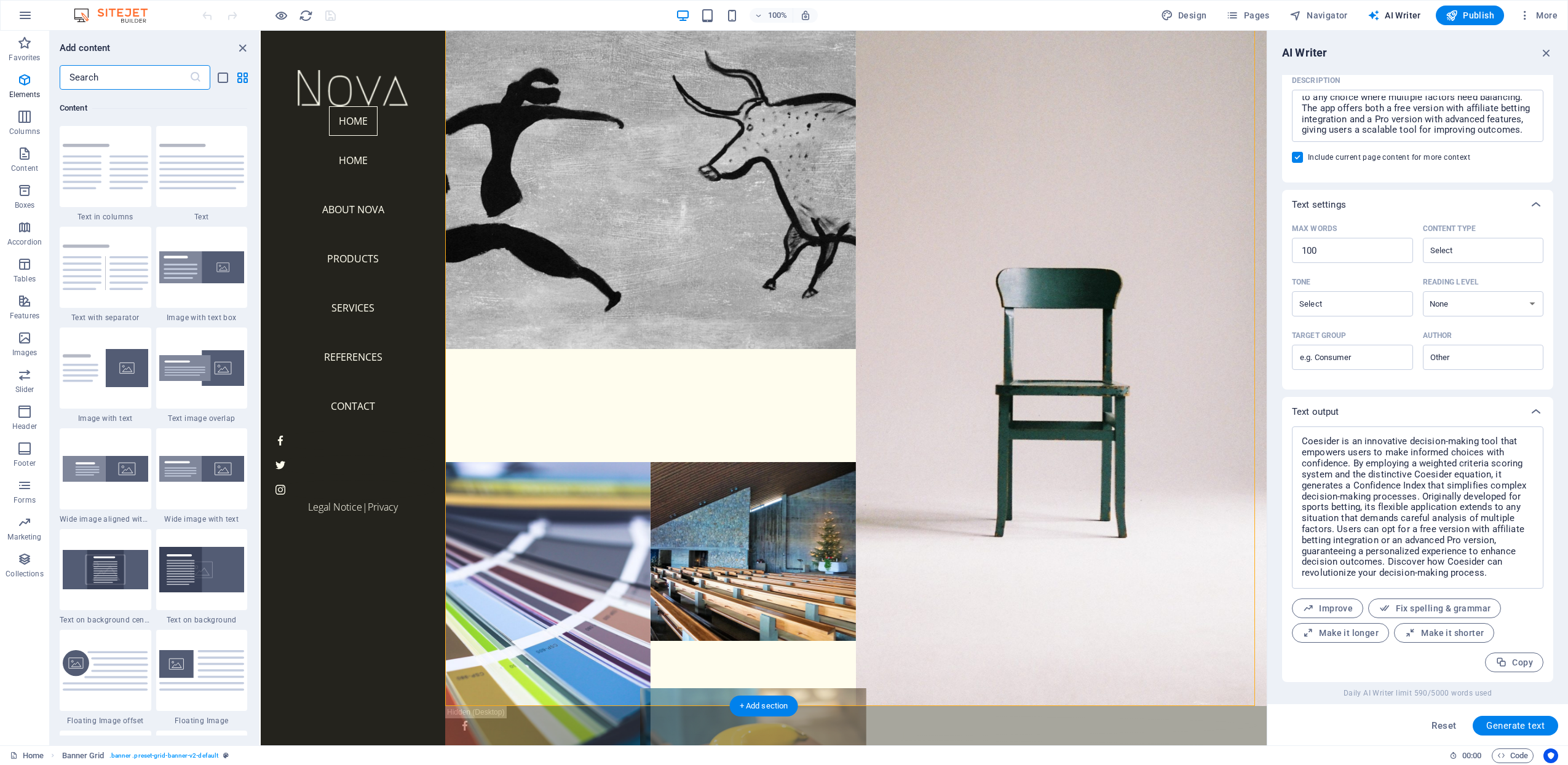
scroll to position [2151, 0]
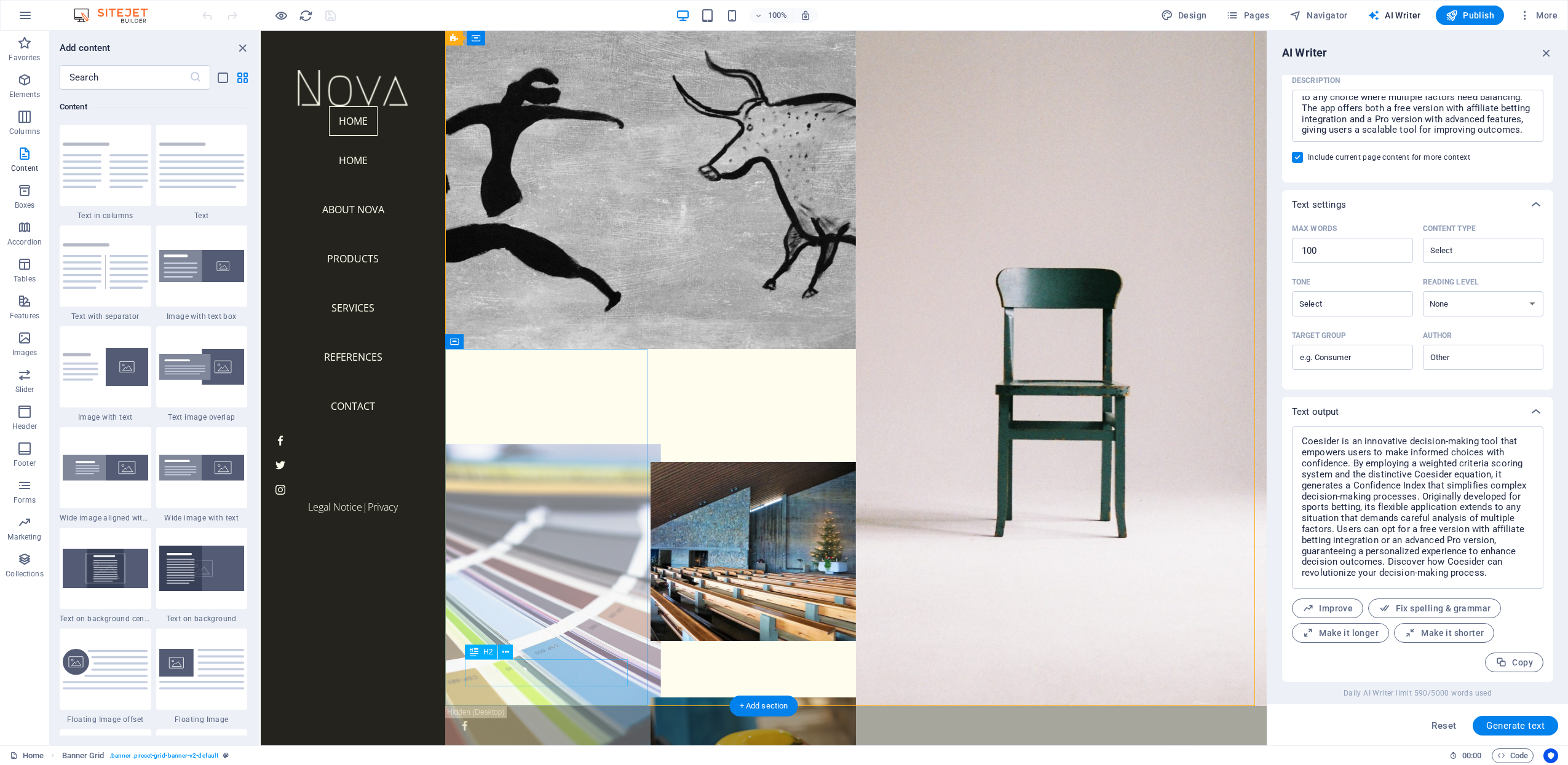
click at [531, 444] on figure at bounding box center [547, 640] width 226 height 393
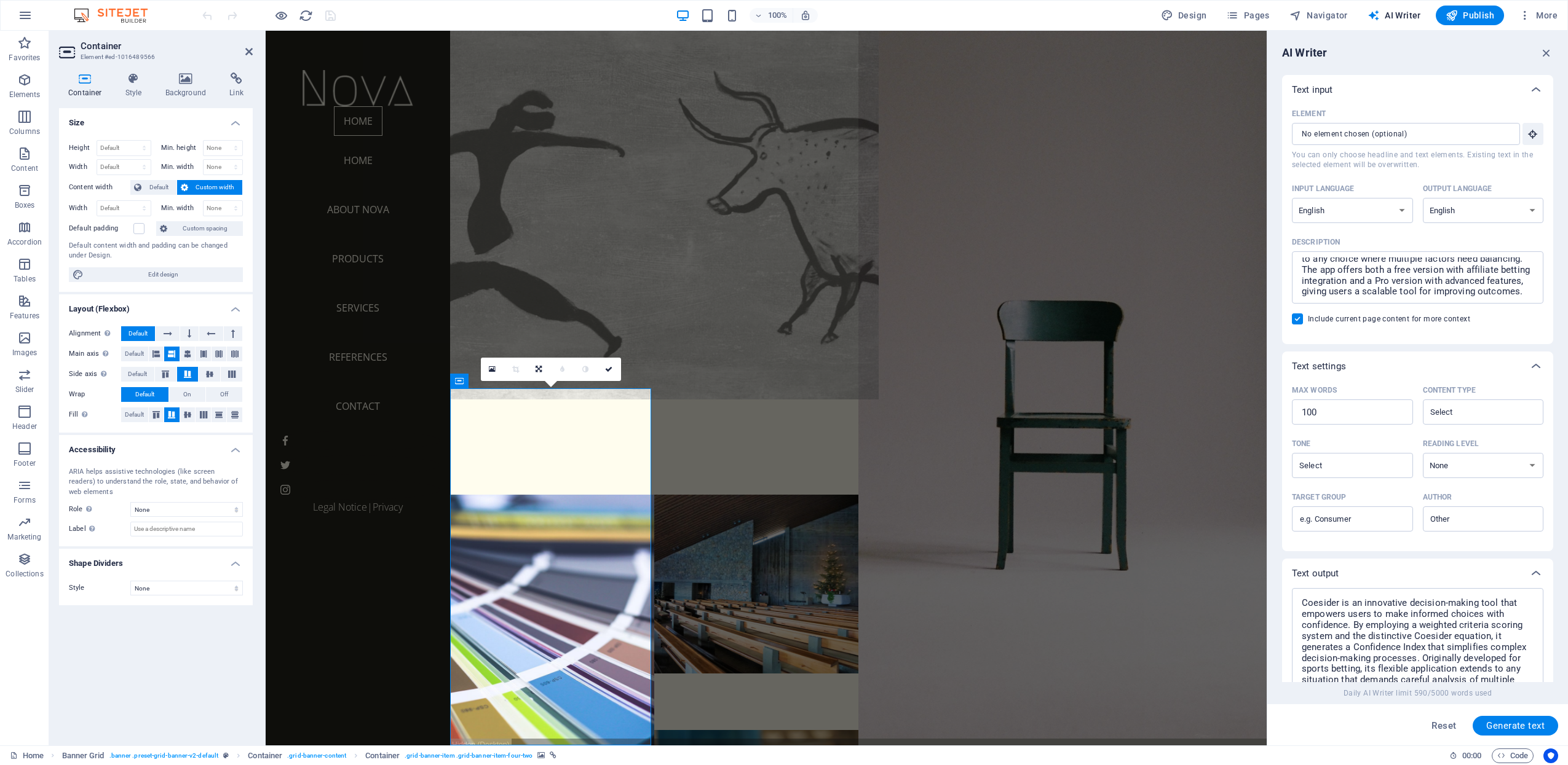
scroll to position [0, 0]
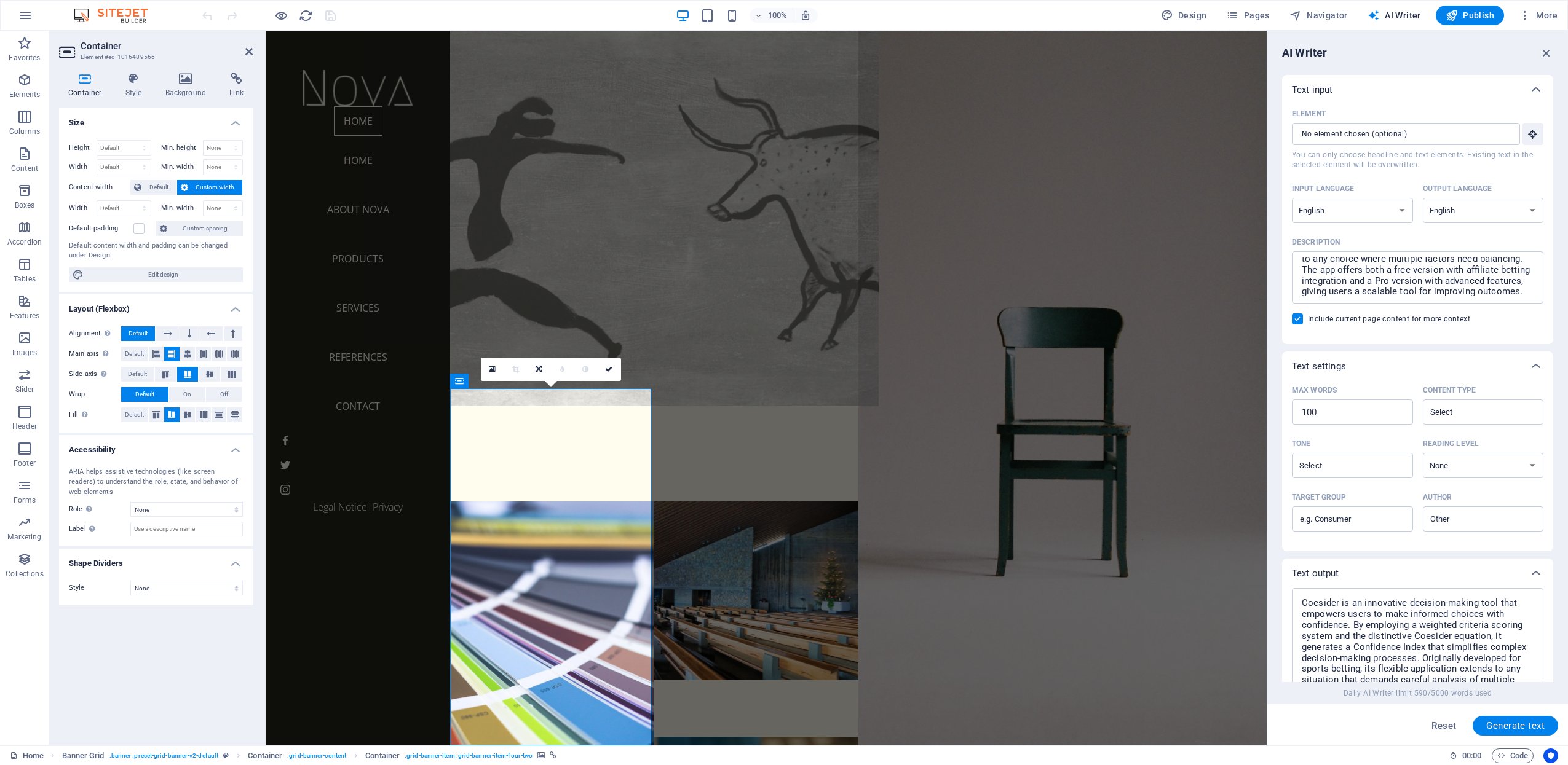
click at [607, 271] on figure at bounding box center [654, 209] width 449 height 393
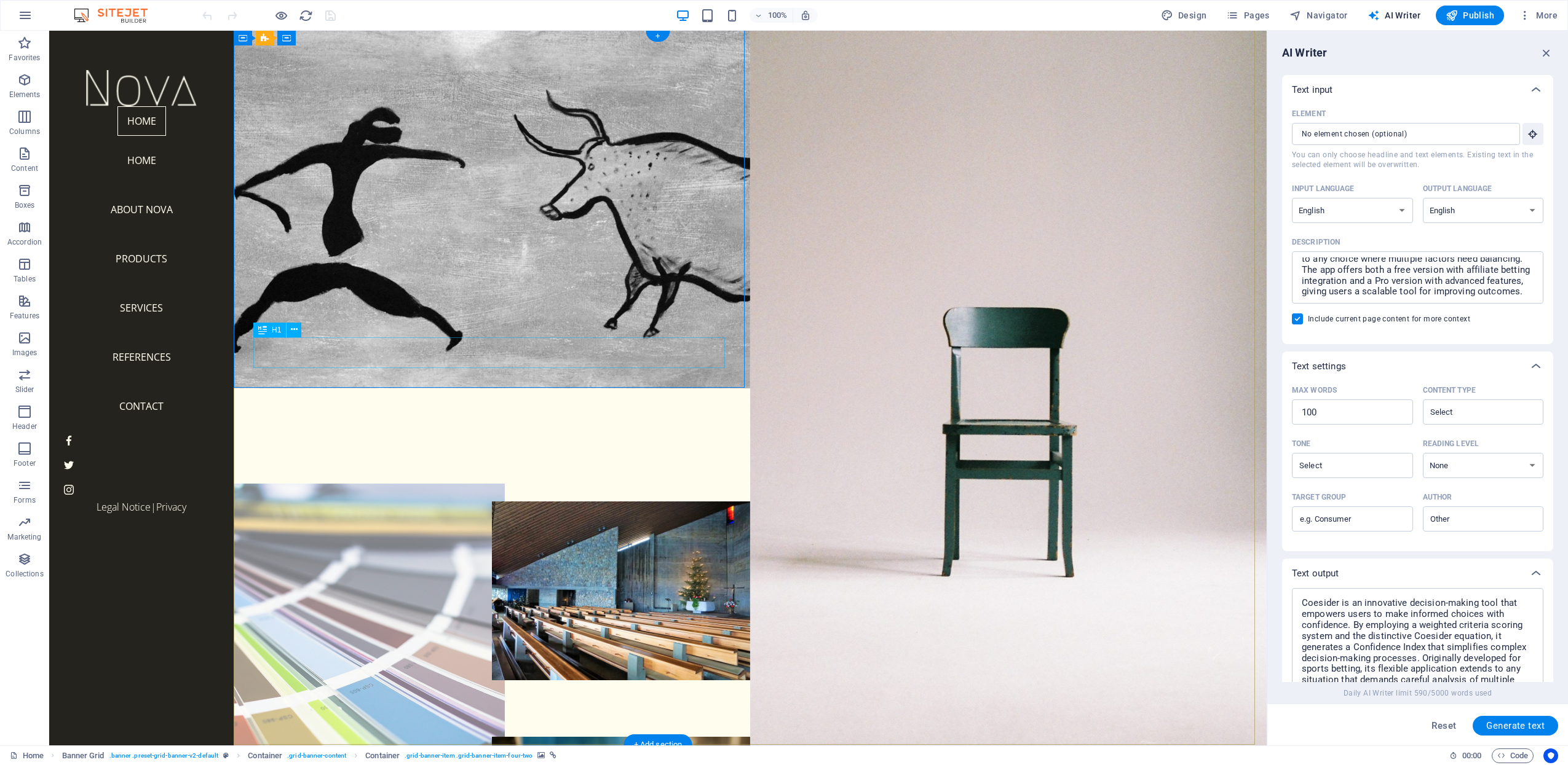
scroll to position [40, 0]
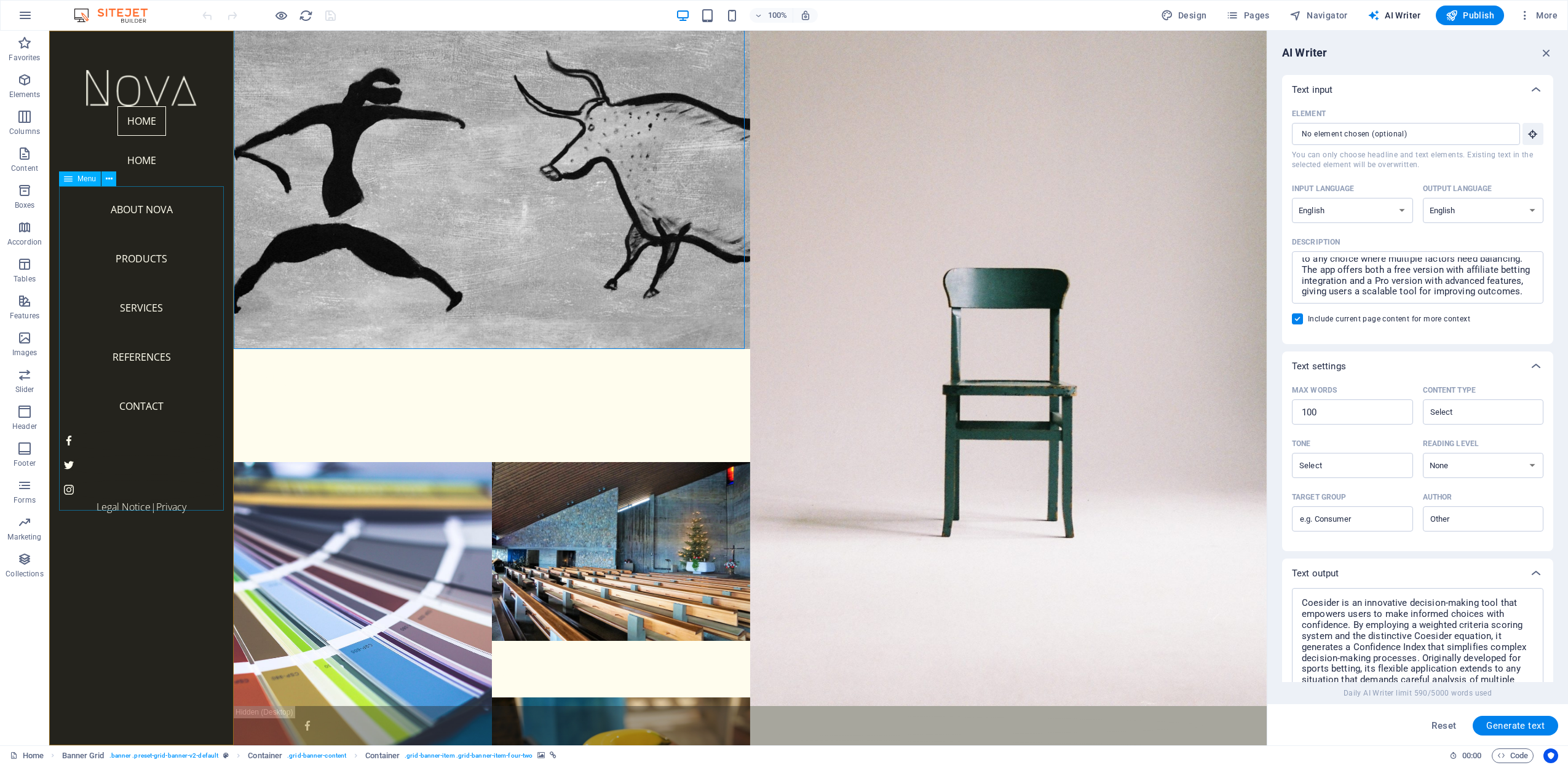
click at [145, 300] on nav "Home Home About Nova Products Services References Contact" at bounding box center [142, 268] width 165 height 325
click at [145, 257] on nav "Home Home About Nova Products Services References Contact" at bounding box center [142, 268] width 165 height 325
click at [145, 244] on nav "Home Home About Nova Products Services References Contact" at bounding box center [142, 268] width 165 height 325
click at [140, 280] on nav "Home Home About Nova Products Services References Contact" at bounding box center [142, 268] width 165 height 325
click at [1239, 11] on icon "button" at bounding box center [1232, 16] width 12 height 12
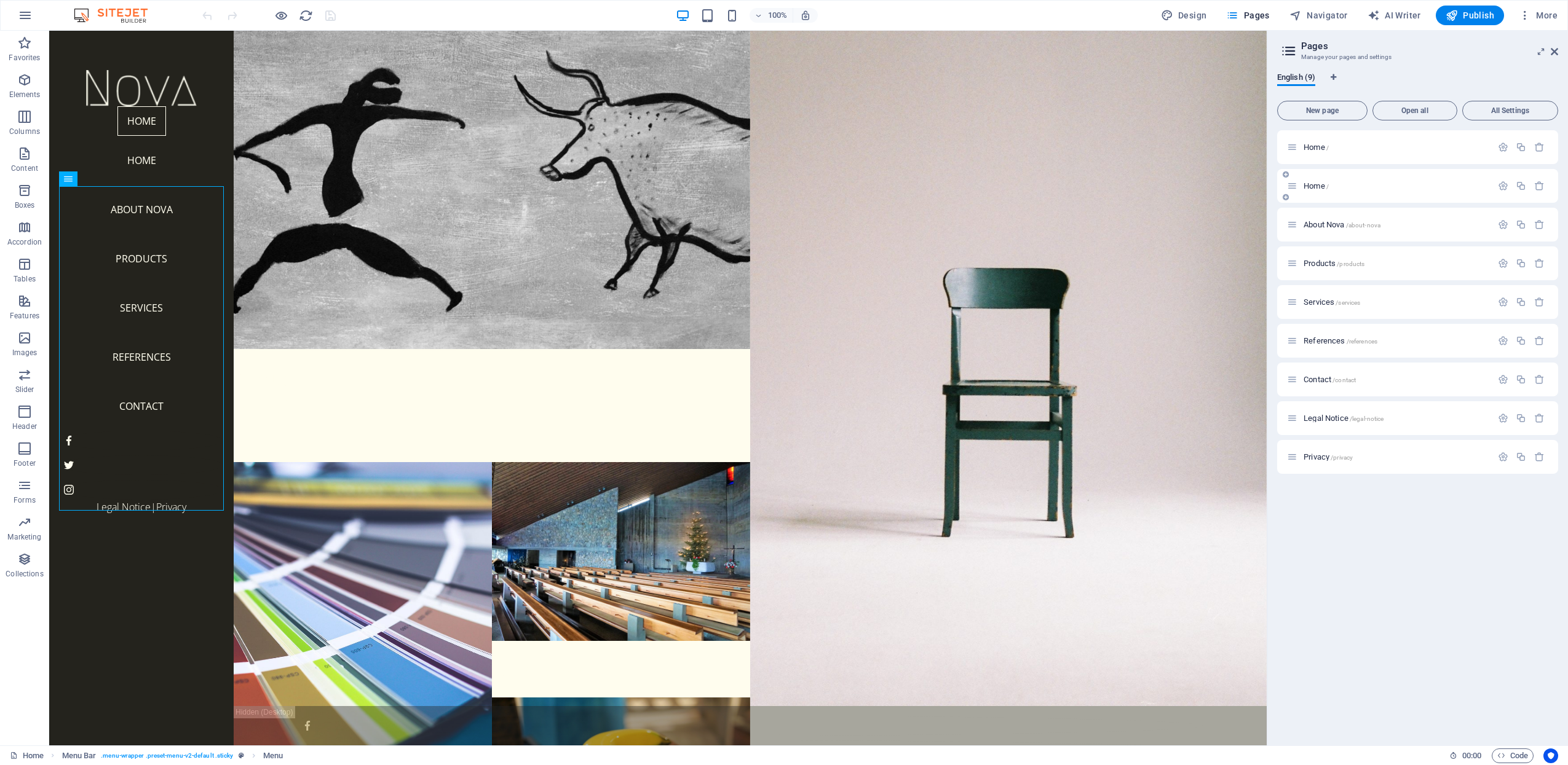
click at [1308, 191] on div "Home /" at bounding box center [1389, 186] width 205 height 14
click at [1303, 187] on div "Home /" at bounding box center [1396, 186] width 192 height 8
click at [1308, 146] on span "Home /" at bounding box center [1316, 147] width 25 height 9
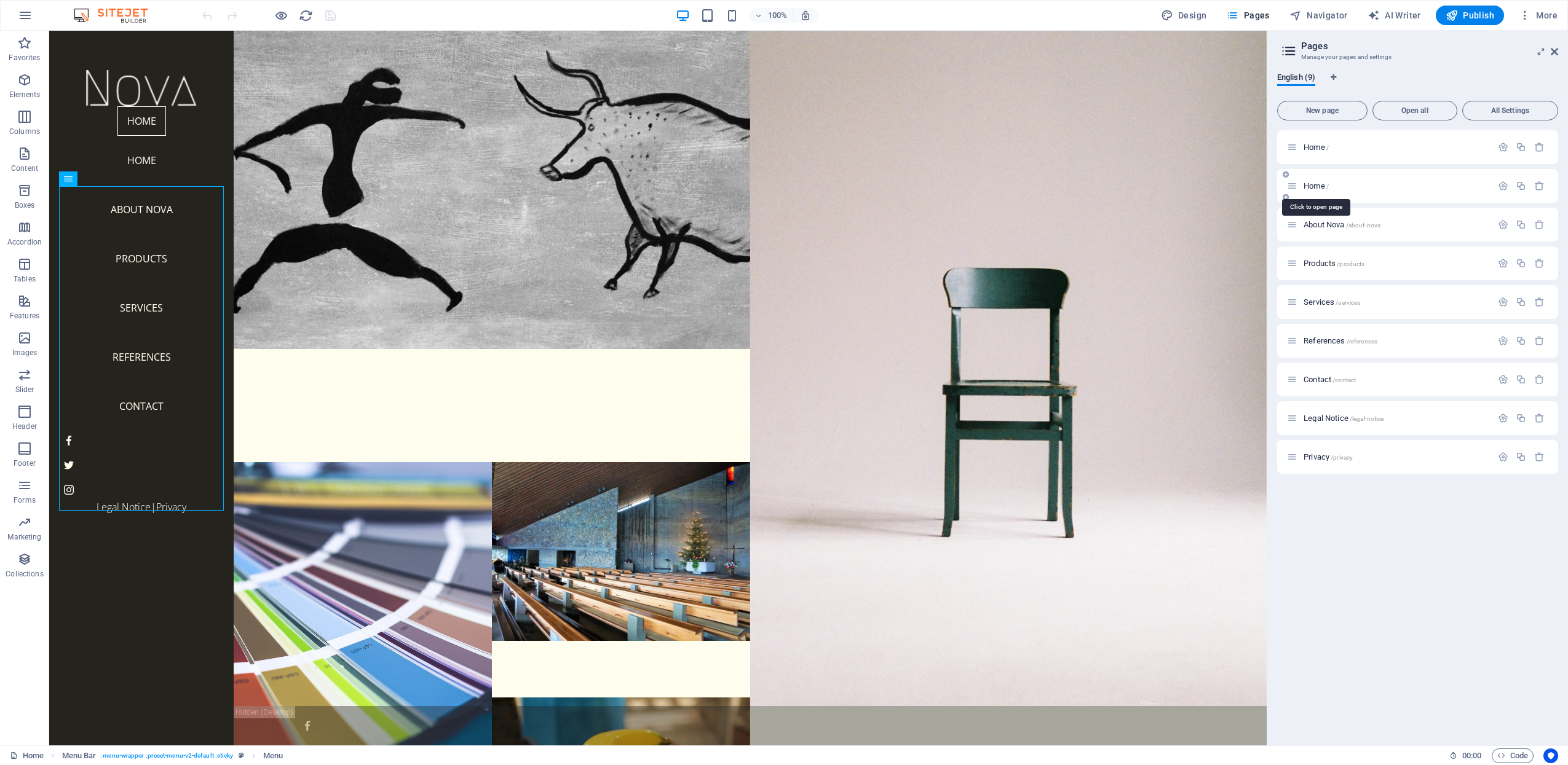
click at [1316, 184] on span "Home /" at bounding box center [1316, 186] width 25 height 9
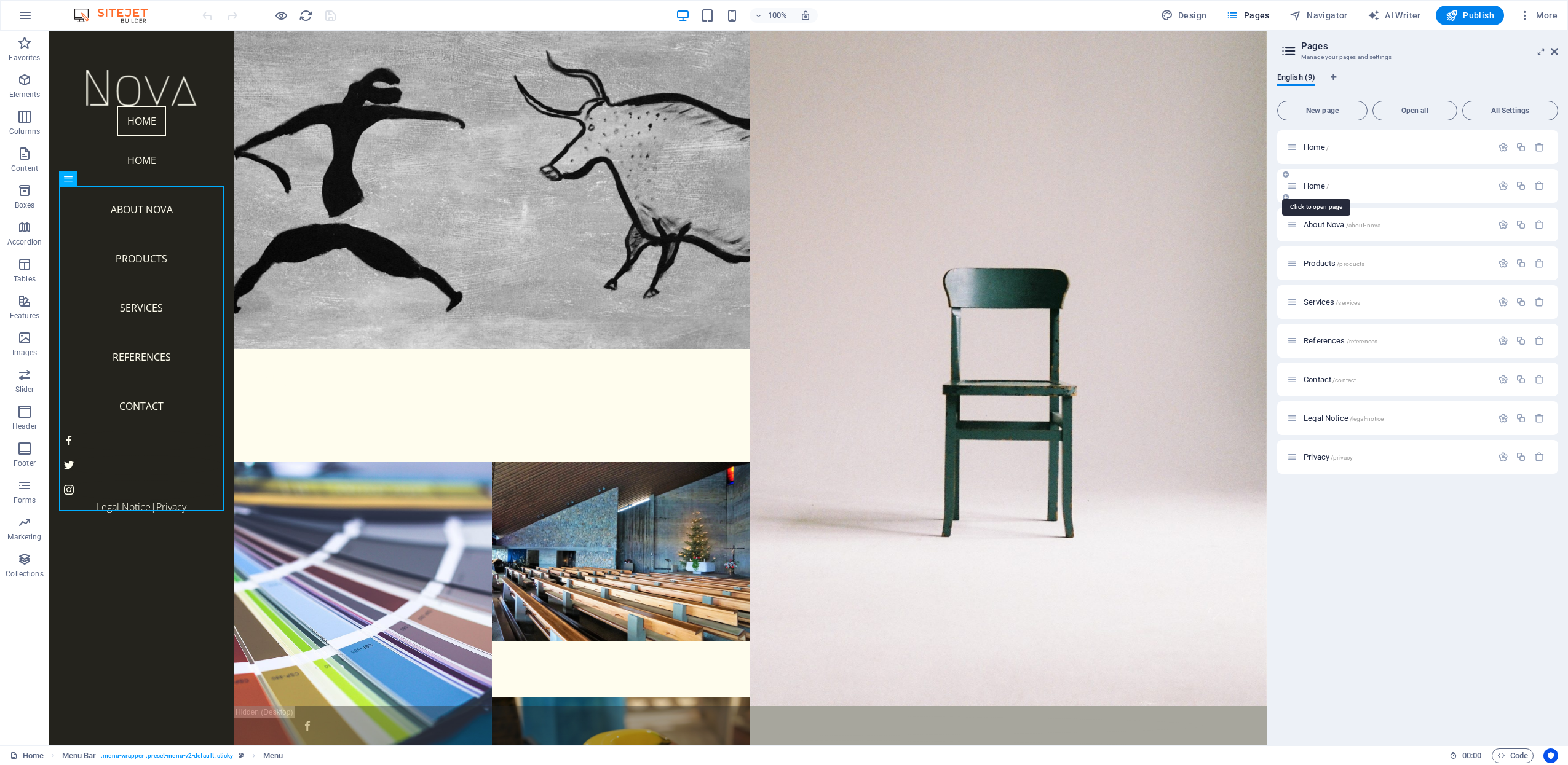
click at [1316, 184] on span "Home /" at bounding box center [1316, 186] width 25 height 9
click at [1307, 223] on span "About Nova /about-nova" at bounding box center [1341, 225] width 77 height 9
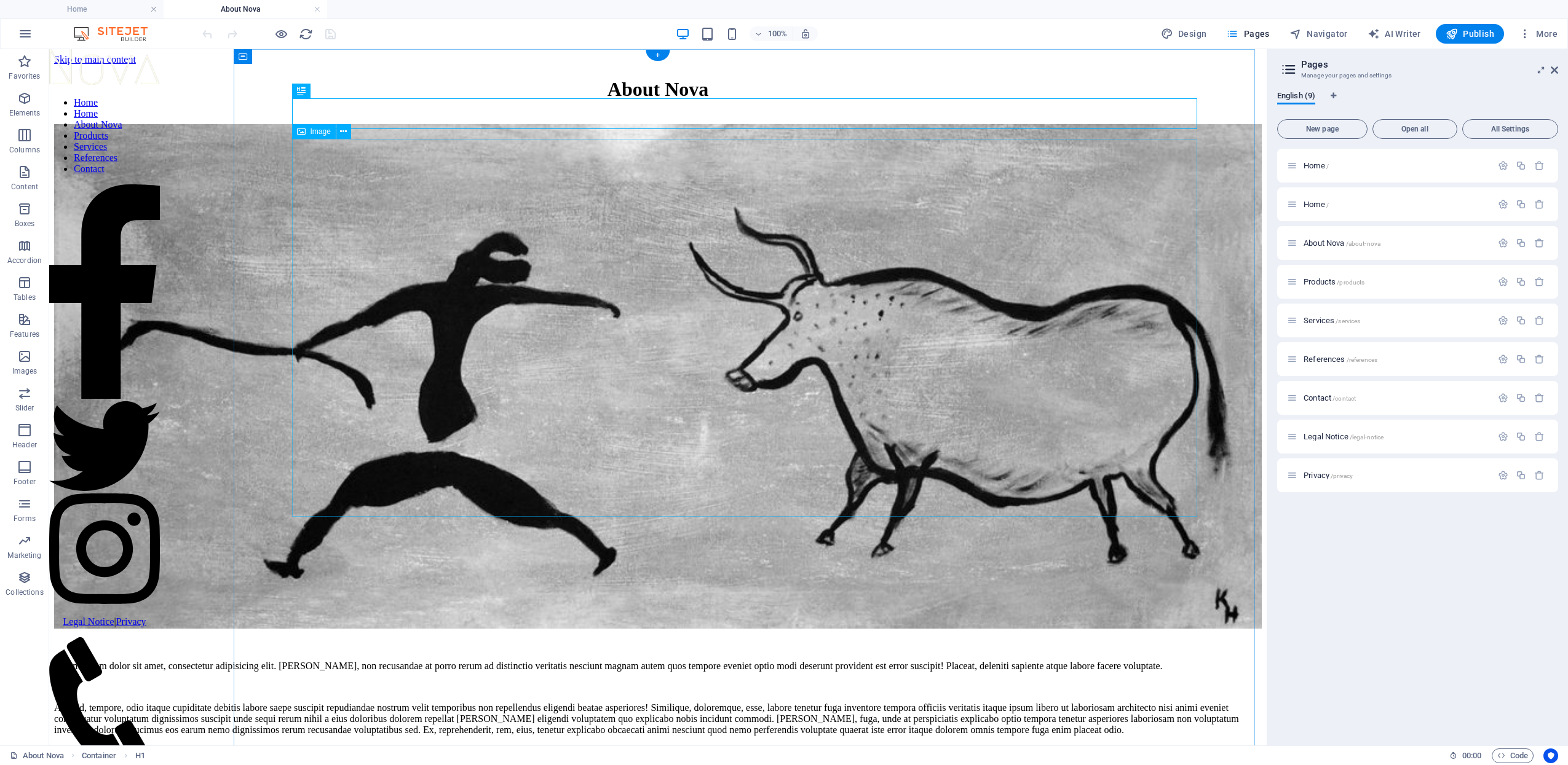
scroll to position [0, 0]
click at [450, 661] on div "Lorem ipsum dolor sit amet, consectetur adipisicing elit. [PERSON_NAME], non re…" at bounding box center [658, 698] width 1208 height 75
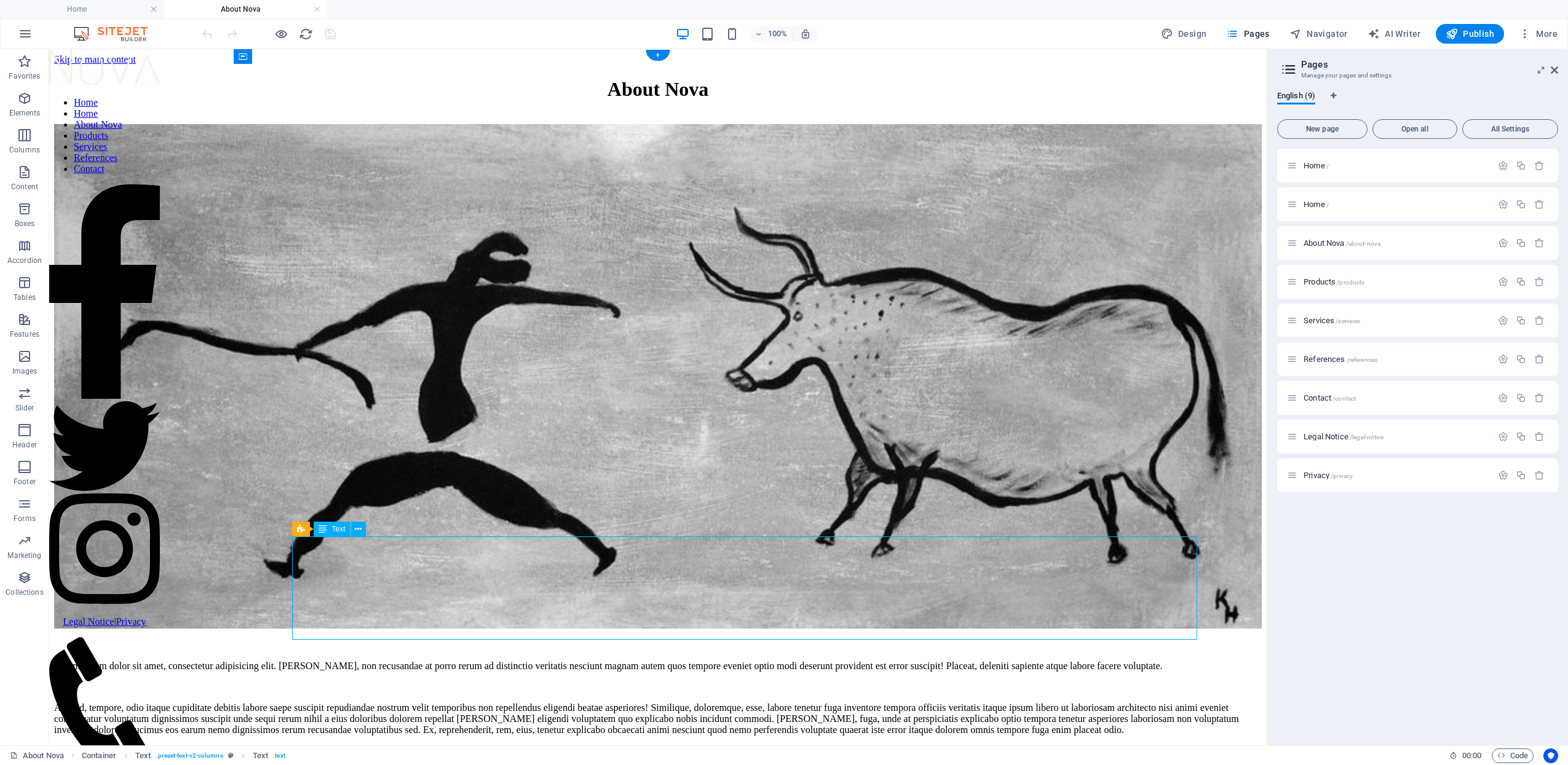
click at [450, 661] on div "Lorem ipsum dolor sit amet, consectetur adipisicing elit. [PERSON_NAME], non re…" at bounding box center [658, 698] width 1208 height 75
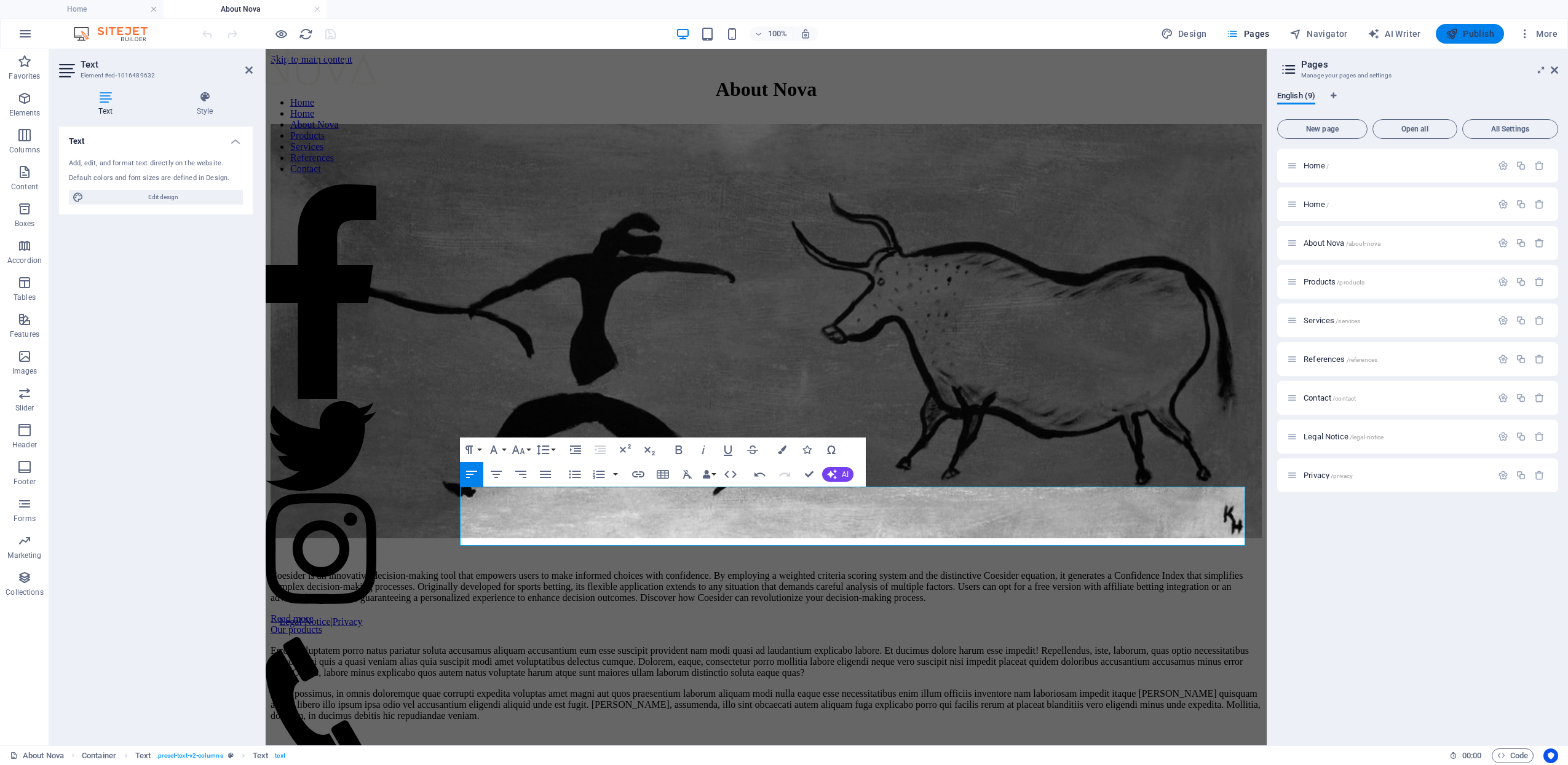
scroll to position [7112, 2]
click at [875, 613] on div "Read more Our products" at bounding box center [766, 624] width 991 height 22
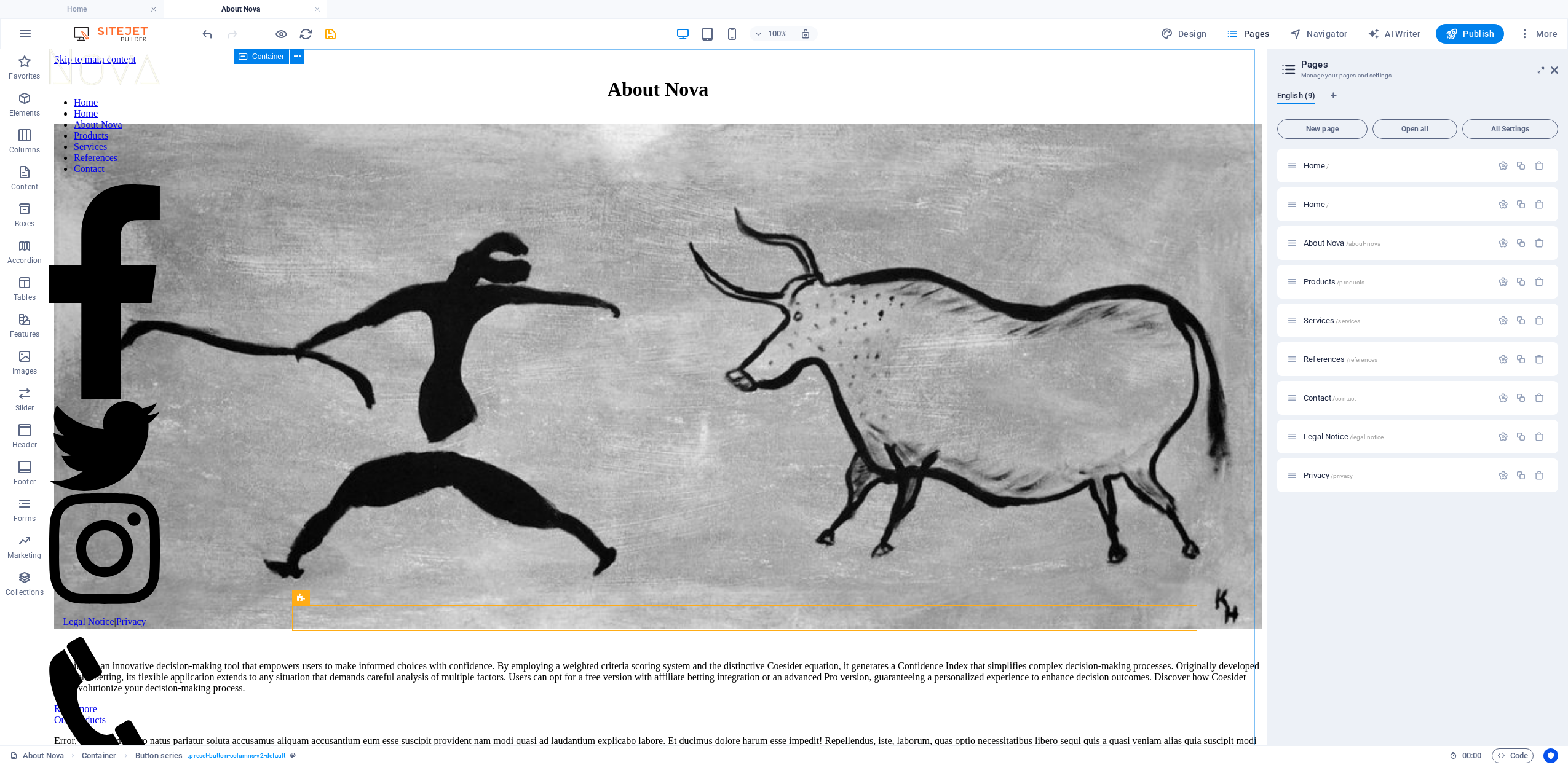
click at [860, 704] on div "Read more Our products" at bounding box center [658, 714] width 1208 height 22
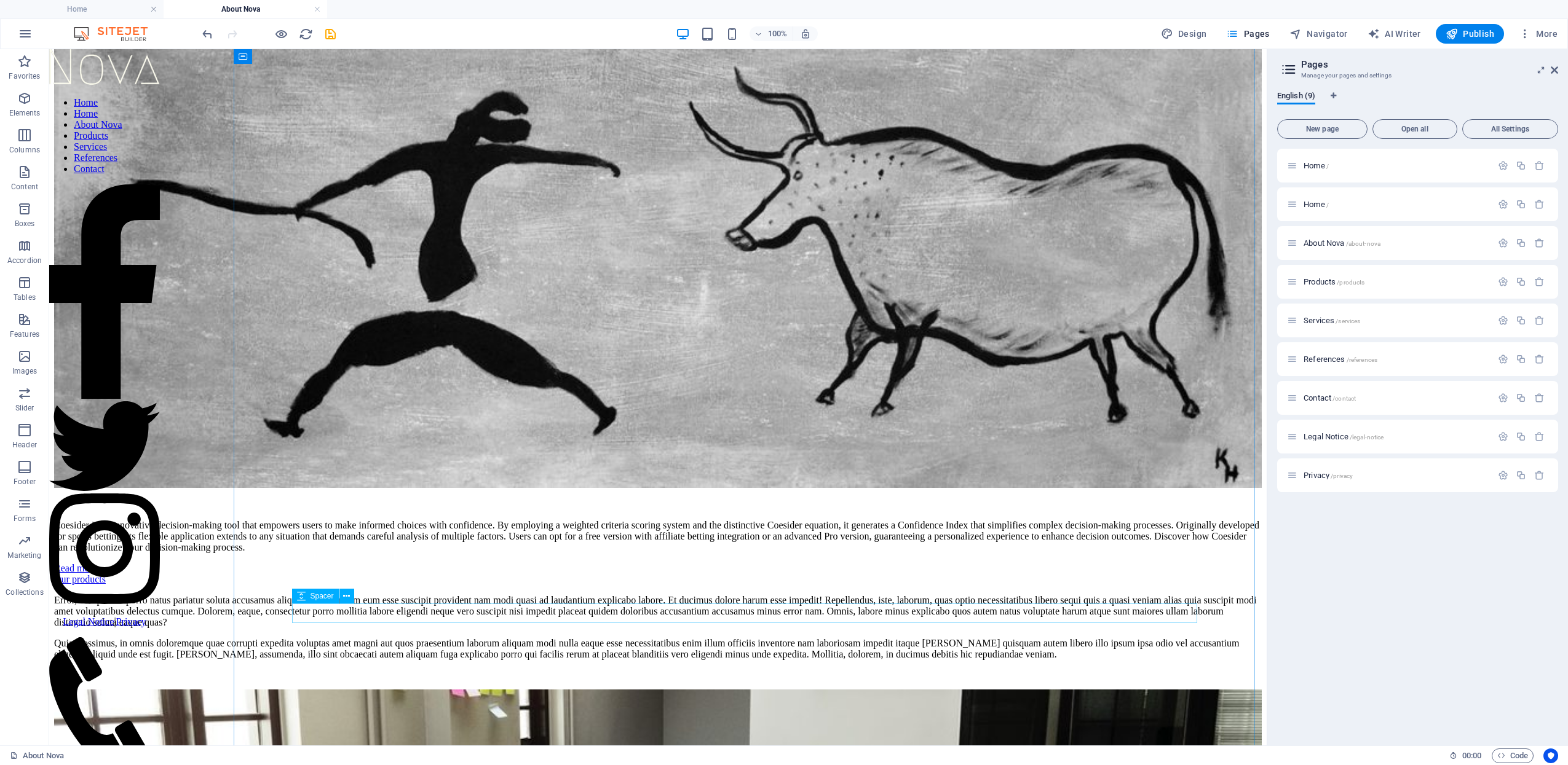
scroll to position [140, 0]
click at [1380, 556] on div "Home / Home / About Nova /about-nova Products /products Services /services Refe…" at bounding box center [1417, 442] width 281 height 587
click at [1335, 33] on span "Navigator" at bounding box center [1318, 34] width 58 height 12
select select "18262354-en"
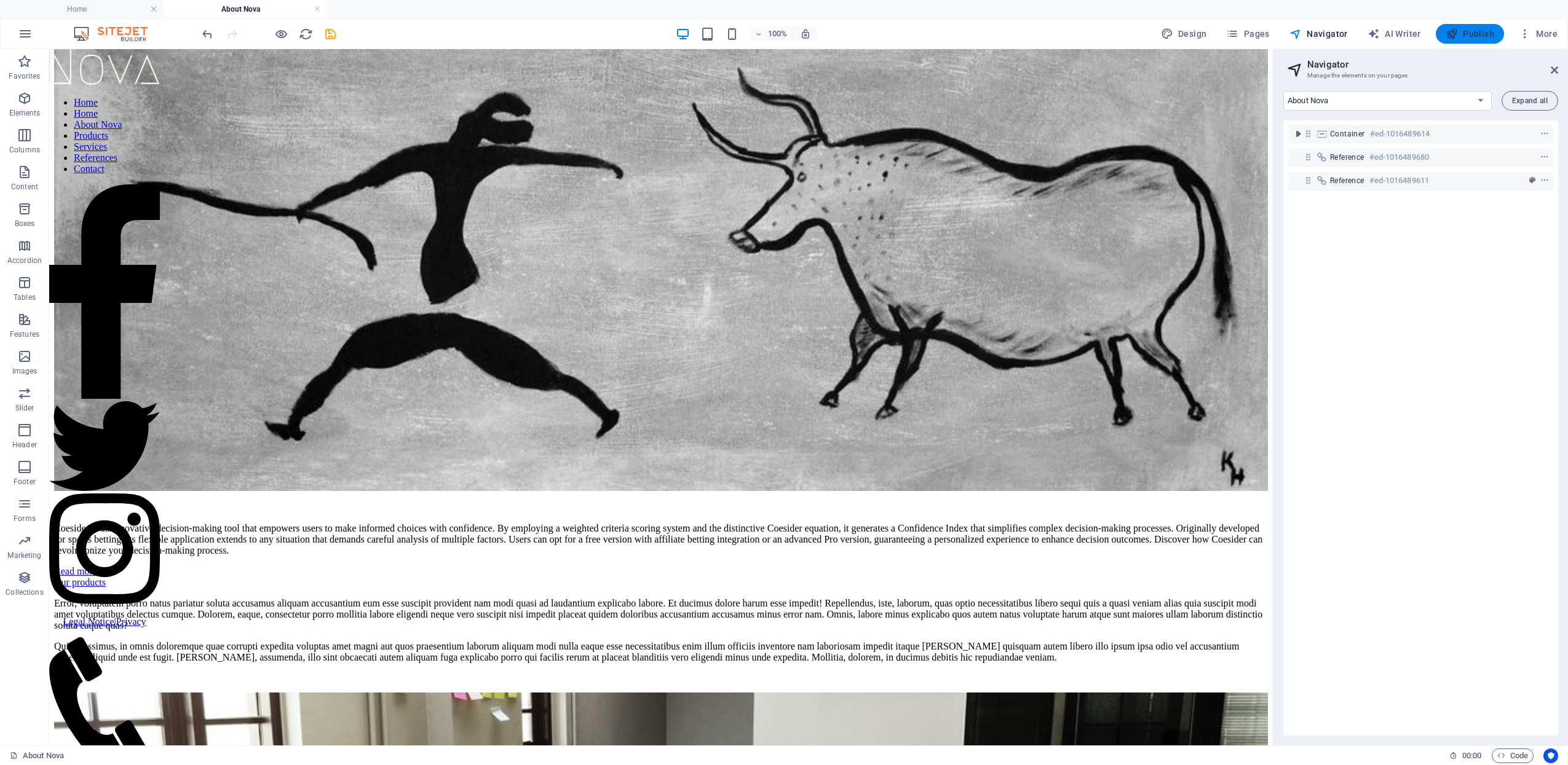
click at [1447, 33] on icon "button" at bounding box center [1452, 34] width 12 height 12
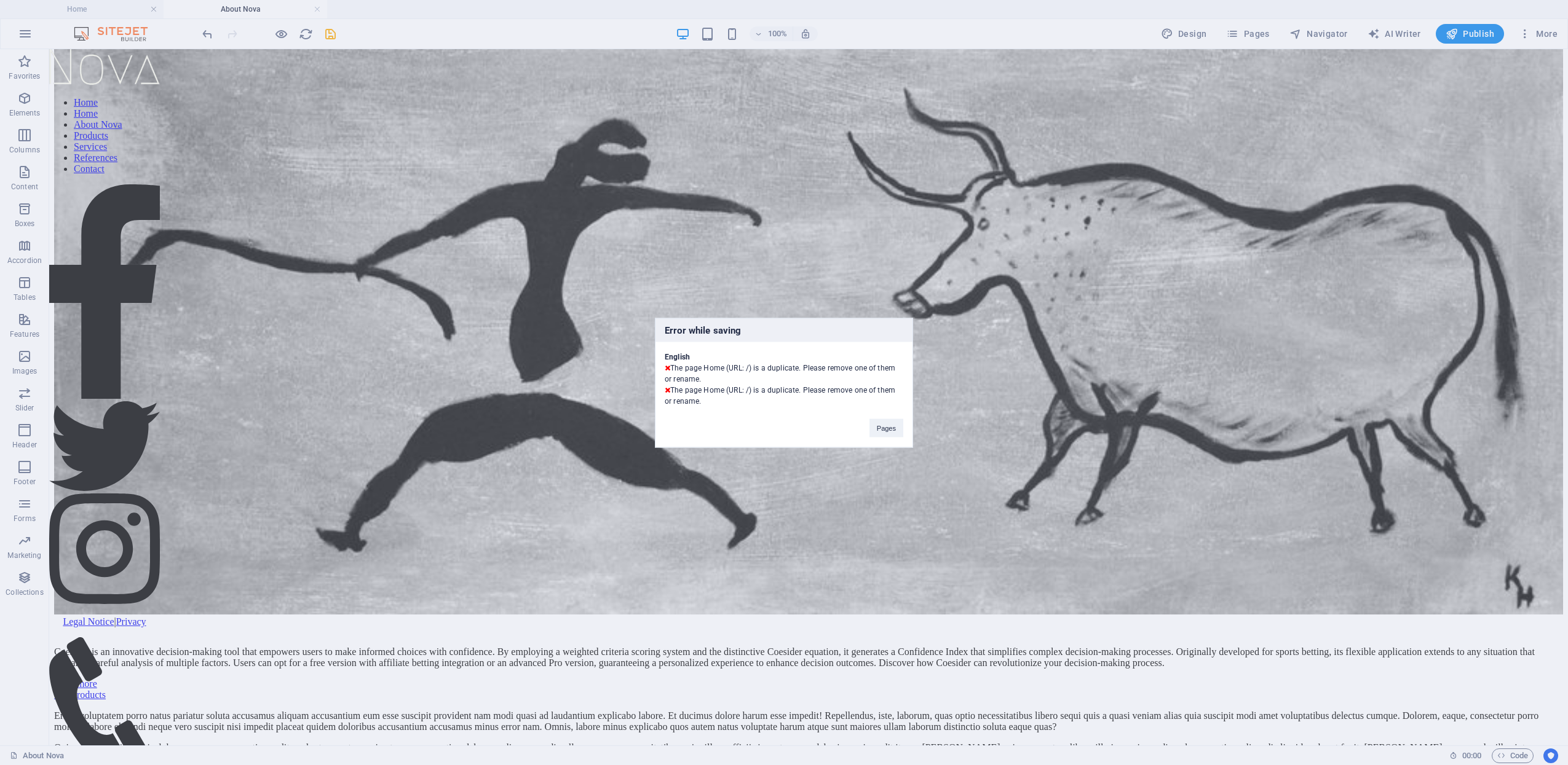
click at [877, 442] on div "Error while saving English The page Home (URL: /) is a duplicate. Please remove…" at bounding box center [784, 382] width 258 height 130
click at [878, 433] on button "Pages" at bounding box center [886, 428] width 33 height 19
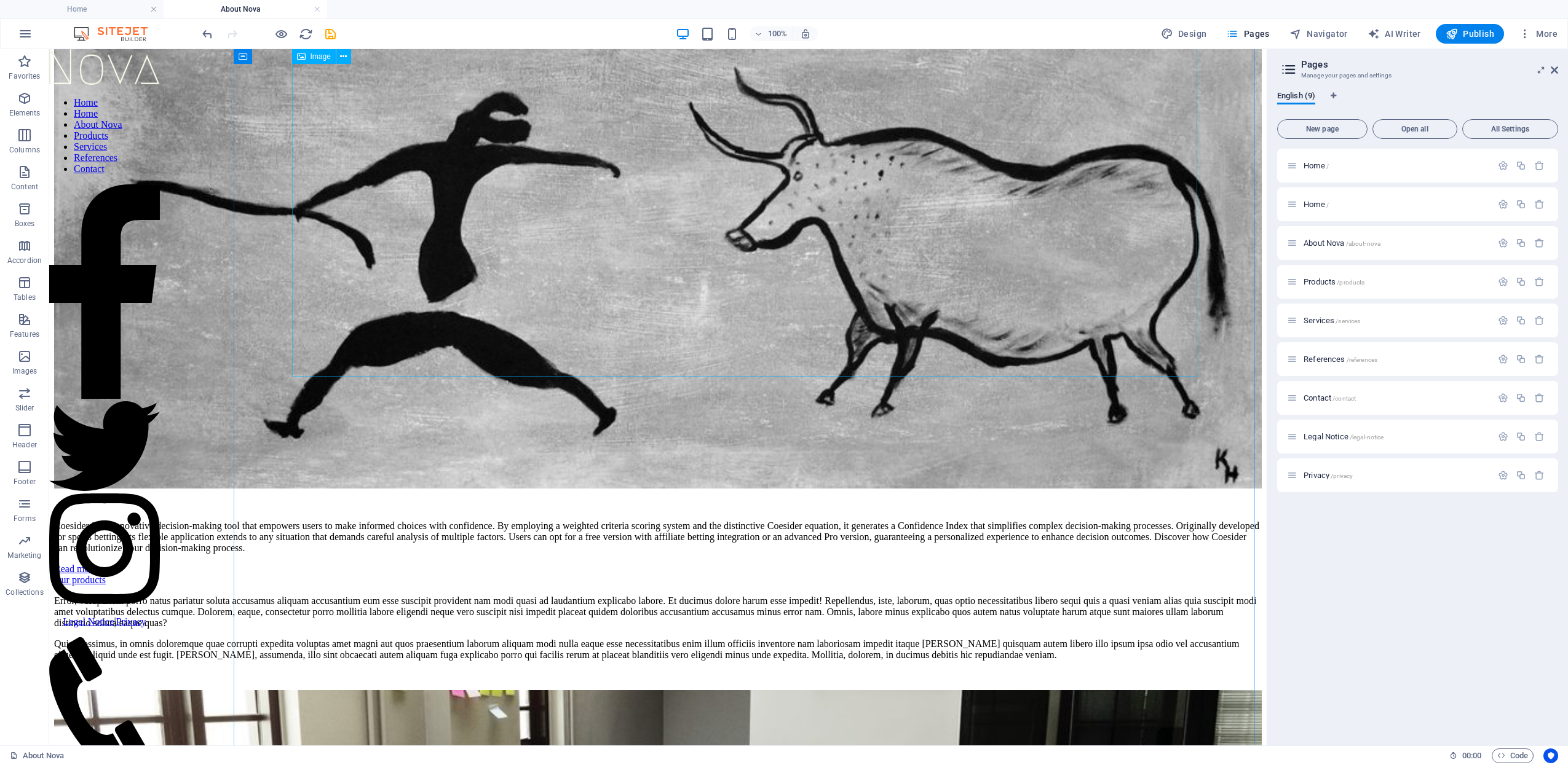
click at [920, 217] on figure at bounding box center [658, 237] width 1208 height 507
